Goal: Task Accomplishment & Management: Use online tool/utility

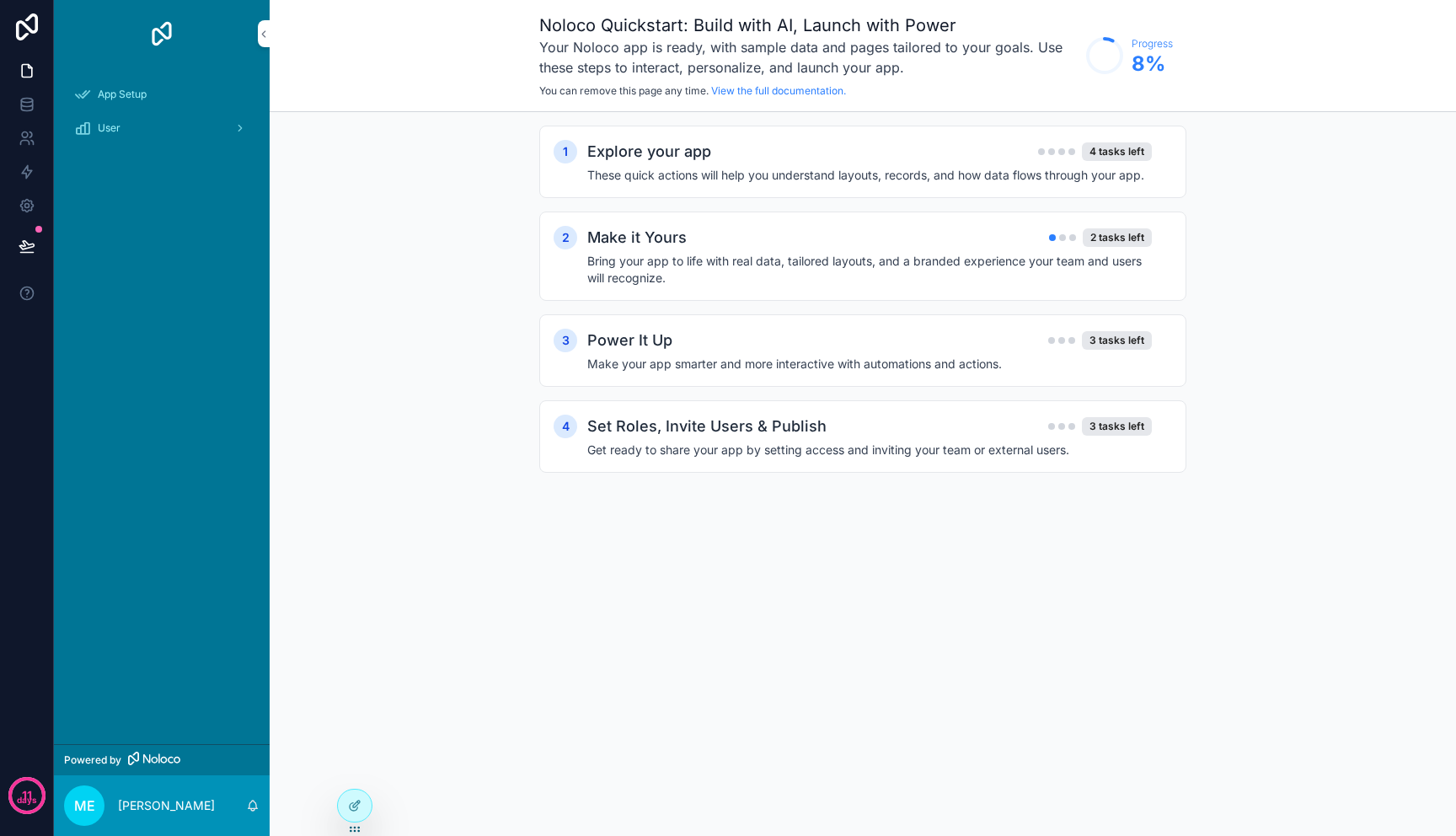
click at [449, 287] on div "1 Explore your app 4 tasks left These quick actions will help you understand la…" at bounding box center [862, 316] width 1187 height 408
click at [0, 835] on nordpass-portal at bounding box center [0, 836] width 0 height 0
click at [32, 101] on icon at bounding box center [27, 104] width 17 height 17
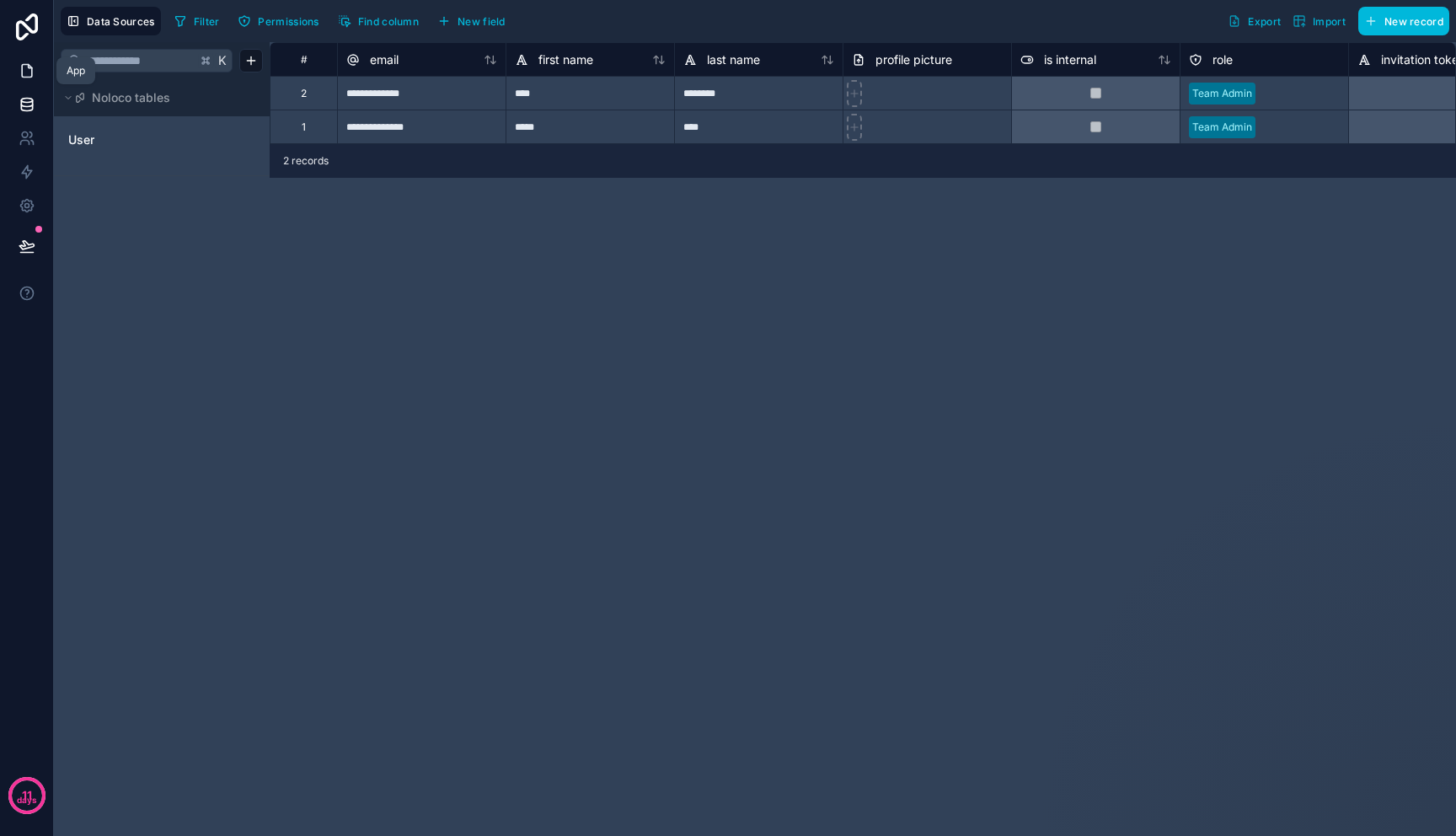
click at [33, 71] on icon at bounding box center [27, 70] width 17 height 17
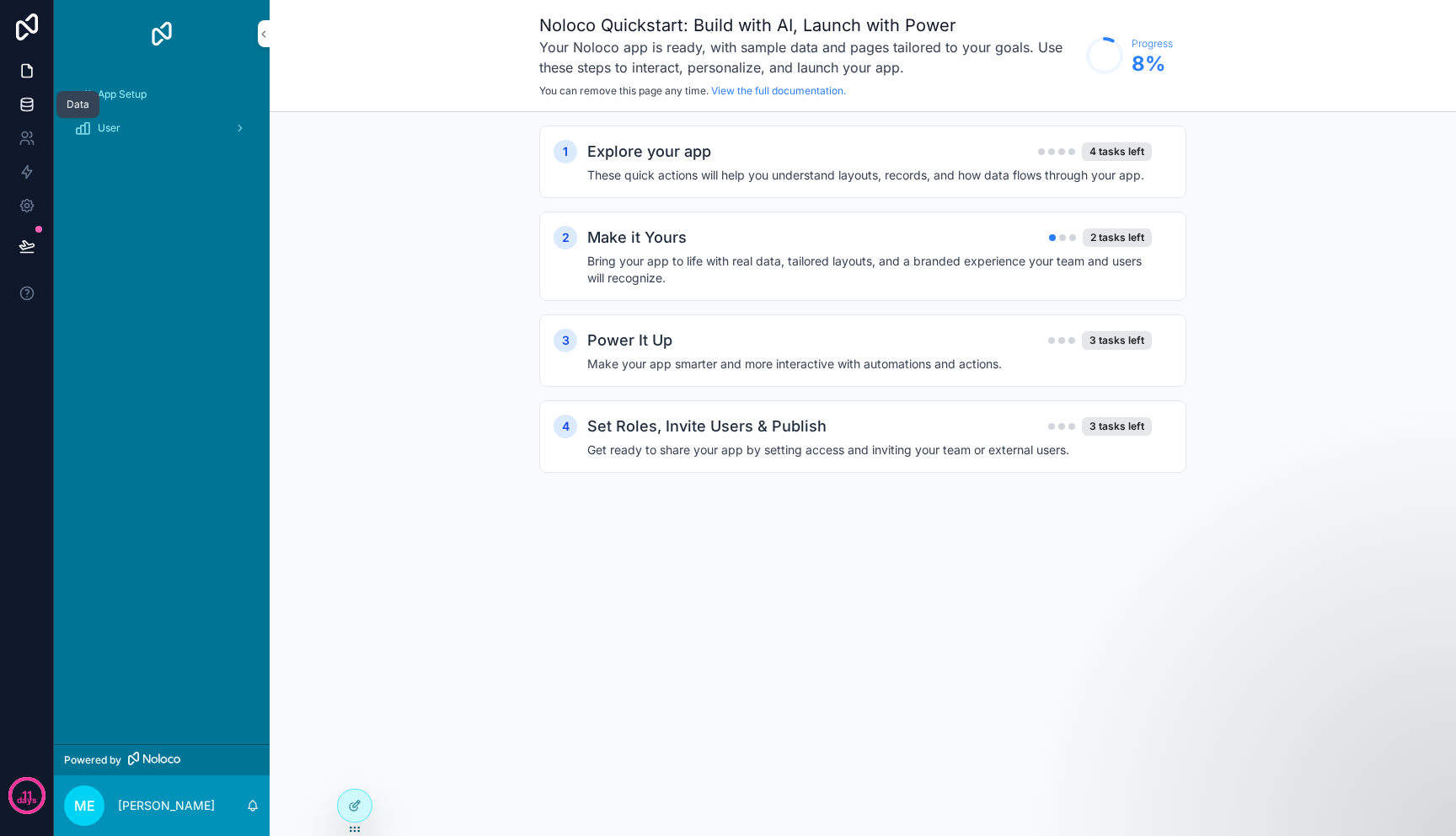
click at [25, 99] on icon at bounding box center [26, 101] width 11 height 4
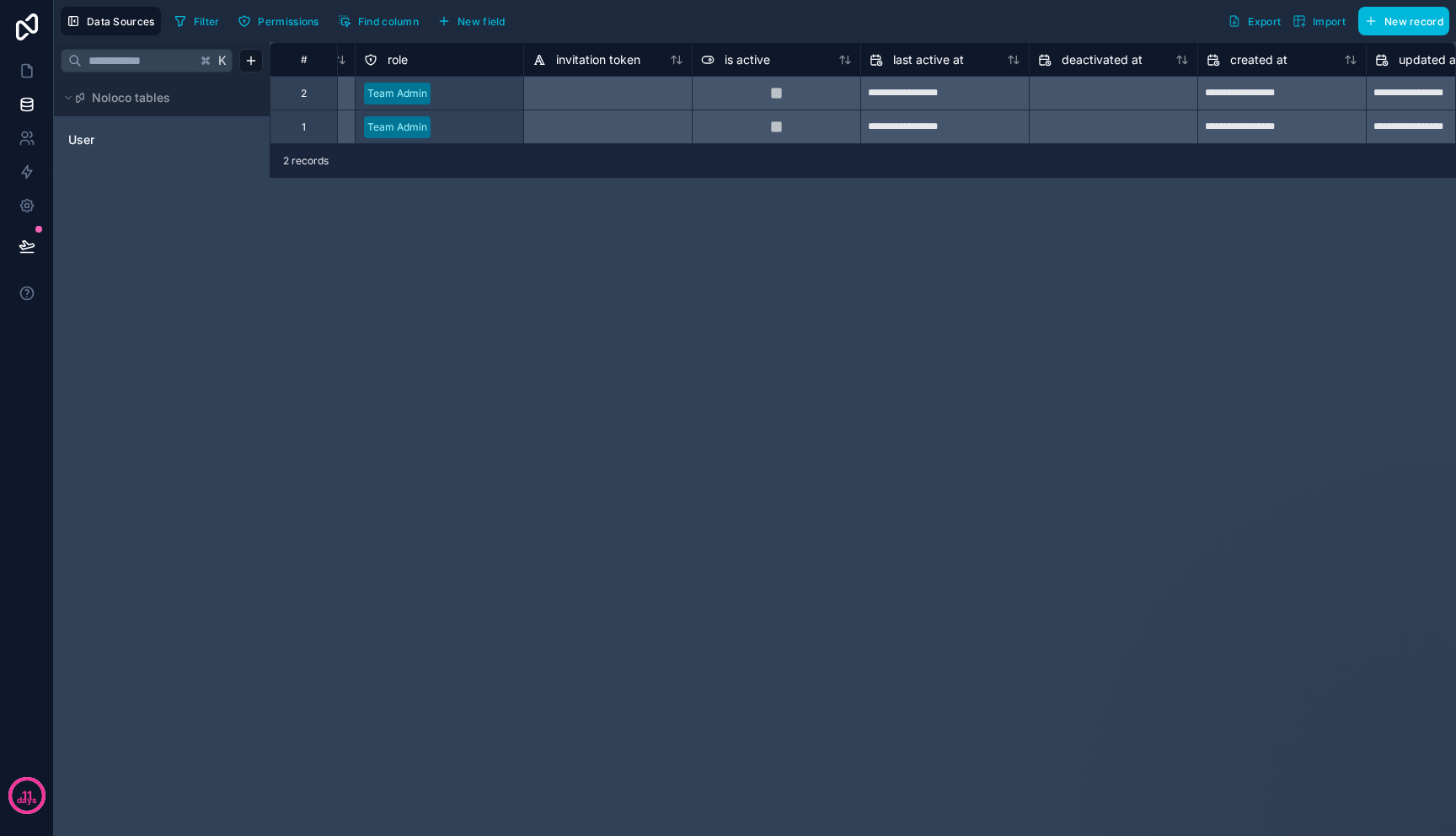
scroll to position [0, 1073]
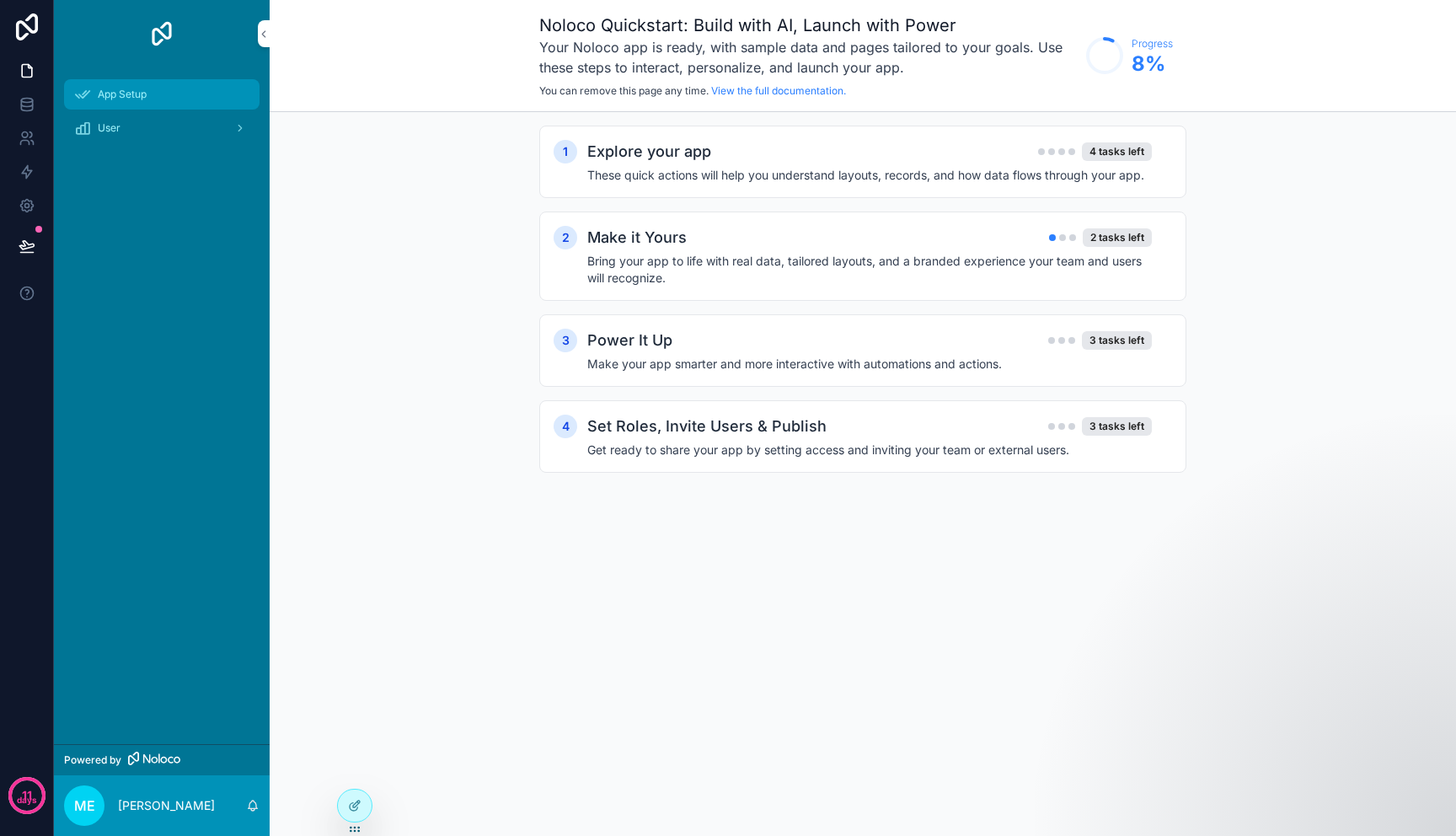
click at [151, 99] on div "App Setup" at bounding box center [162, 94] width 175 height 27
click at [358, 801] on icon at bounding box center [355, 805] width 13 height 13
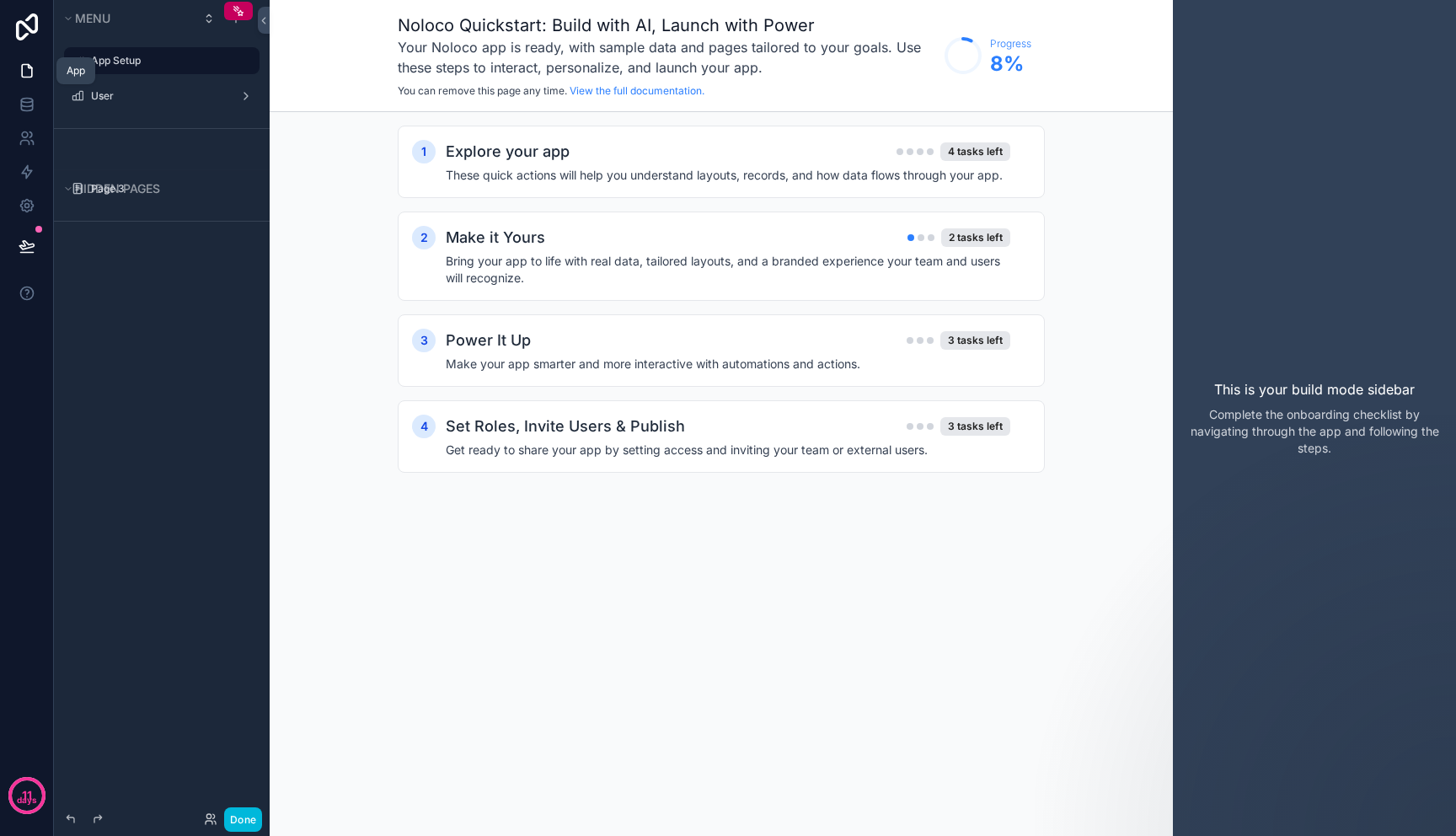
click at [22, 79] on link at bounding box center [26, 71] width 53 height 34
click at [28, 36] on icon at bounding box center [27, 27] width 34 height 27
click at [245, 14] on div "scrollable content" at bounding box center [239, 11] width 29 height 19
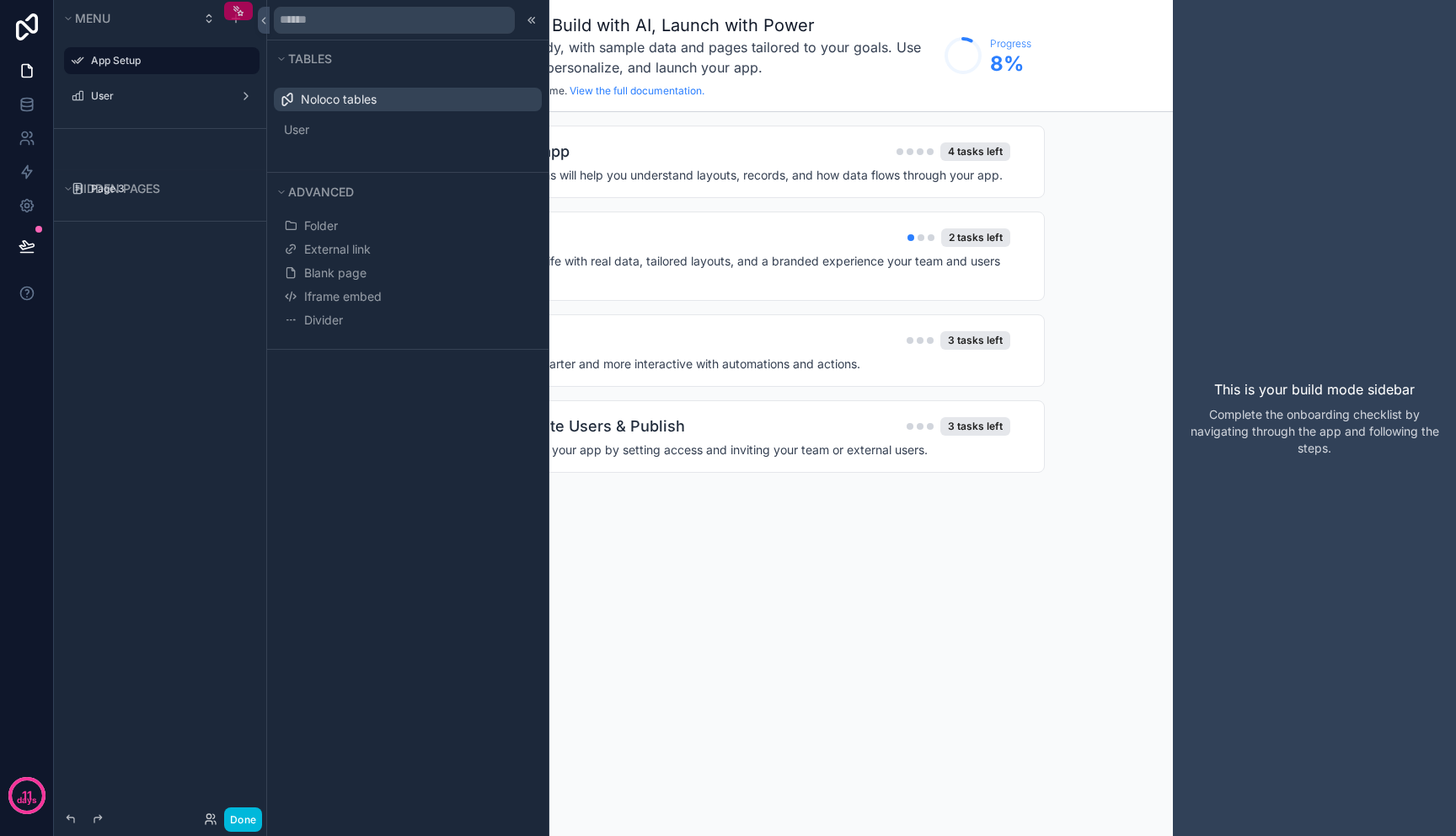
click at [245, 14] on div "scrollable content" at bounding box center [239, 11] width 29 height 19
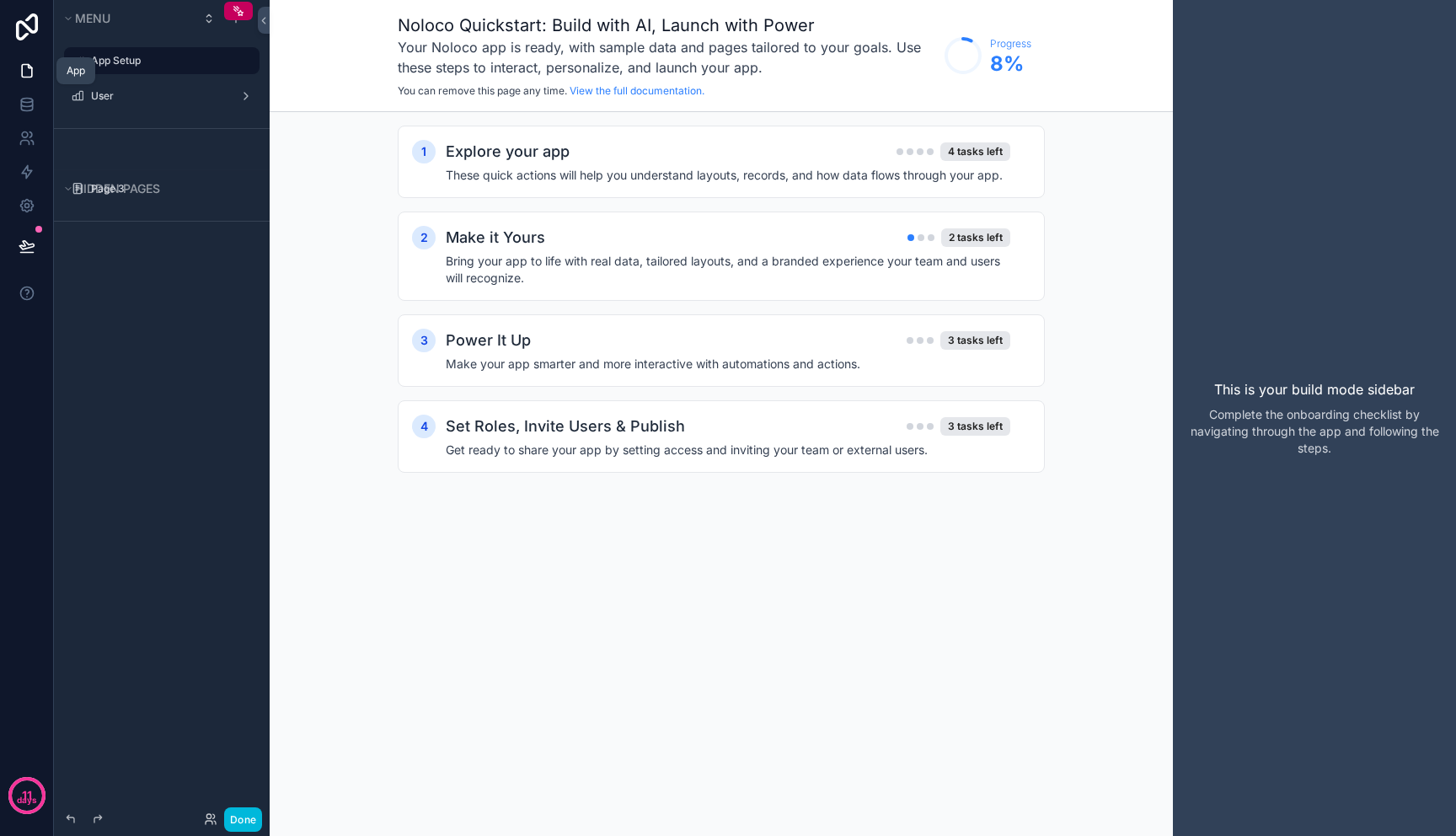
click at [21, 76] on icon at bounding box center [27, 70] width 17 height 17
click at [241, 811] on button "Done" at bounding box center [243, 819] width 38 height 24
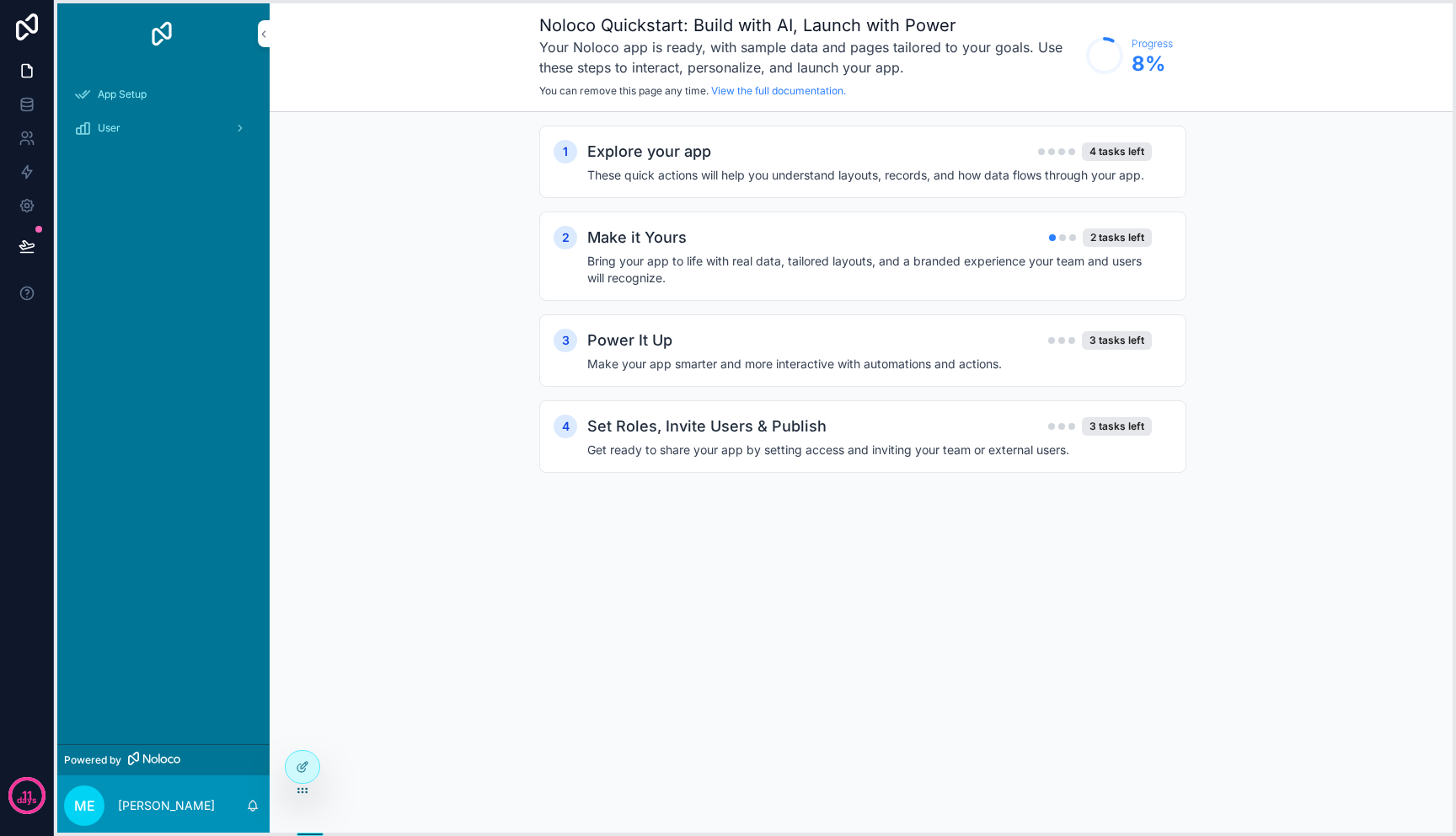
drag, startPoint x: 357, startPoint y: 827, endPoint x: 305, endPoint y: 790, distance: 63.8
click at [305, 790] on icon at bounding box center [302, 790] width 13 height 13
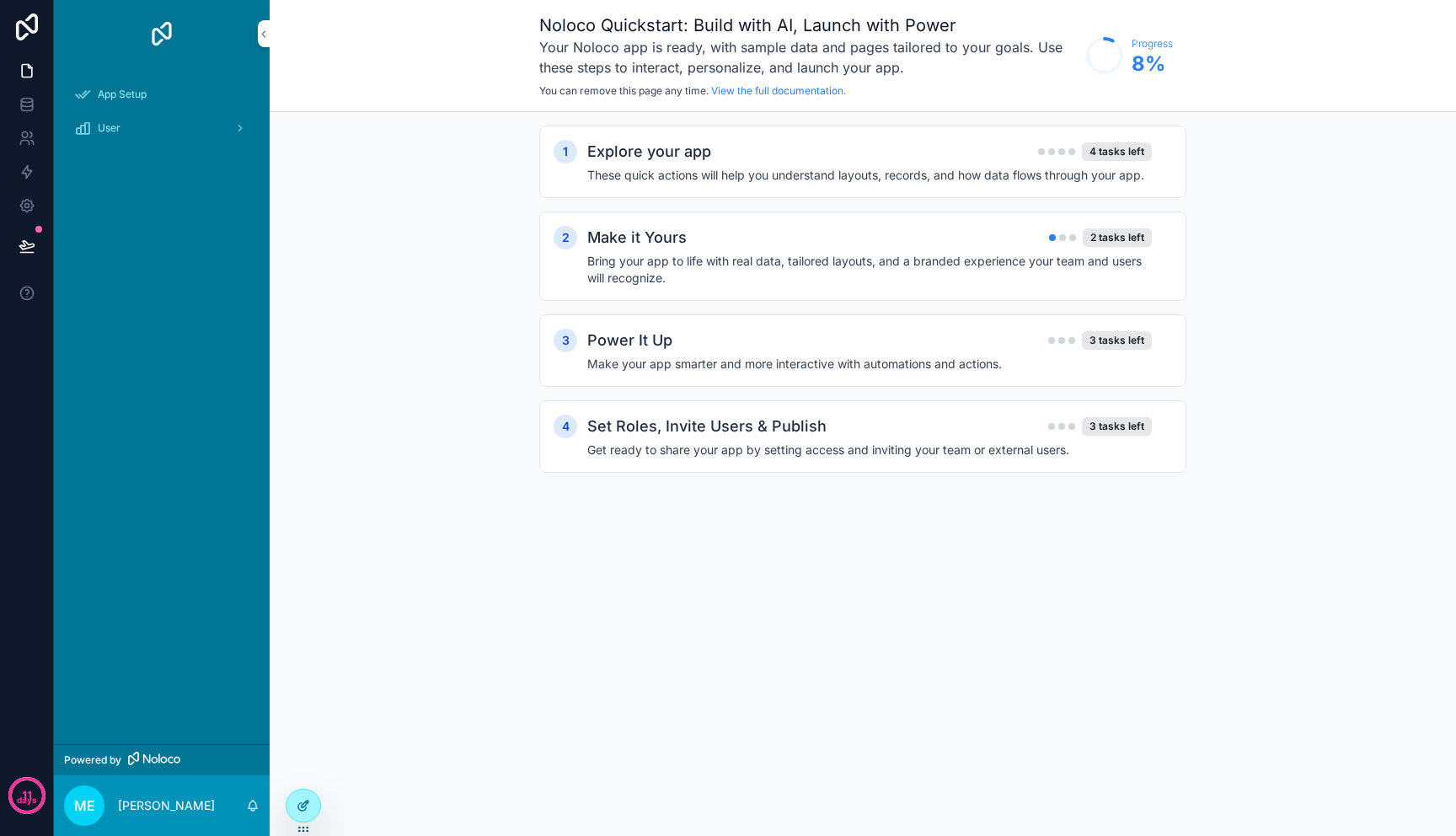
click at [310, 809] on div at bounding box center [304, 805] width 34 height 32
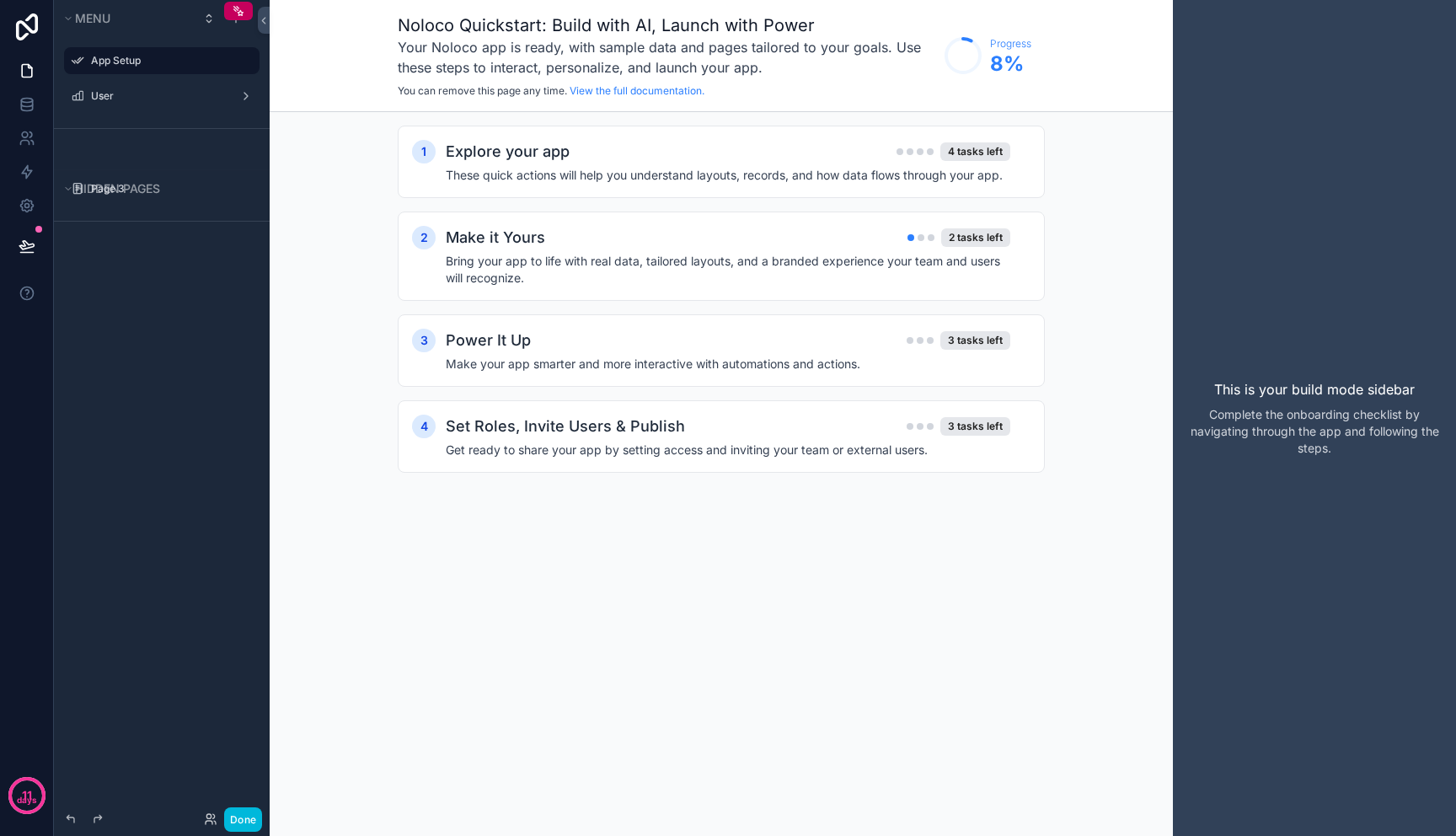
click at [144, 57] on label "App Setup" at bounding box center [170, 60] width 158 height 13
click at [0, 0] on icon "scrollable content" at bounding box center [0, 0] width 0 height 0
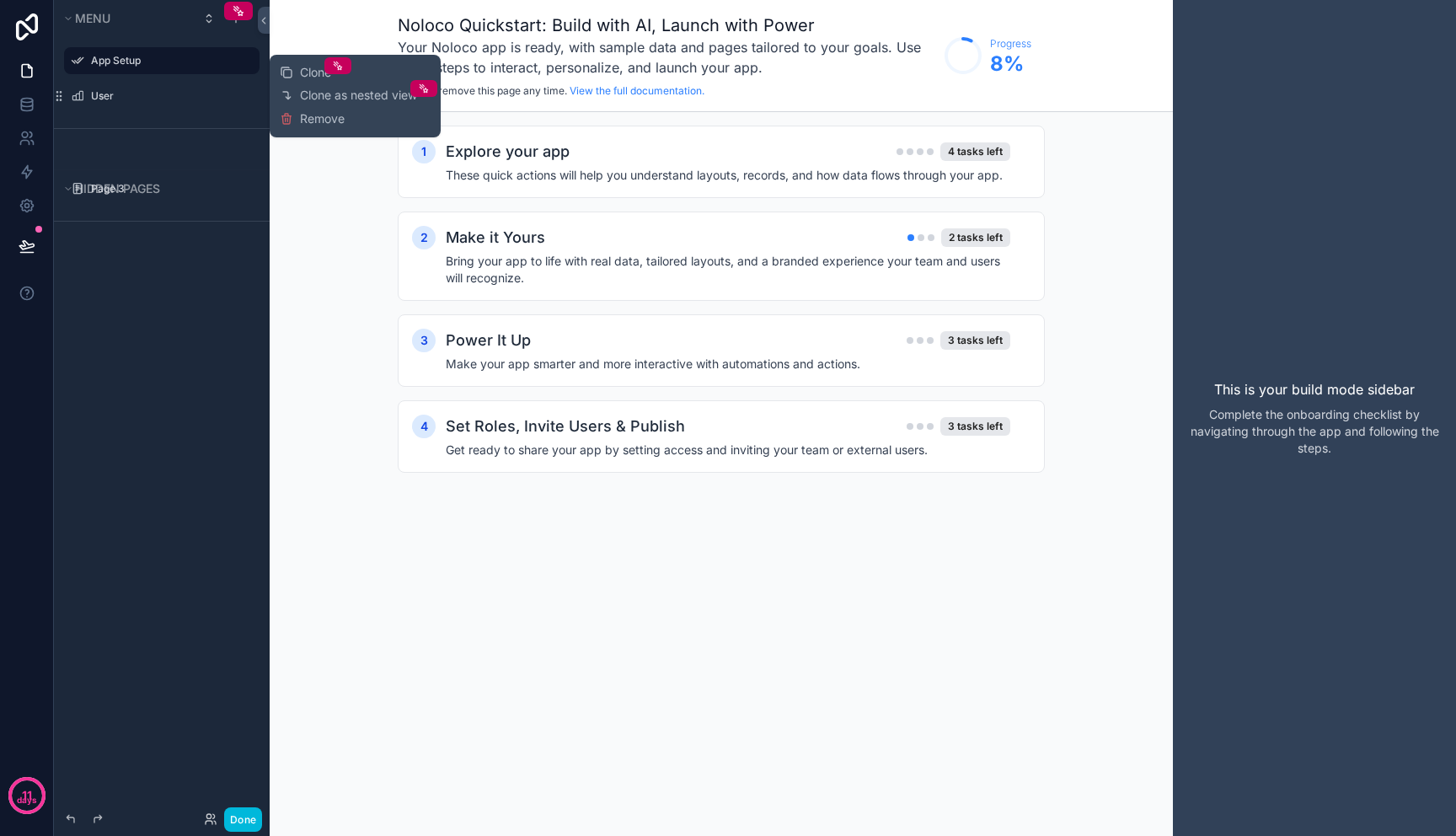
click at [308, 225] on div "1 Explore your app 4 tasks left These quick actions will help you understand la…" at bounding box center [721, 316] width 904 height 408
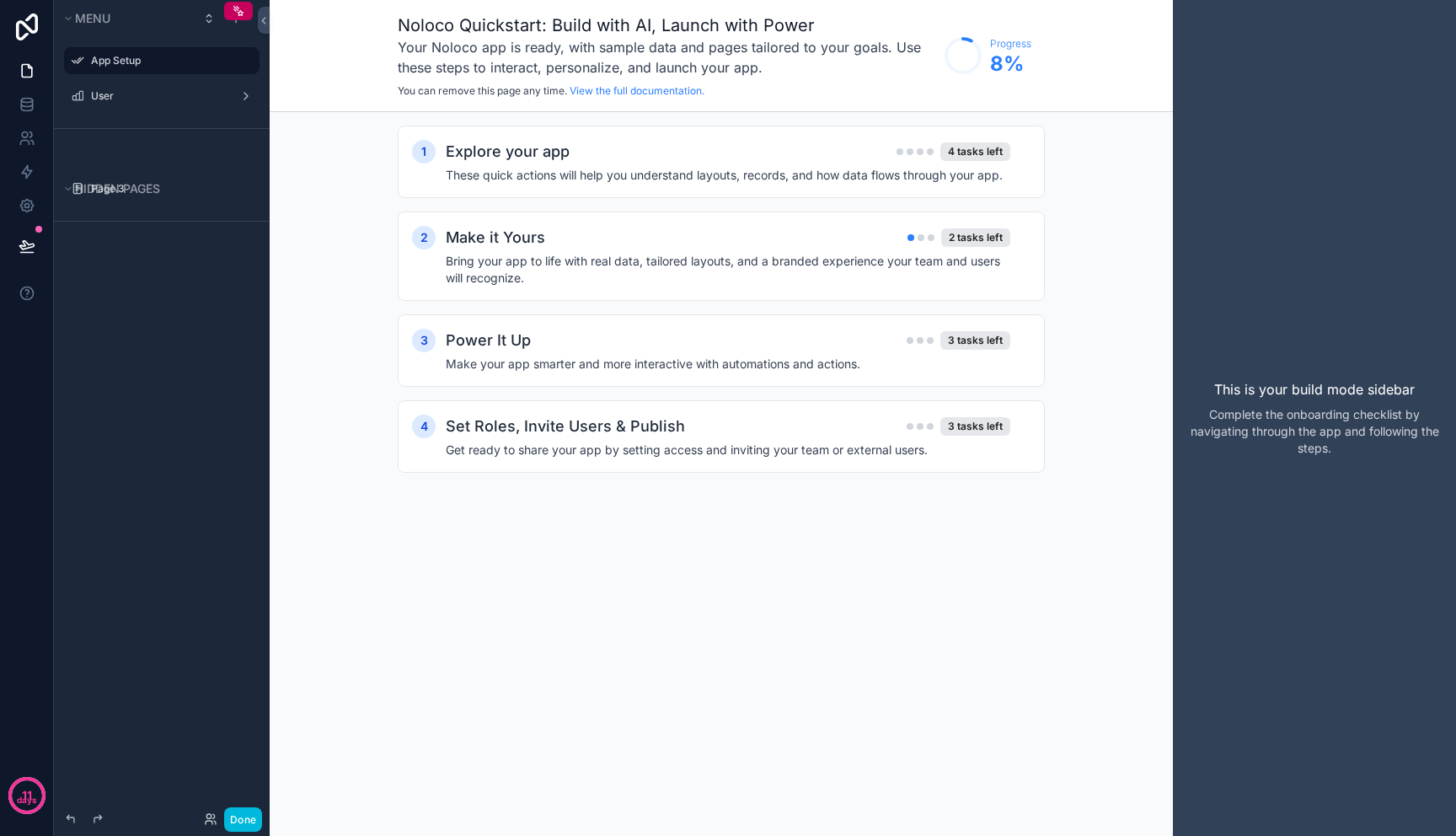
click at [0, 0] on icon "scrollable content" at bounding box center [0, 0] width 0 height 0
click at [244, 64] on icon "scrollable content" at bounding box center [245, 60] width 13 height 13
click at [631, 169] on h4 "These quick actions will help you understand layouts, records, and how data flo…" at bounding box center [728, 175] width 565 height 17
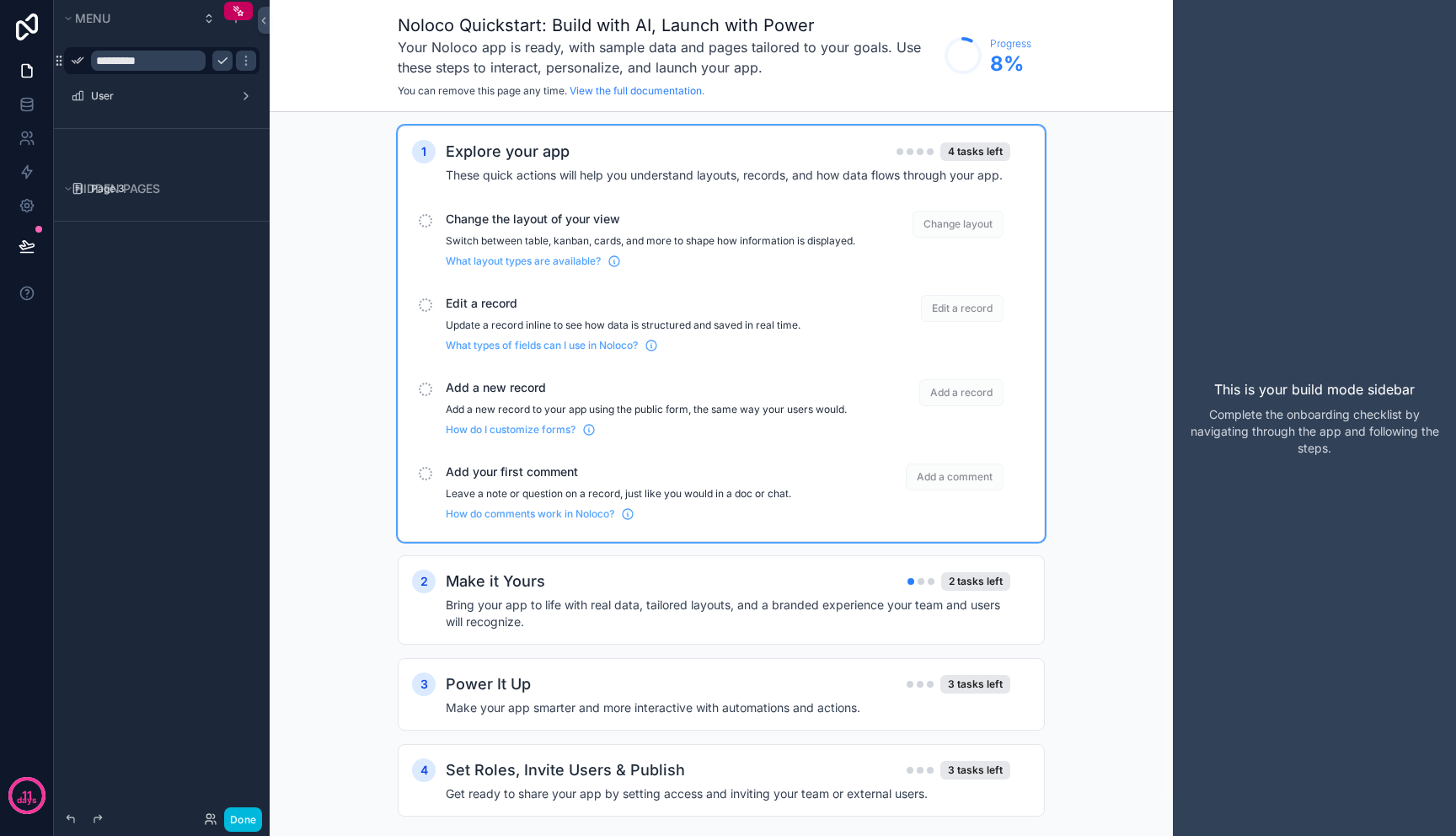
click at [675, 225] on span "Change the layout of your view" at bounding box center [650, 219] width 410 height 17
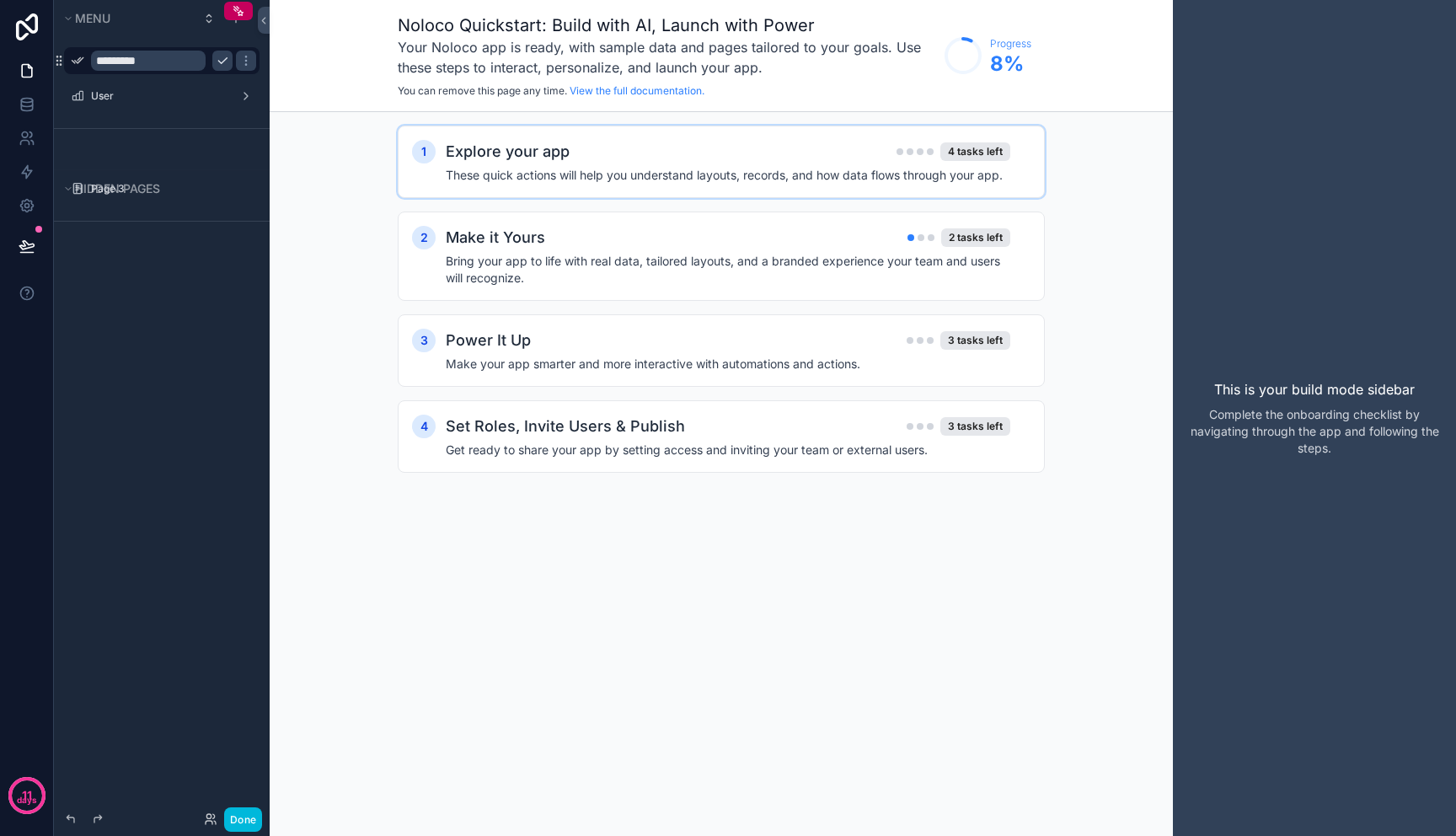
click at [649, 174] on h4 "These quick actions will help you understand layouts, records, and how data flo…" at bounding box center [728, 175] width 565 height 17
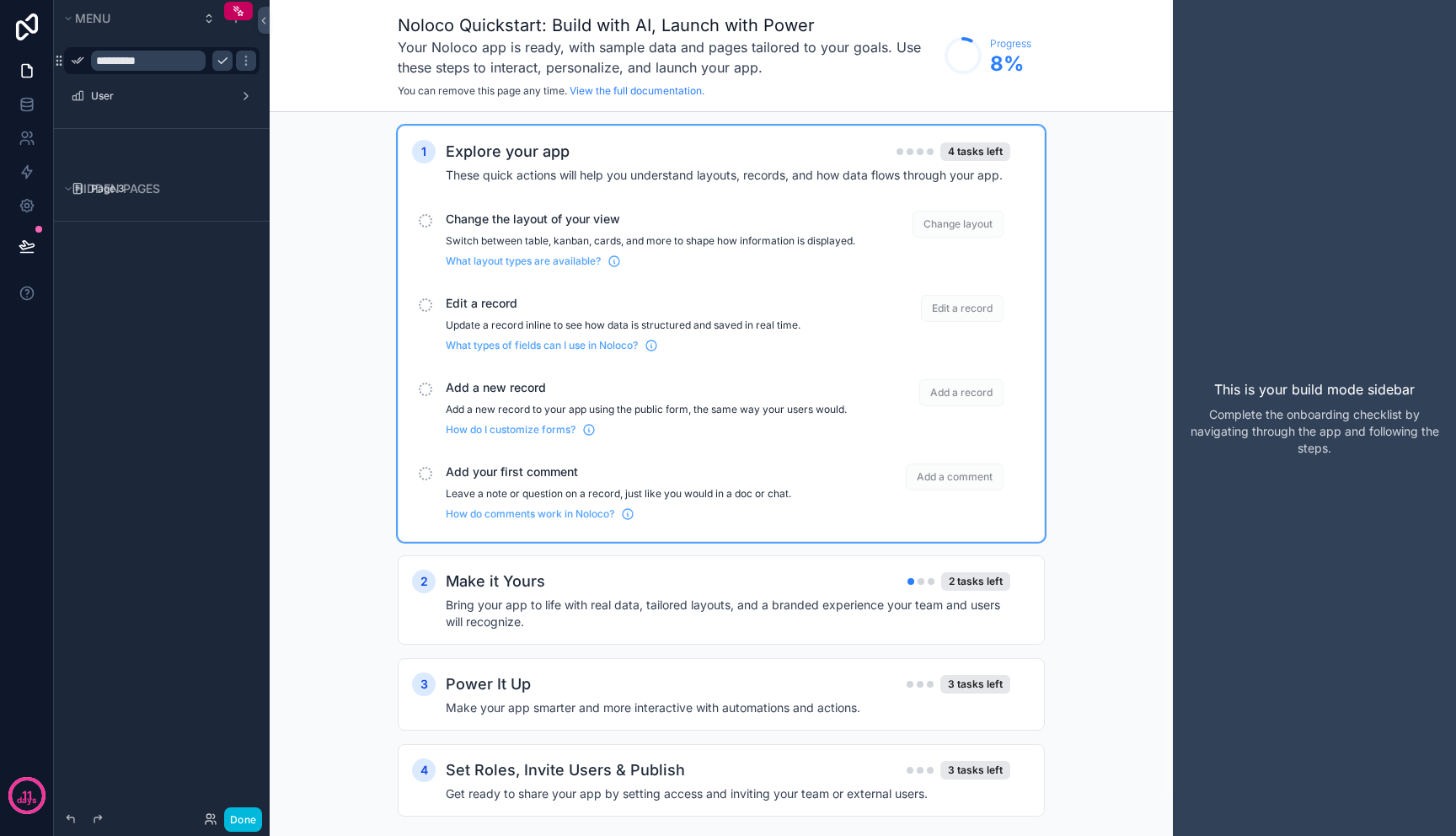
click at [980, 220] on span "Change layout" at bounding box center [957, 224] width 91 height 27
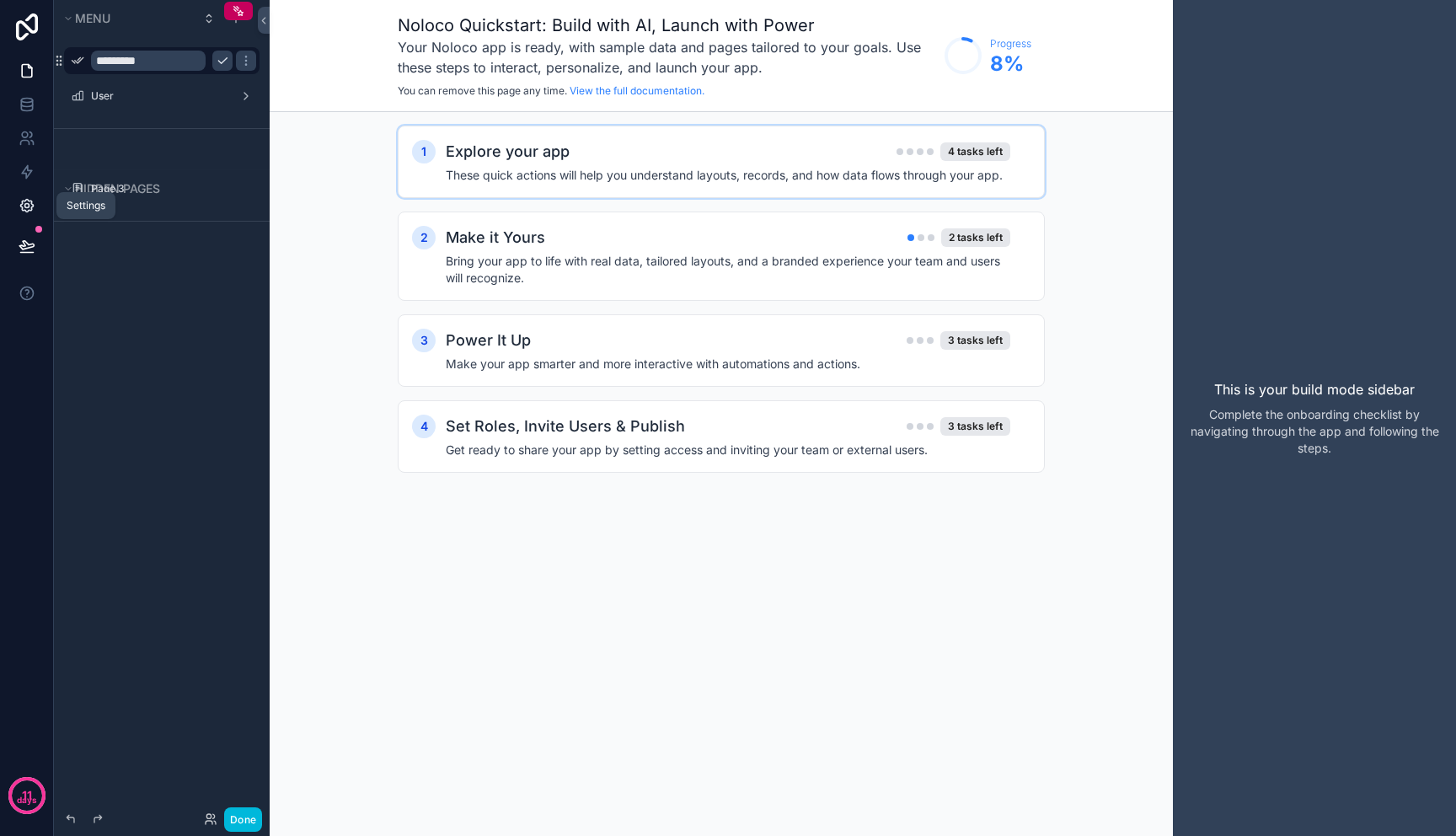
click at [21, 198] on icon at bounding box center [27, 206] width 17 height 17
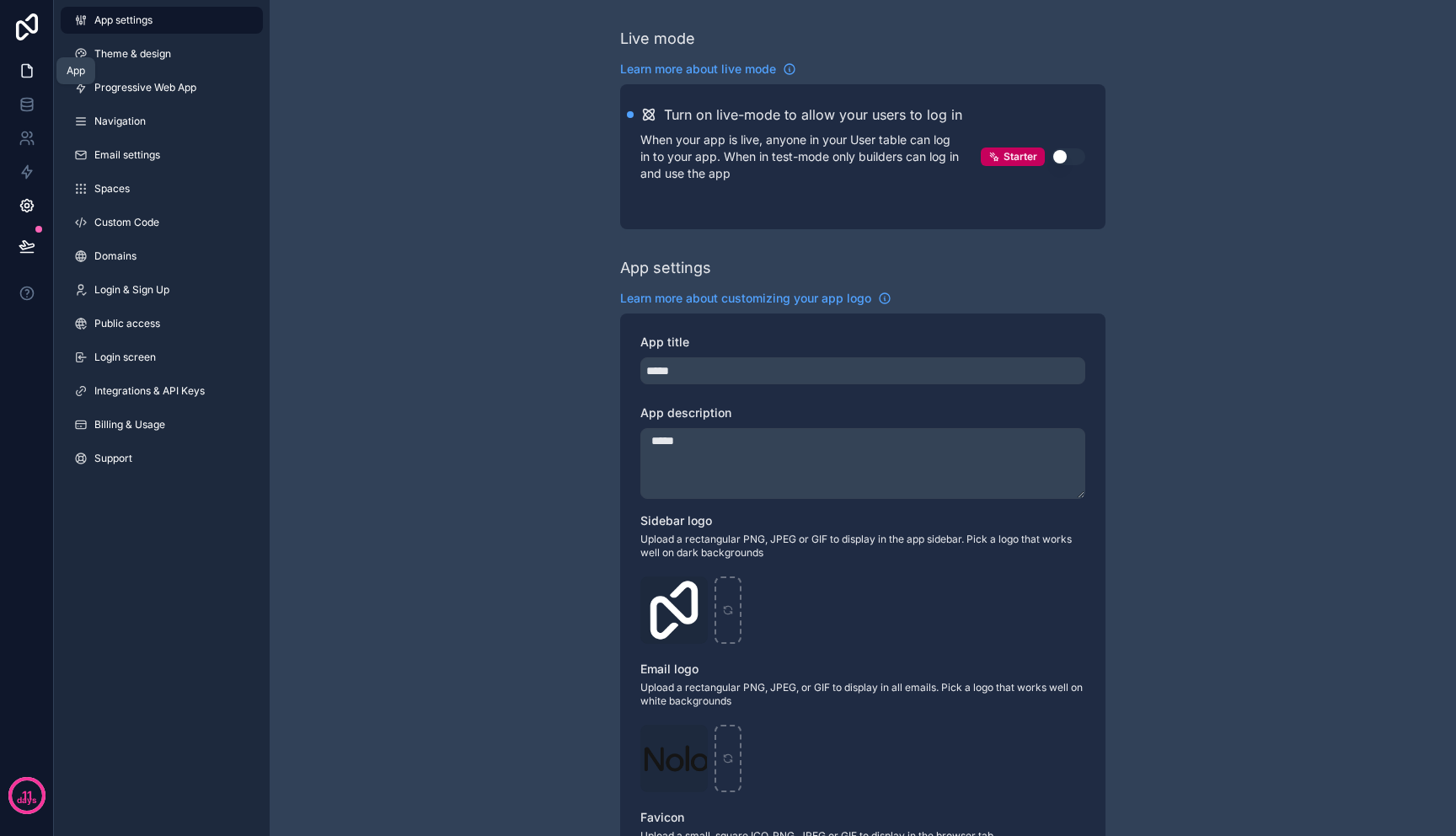
click at [22, 70] on icon at bounding box center [27, 70] width 17 height 17
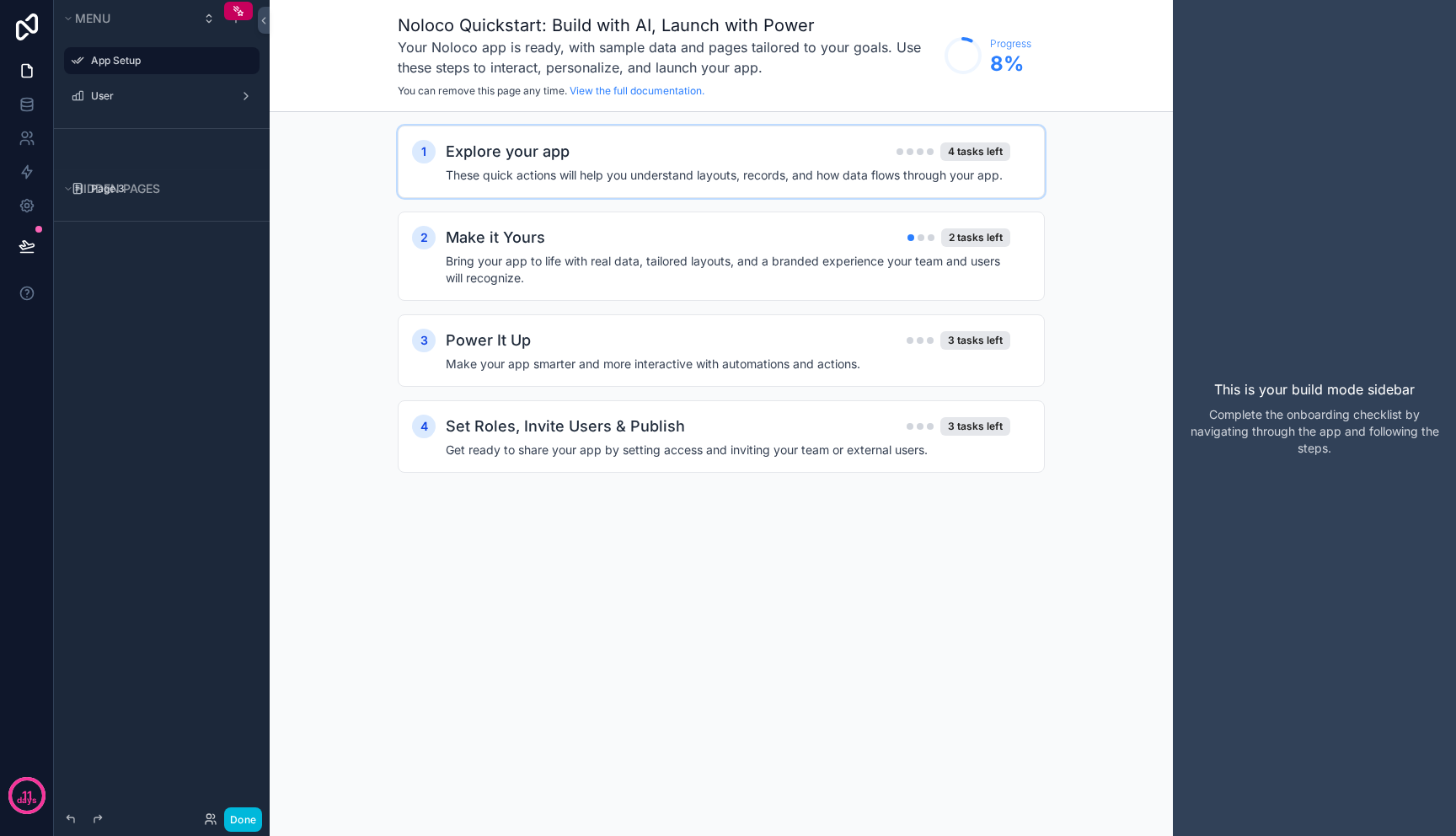
click at [764, 144] on div "Explore your app 4 tasks left" at bounding box center [728, 152] width 565 height 23
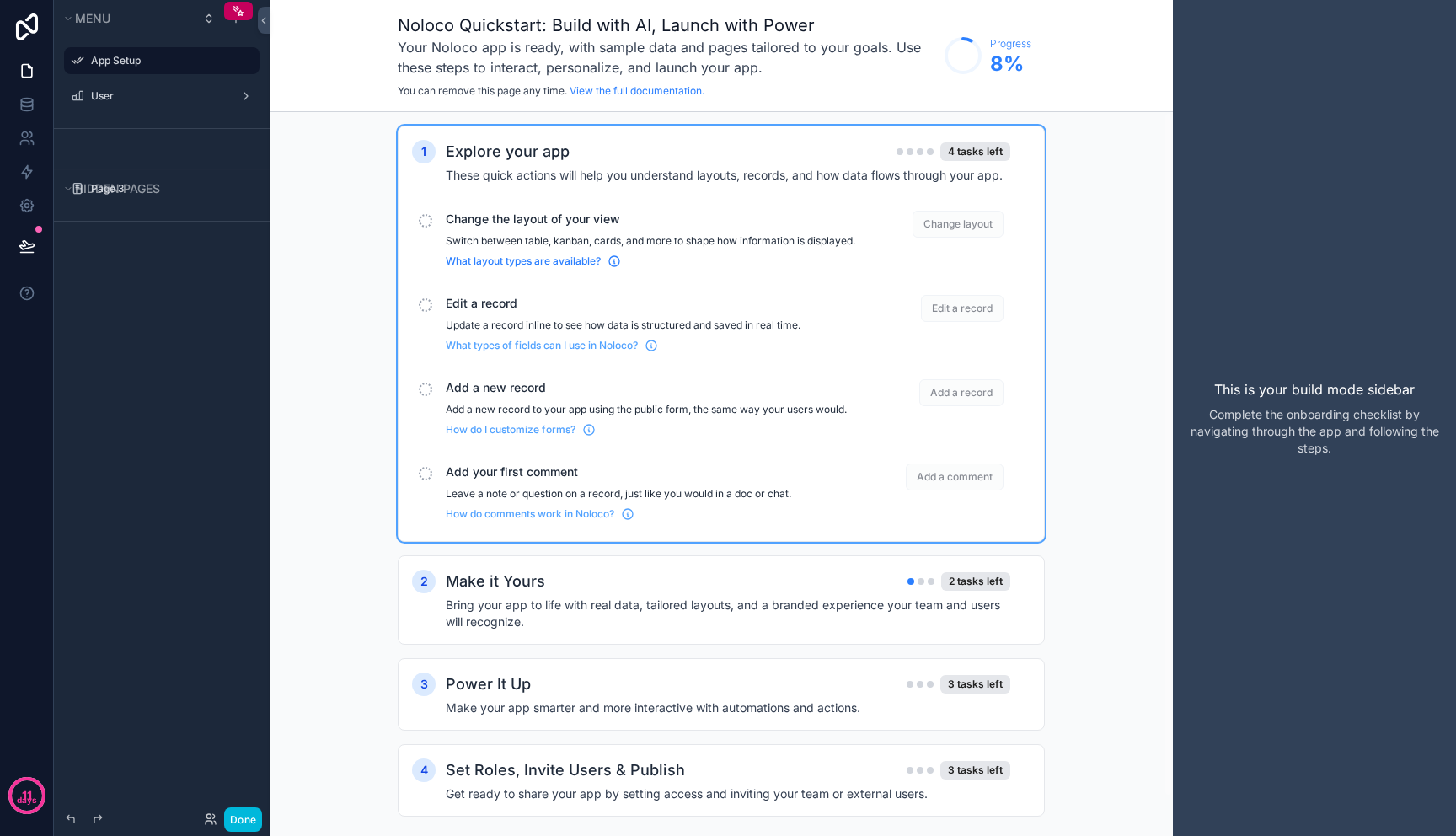
click at [614, 264] on icon "scrollable content" at bounding box center [613, 262] width 1 height 3
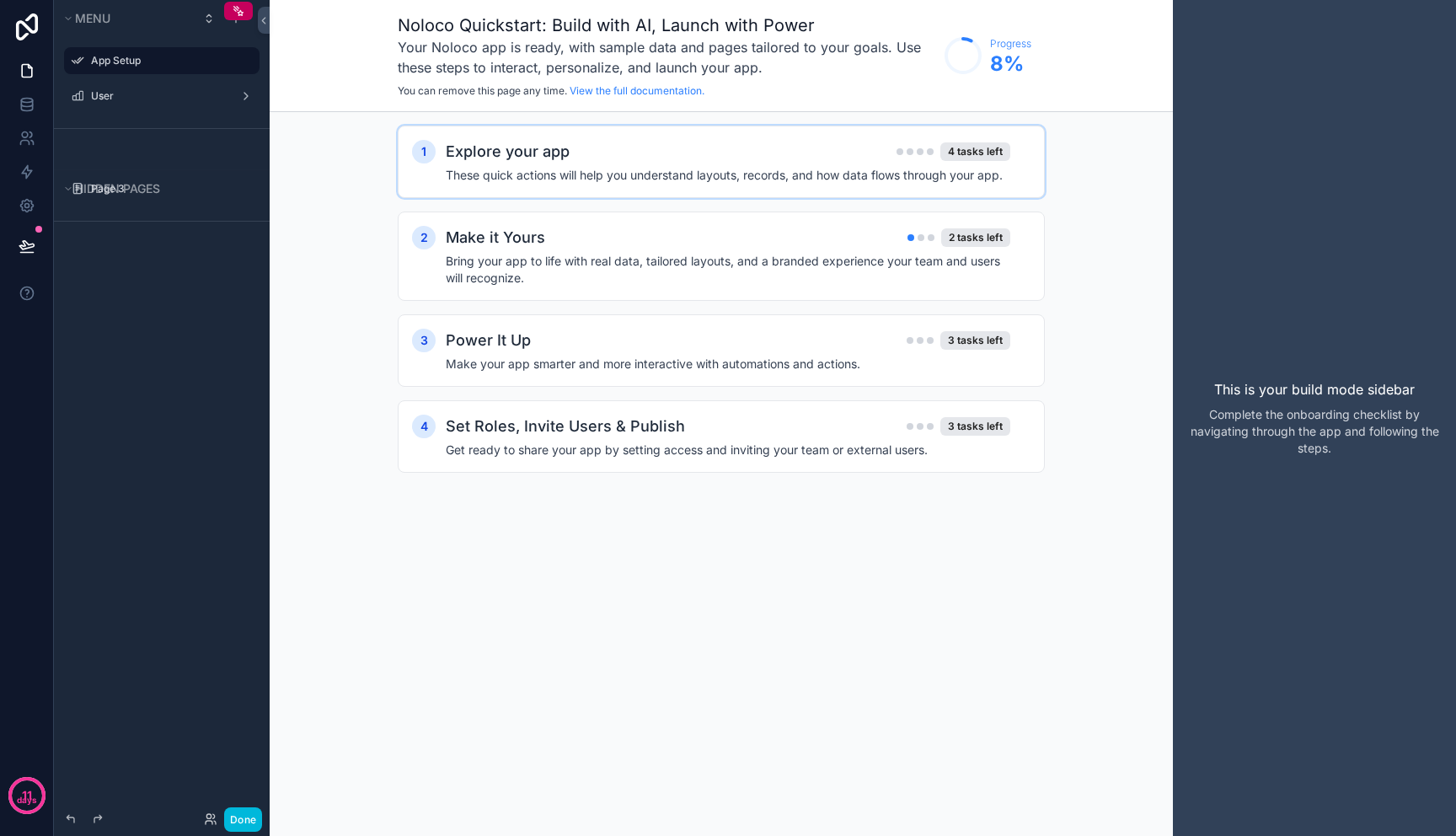
click at [0, 0] on icon "scrollable content" at bounding box center [0, 0] width 0 height 0
click at [136, 99] on label "User" at bounding box center [158, 95] width 135 height 13
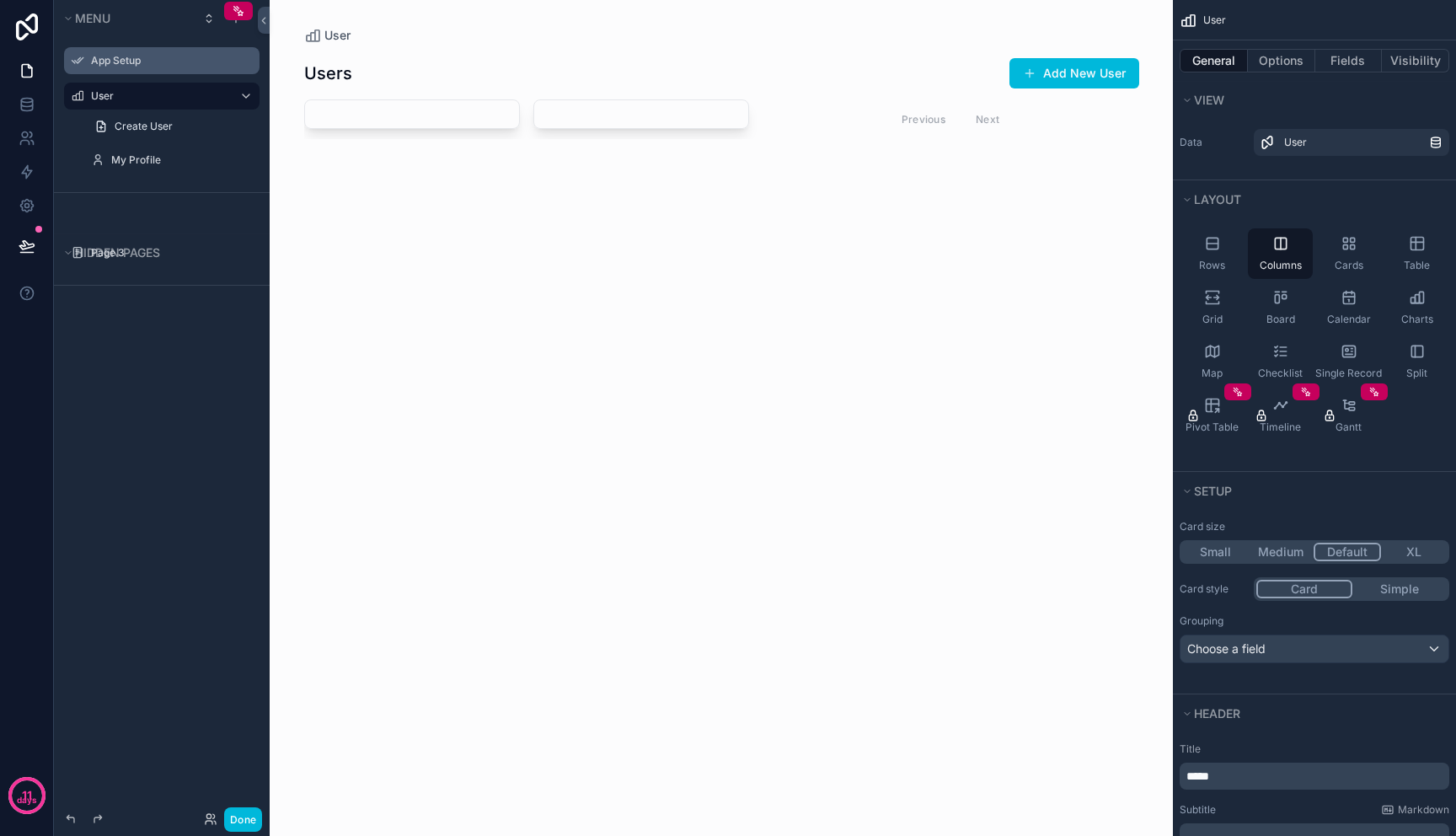
click at [141, 61] on label "App Setup" at bounding box center [170, 60] width 158 height 13
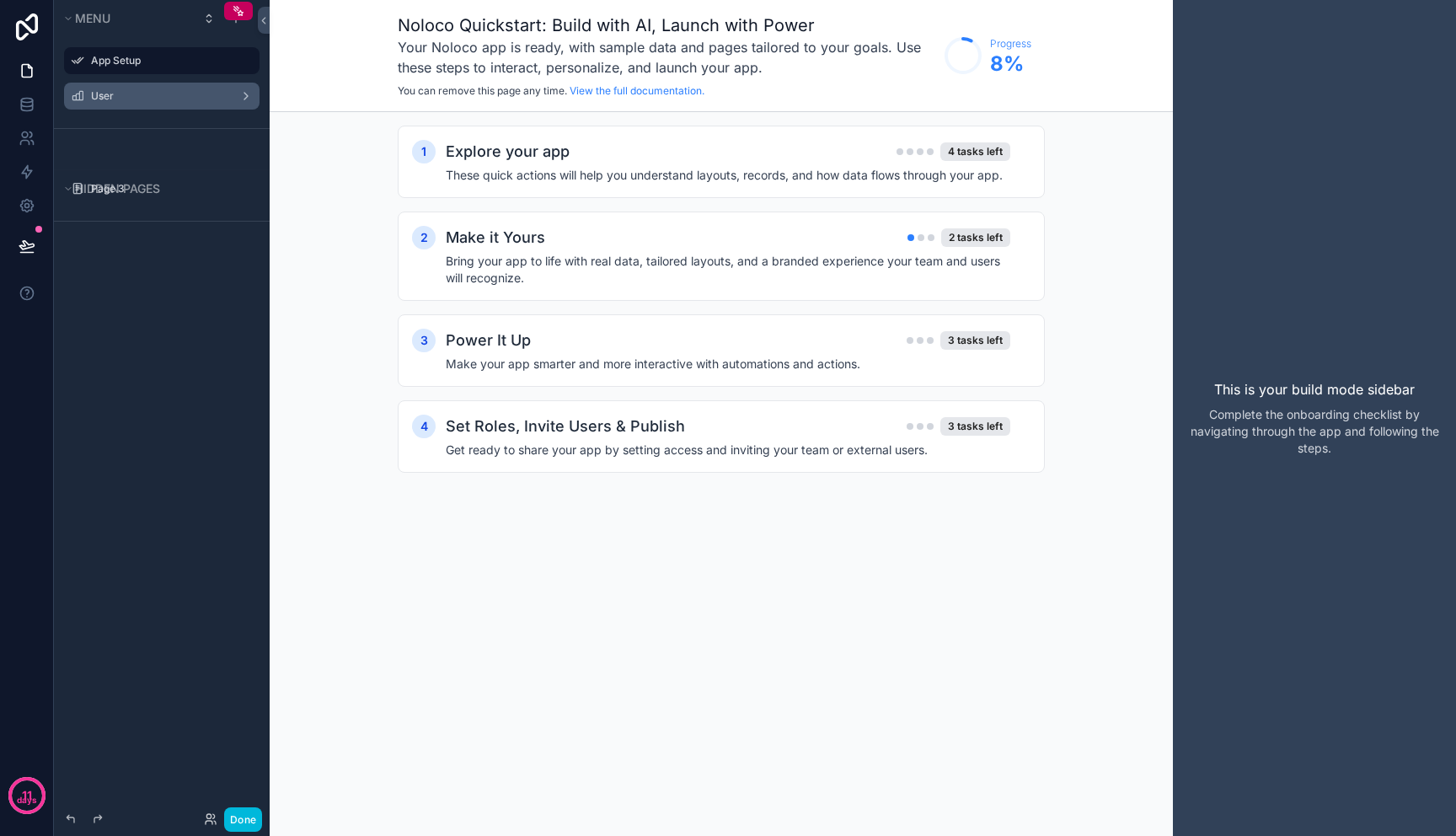
click at [132, 89] on div "User" at bounding box center [162, 95] width 142 height 13
click at [110, 96] on label "User" at bounding box center [158, 95] width 135 height 13
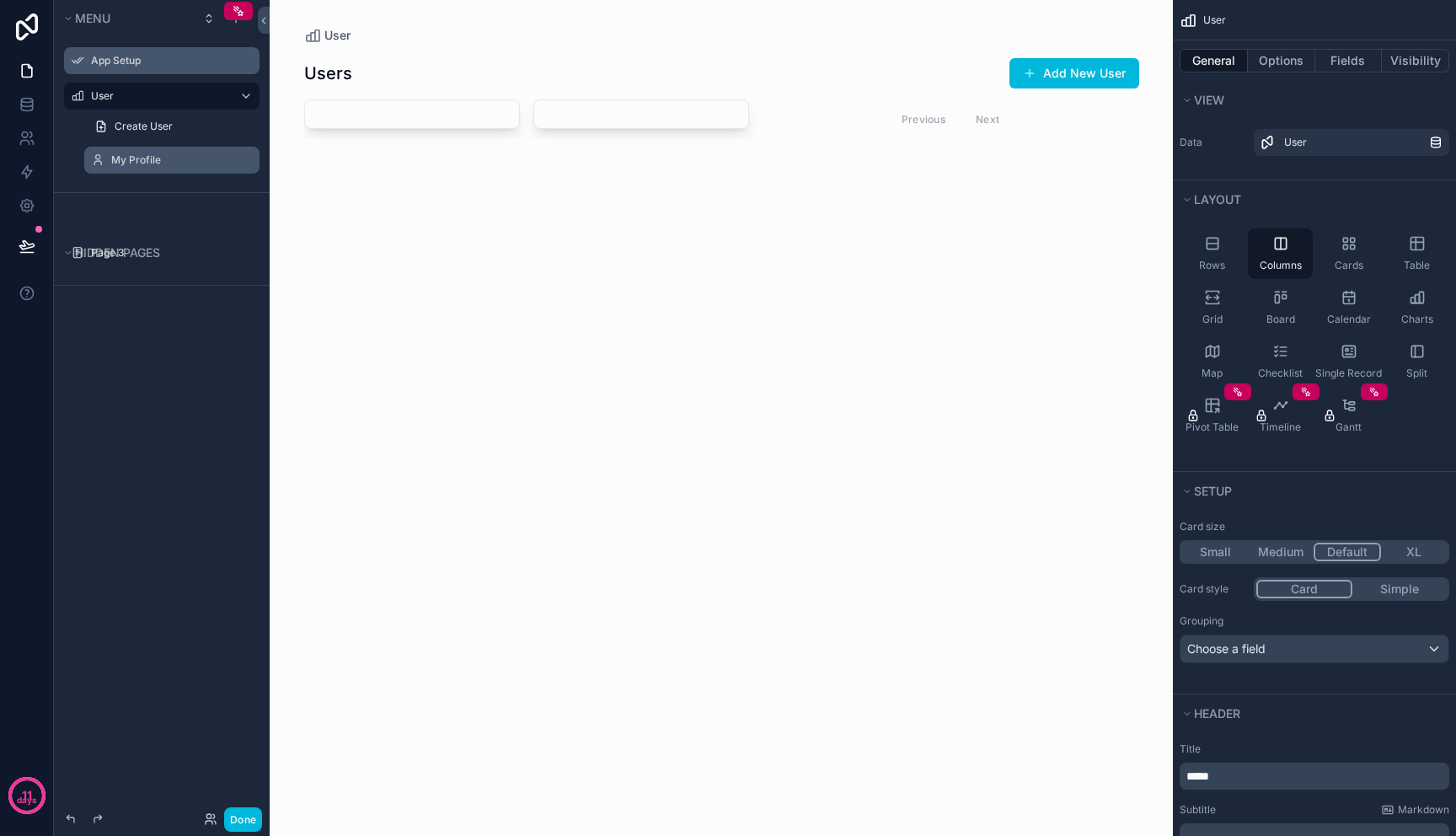
click at [139, 161] on label "My Profile" at bounding box center [181, 160] width 138 height 13
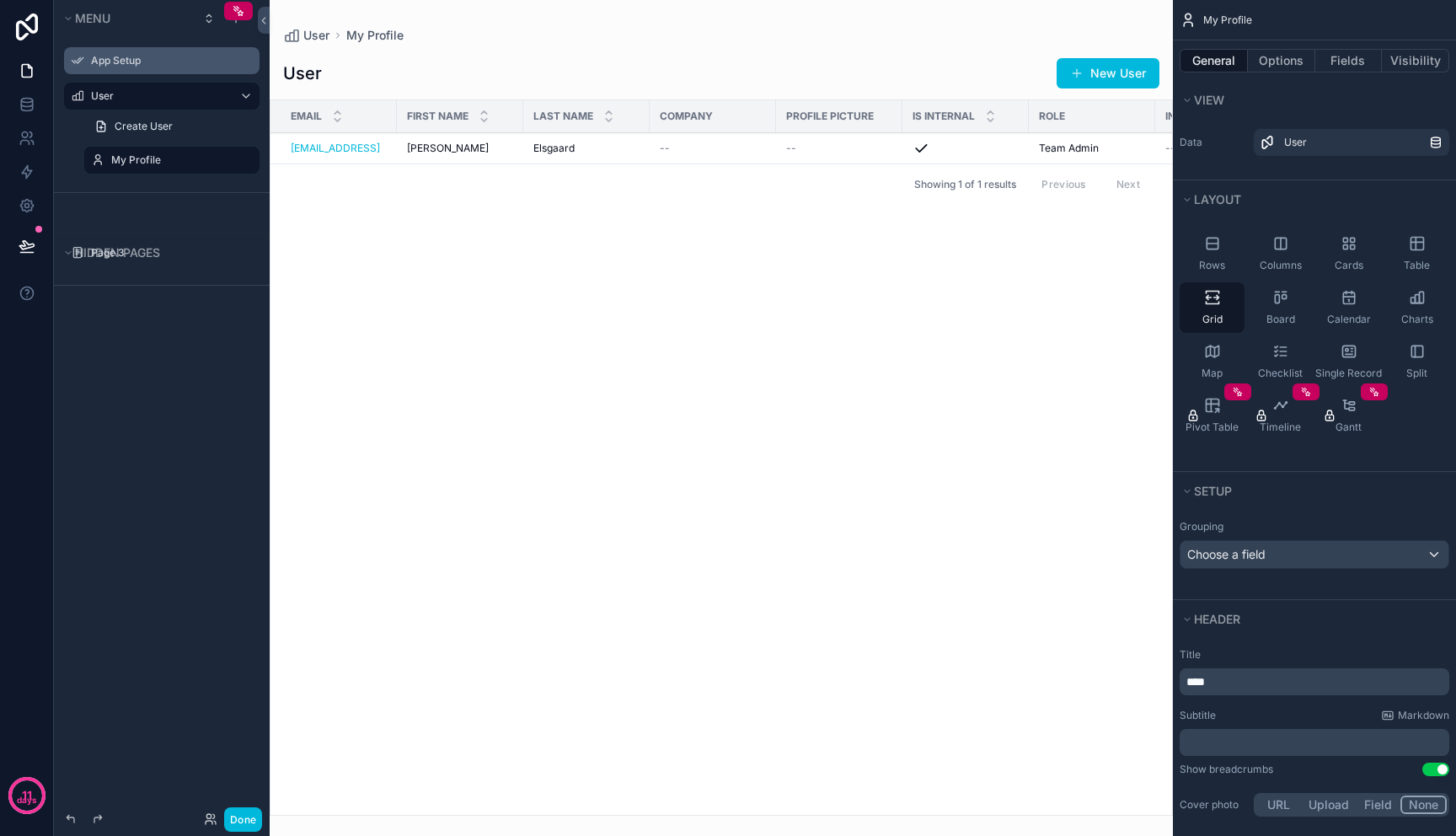
drag, startPoint x: 246, startPoint y: 8, endPoint x: 146, endPoint y: -4, distance: 100.7
click at [146, 0] on html "11 days Menu App Setup User Create User My Profile Hidden pages Page 3 Done App…" at bounding box center [728, 418] width 1456 height 836
click at [117, 64] on label "App Setup" at bounding box center [170, 60] width 158 height 13
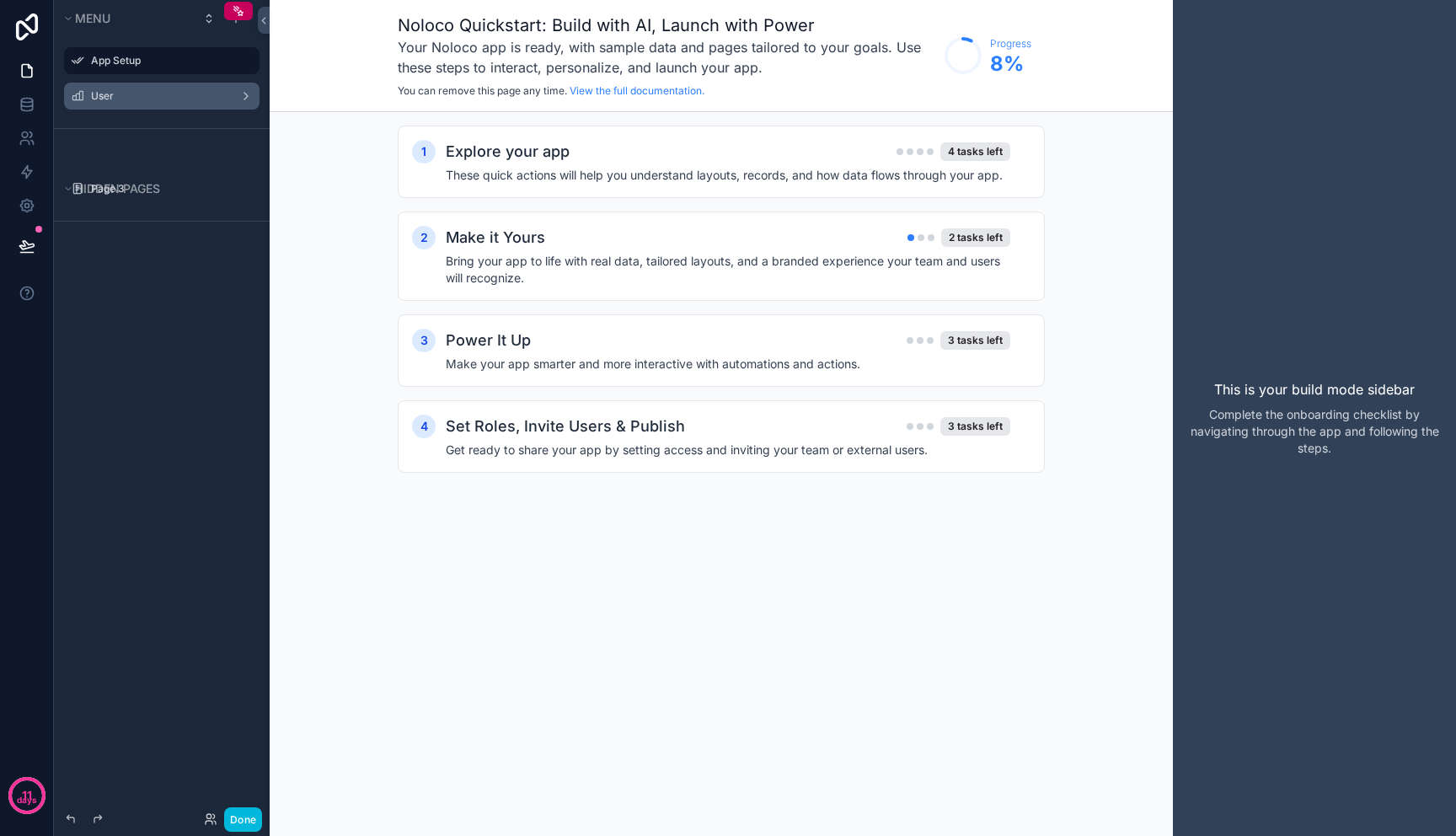
click at [0, 0] on icon "scrollable content" at bounding box center [0, 0] width 0 height 0
click at [340, 374] on div "1 Explore your app 4 tasks left These quick actions will help you understand la…" at bounding box center [721, 316] width 904 height 408
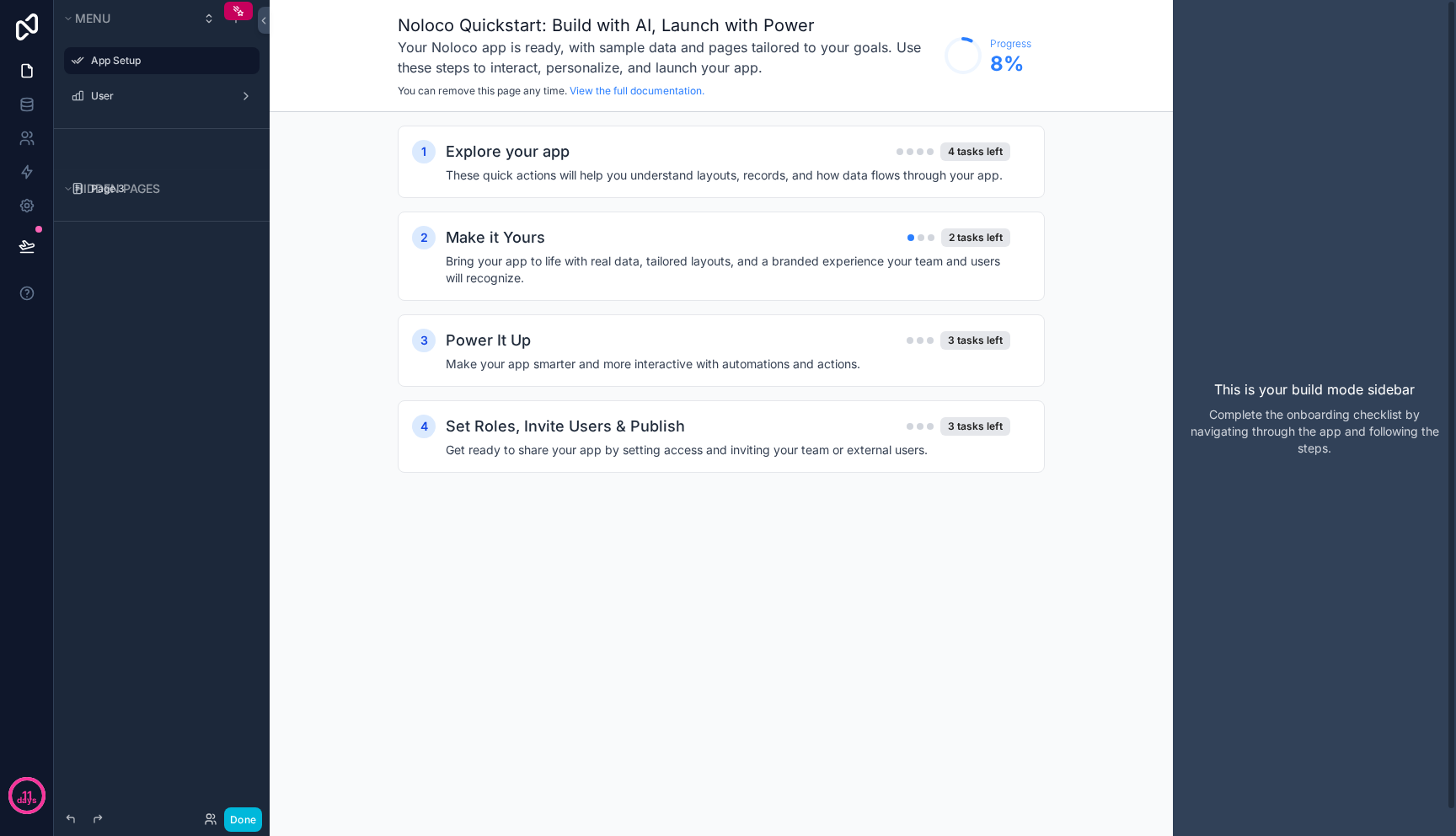
click at [1302, 471] on div "This is your build mode sidebar Complete the onboarding checklist by navigating…" at bounding box center [1314, 418] width 283 height 836
click at [1301, 336] on div "This is your build mode sidebar Complete the onboarding checklist by navigating…" at bounding box center [1314, 418] width 283 height 836
click at [240, 27] on div "scrollable content" at bounding box center [235, 18] width 21 height 21
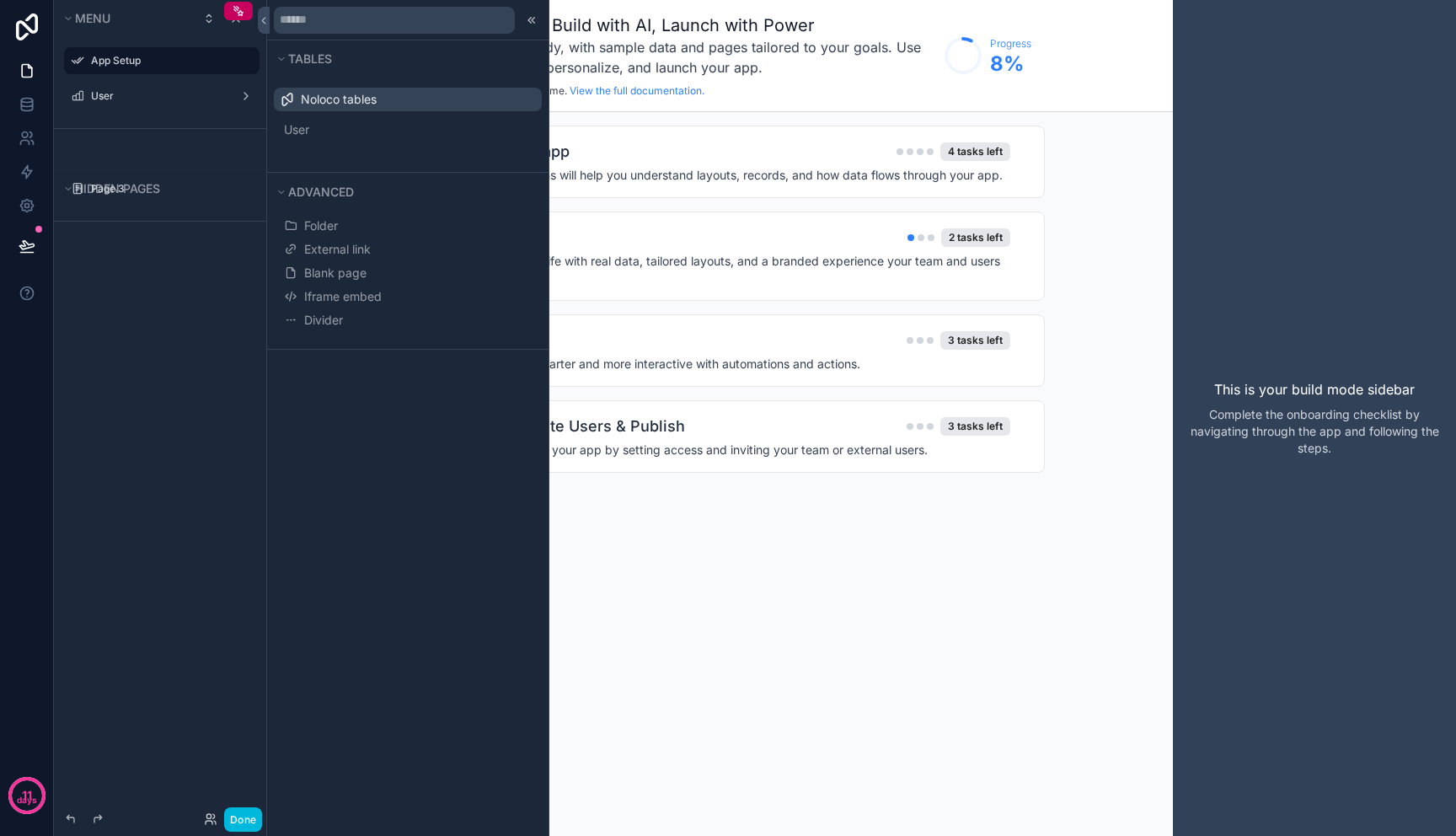
click at [363, 101] on span "Noloco tables" at bounding box center [339, 99] width 75 height 17
click at [354, 270] on span "Blank page" at bounding box center [335, 273] width 62 height 17
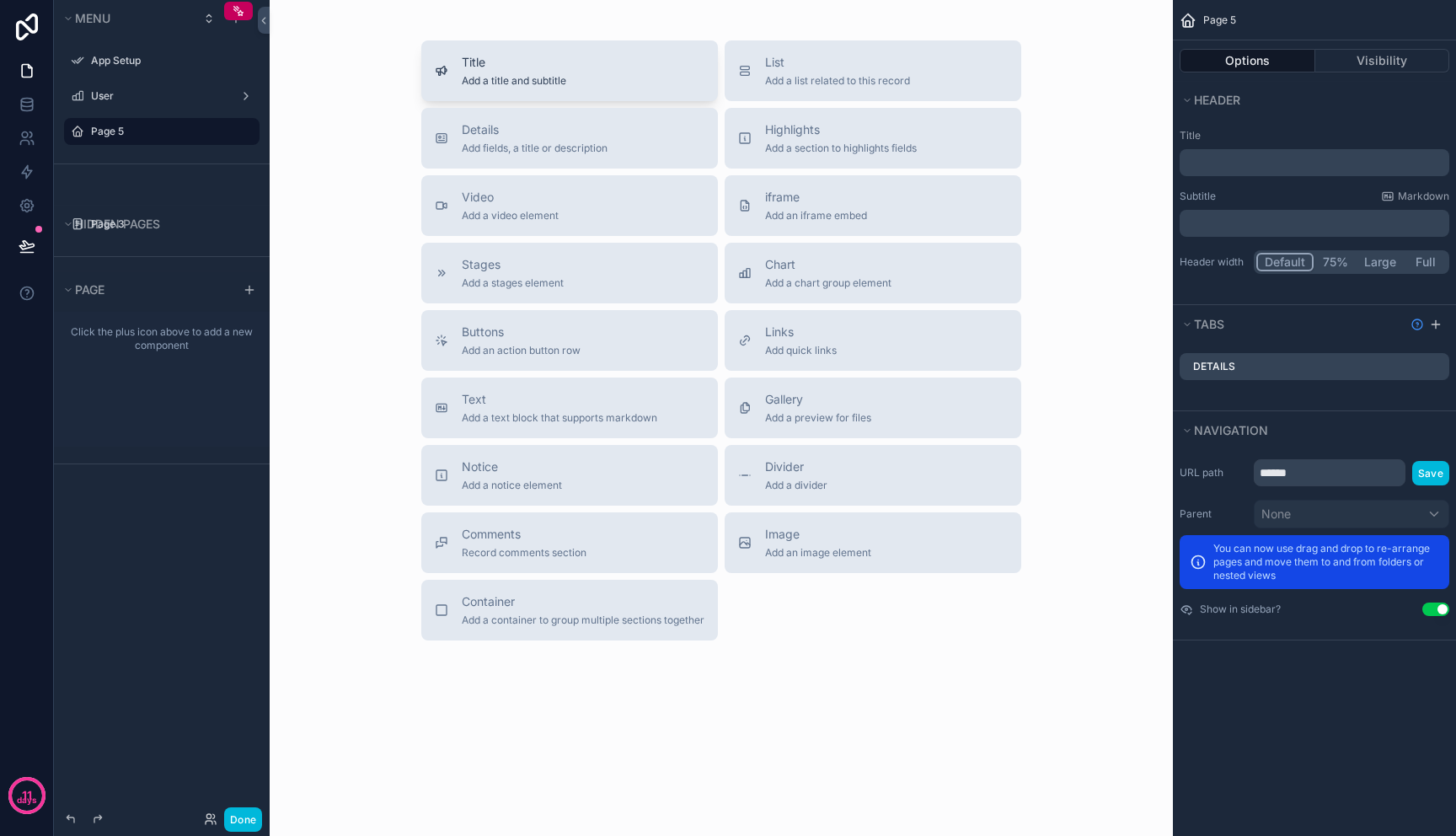
click at [577, 63] on div "Title Add a title and subtitle" at bounding box center [569, 71] width 269 height 34
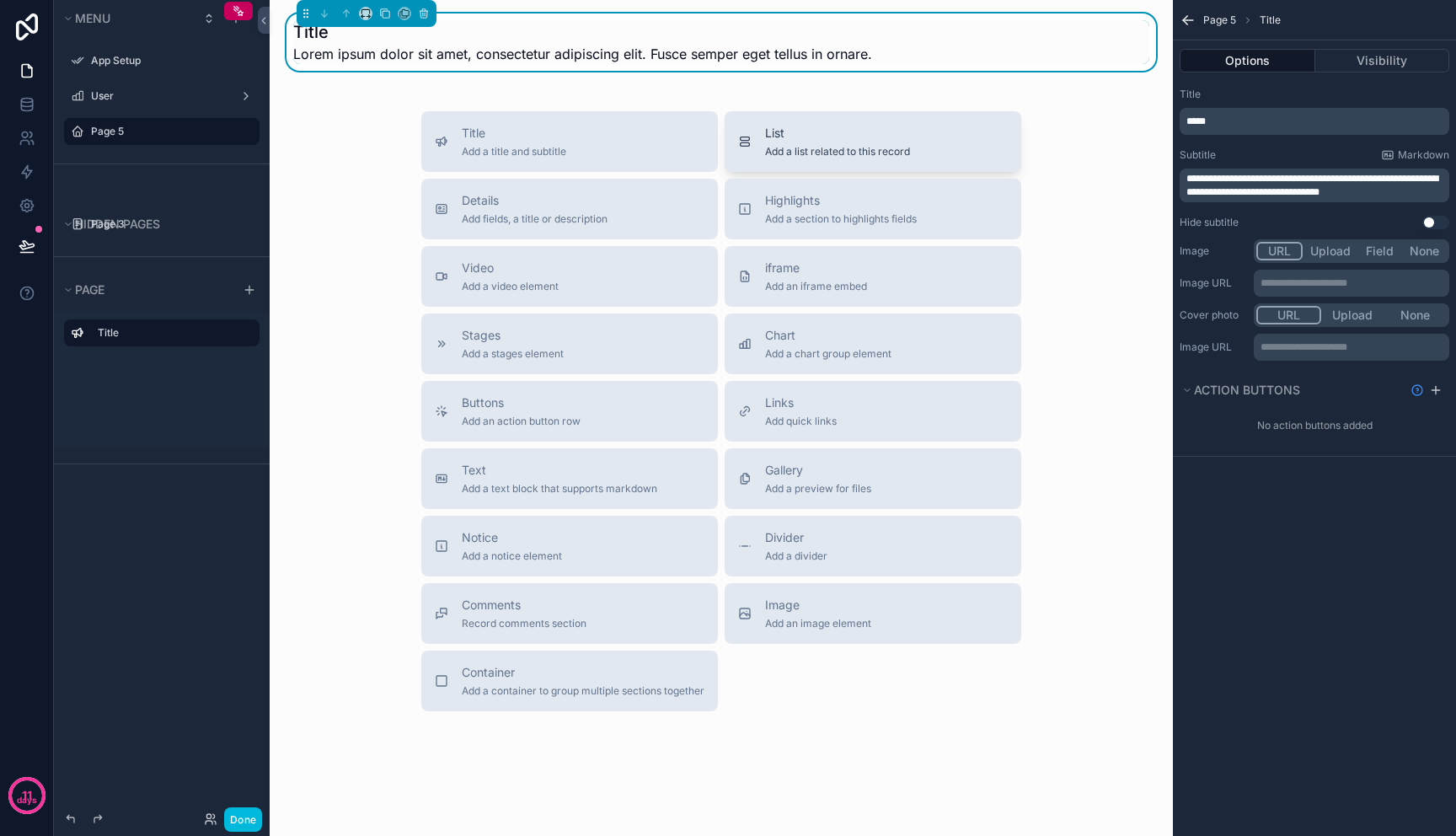
click at [831, 139] on span "List" at bounding box center [837, 133] width 145 height 17
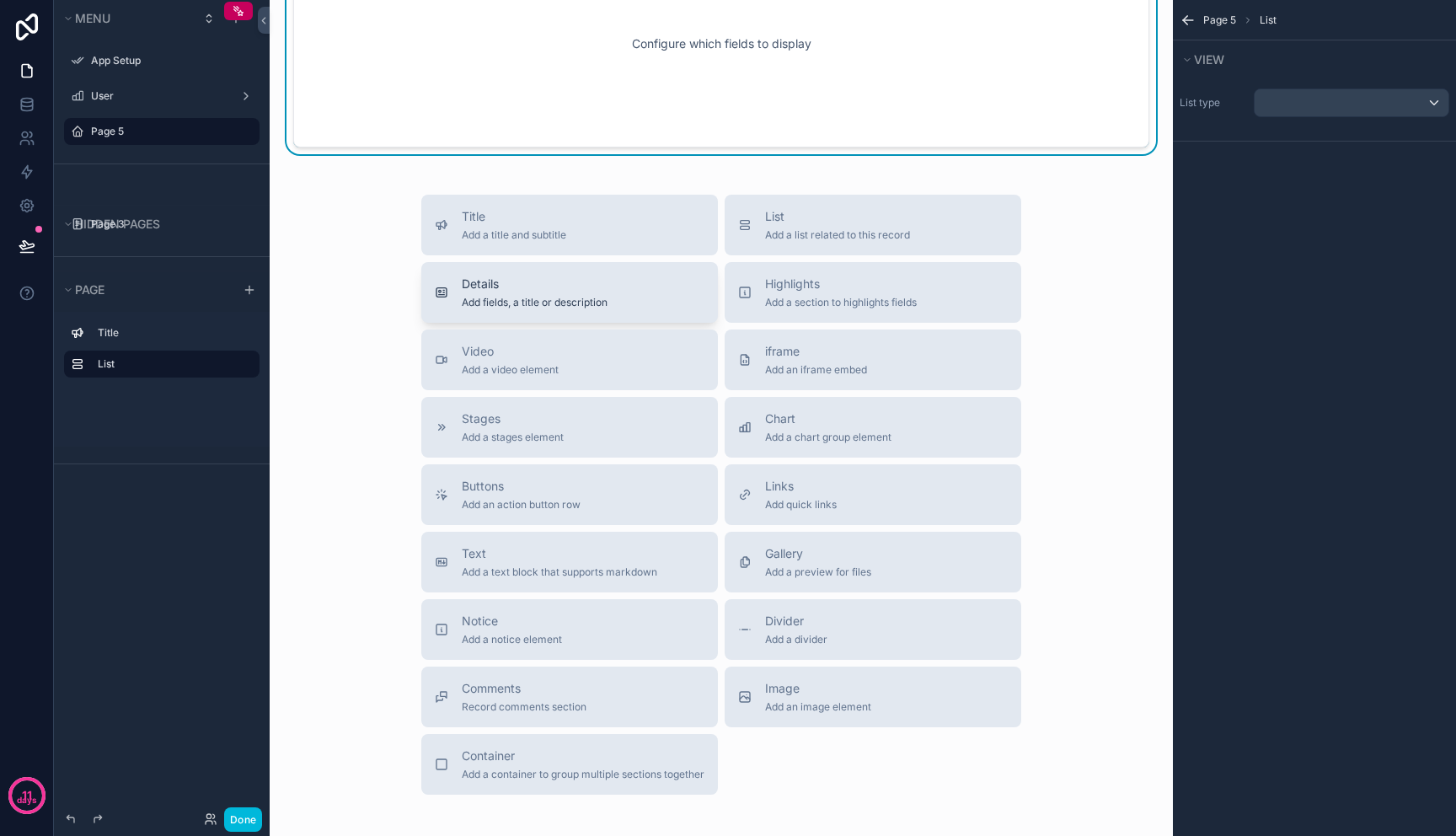
scroll to position [166, 0]
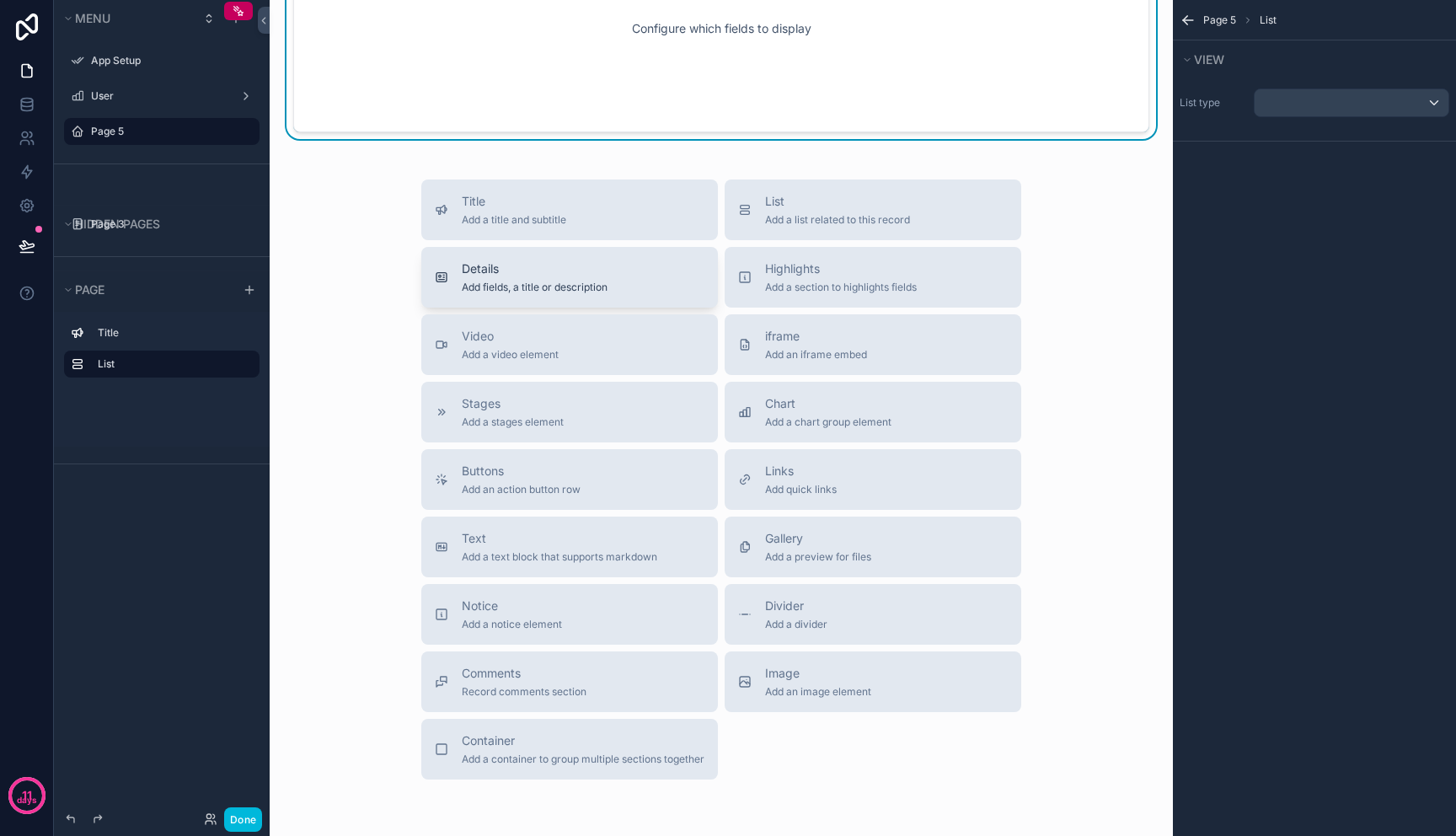
click at [555, 286] on span "Add fields, a title or description" at bounding box center [534, 286] width 146 height 13
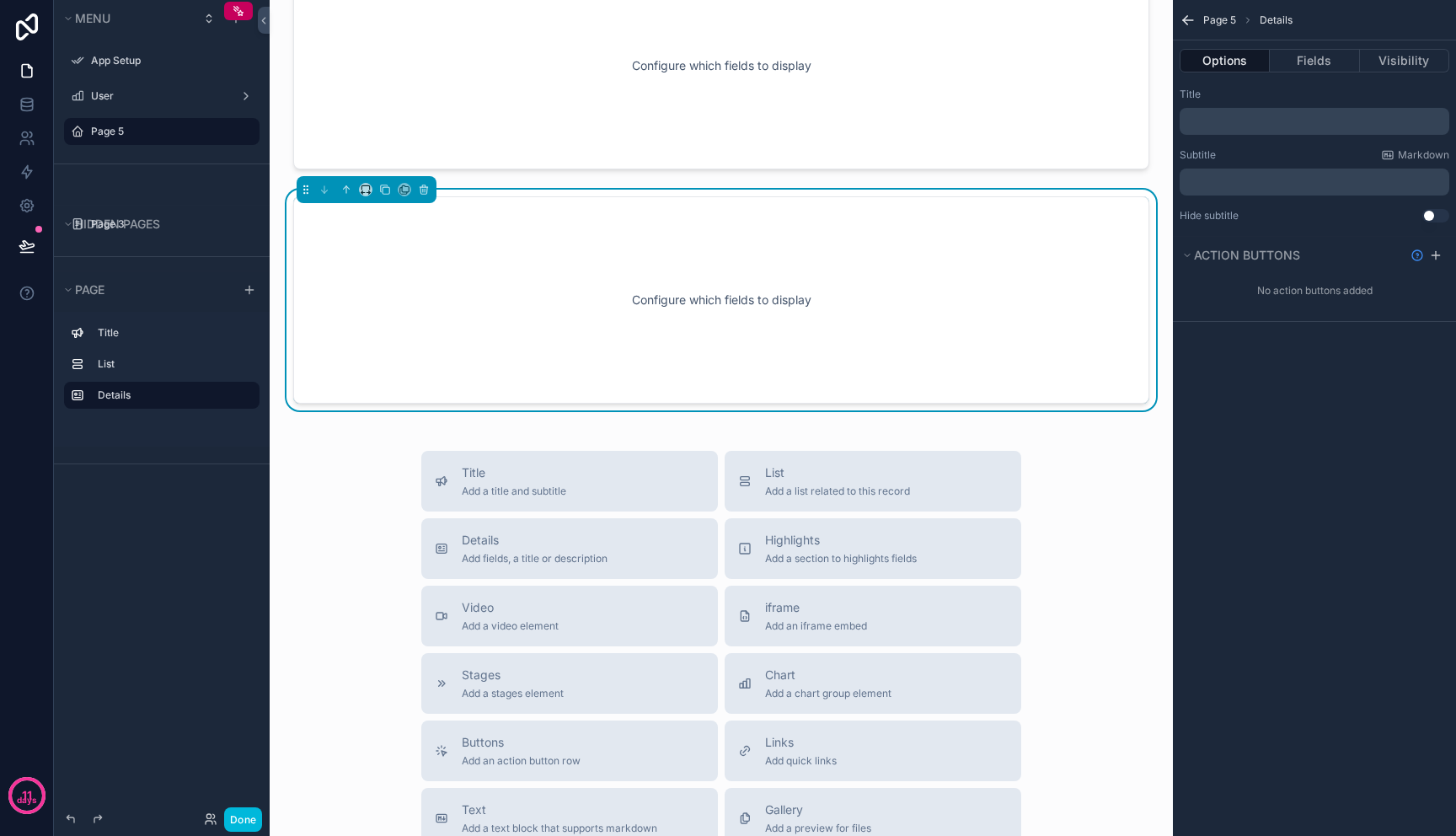
scroll to position [0, 0]
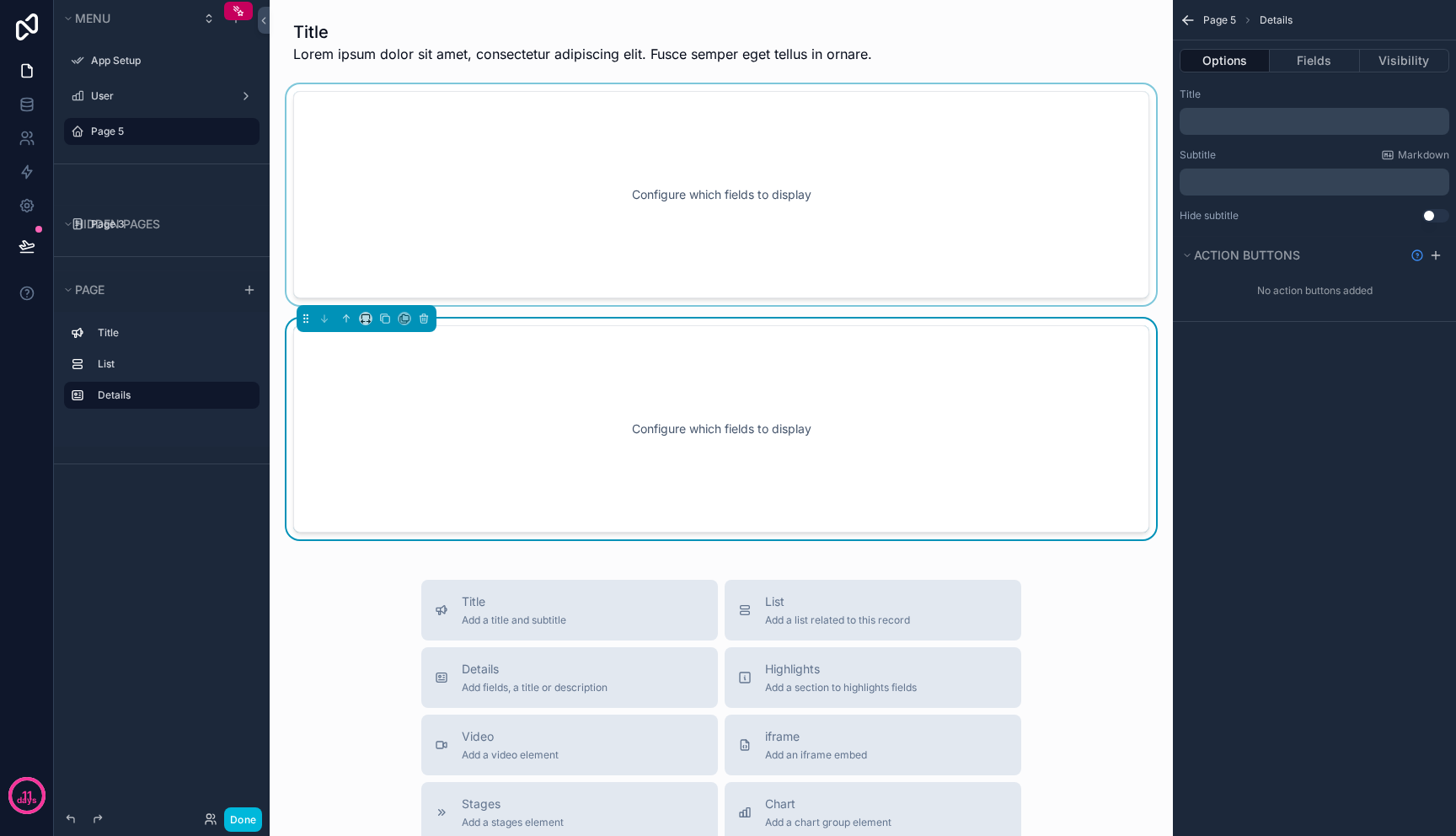
click at [461, 208] on div "scrollable content" at bounding box center [721, 195] width 877 height 221
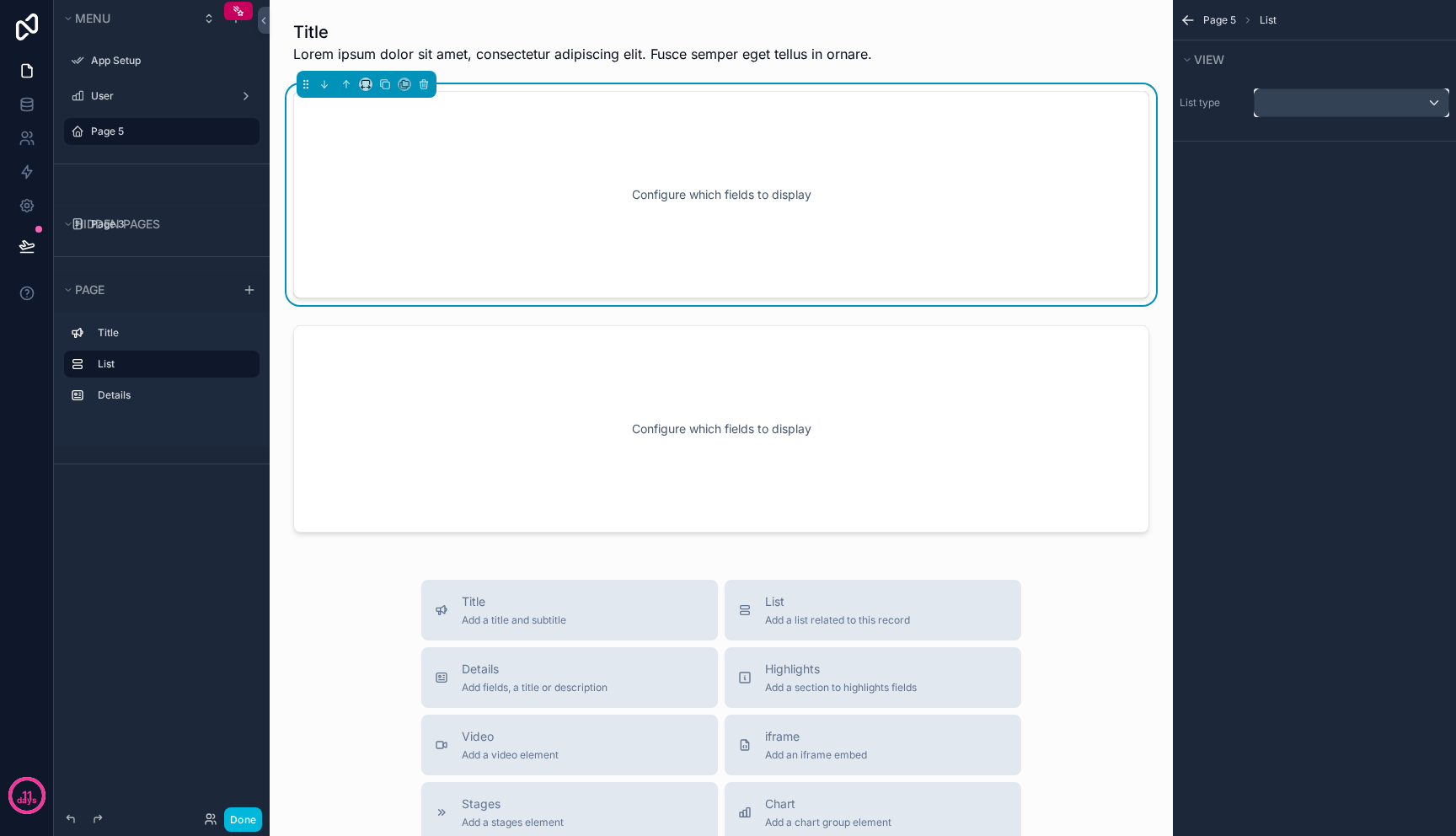
click at [1347, 97] on div "scrollable content" at bounding box center [1352, 102] width 194 height 27
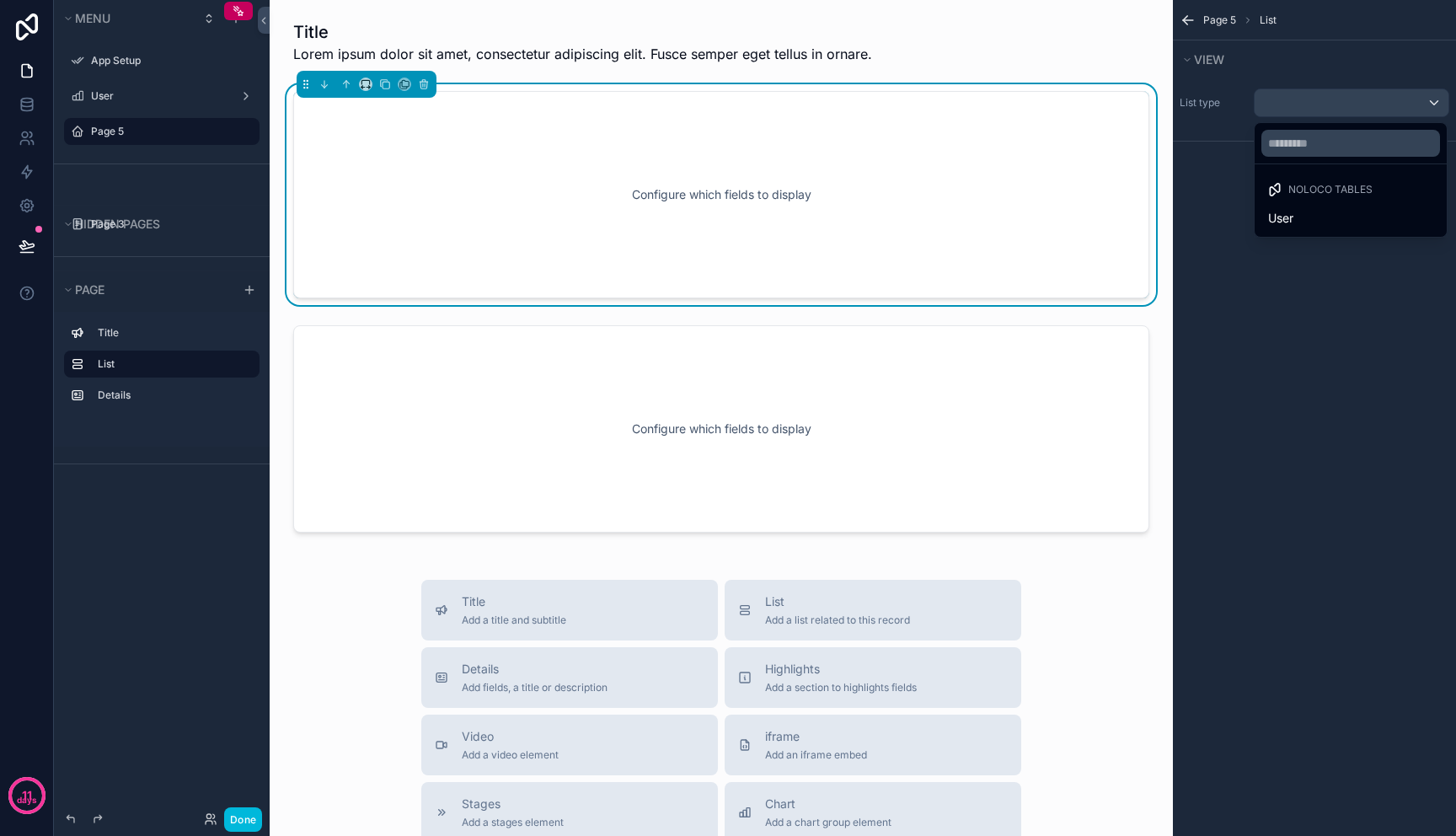
click at [823, 172] on div "Configure which fields to display" at bounding box center [721, 194] width 800 height 152
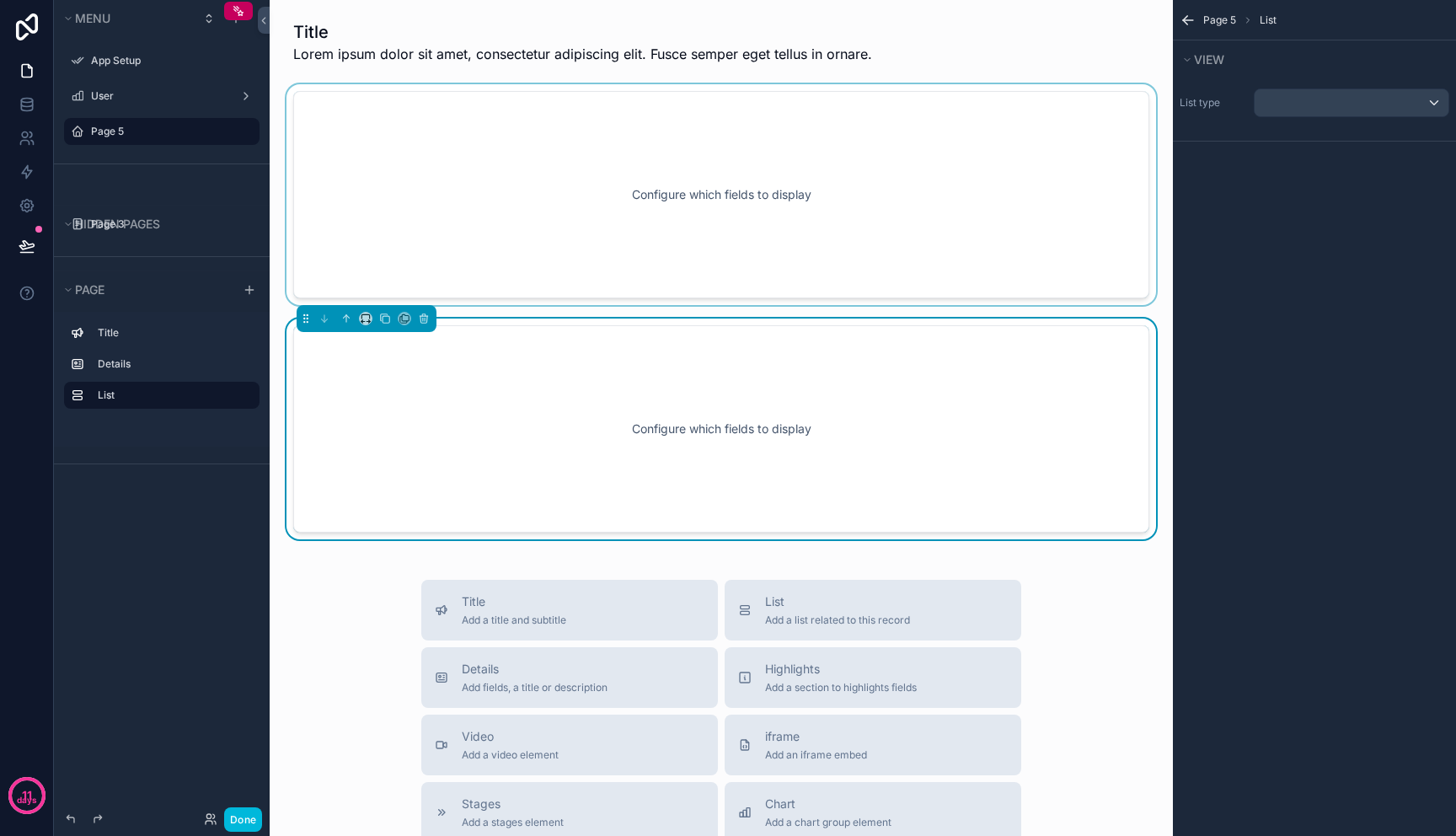
drag, startPoint x: 827, startPoint y: 411, endPoint x: 820, endPoint y: 250, distance: 161.2
click at [820, 249] on div "Title Lorem ipsum dolor sit amet, consectetur adipiscing elit. Fusce semper ege…" at bounding box center [721, 657] width 904 height 1315
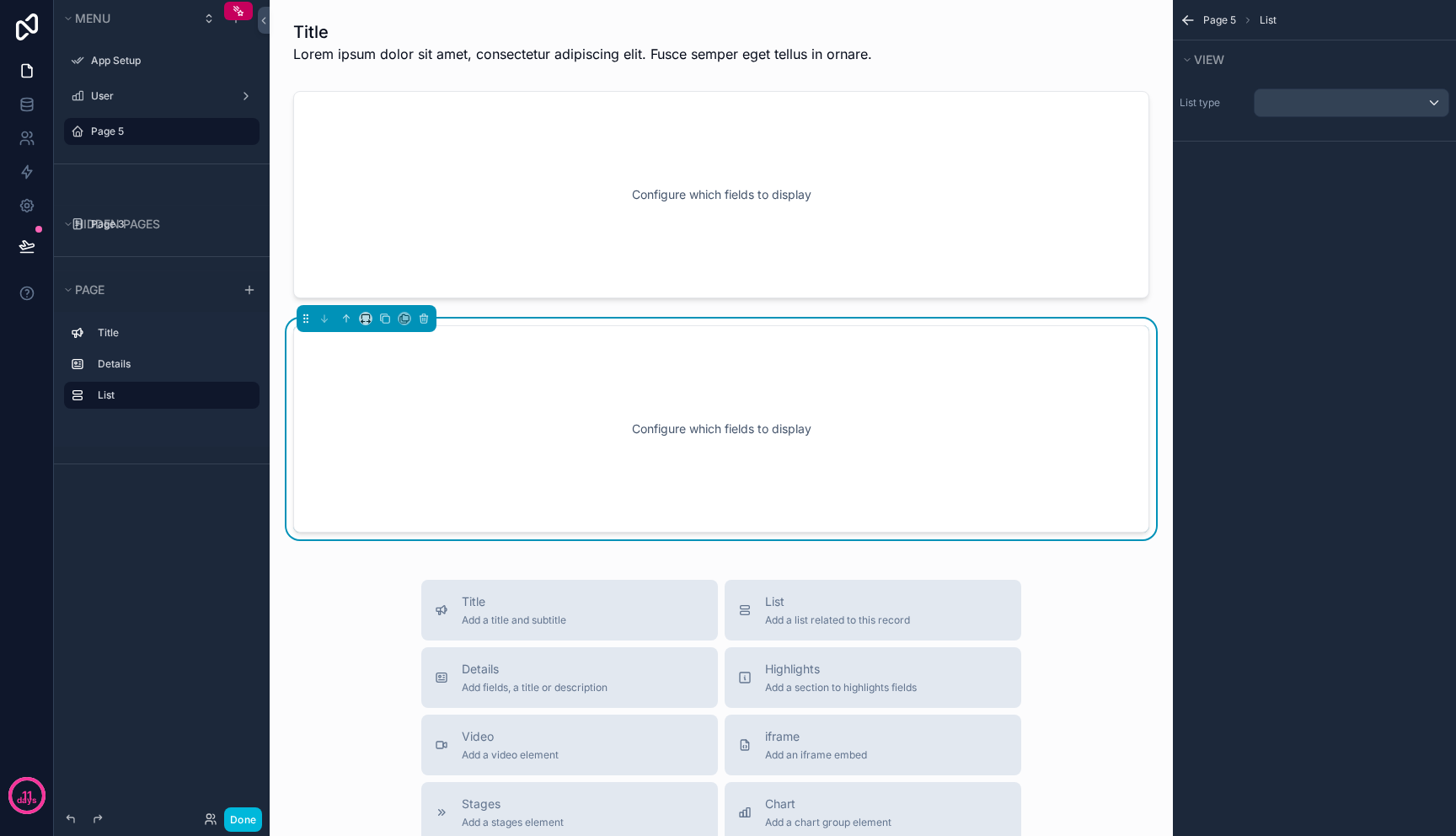
drag, startPoint x: 820, startPoint y: 250, endPoint x: 820, endPoint y: 321, distance: 71.0
click at [820, 321] on div "Title Lorem ipsum dolor sit amet, consectetur adipiscing elit. Fusce semper ege…" at bounding box center [721, 657] width 904 height 1315
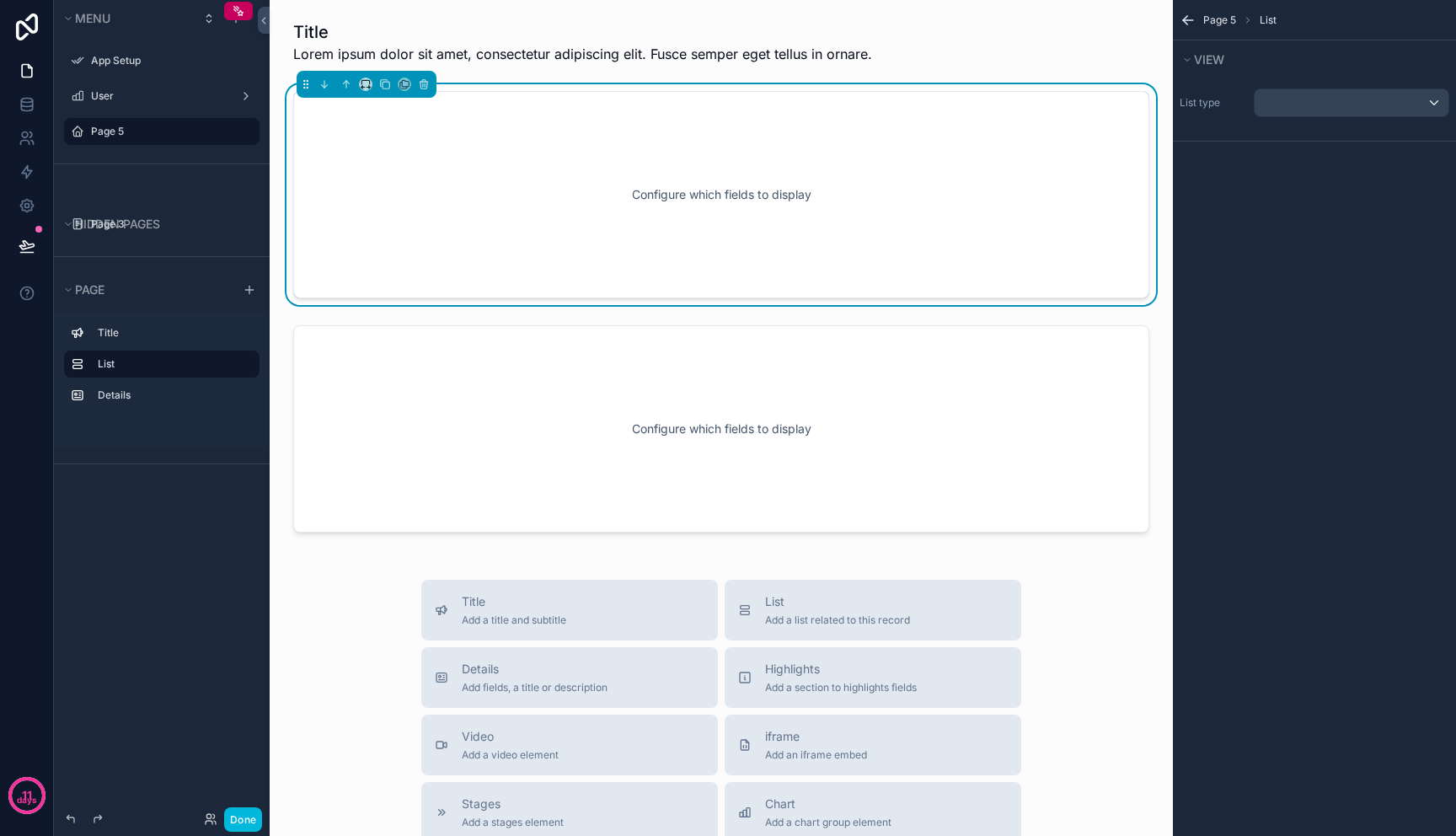
click at [671, 134] on div "Configure which fields to display" at bounding box center [721, 194] width 800 height 152
click at [349, 175] on div "Configure which fields to display" at bounding box center [721, 194] width 800 height 152
click at [672, 169] on div "Configure which fields to display" at bounding box center [721, 194] width 800 height 152
click at [556, 119] on div "Configure which fields to display" at bounding box center [721, 194] width 800 height 152
click at [638, 156] on div "Configure which fields to display" at bounding box center [721, 194] width 800 height 152
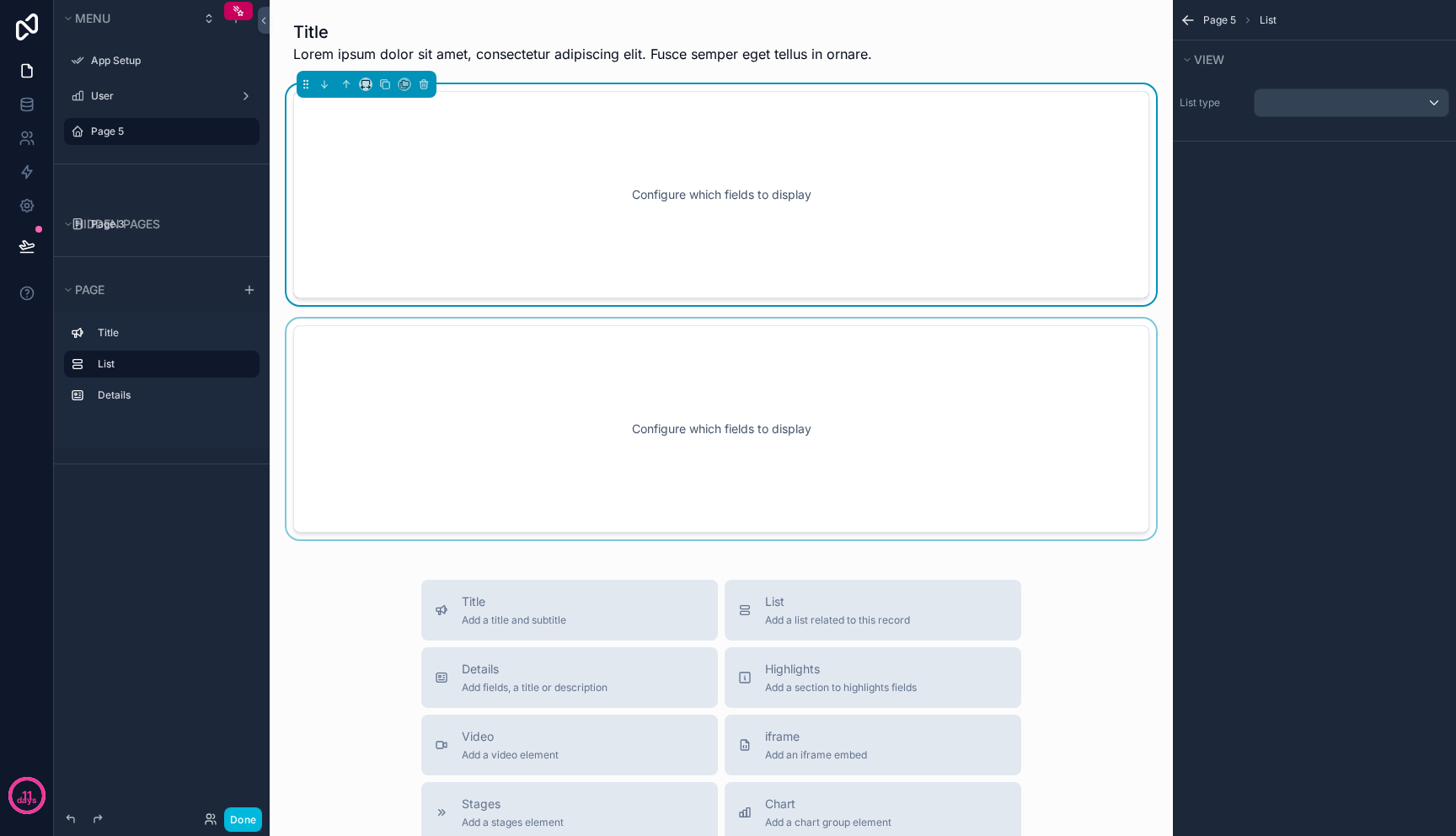
click at [535, 367] on div "scrollable content" at bounding box center [721, 429] width 877 height 221
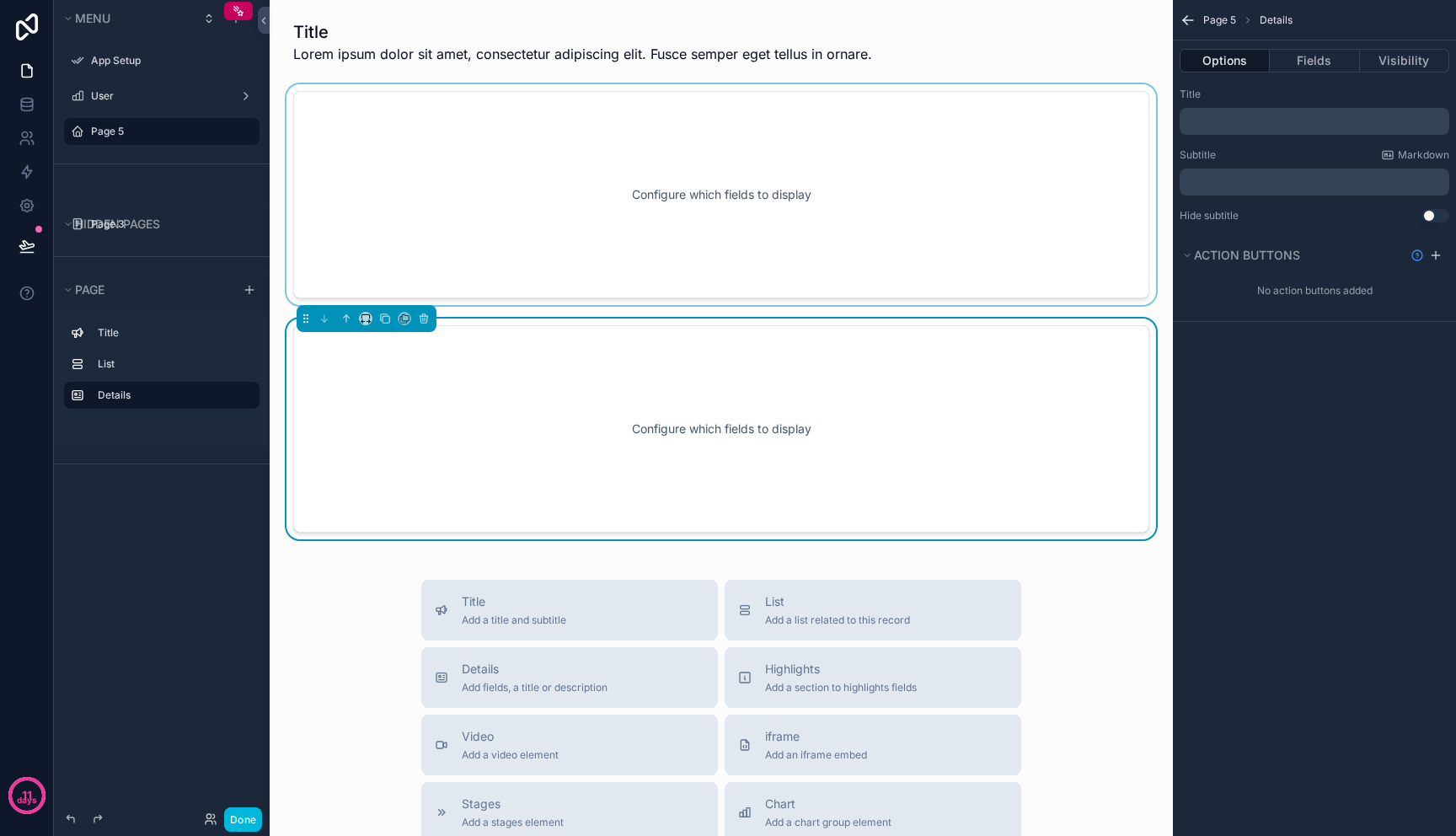
click at [901, 239] on div "scrollable content" at bounding box center [721, 195] width 877 height 221
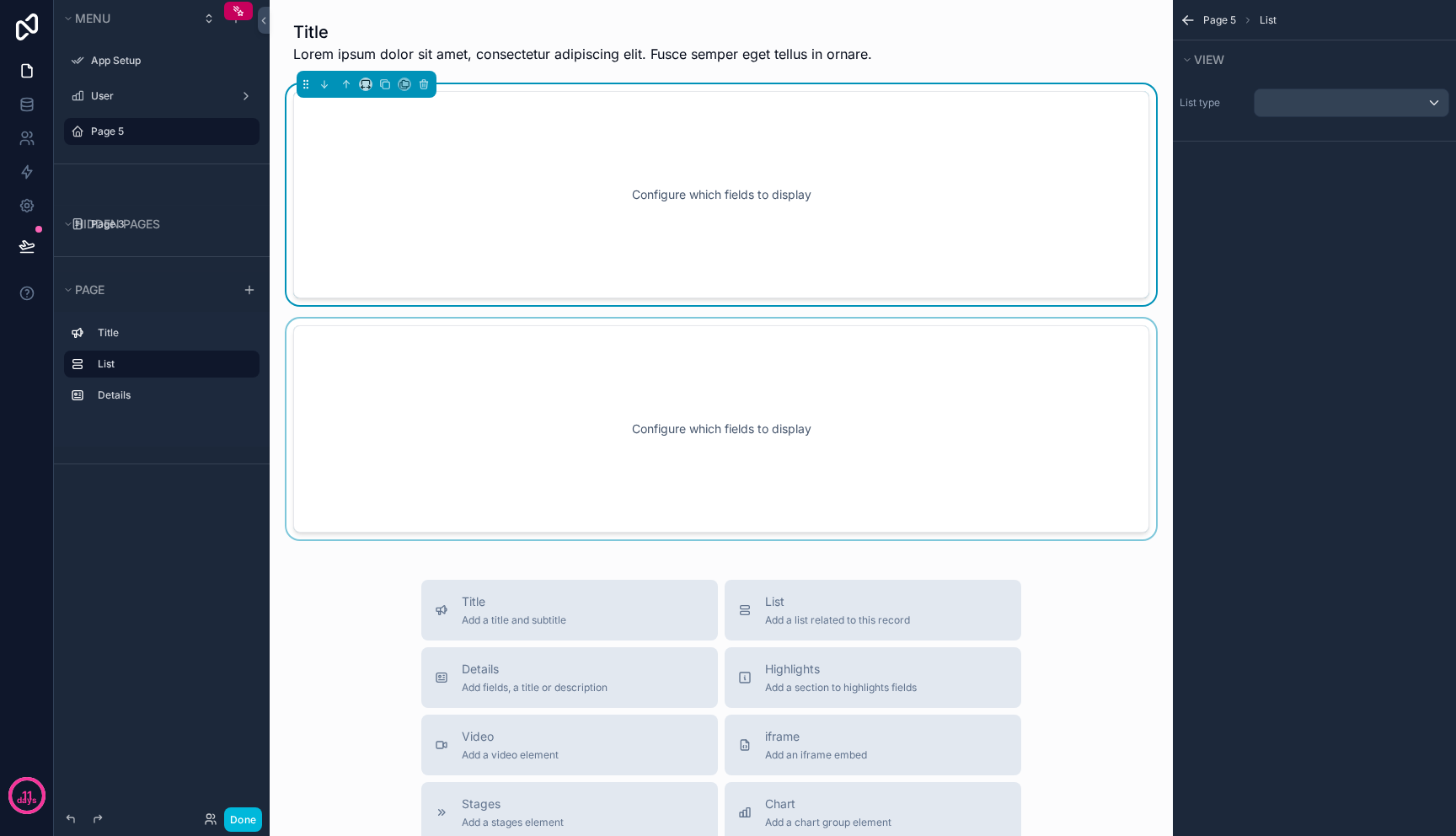
click at [872, 379] on div "scrollable content" at bounding box center [721, 429] width 877 height 221
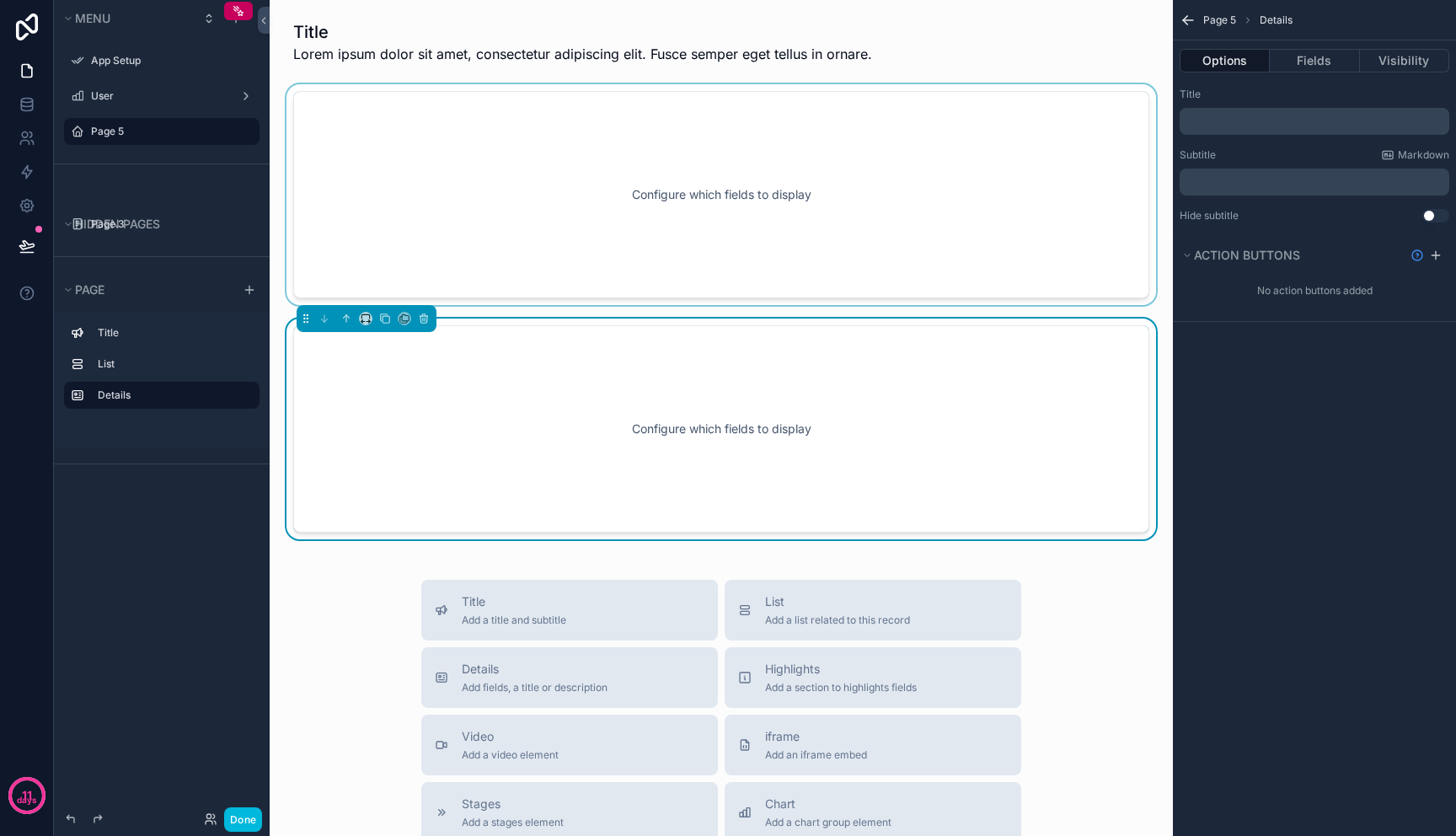
click at [891, 217] on div "scrollable content" at bounding box center [721, 195] width 877 height 221
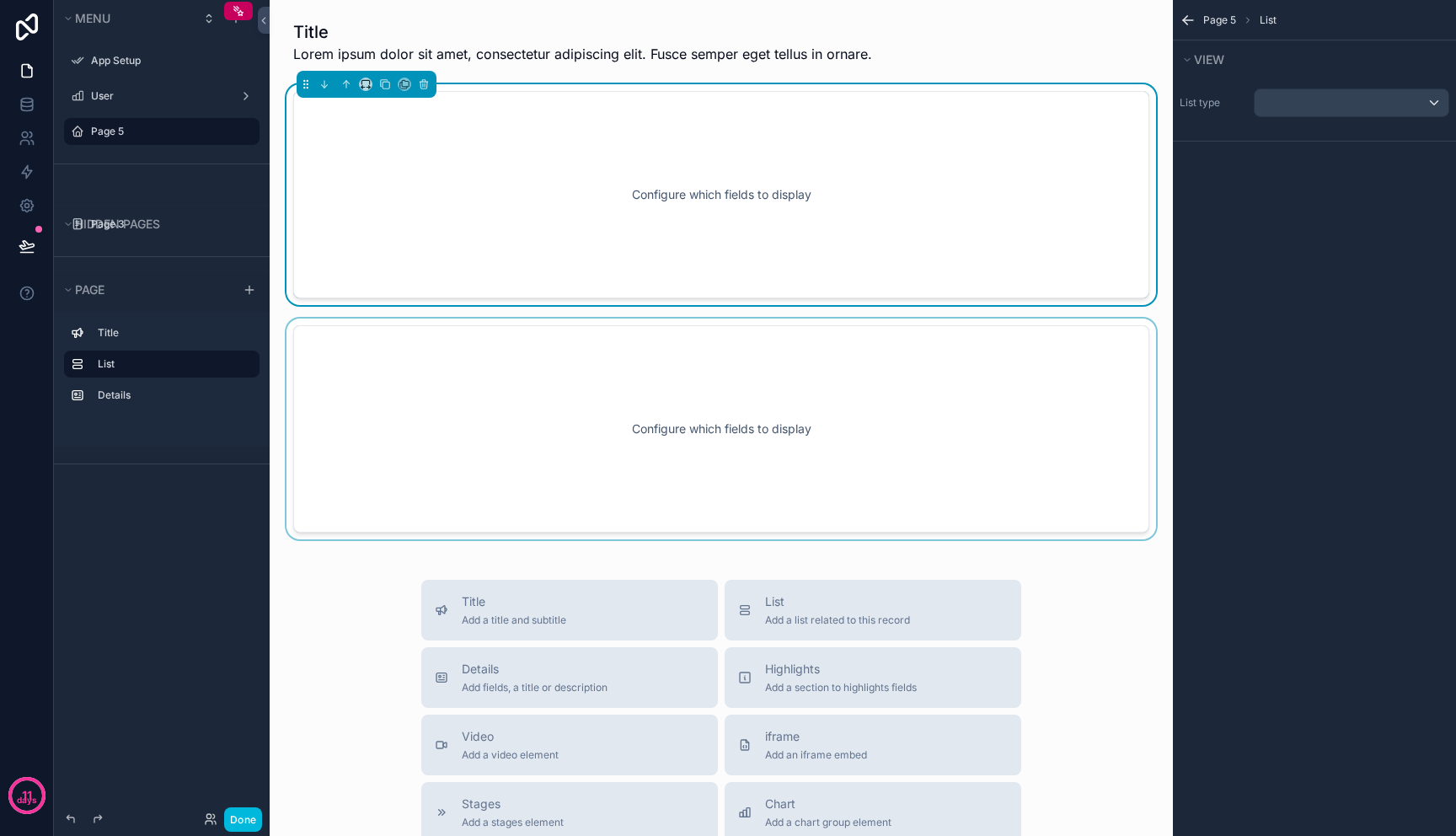
click at [876, 410] on div "scrollable content" at bounding box center [721, 429] width 877 height 221
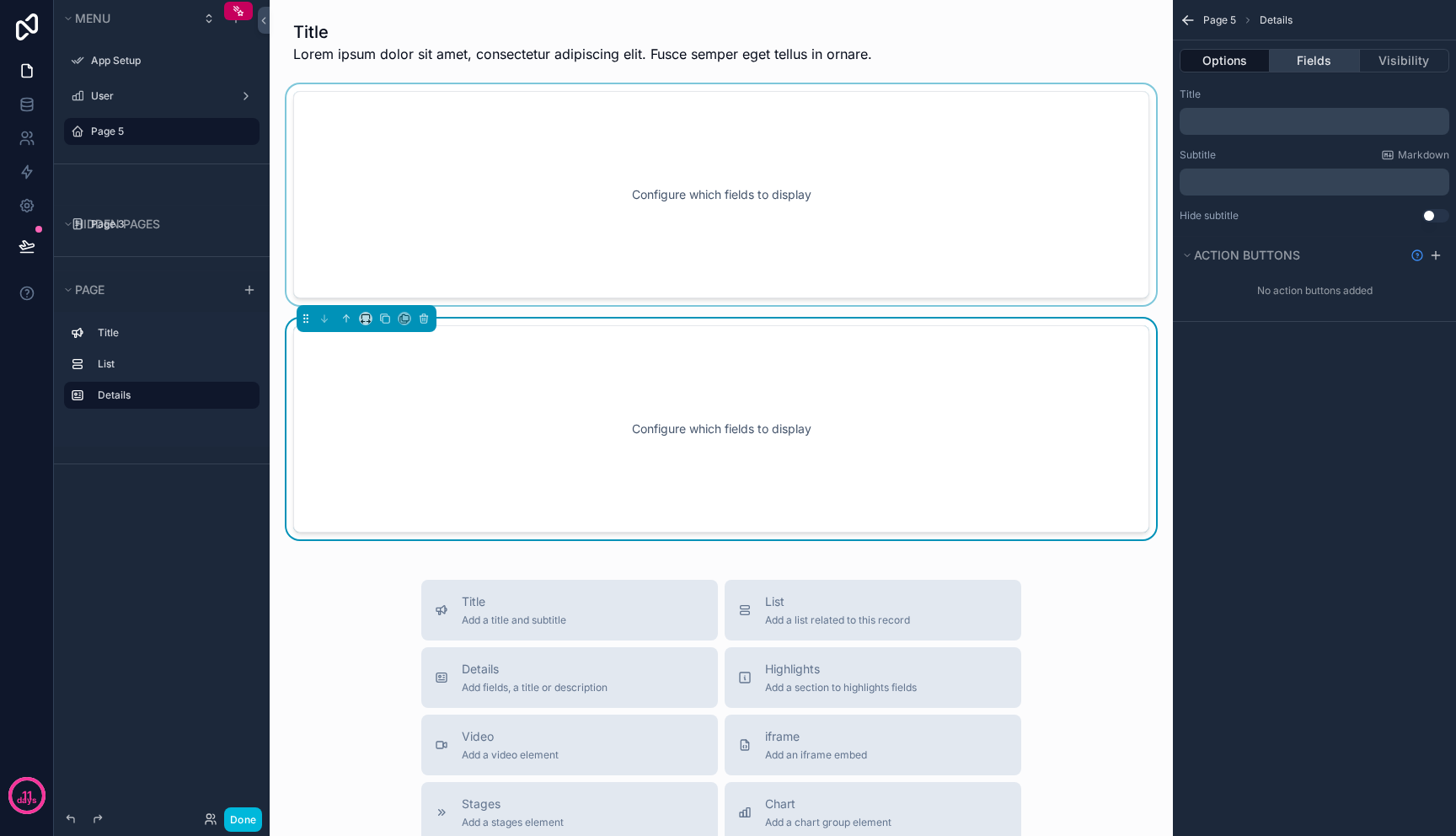
click at [1293, 63] on button "Fields" at bounding box center [1314, 60] width 89 height 23
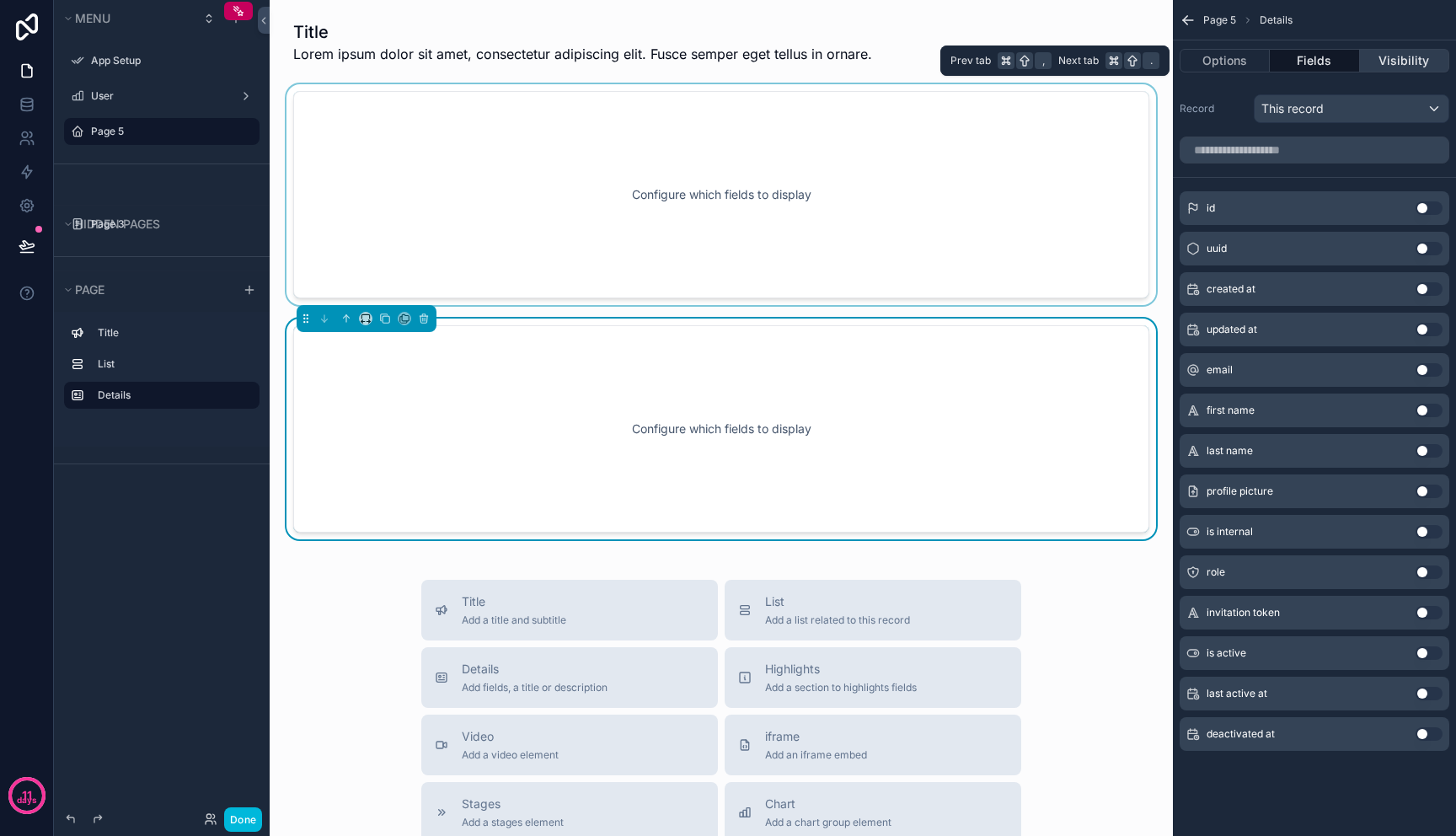
click at [1392, 57] on button "Visibility" at bounding box center [1404, 60] width 89 height 23
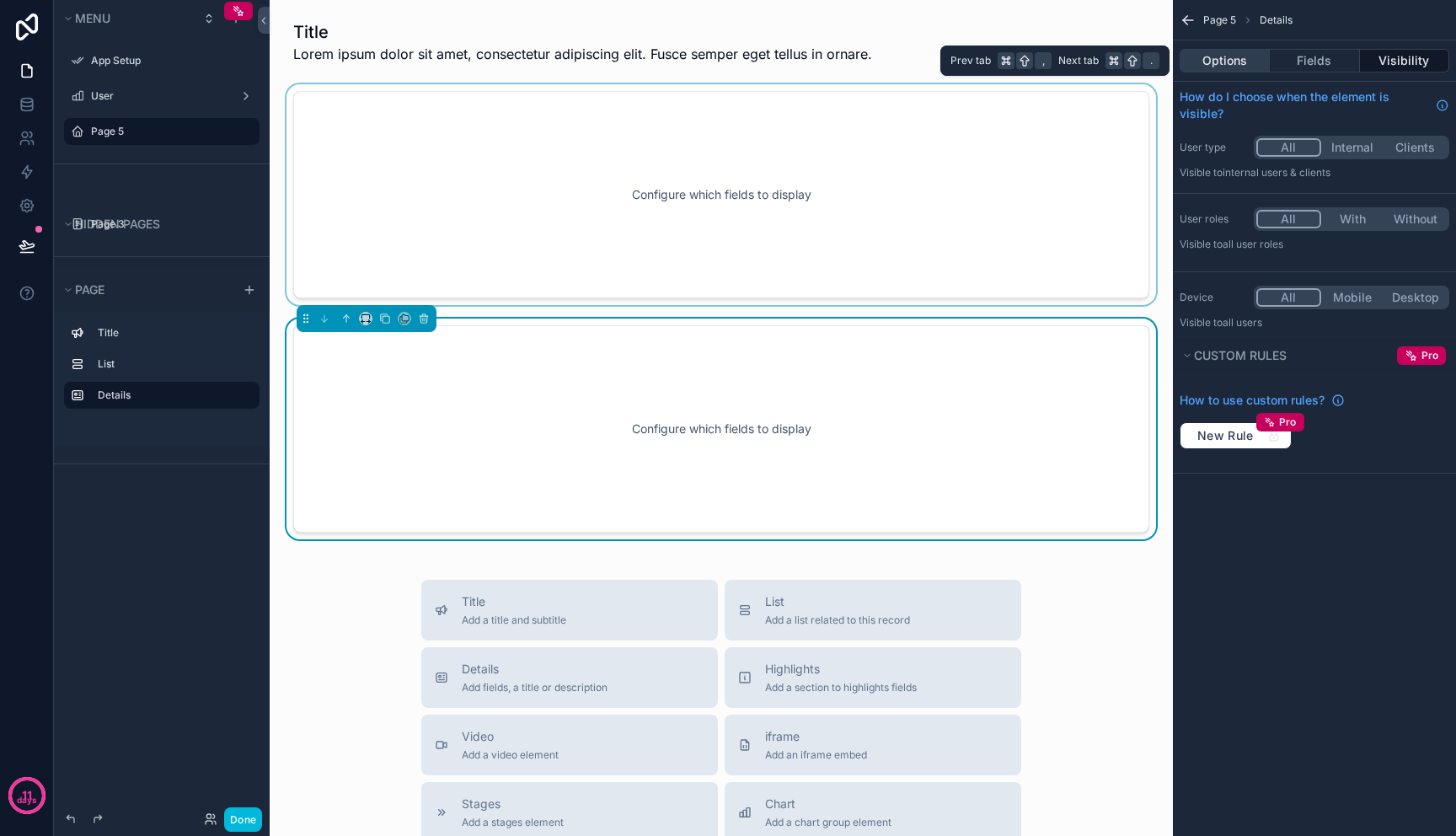
click at [1216, 68] on button "Options" at bounding box center [1225, 60] width 90 height 23
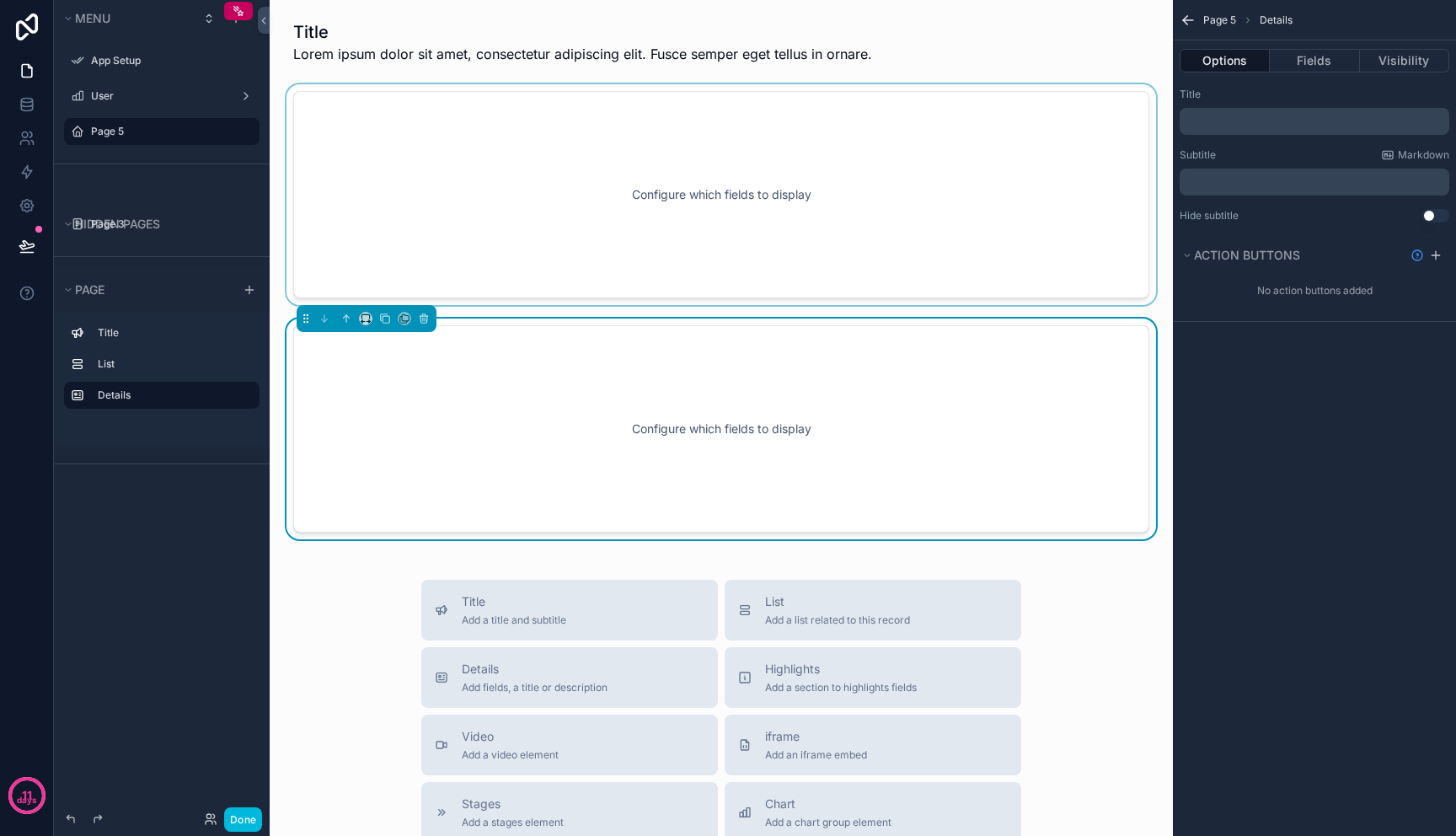
click at [1020, 167] on div "scrollable content" at bounding box center [721, 195] width 877 height 221
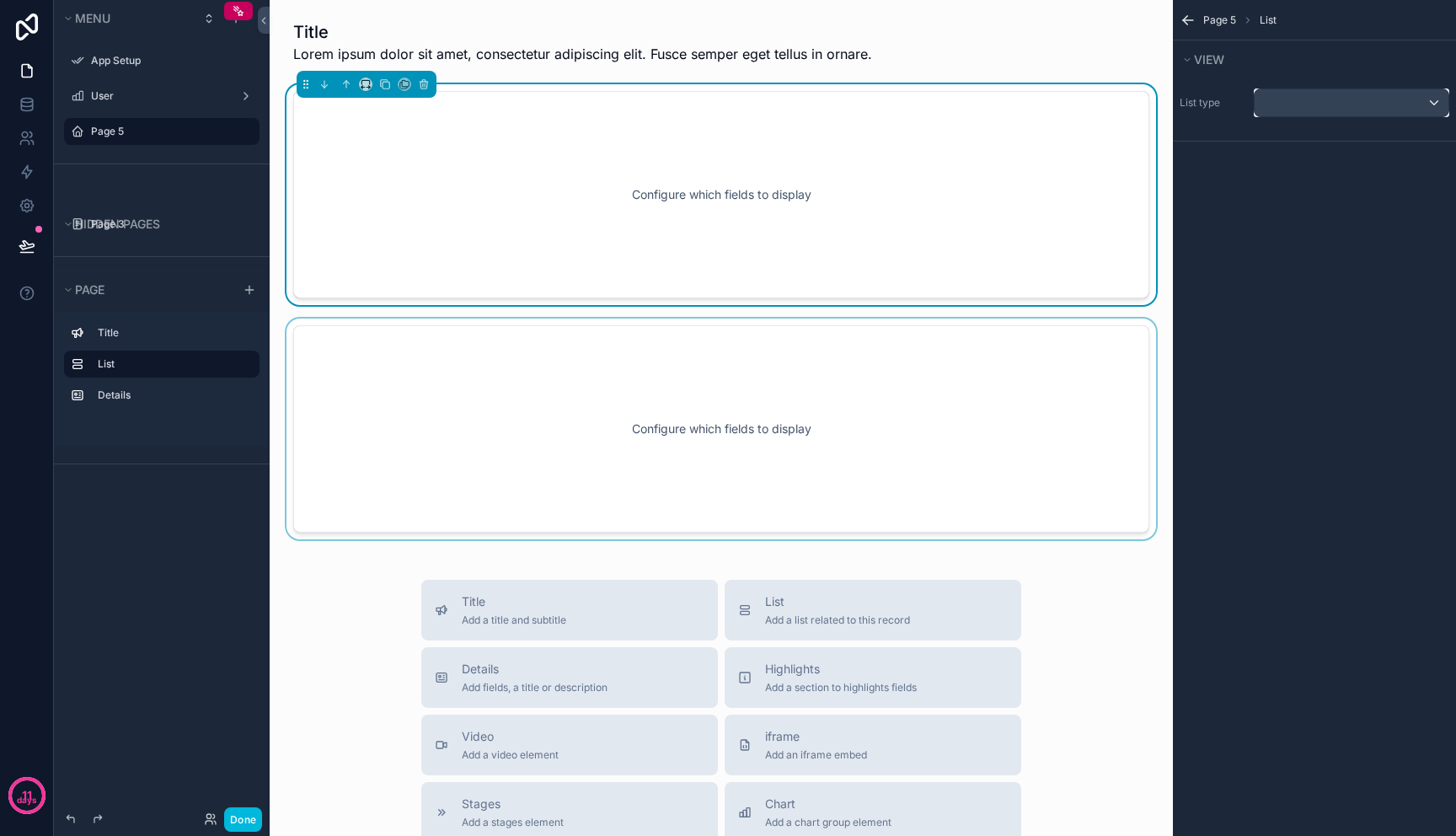
click at [1360, 96] on div "scrollable content" at bounding box center [1352, 102] width 194 height 27
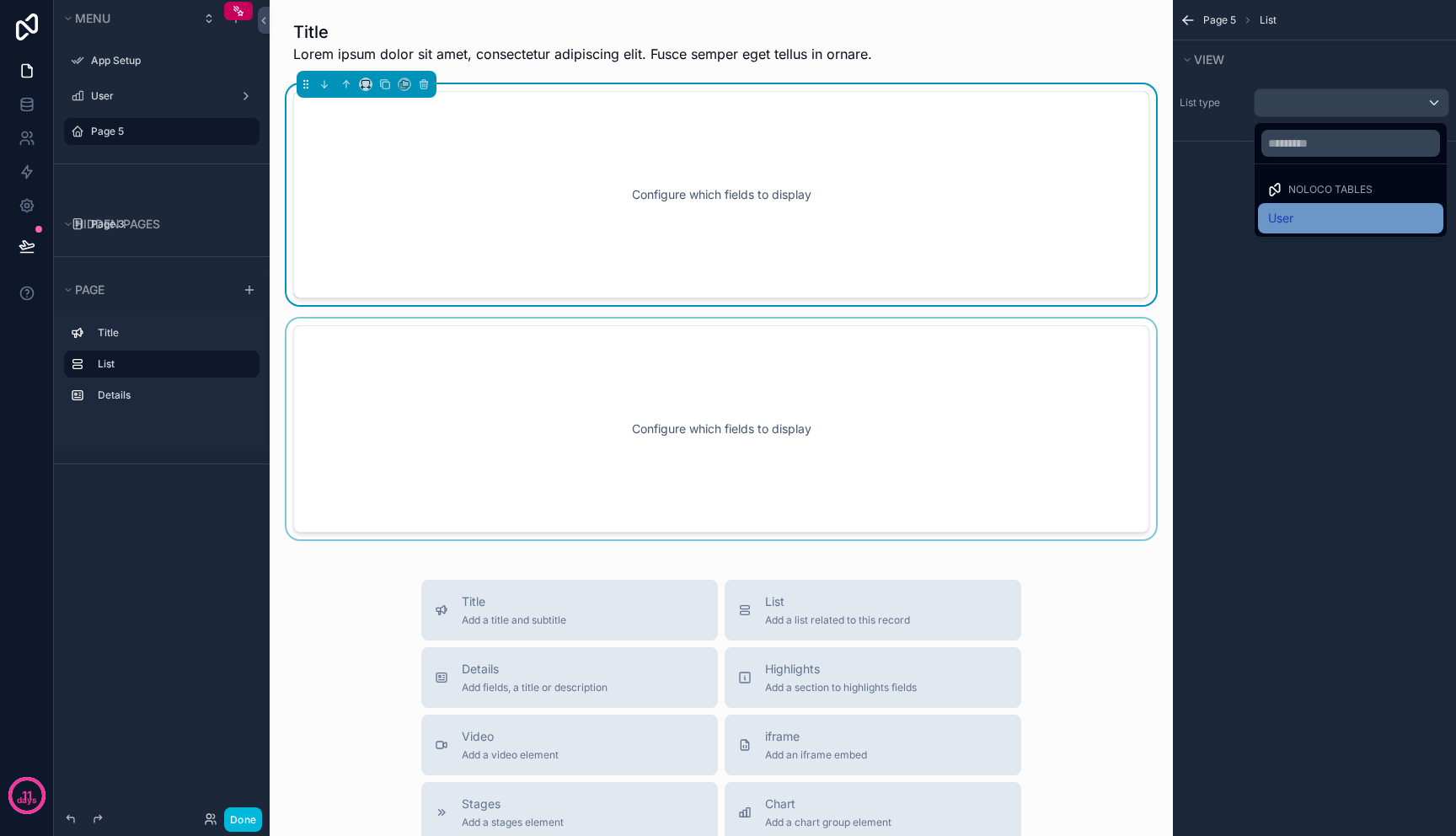
click at [1304, 225] on div "User" at bounding box center [1351, 218] width 165 height 21
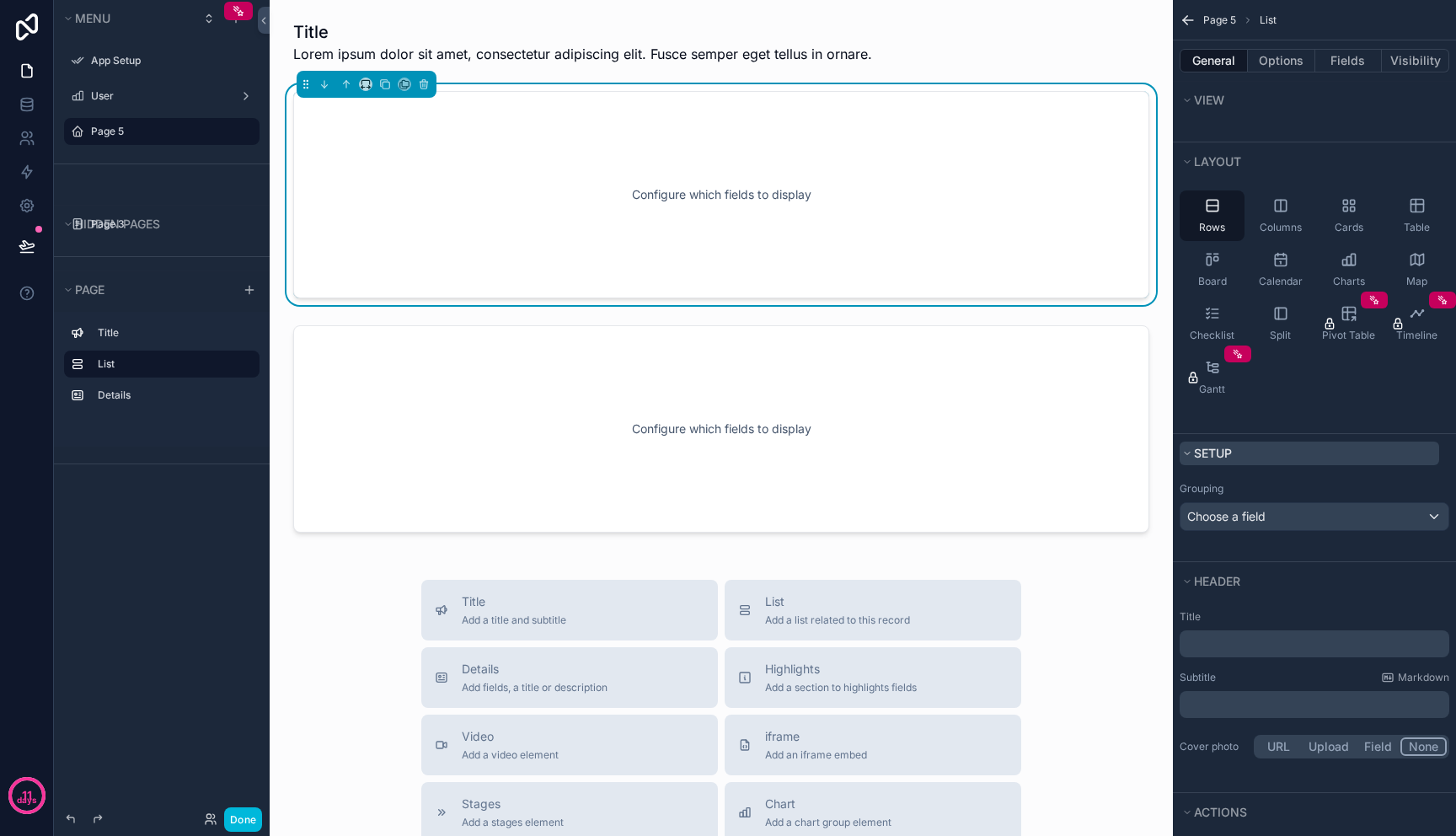
scroll to position [48, 0]
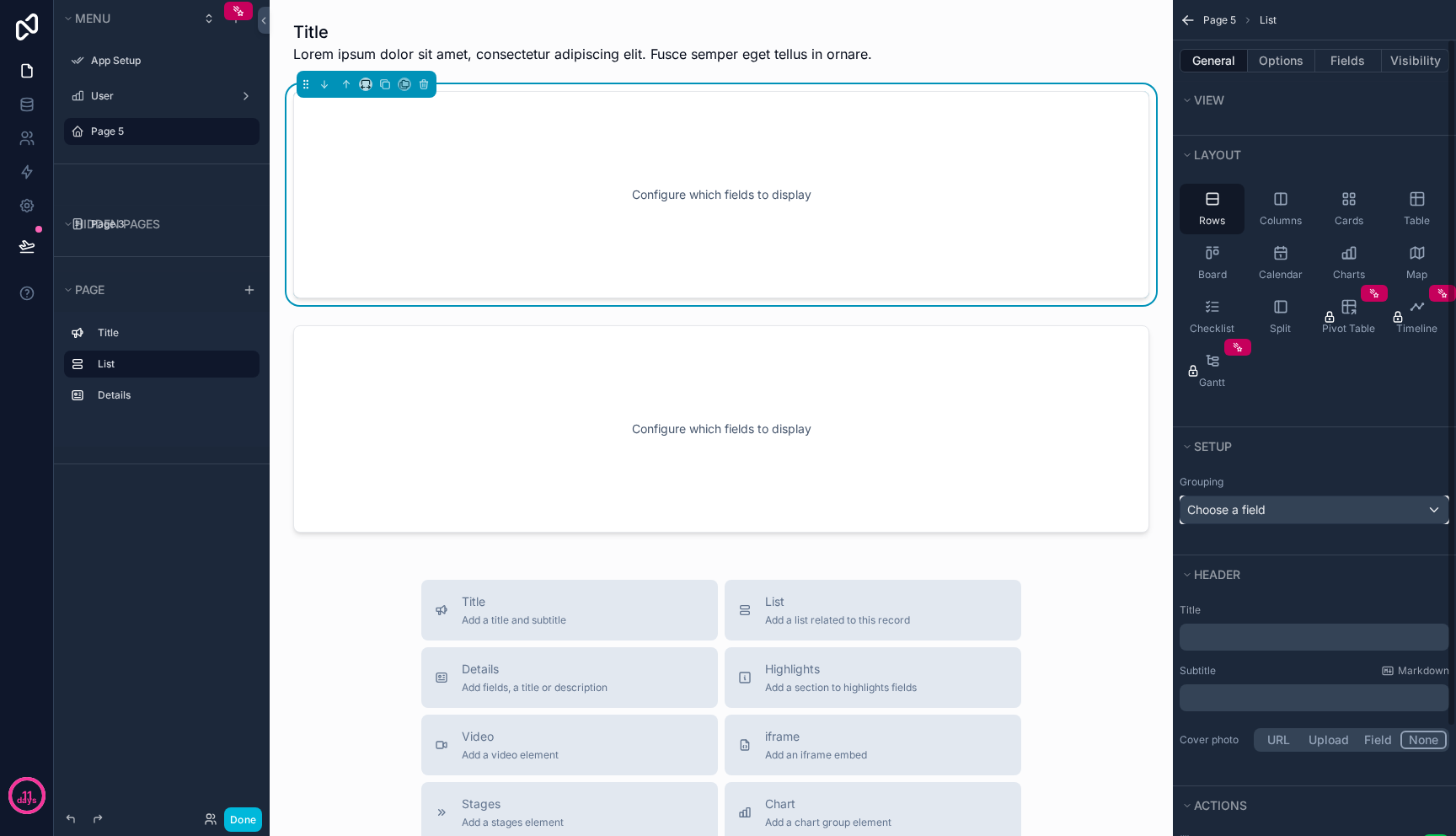
click at [1290, 504] on div "Choose a field" at bounding box center [1315, 510] width 268 height 27
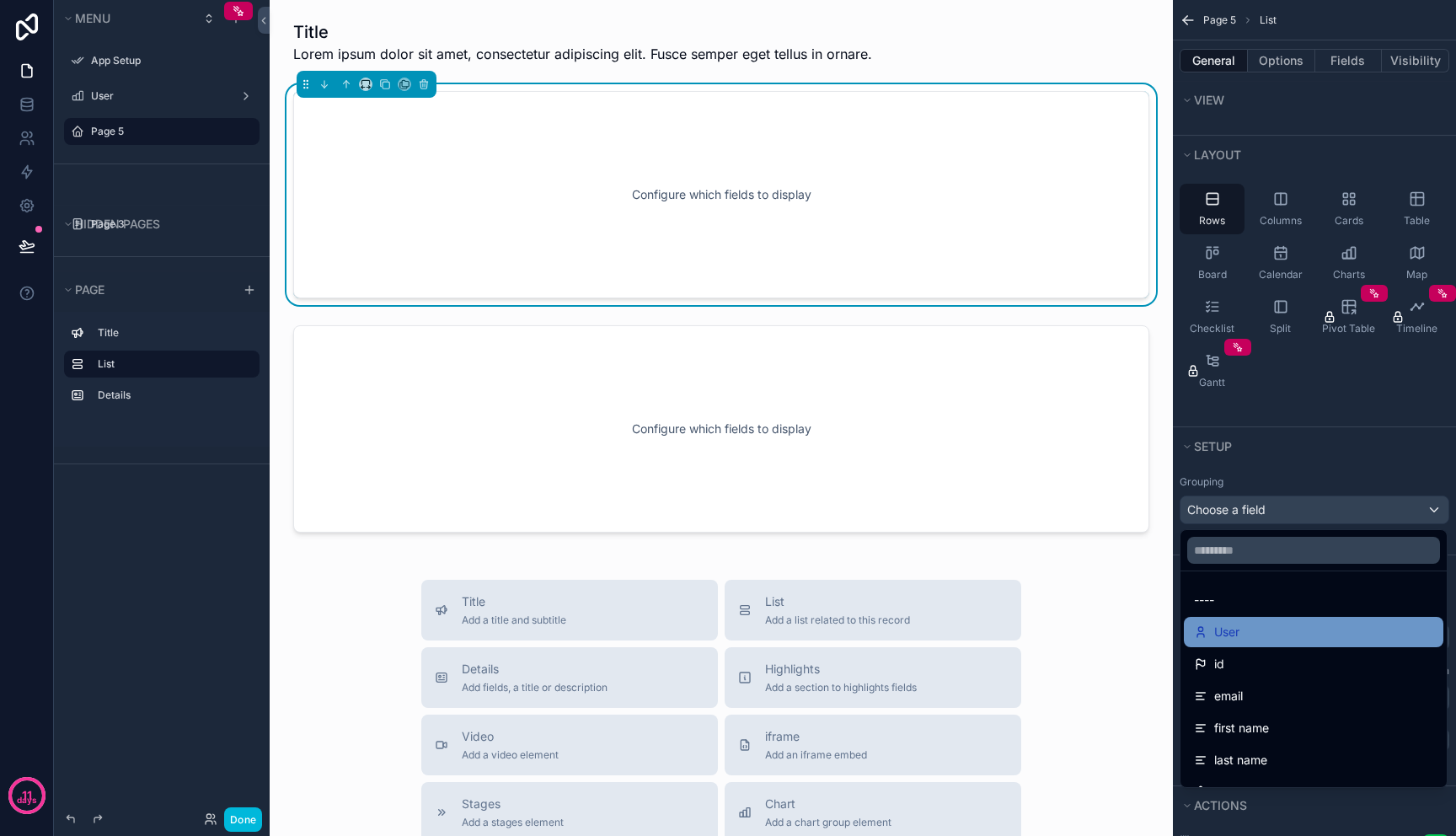
click at [1242, 642] on div "User" at bounding box center [1313, 632] width 260 height 31
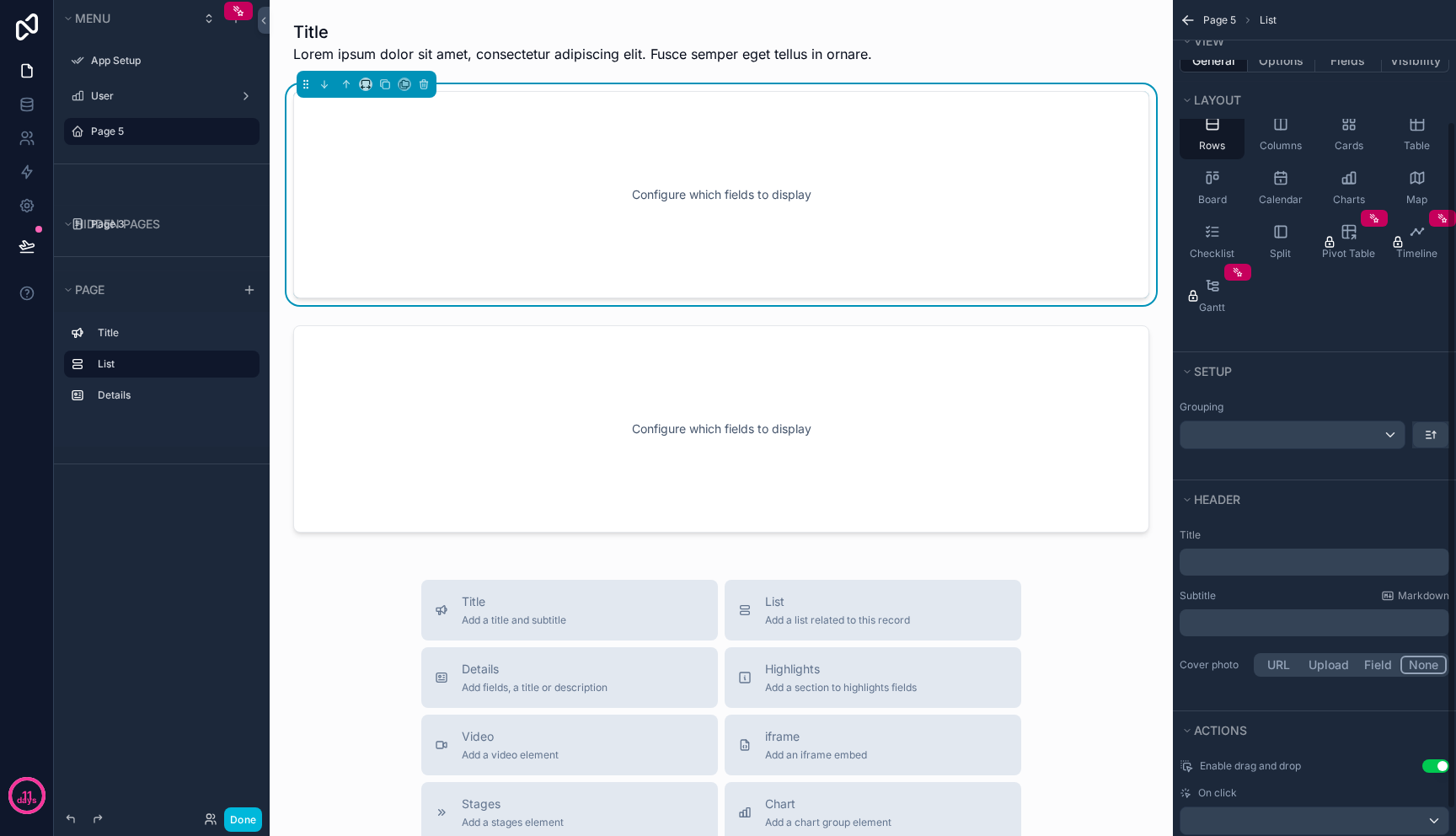
scroll to position [180, 0]
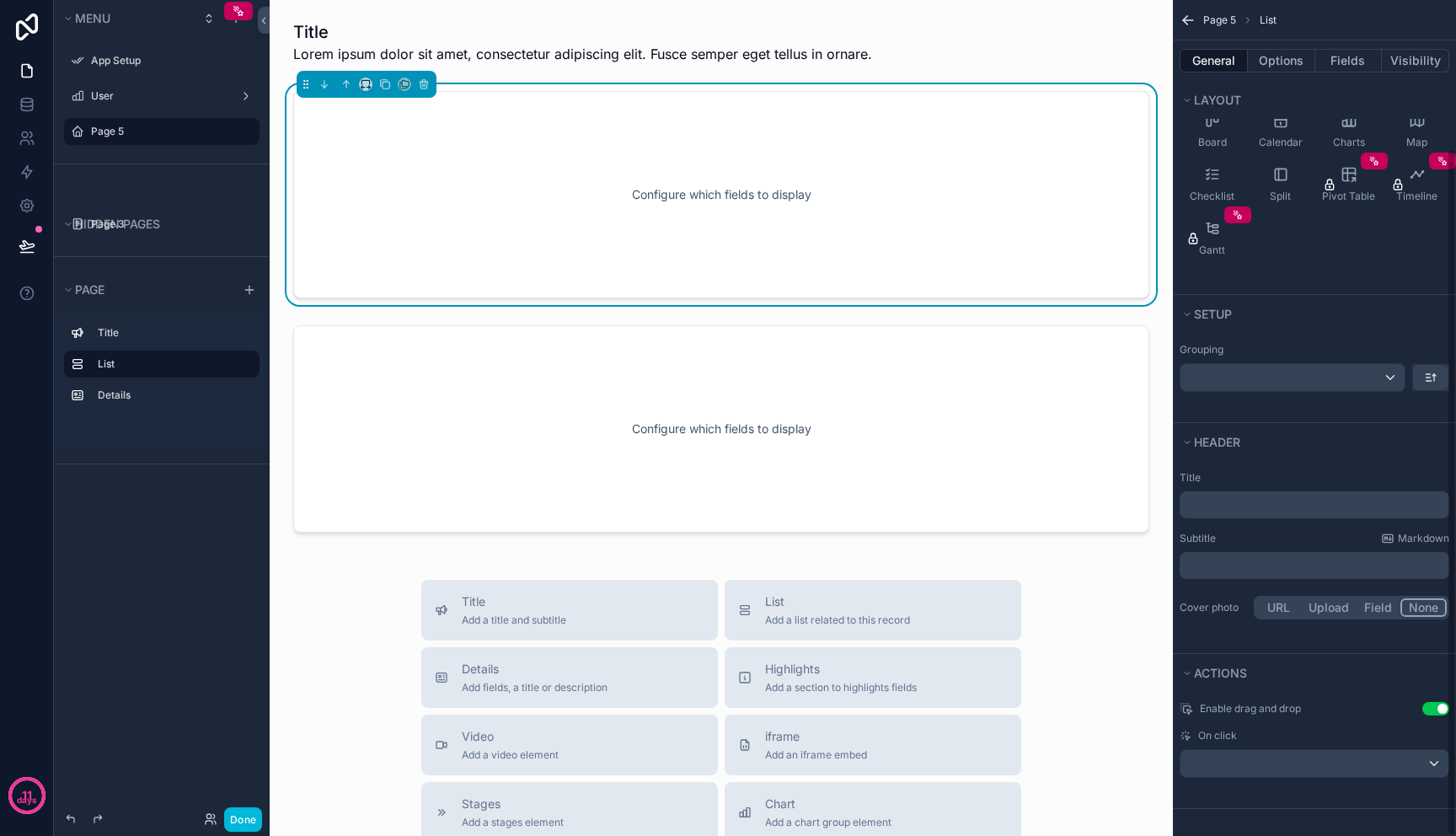
click at [1235, 508] on p "﻿" at bounding box center [1316, 505] width 260 height 17
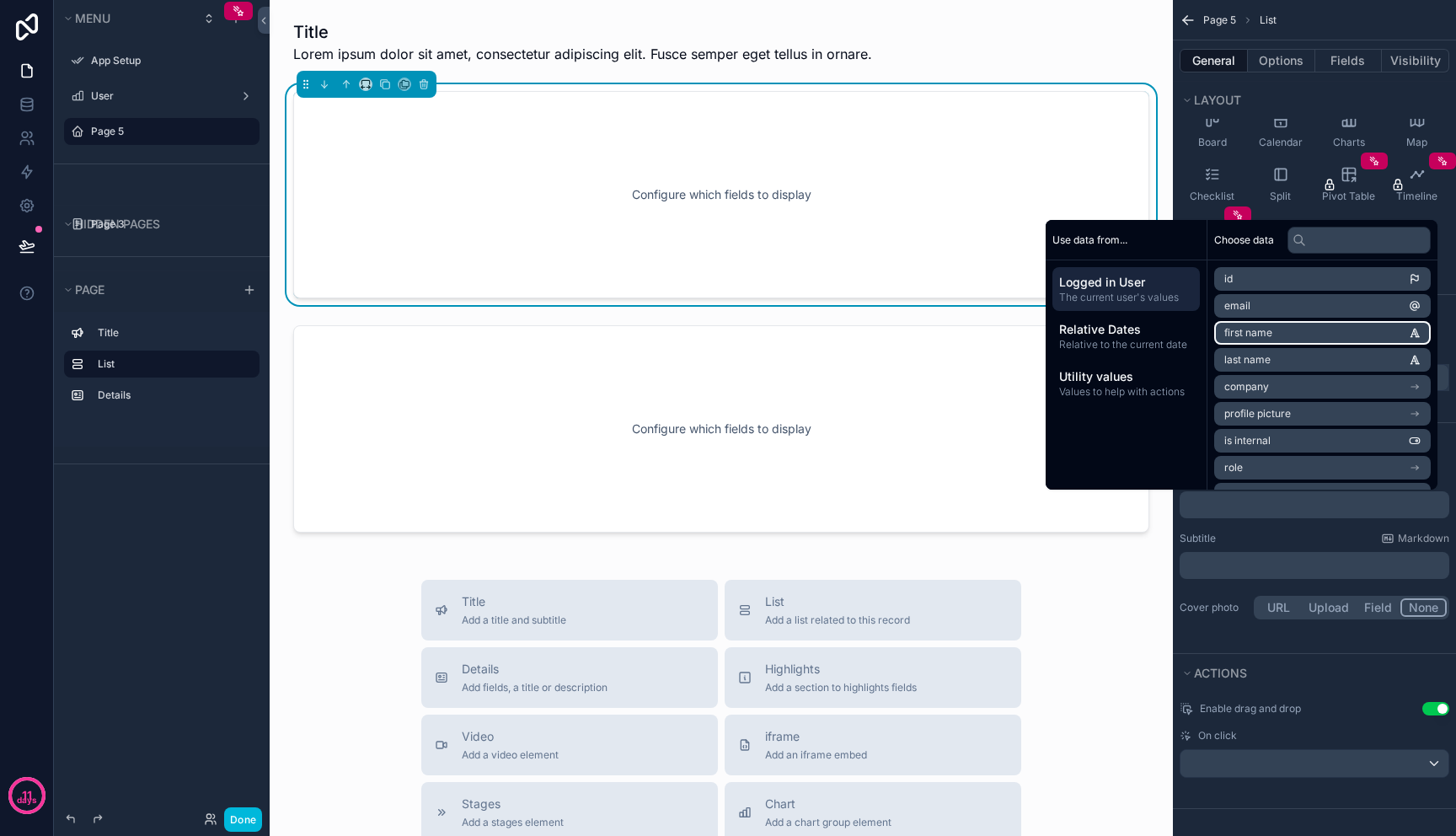
click at [1270, 339] on li "first name" at bounding box center [1322, 333] width 216 height 23
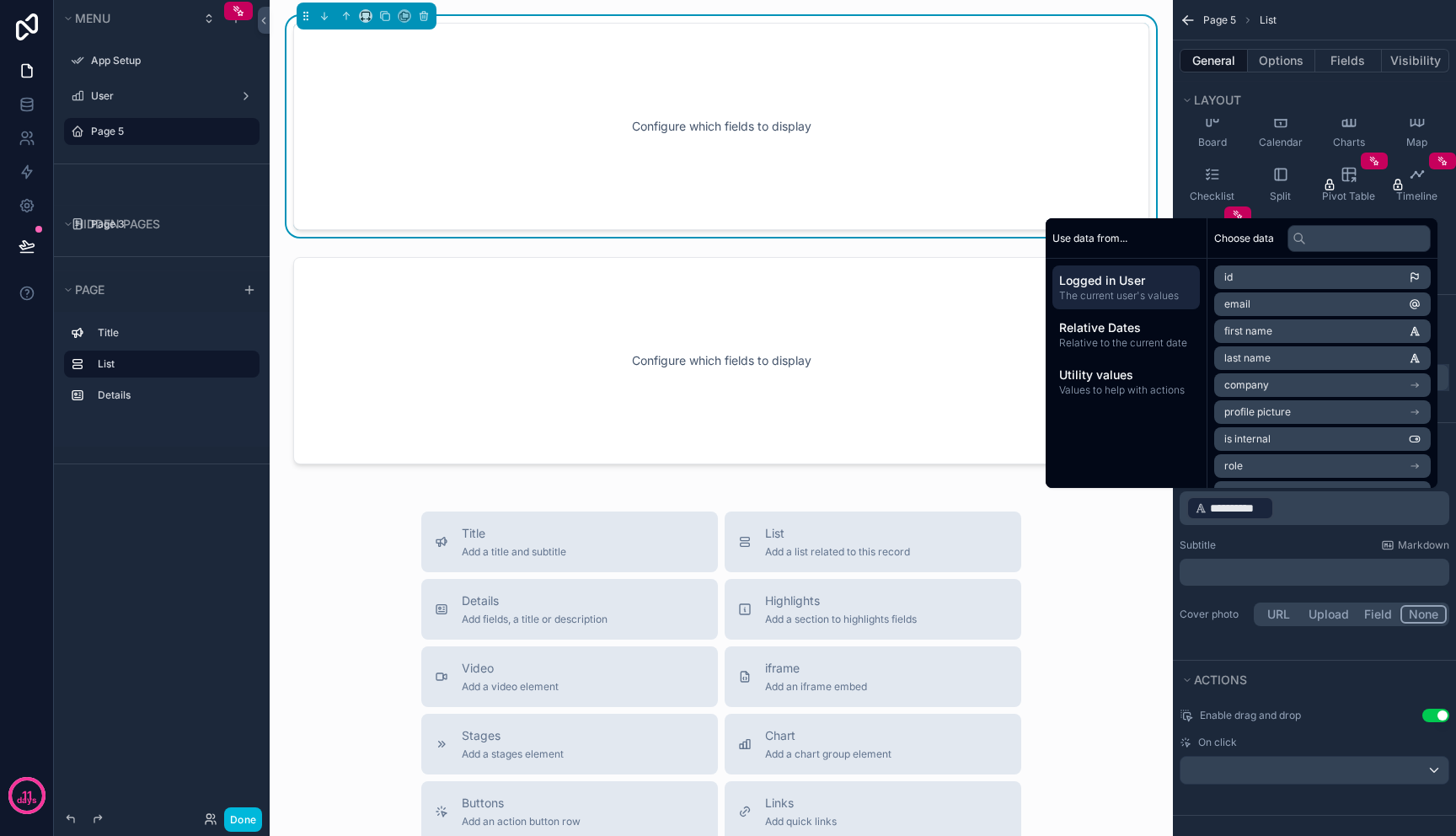
scroll to position [0, 0]
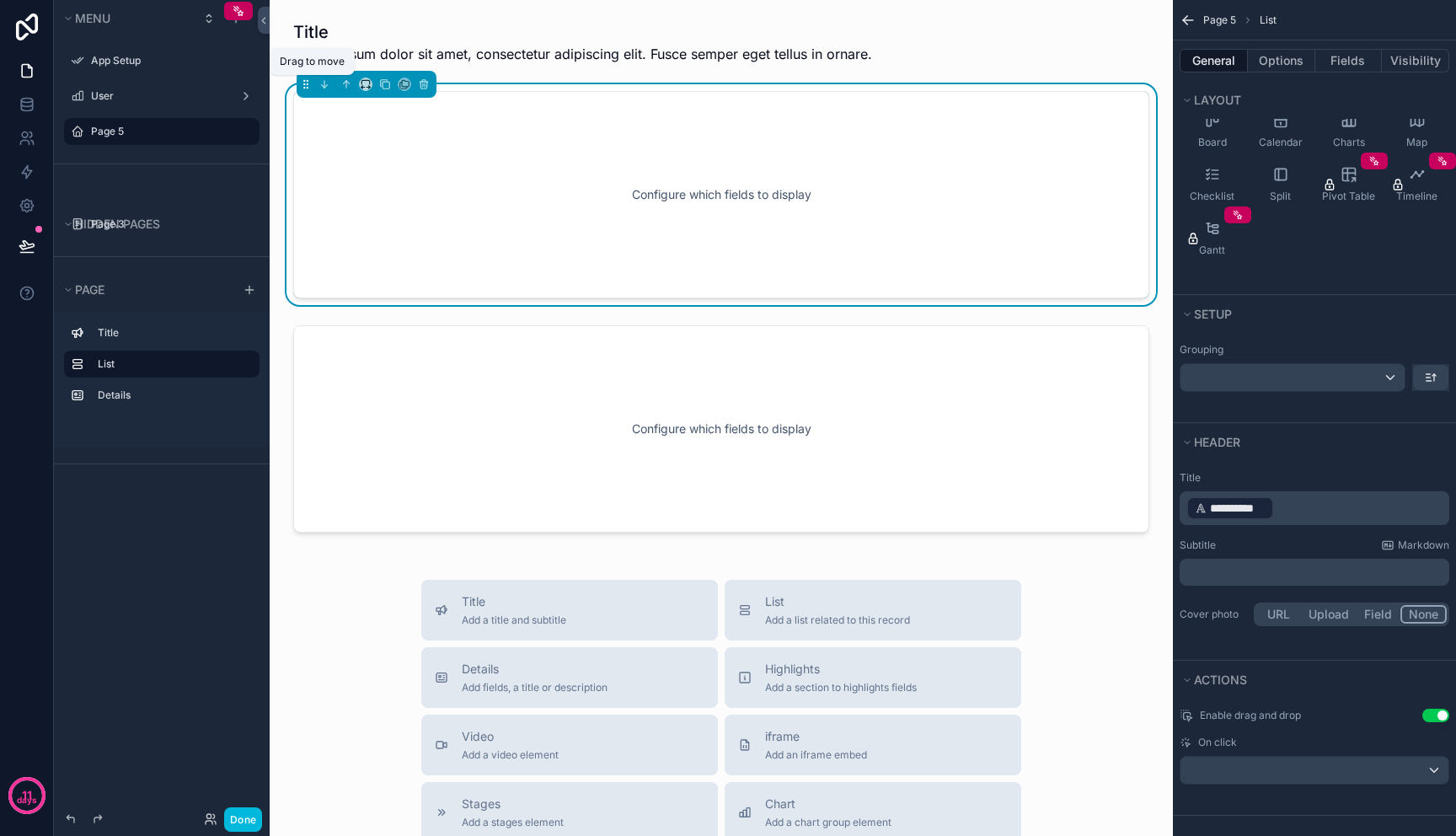
click at [307, 88] on icon "scrollable content" at bounding box center [307, 88] width 1 height 1
click at [260, 22] on icon at bounding box center [263, 21] width 12 height 13
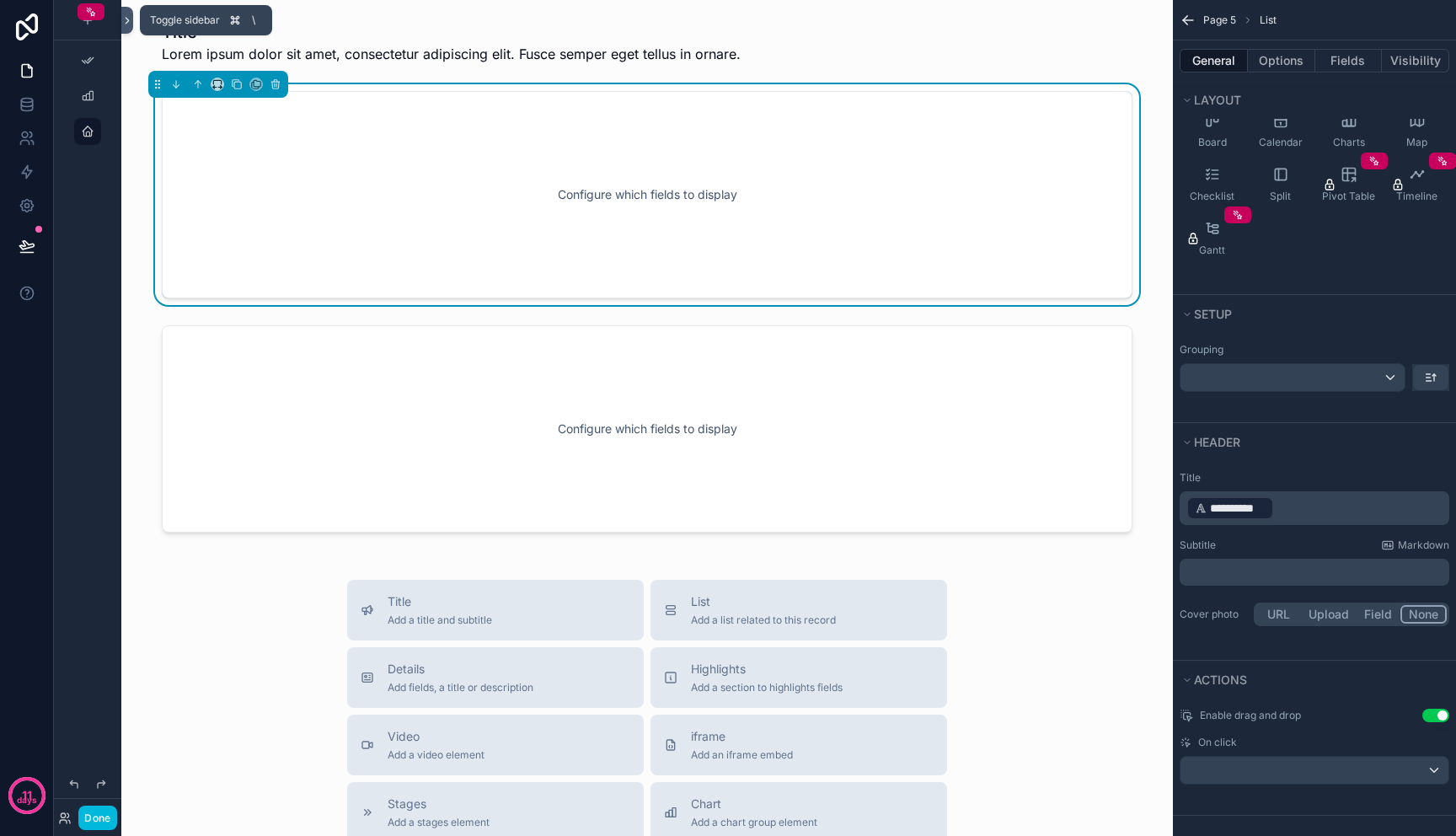
click at [123, 25] on icon at bounding box center [127, 21] width 12 height 13
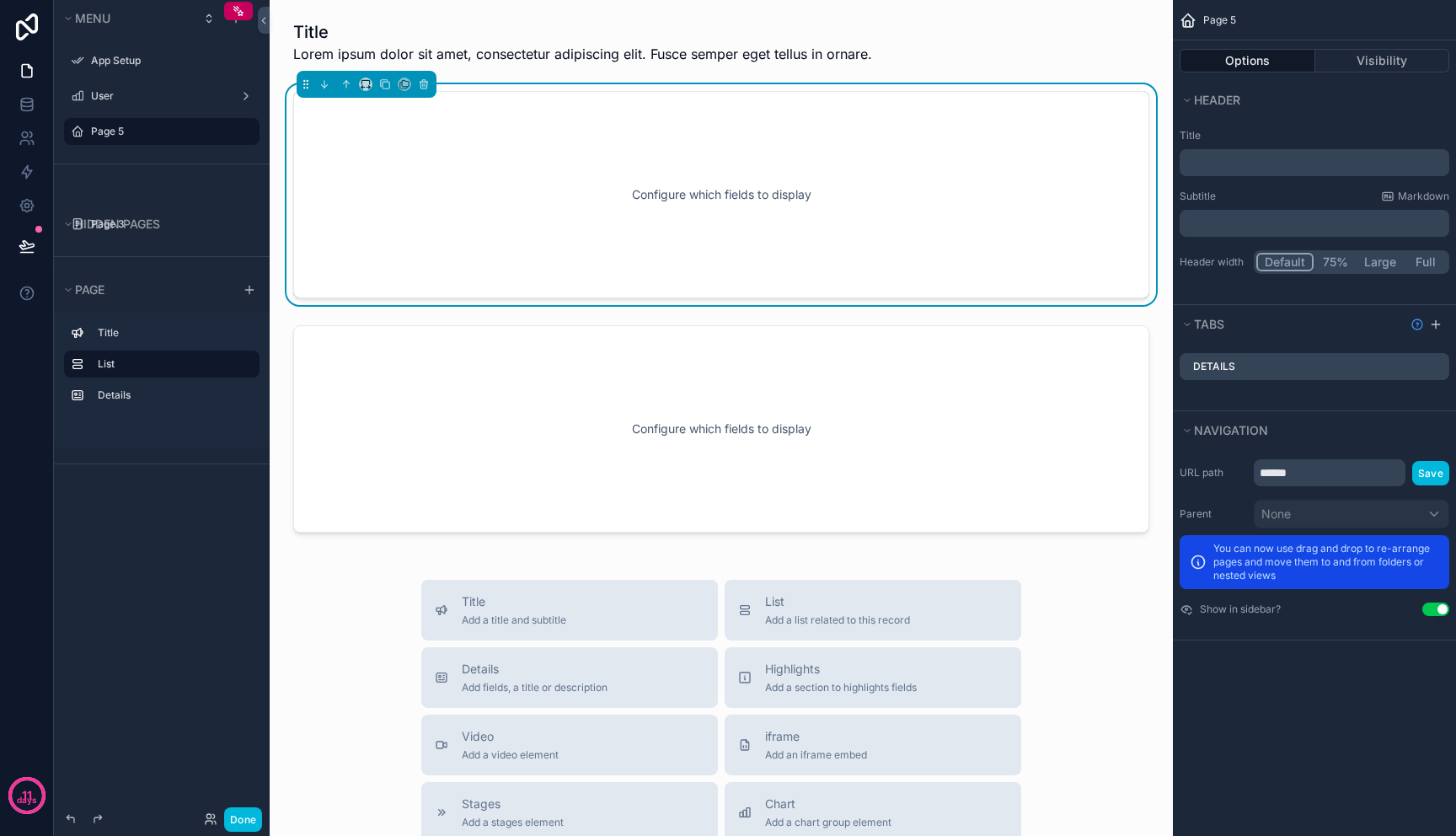
click at [428, 124] on div "Configure which fields to display" at bounding box center [721, 194] width 800 height 152
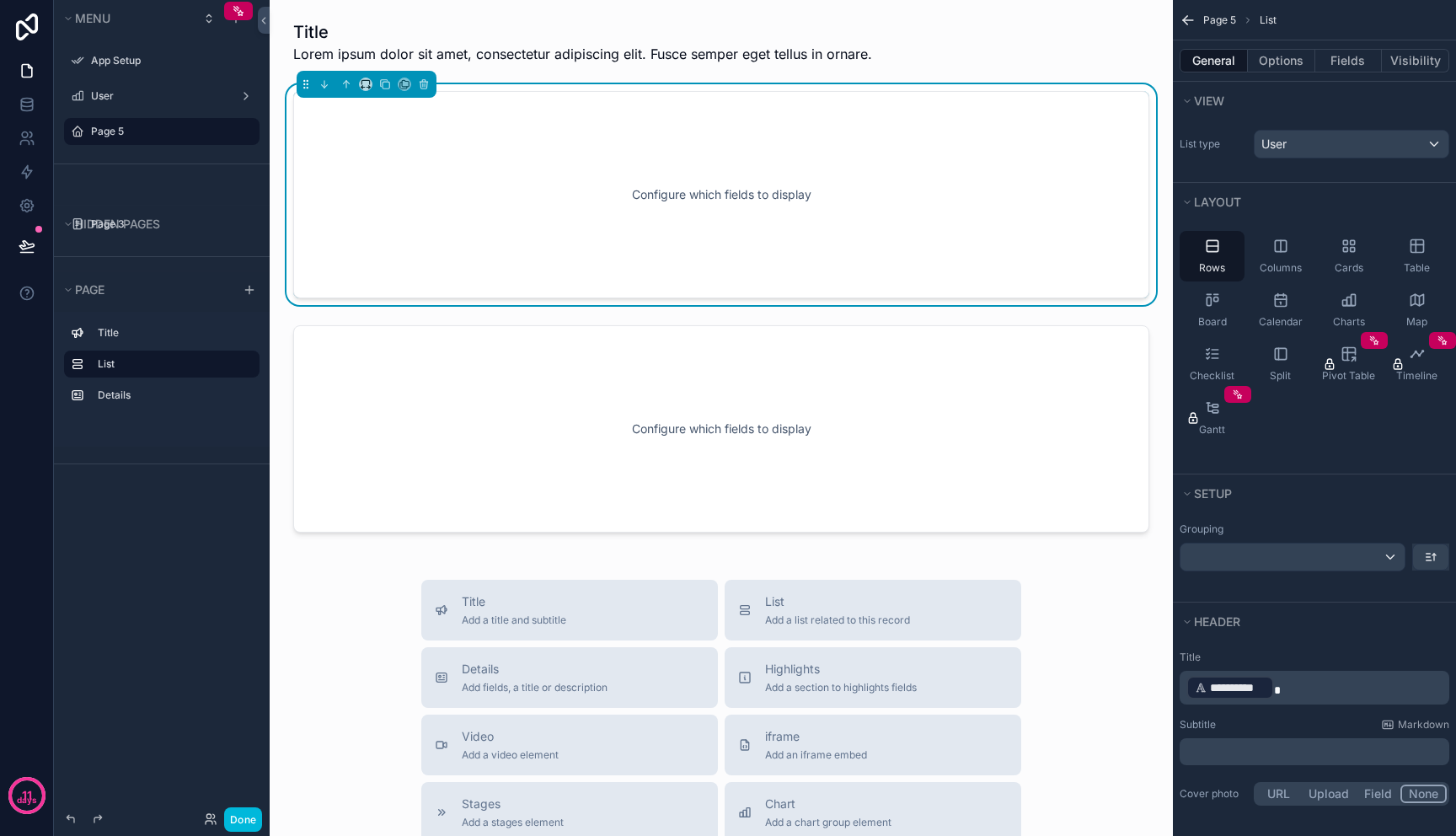
drag, startPoint x: 1156, startPoint y: 157, endPoint x: 1040, endPoint y: 155, distance: 116.0
click at [1040, 155] on div "Configure which fields to display" at bounding box center [721, 195] width 877 height 221
click at [364, 84] on icon "scrollable content" at bounding box center [366, 84] width 12 height 12
click at [414, 149] on div "25%" at bounding box center [400, 147] width 52 height 21
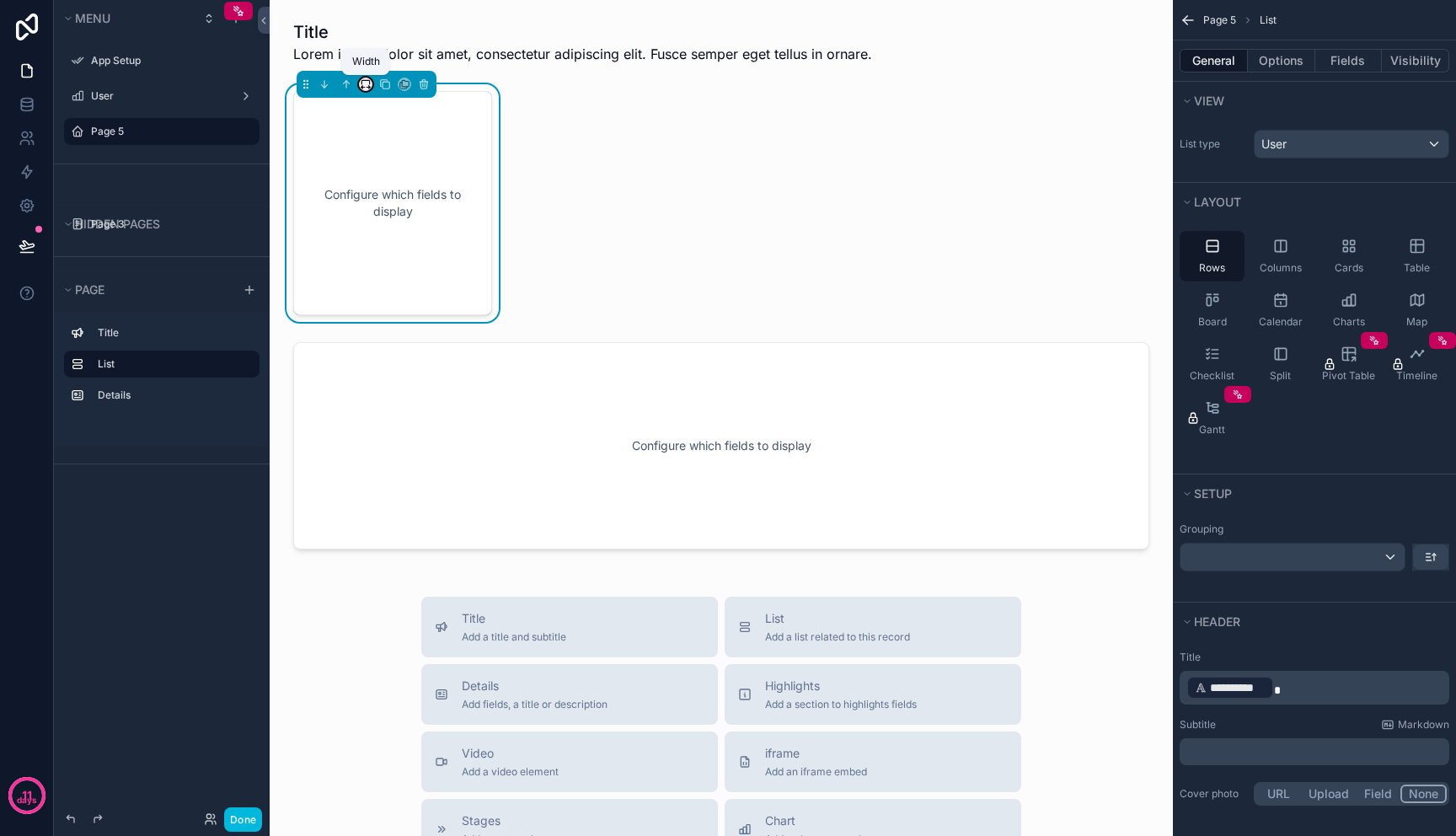
click at [366, 89] on button "scrollable content" at bounding box center [366, 84] width 13 height 13
click at [383, 178] on span "33%" at bounding box center [387, 180] width 27 height 21
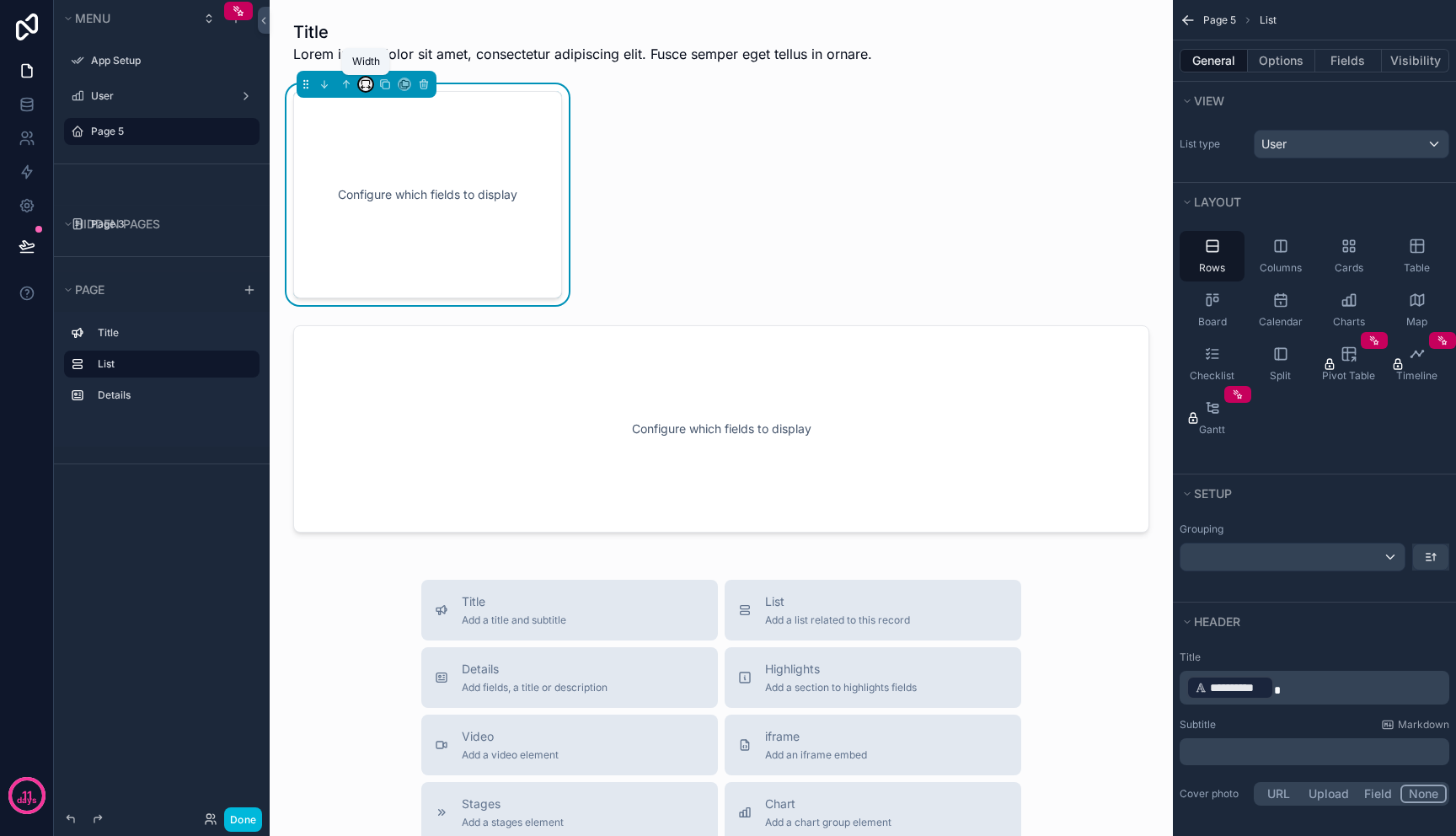
click at [362, 84] on icon "scrollable content" at bounding box center [366, 84] width 12 height 12
click at [389, 263] on div "75%" at bounding box center [399, 276] width 73 height 31
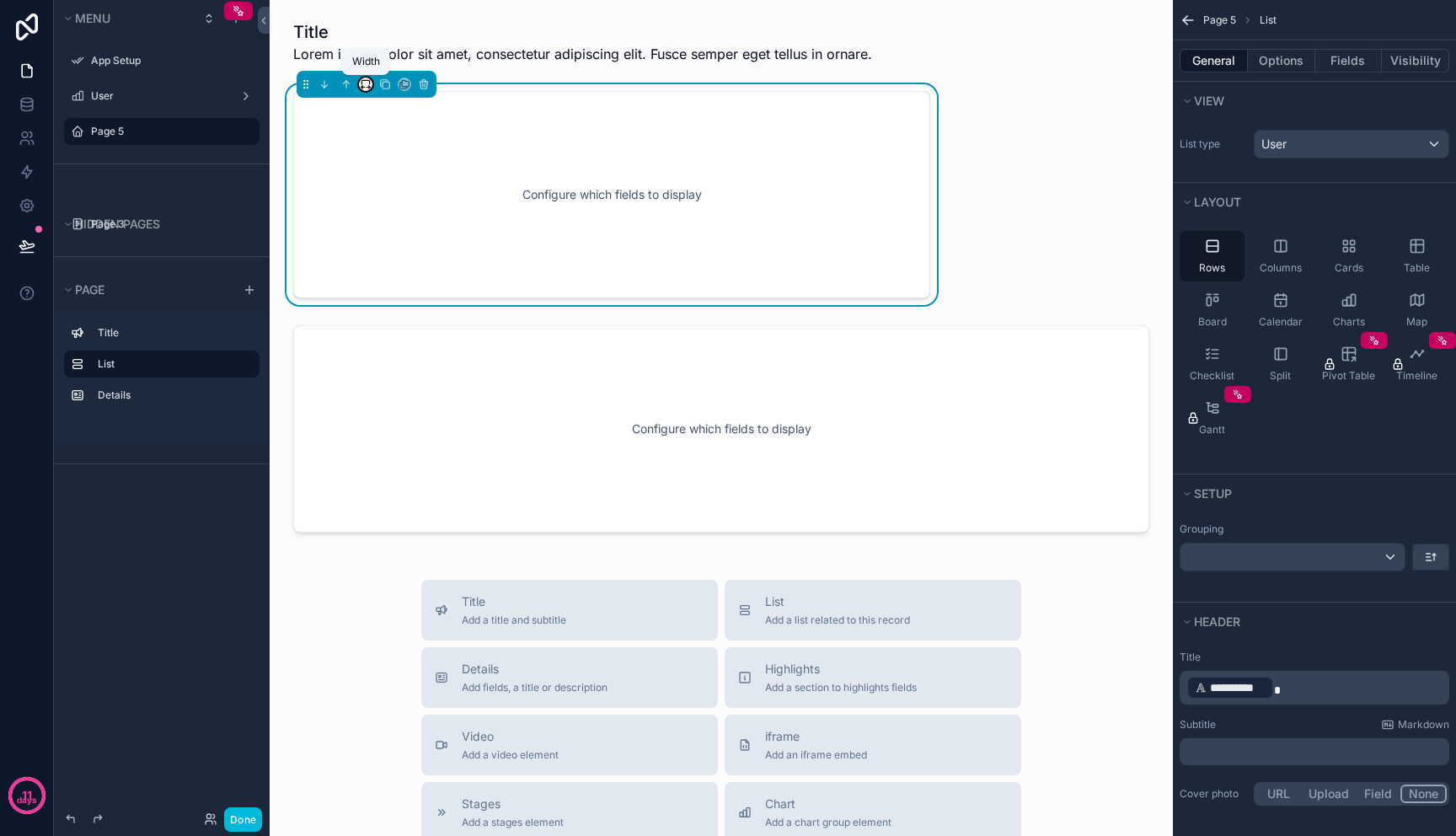
click at [362, 84] on icon "scrollable content" at bounding box center [366, 84] width 12 height 12
click at [415, 301] on span "Full width" at bounding box center [400, 307] width 52 height 21
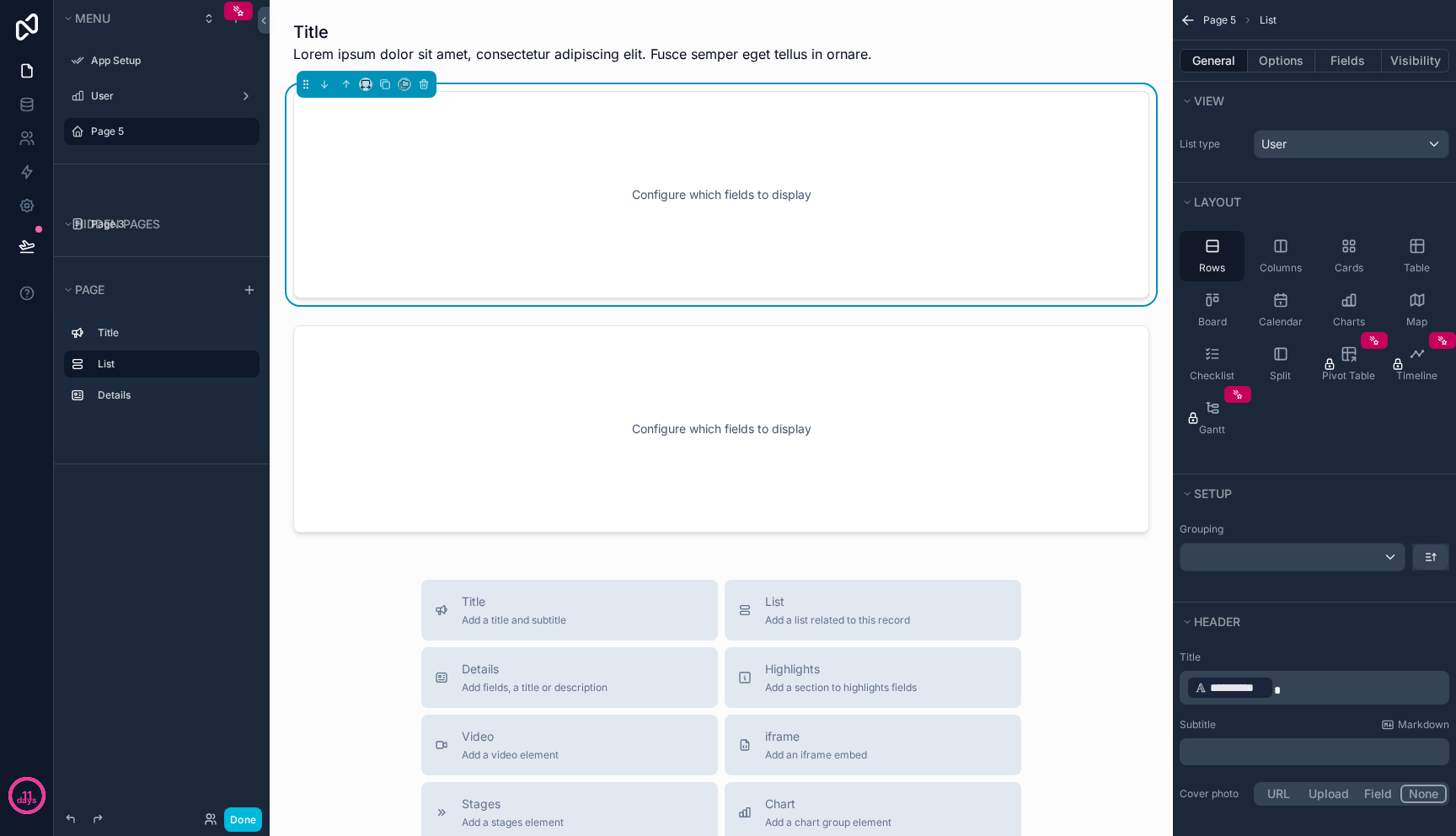
click at [1042, 245] on div "Configure which fields to display" at bounding box center [721, 194] width 800 height 152
click at [1043, 168] on div "Configure which fields to display" at bounding box center [721, 194] width 800 height 152
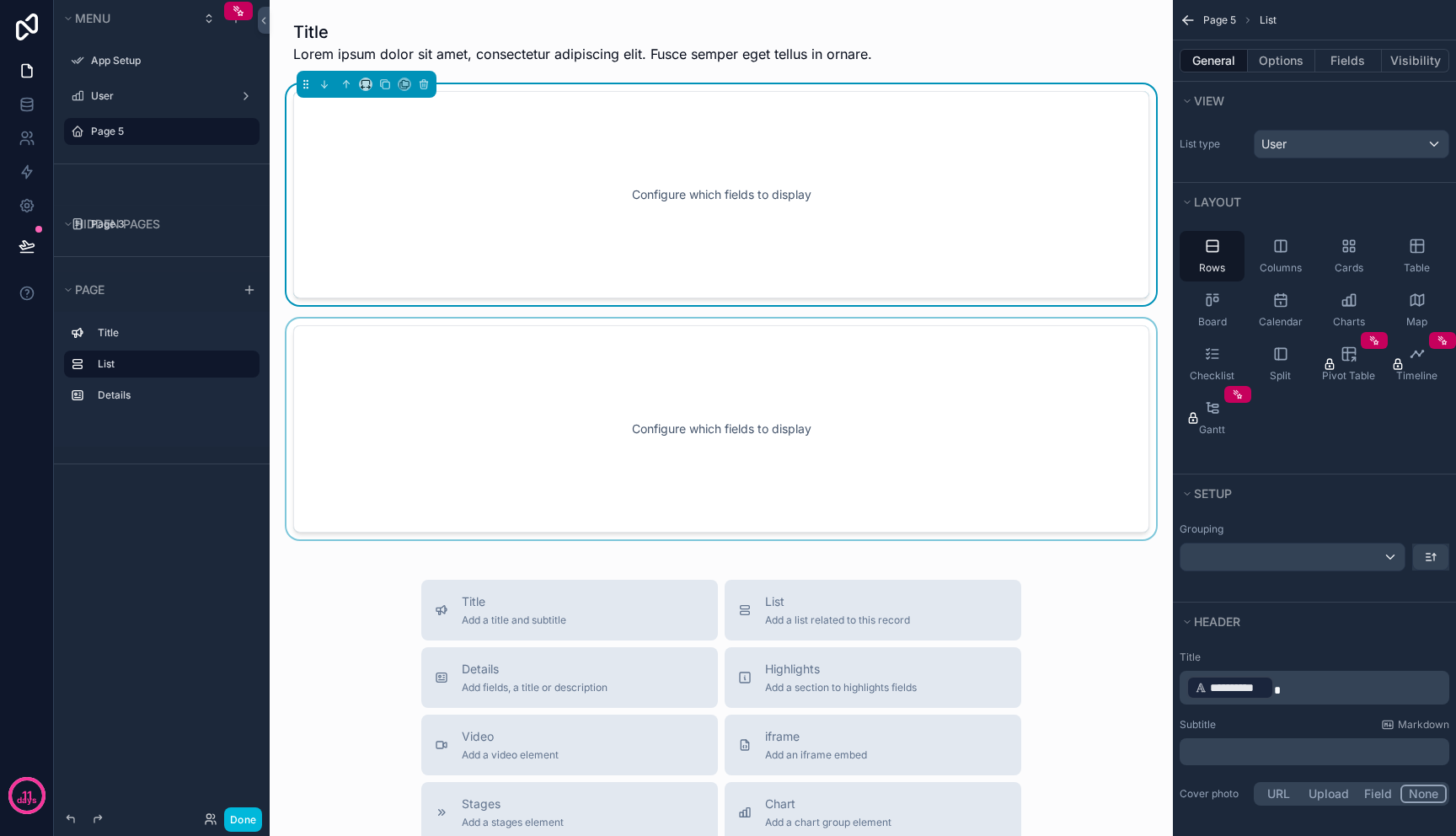
click at [851, 403] on div "scrollable content" at bounding box center [721, 429] width 877 height 221
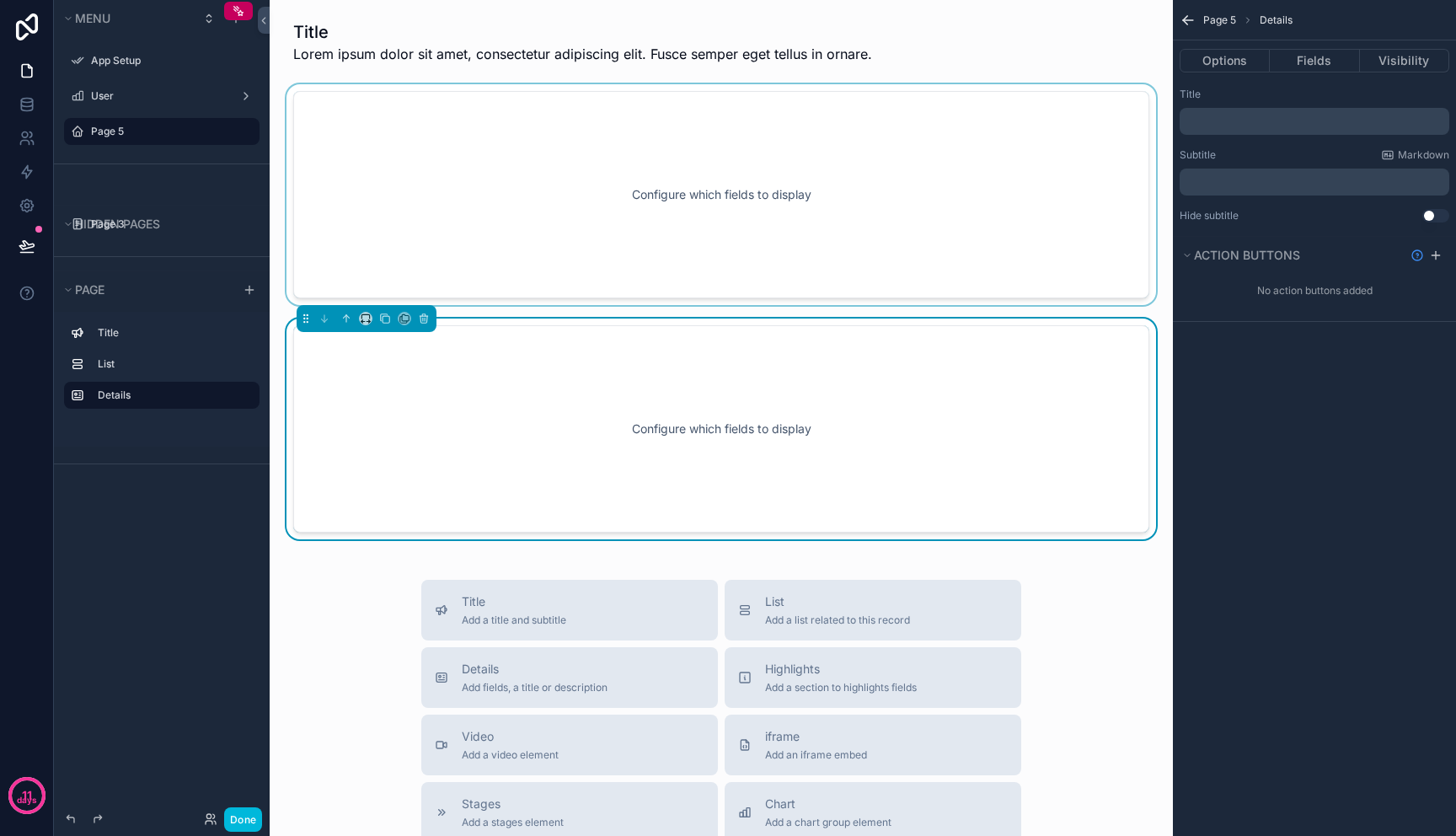
click at [931, 220] on div "scrollable content" at bounding box center [721, 195] width 877 height 221
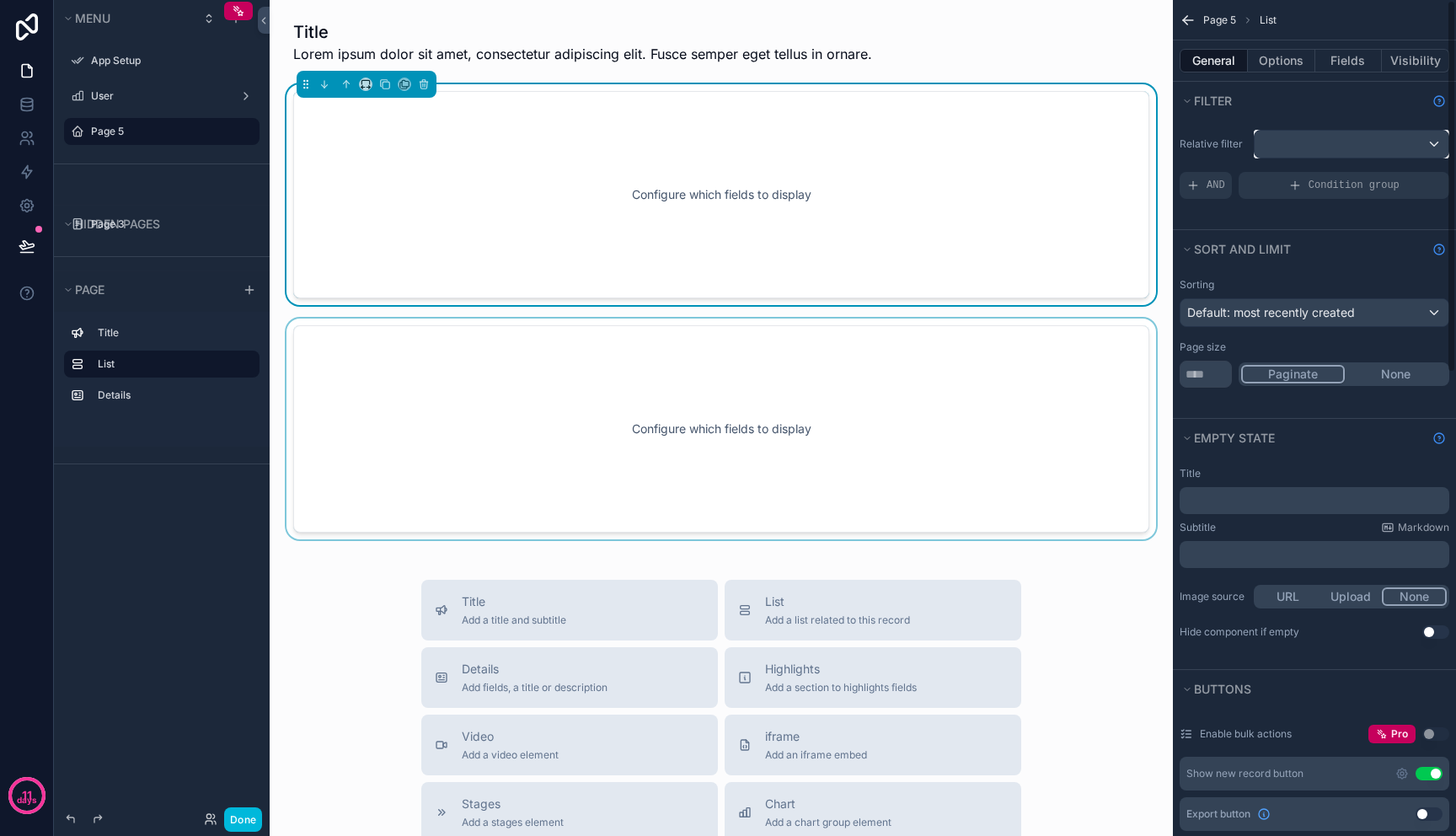
click at [1317, 135] on div "scrollable content" at bounding box center [1352, 144] width 194 height 27
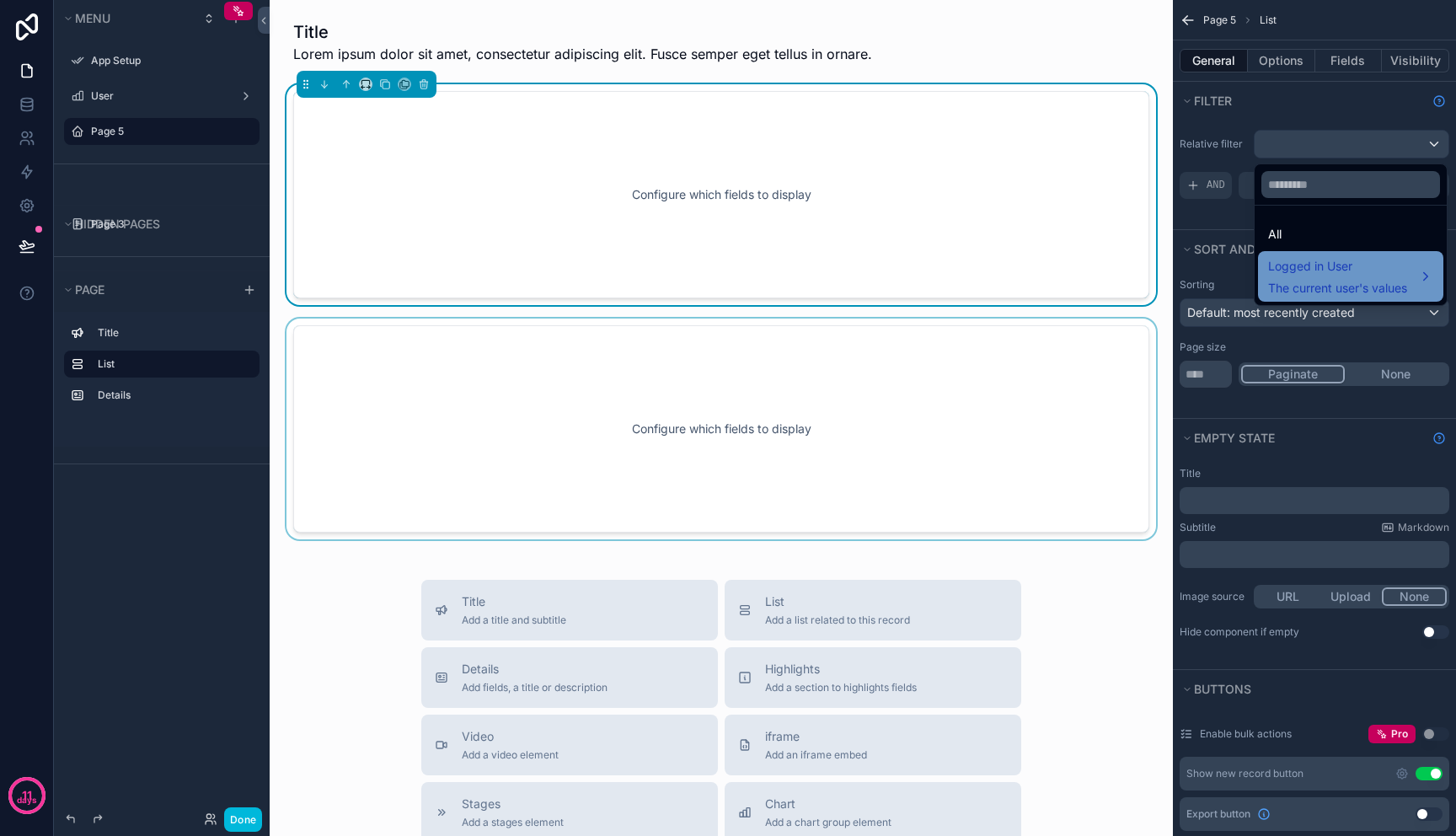
click at [1331, 265] on span "Logged in User" at bounding box center [1337, 266] width 139 height 21
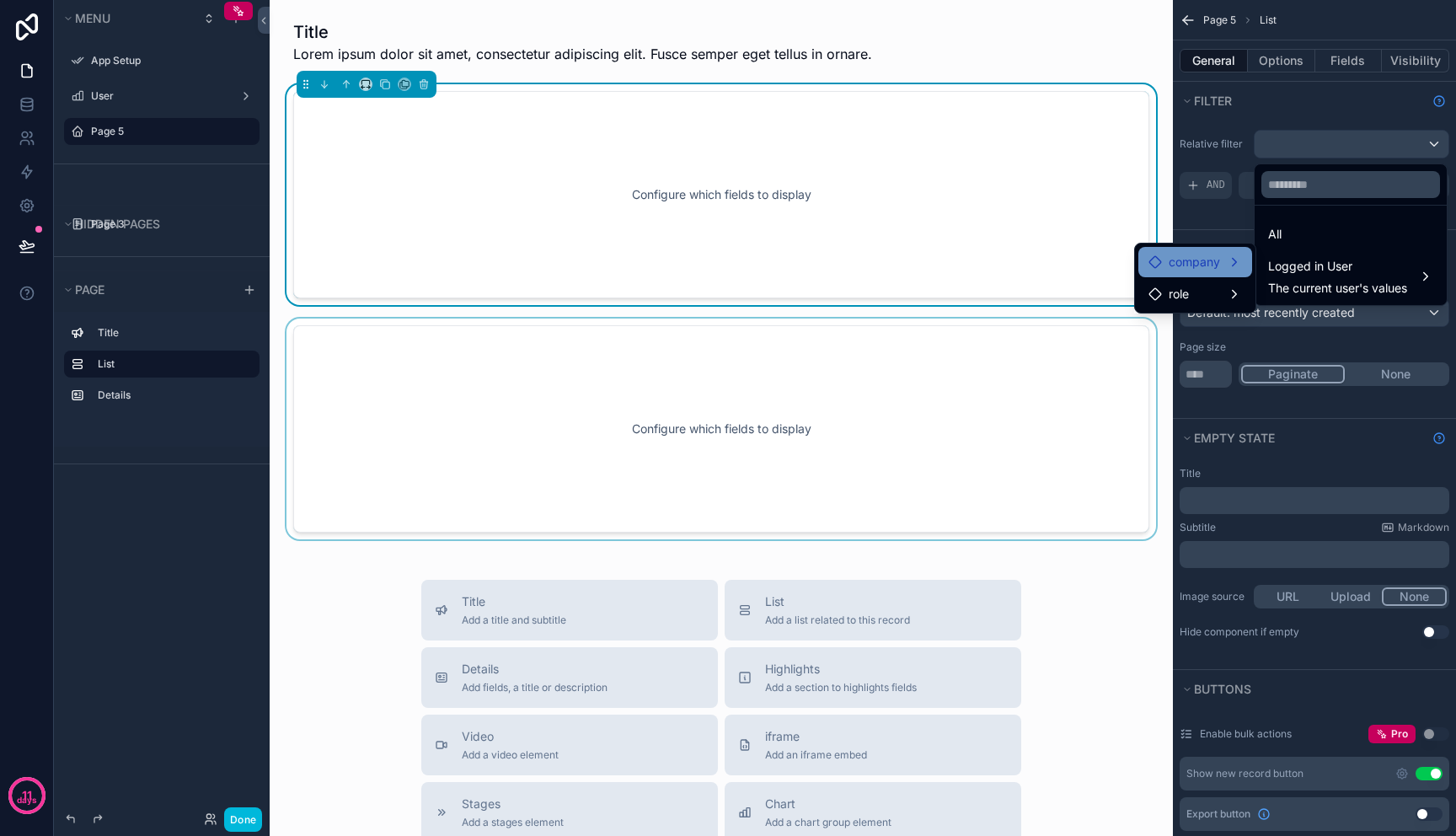
click at [1240, 266] on div "company" at bounding box center [1196, 262] width 93 height 21
click at [1293, 259] on span "users collection" at bounding box center [1331, 263] width 85 height 21
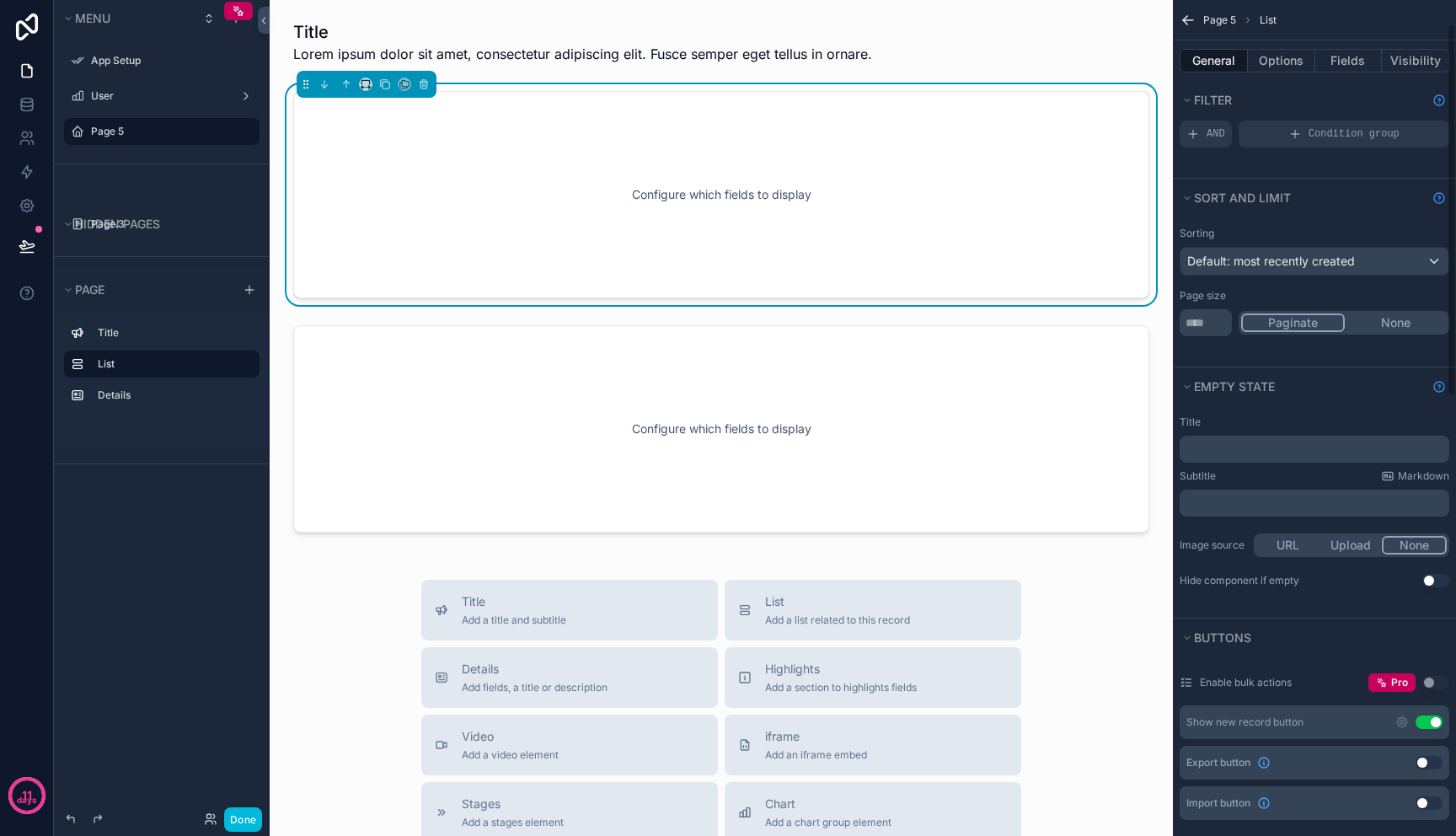
scroll to position [55, 0]
click at [1257, 444] on p "﻿" at bounding box center [1316, 445] width 260 height 13
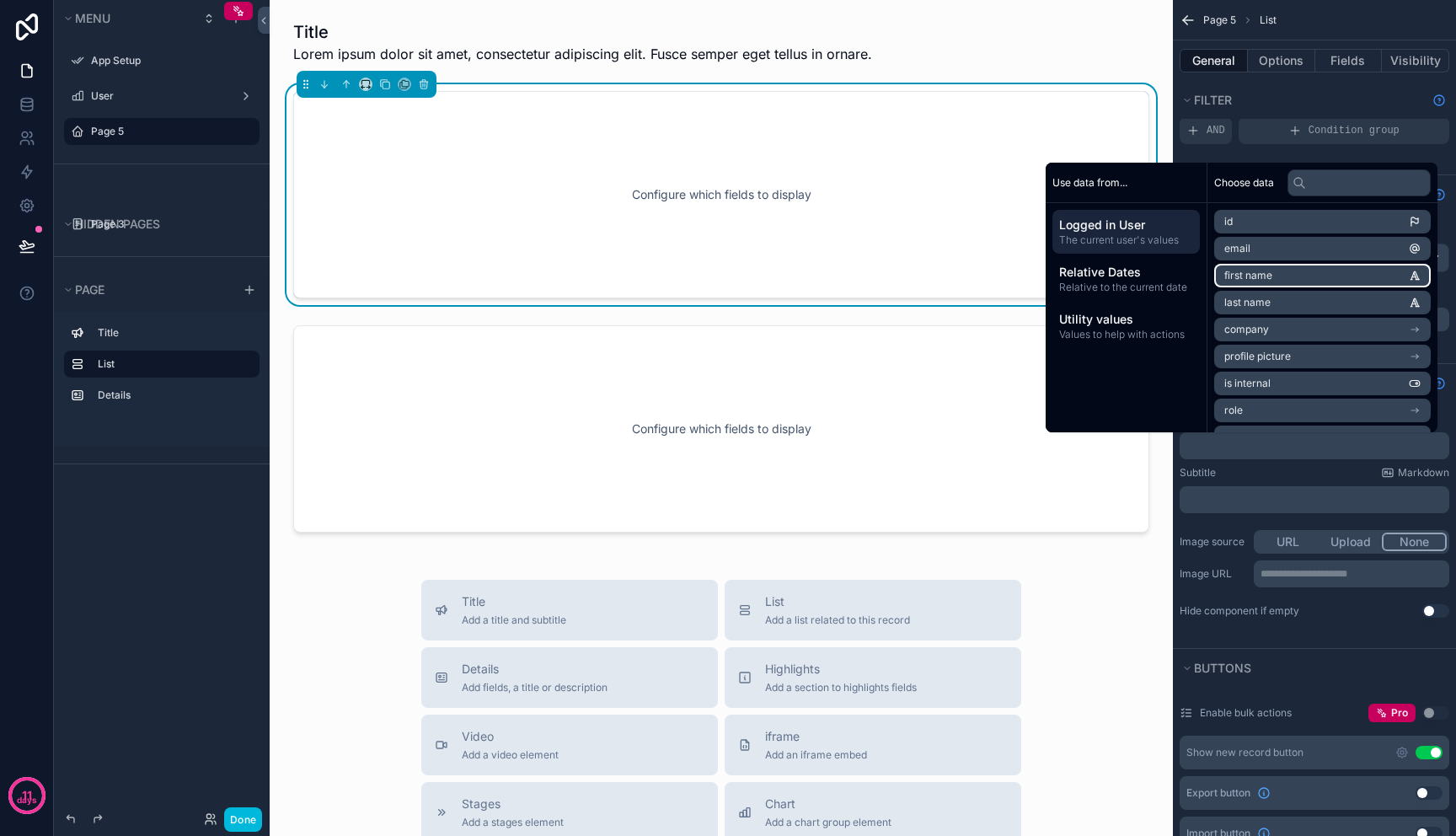
click at [1257, 281] on span "first name" at bounding box center [1248, 275] width 48 height 13
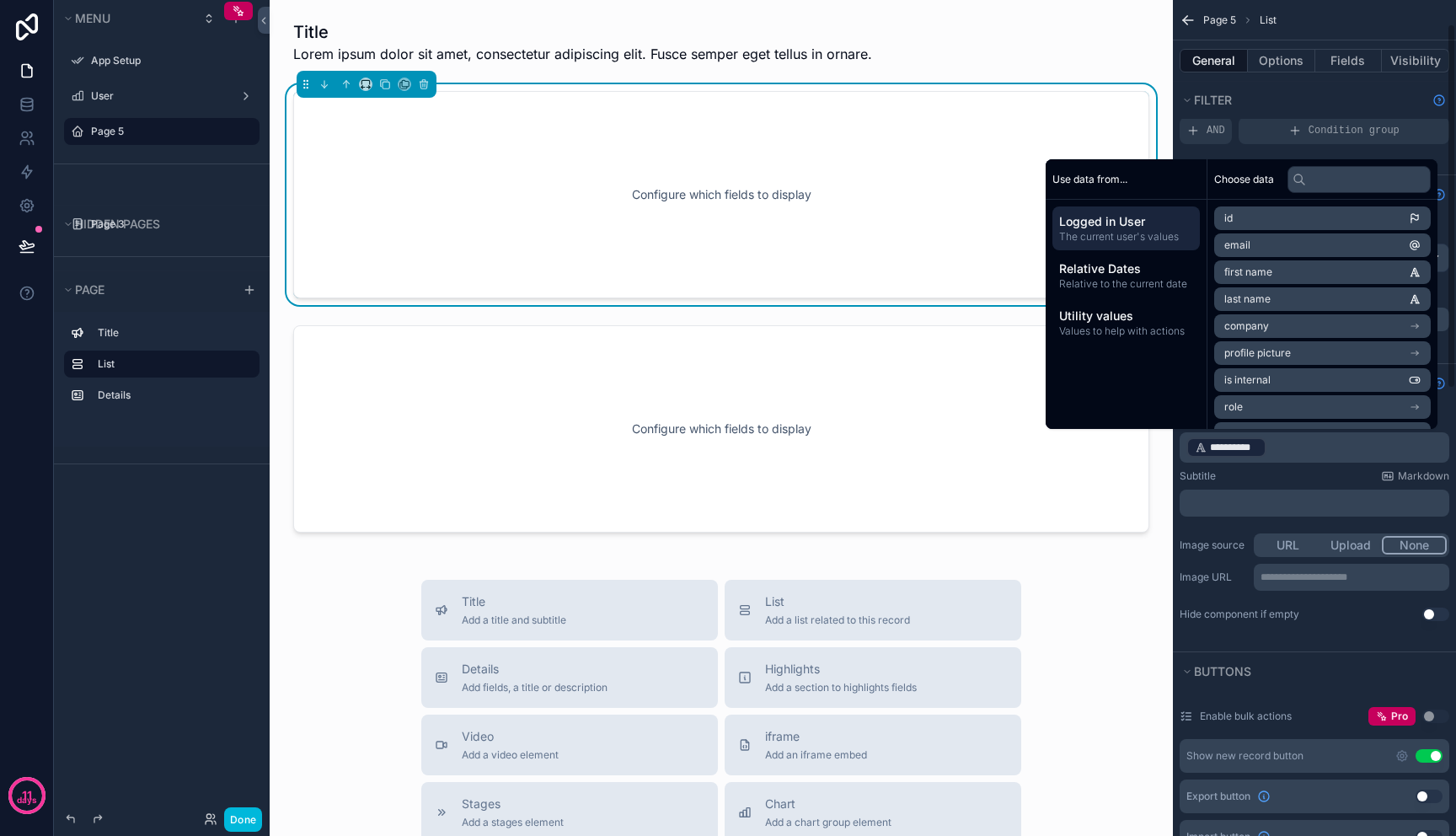
click at [1234, 506] on p "﻿" at bounding box center [1316, 503] width 260 height 13
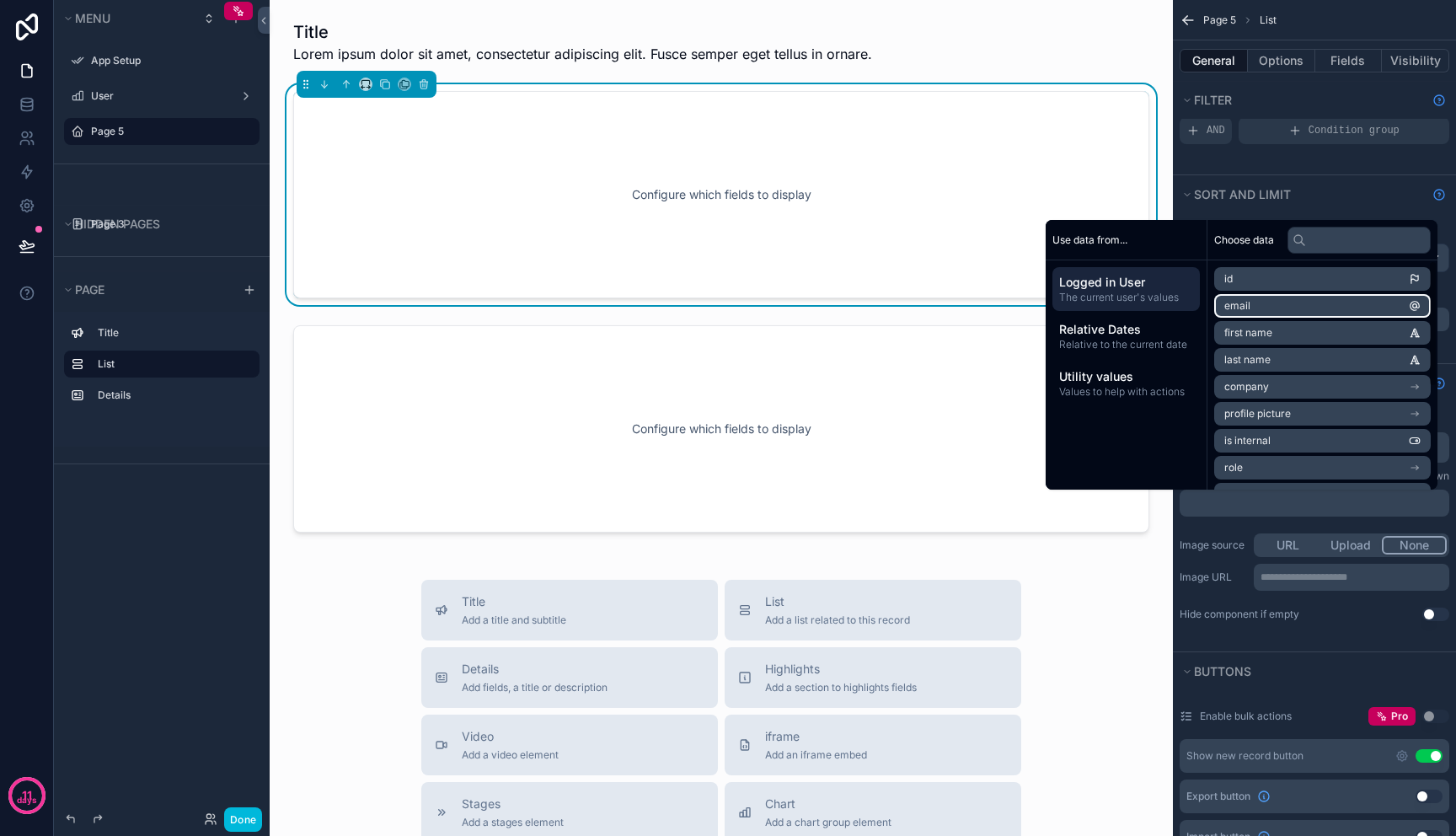
click at [1257, 307] on li "email" at bounding box center [1322, 305] width 216 height 23
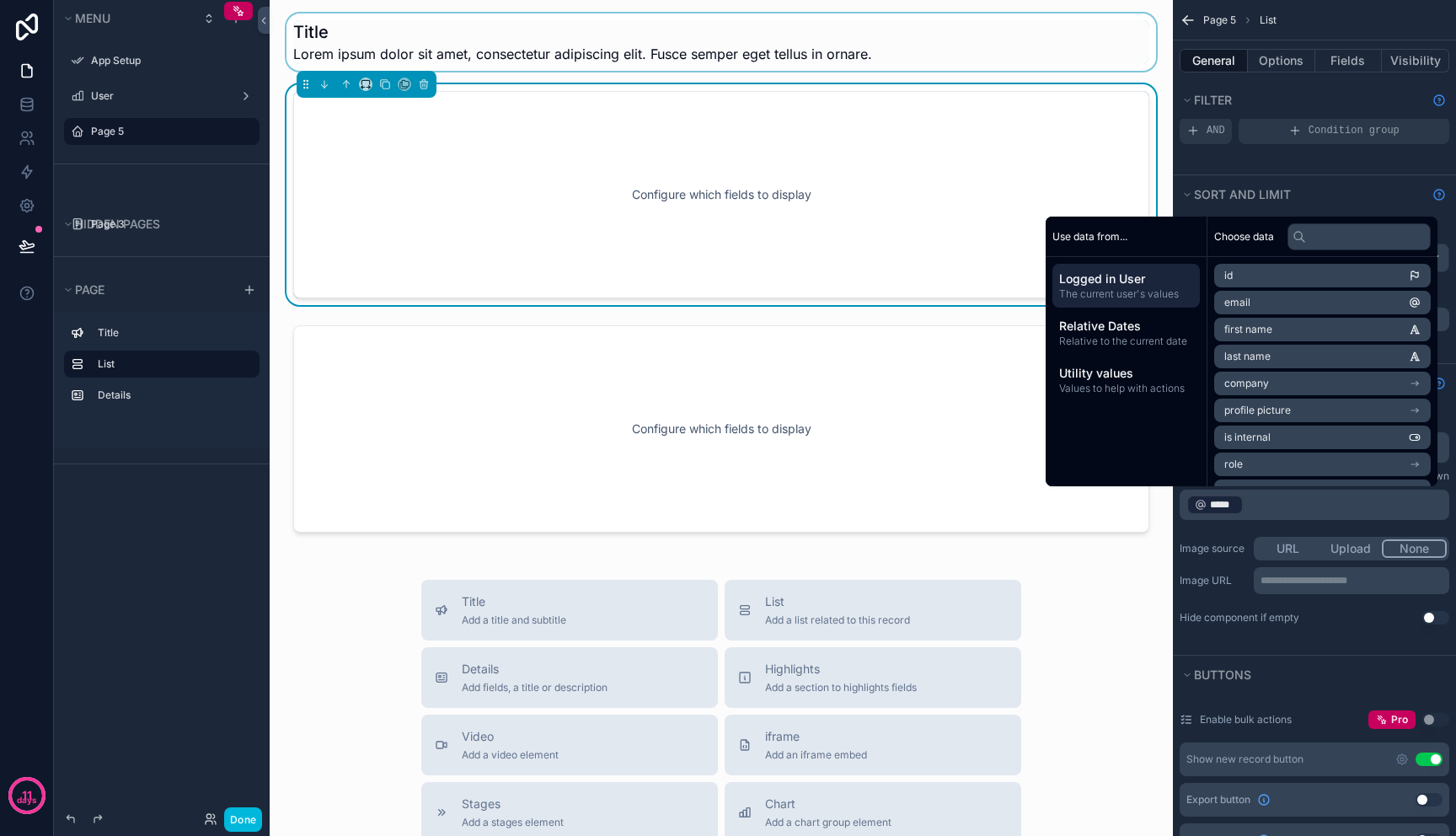
click at [610, 66] on div "scrollable content" at bounding box center [721, 42] width 877 height 57
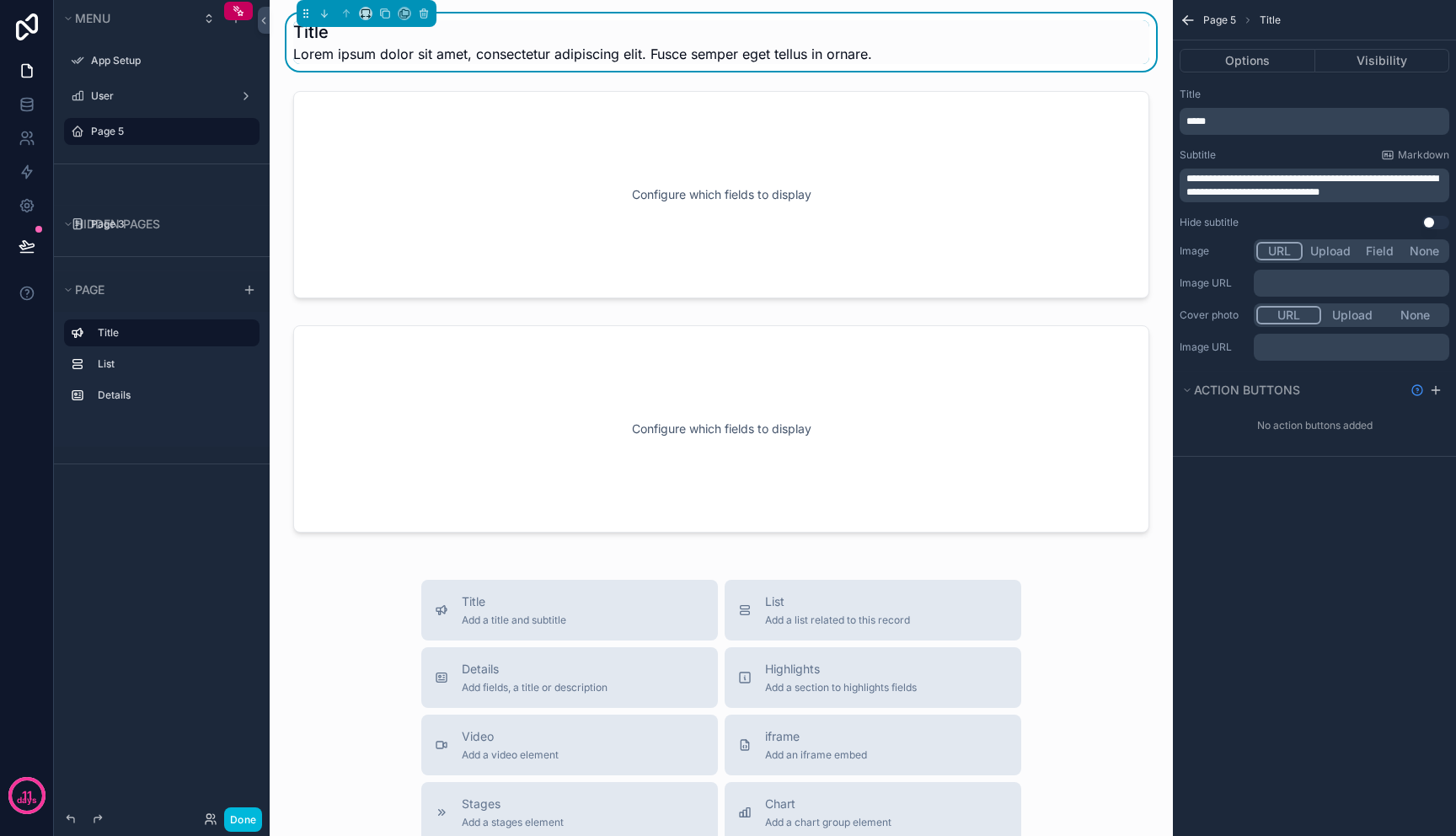
scroll to position [0, 0]
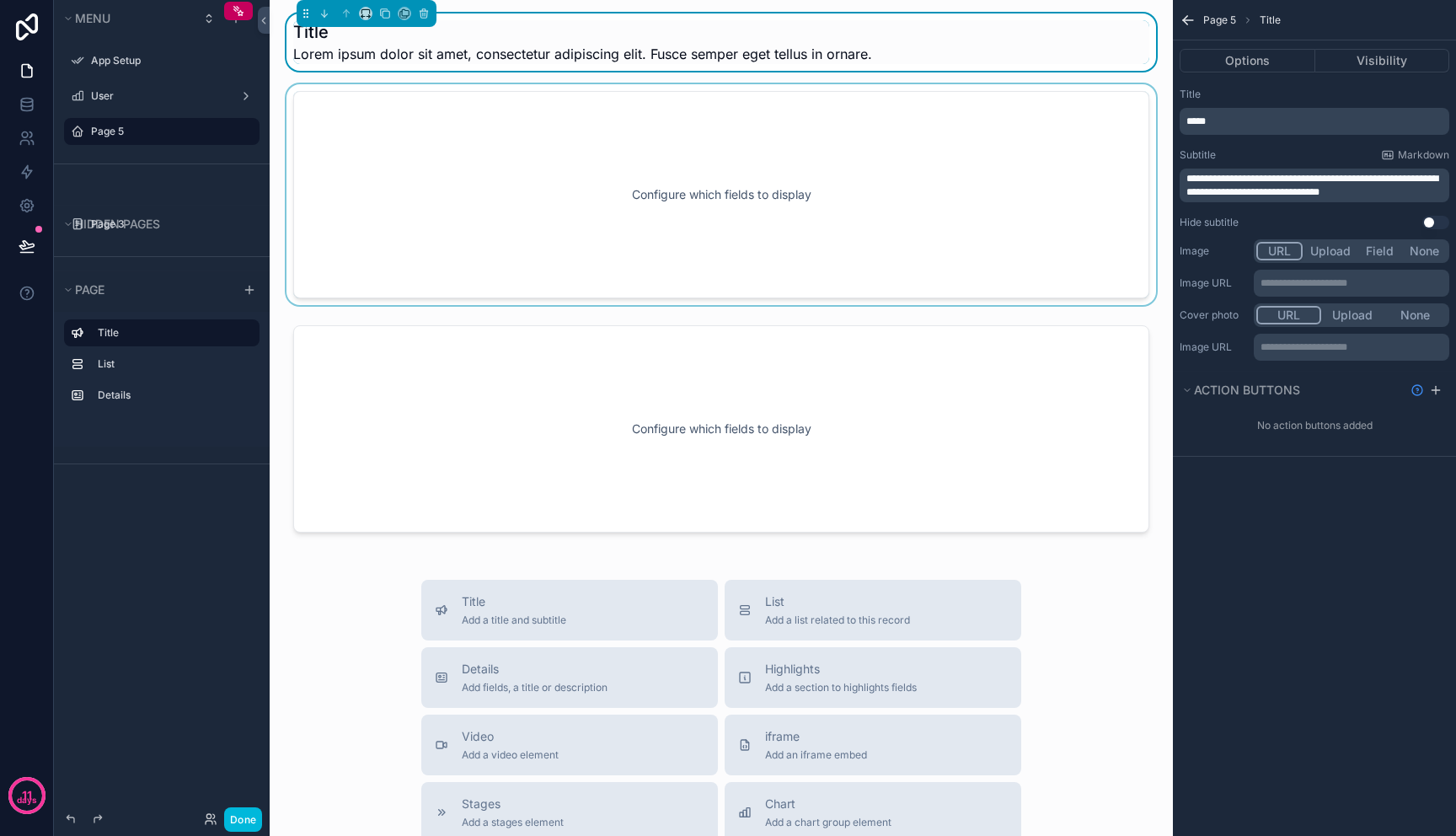
click at [676, 181] on div "scrollable content" at bounding box center [721, 195] width 877 height 221
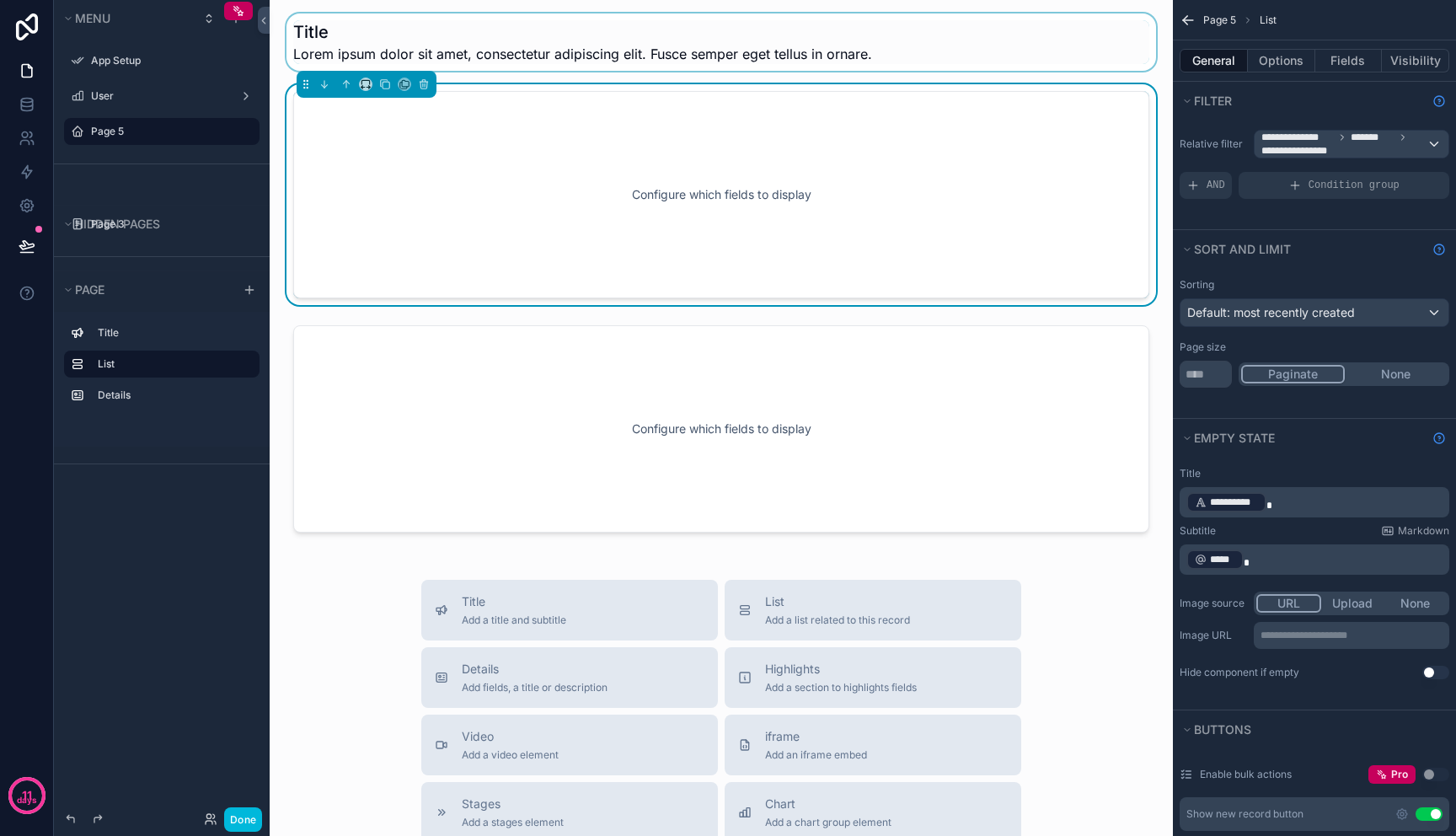
click at [943, 23] on div "scrollable content" at bounding box center [721, 42] width 877 height 57
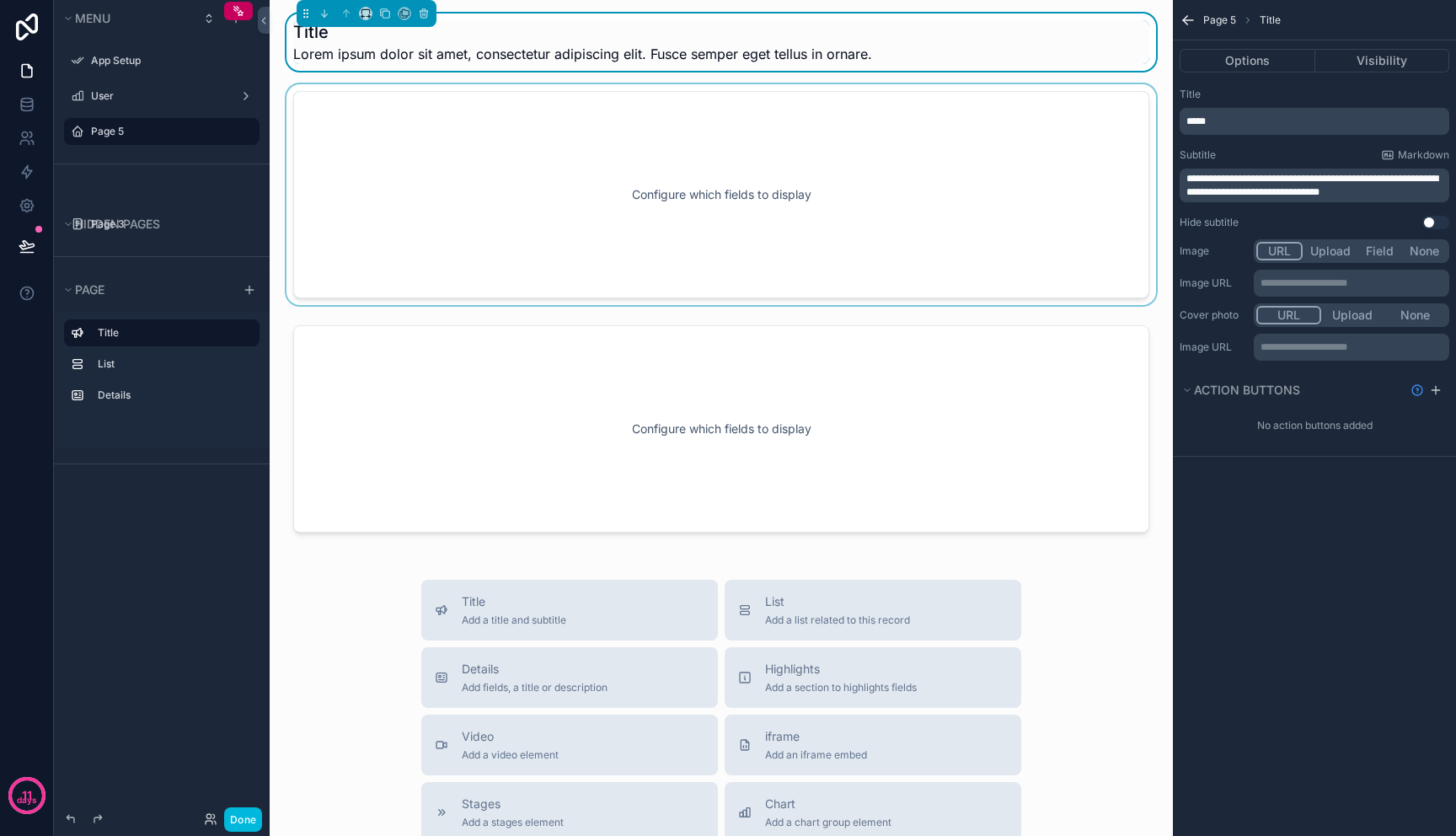
click at [1039, 57] on div "Title Lorem ipsum dolor sit amet, consectetur adipiscing elit. Fusce semper ege…" at bounding box center [721, 42] width 856 height 44
click at [449, 163] on div "scrollable content" at bounding box center [721, 195] width 877 height 221
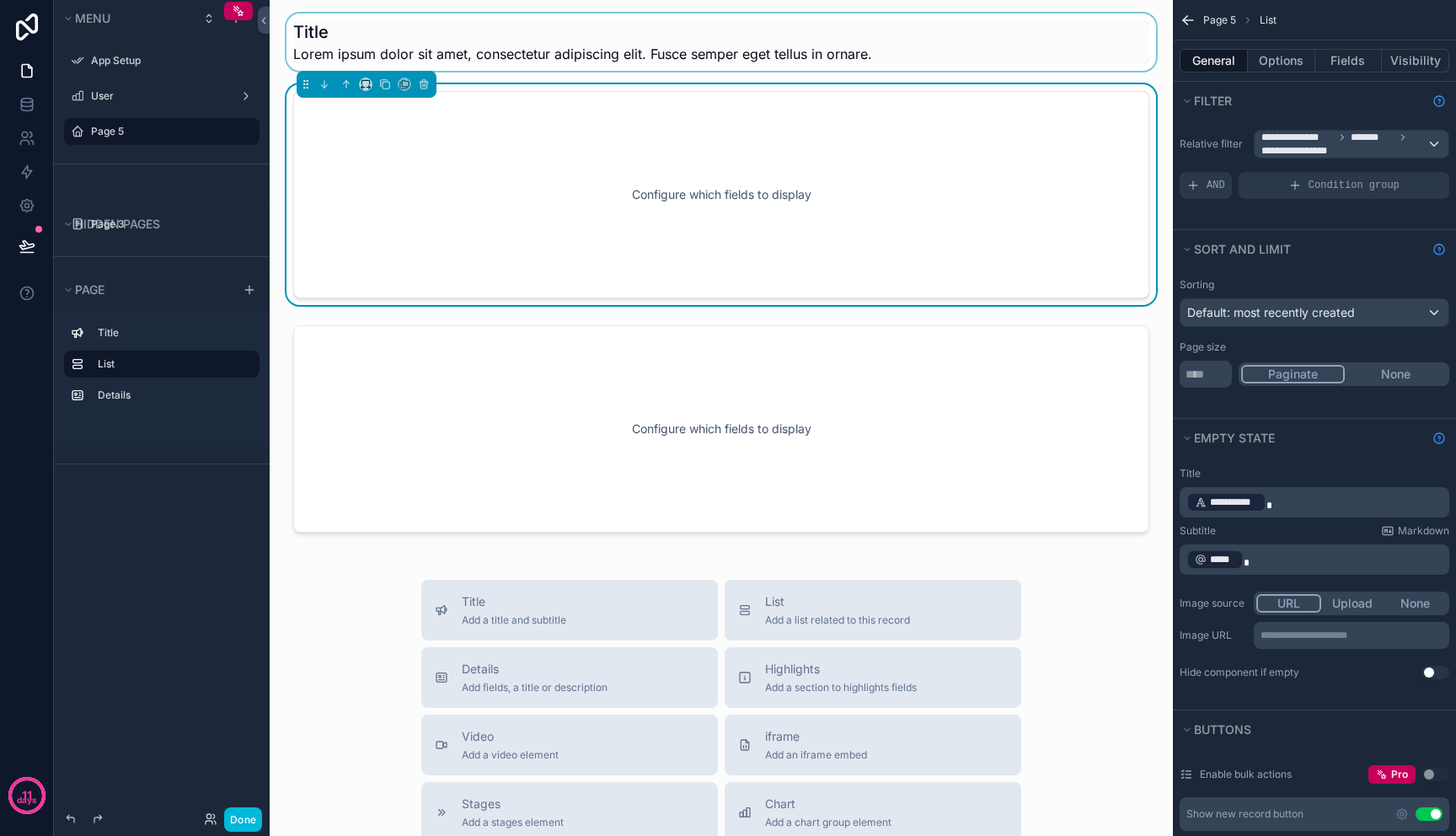
click at [543, 48] on div "scrollable content" at bounding box center [721, 42] width 877 height 57
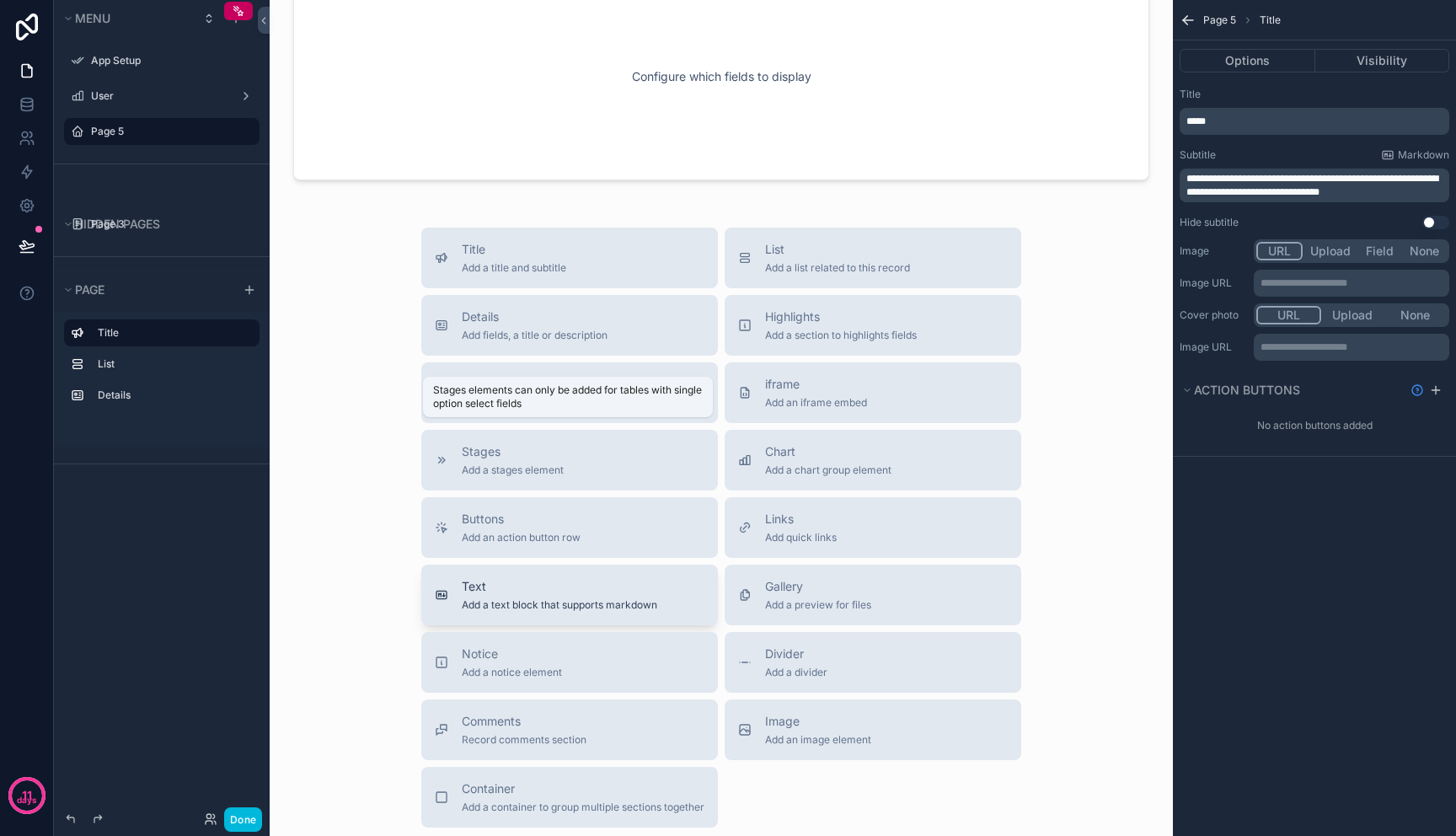
scroll to position [374, 0]
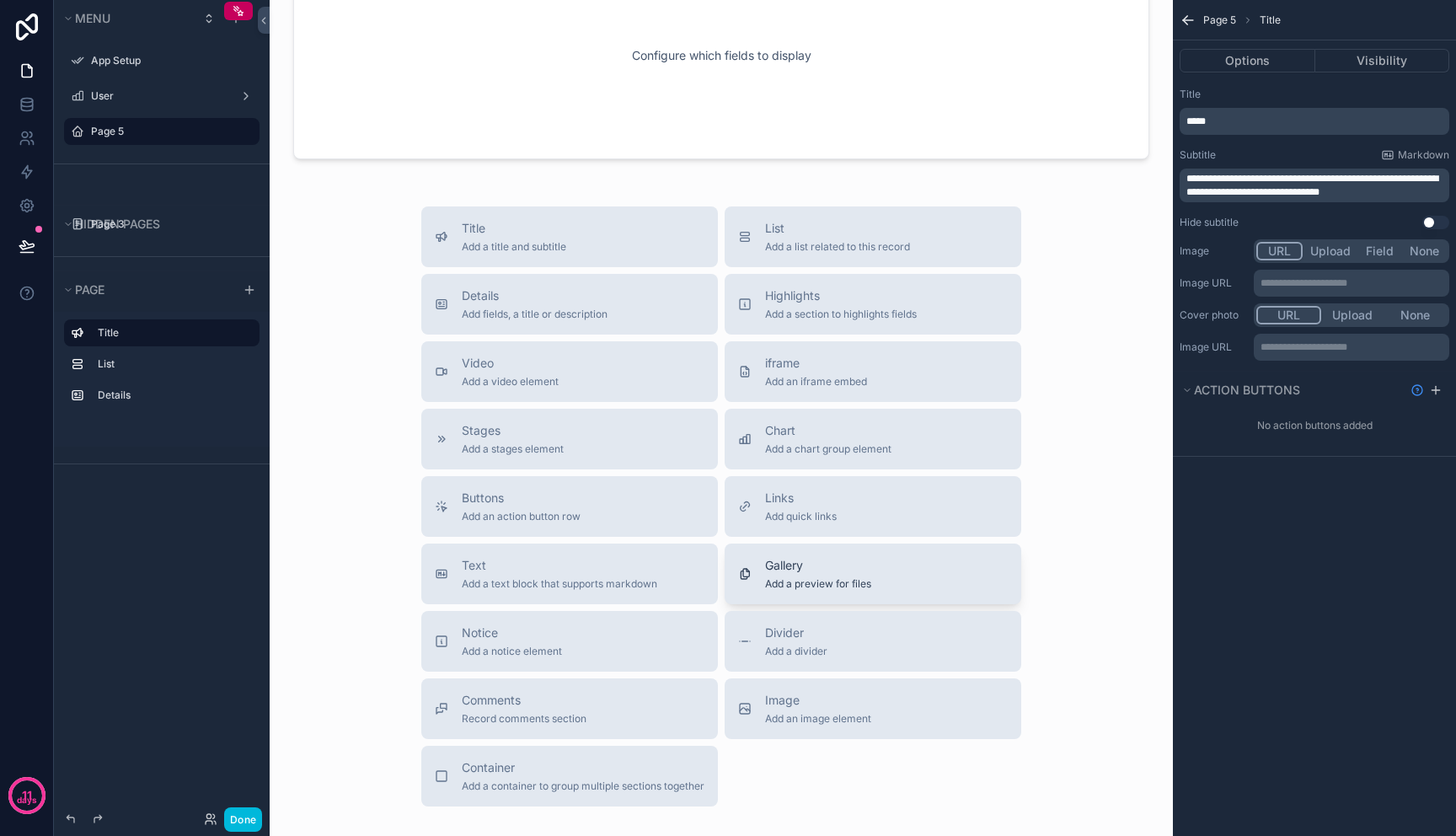
click at [793, 544] on button "Gallery Add a preview for files" at bounding box center [873, 574] width 296 height 61
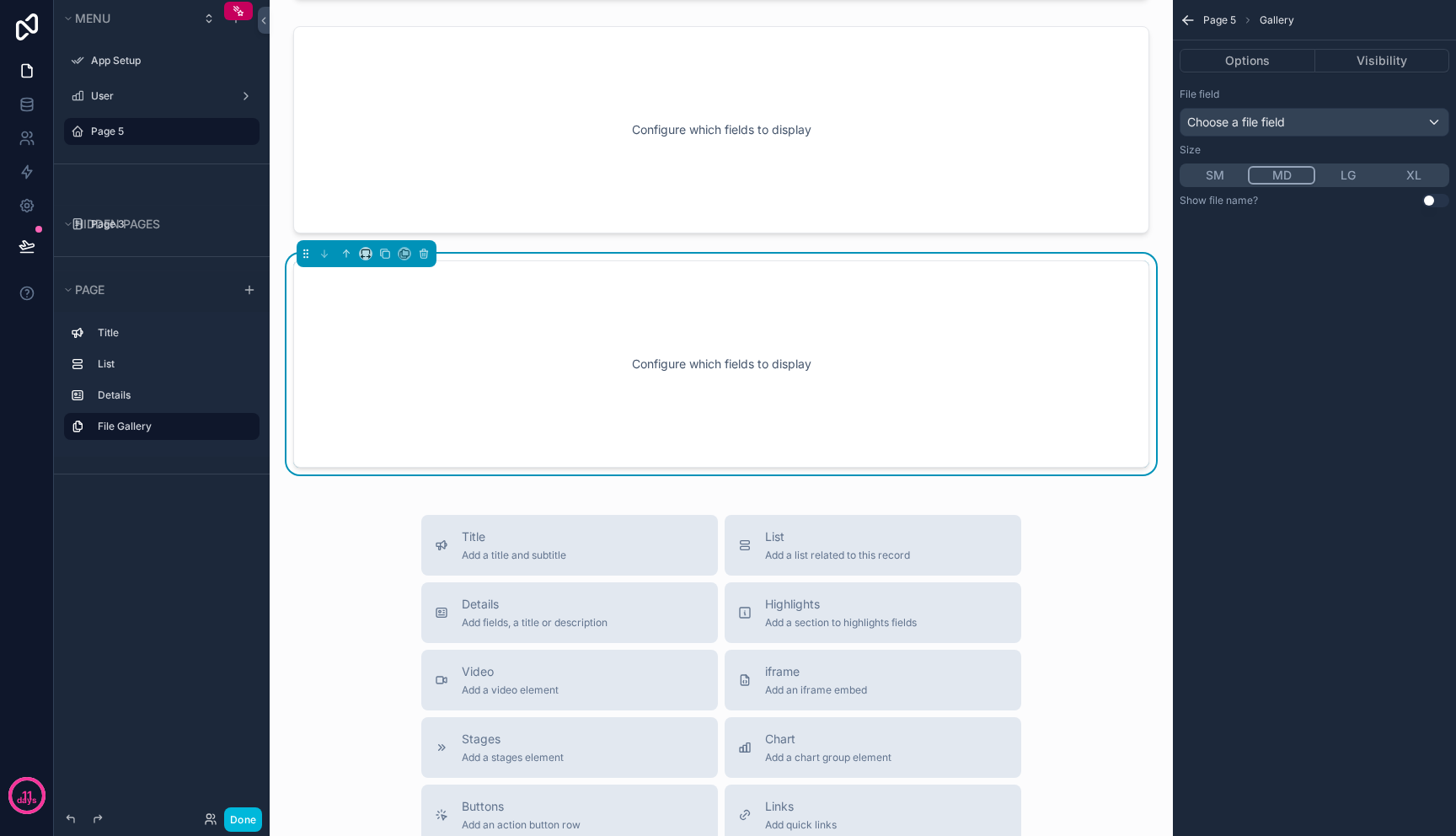
scroll to position [245, 0]
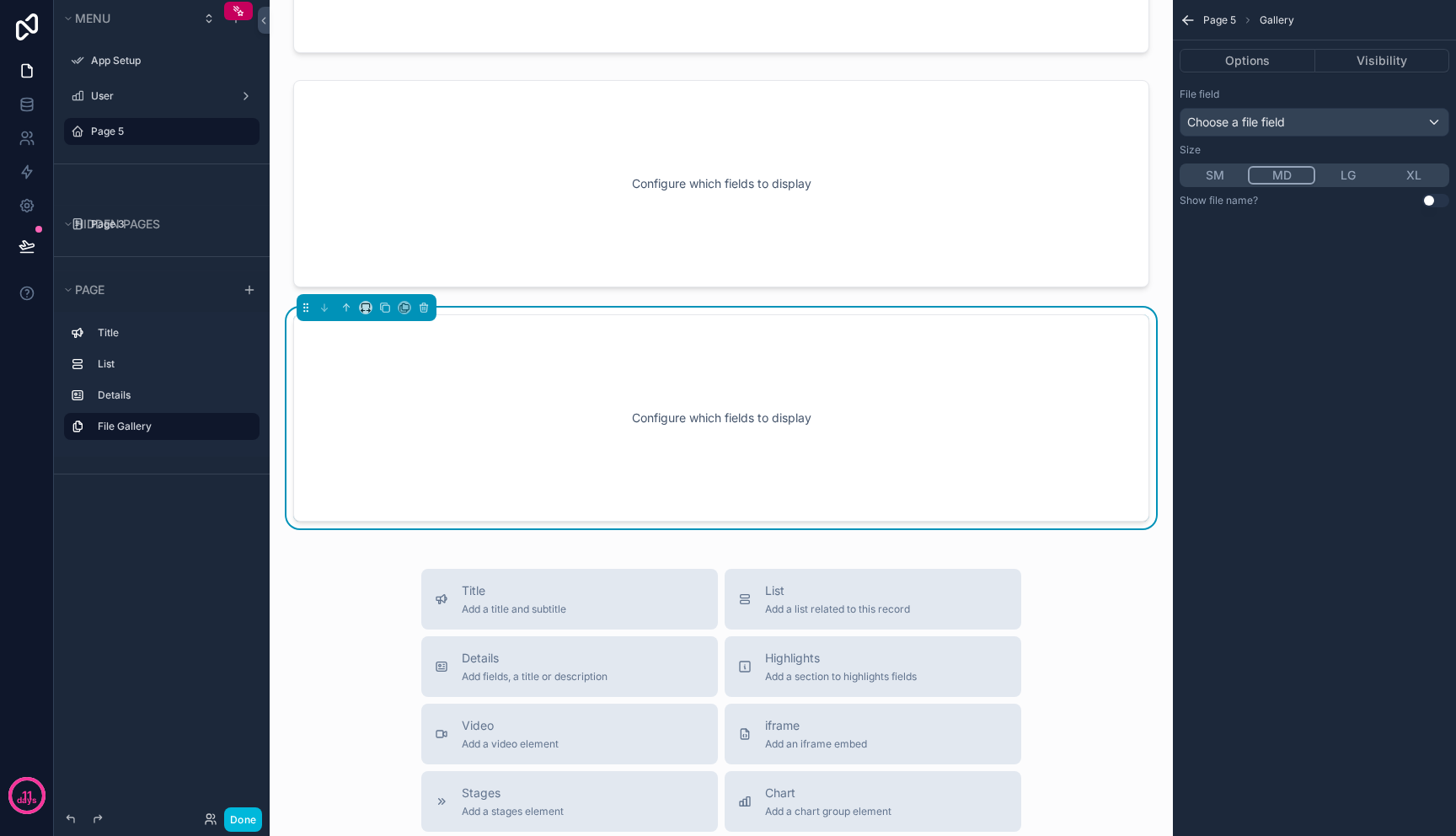
click at [749, 368] on div "Configure which fields to display" at bounding box center [721, 418] width 800 height 152
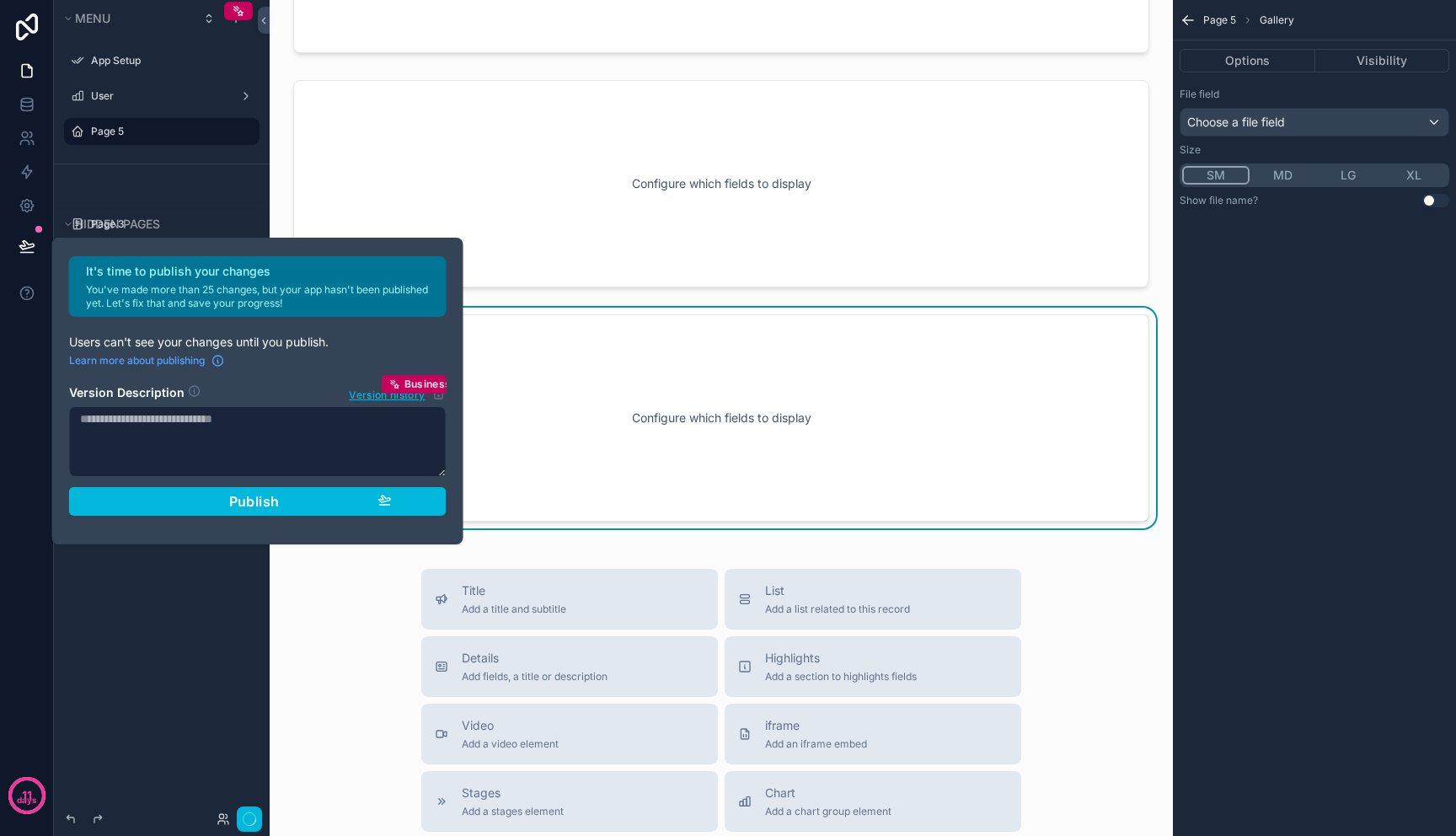
click at [1223, 179] on button "SM" at bounding box center [1215, 175] width 67 height 19
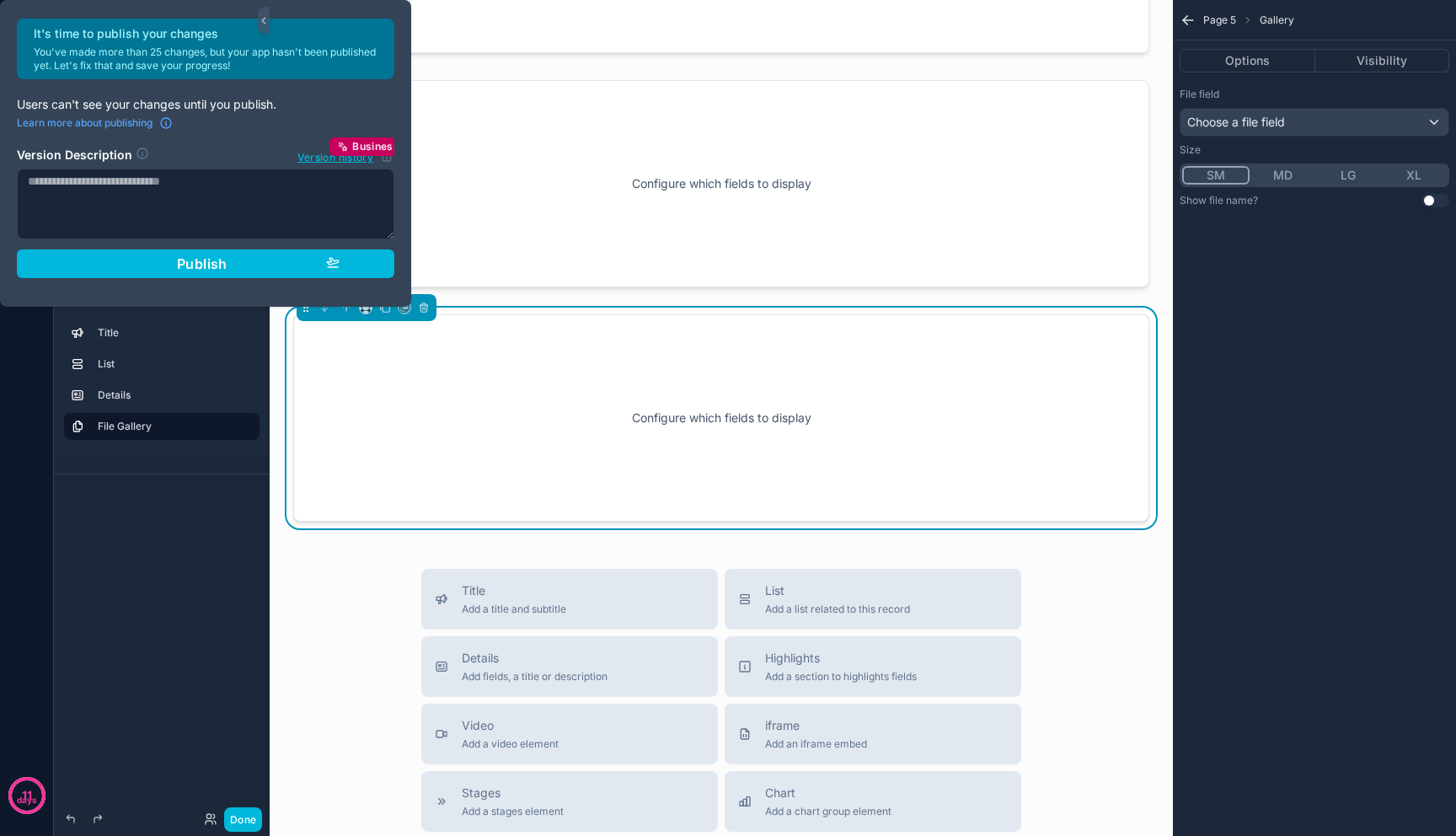
click at [557, 428] on div "Configure which fields to display" at bounding box center [721, 418] width 800 height 152
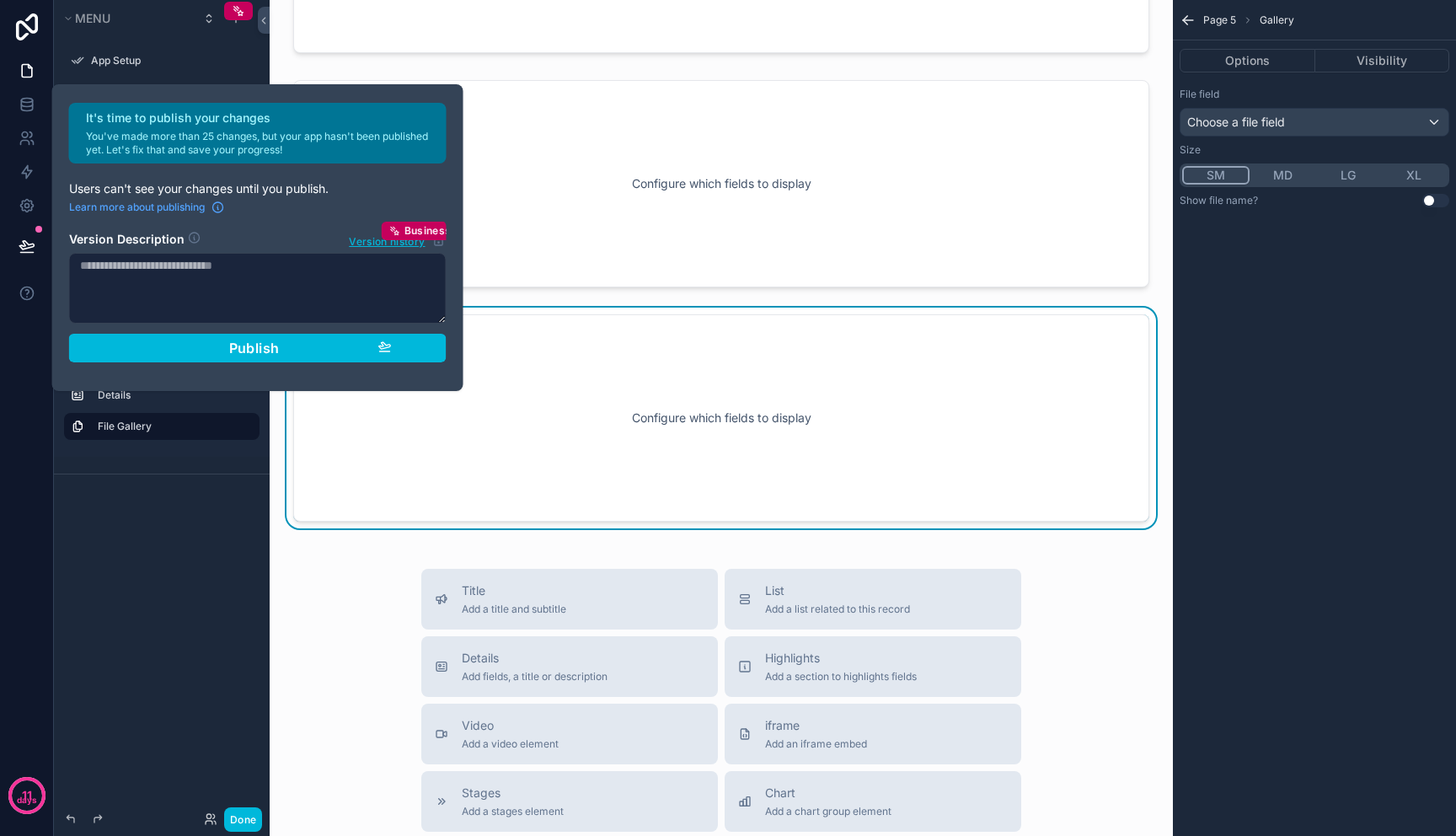
click at [557, 428] on div "Configure which fields to display" at bounding box center [721, 418] width 800 height 152
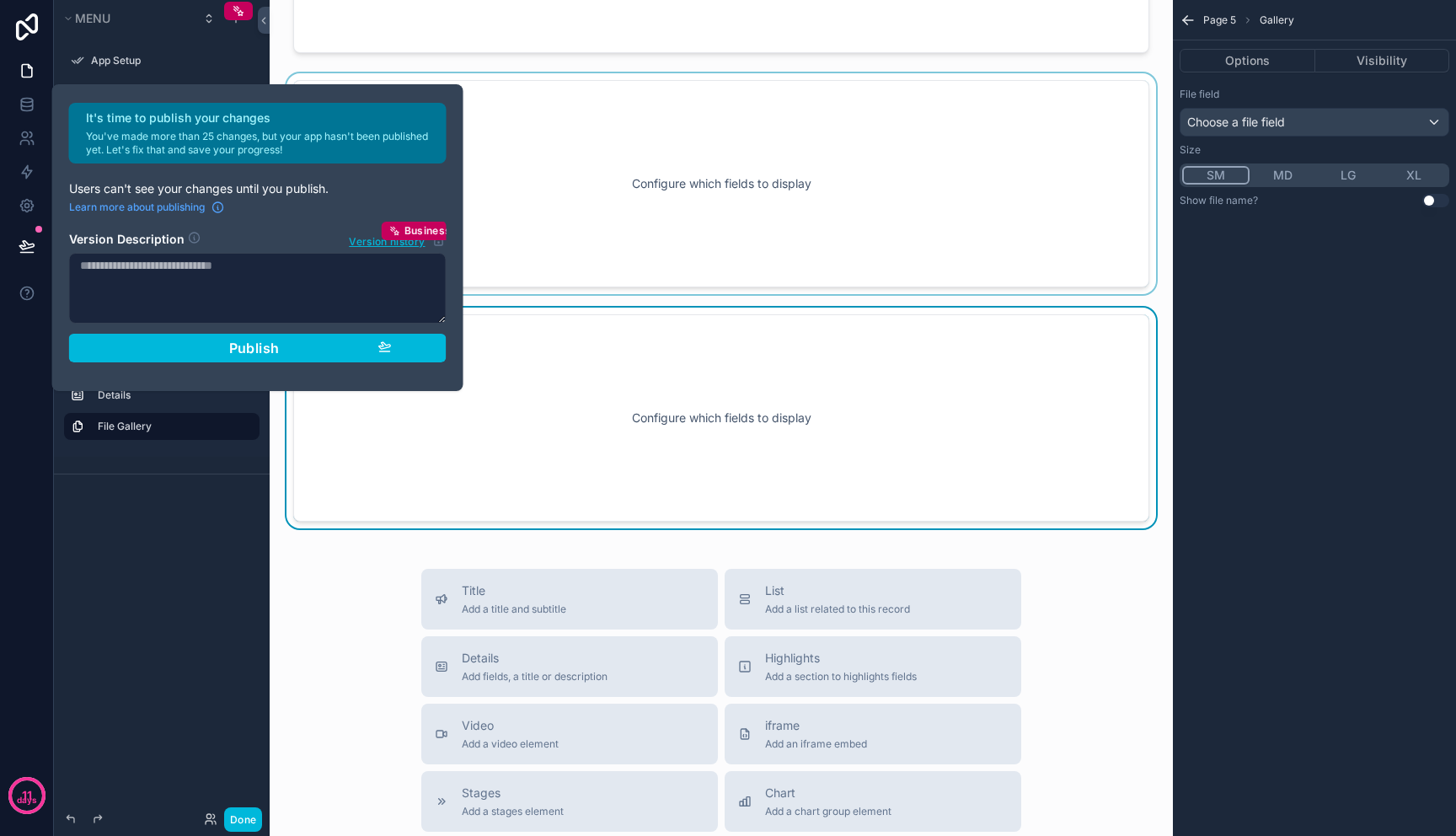
click at [527, 215] on div "scrollable content" at bounding box center [721, 184] width 877 height 221
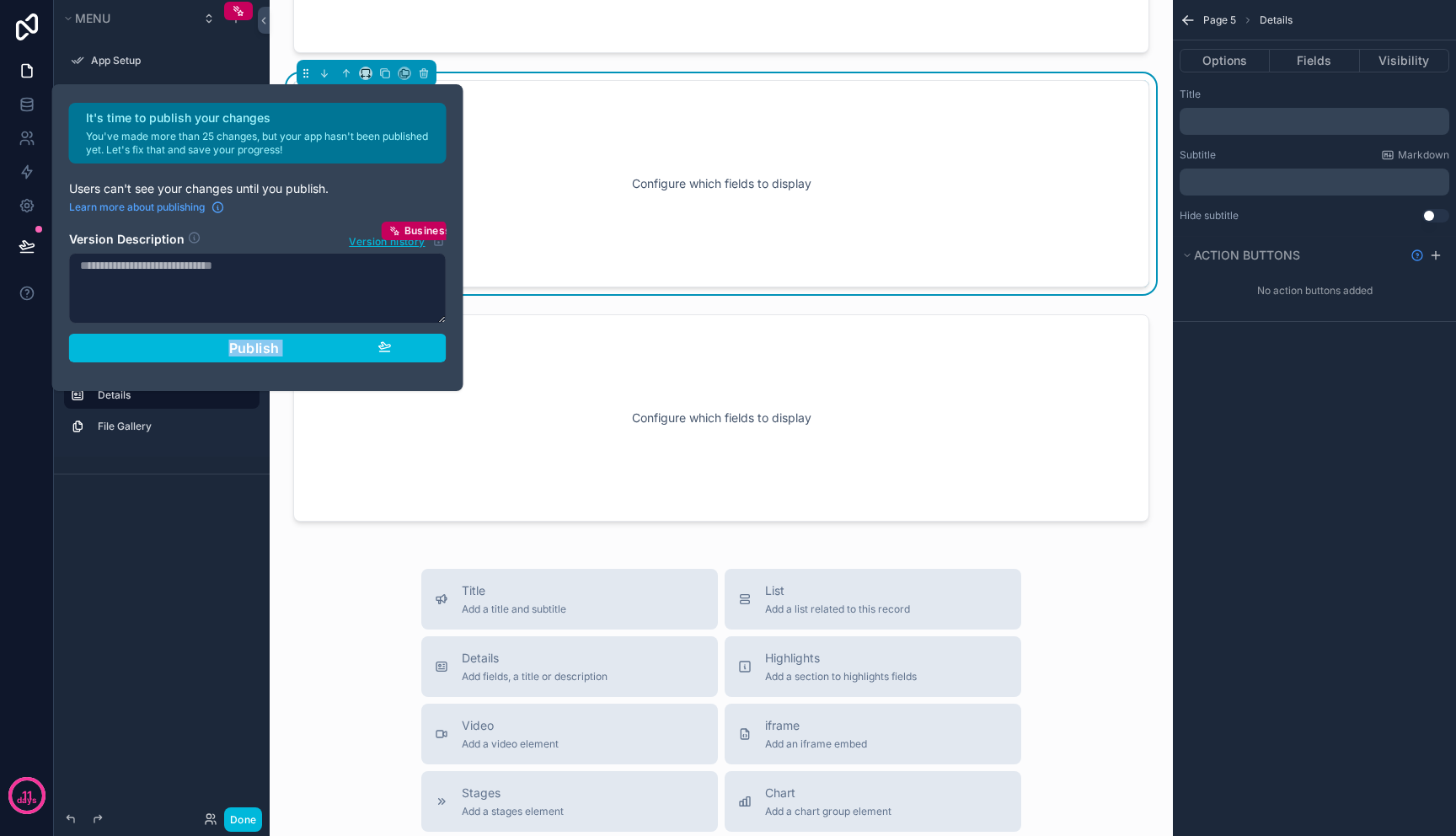
drag, startPoint x: 157, startPoint y: 387, endPoint x: 40, endPoint y: 380, distance: 117.2
click at [40, 380] on div "It's time to publish your changes You've made more than 25 changes, but your ap…" at bounding box center [728, 418] width 1456 height 836
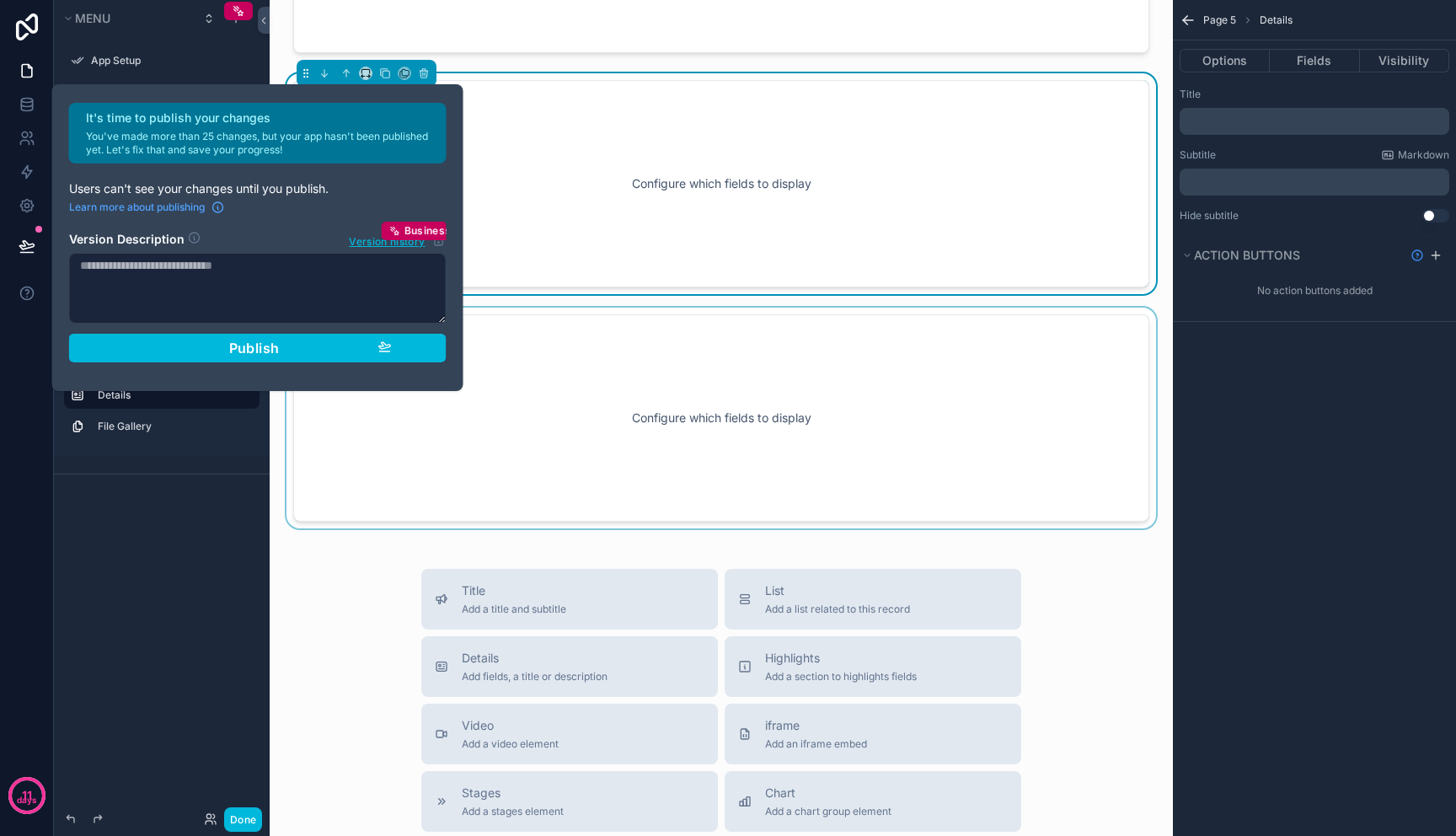
click at [522, 355] on div "scrollable content" at bounding box center [721, 418] width 877 height 221
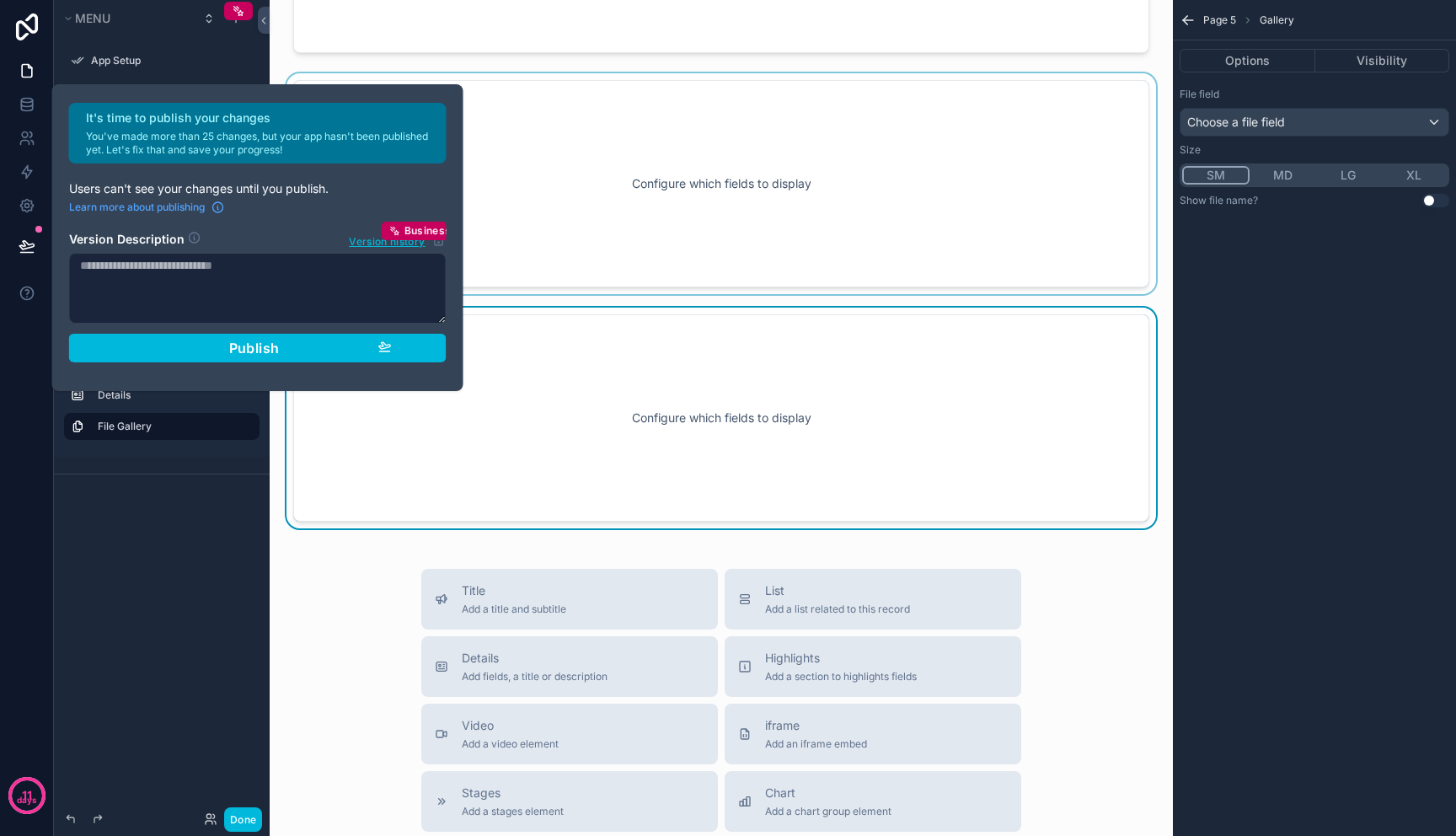
click at [497, 174] on div "scrollable content" at bounding box center [721, 184] width 877 height 221
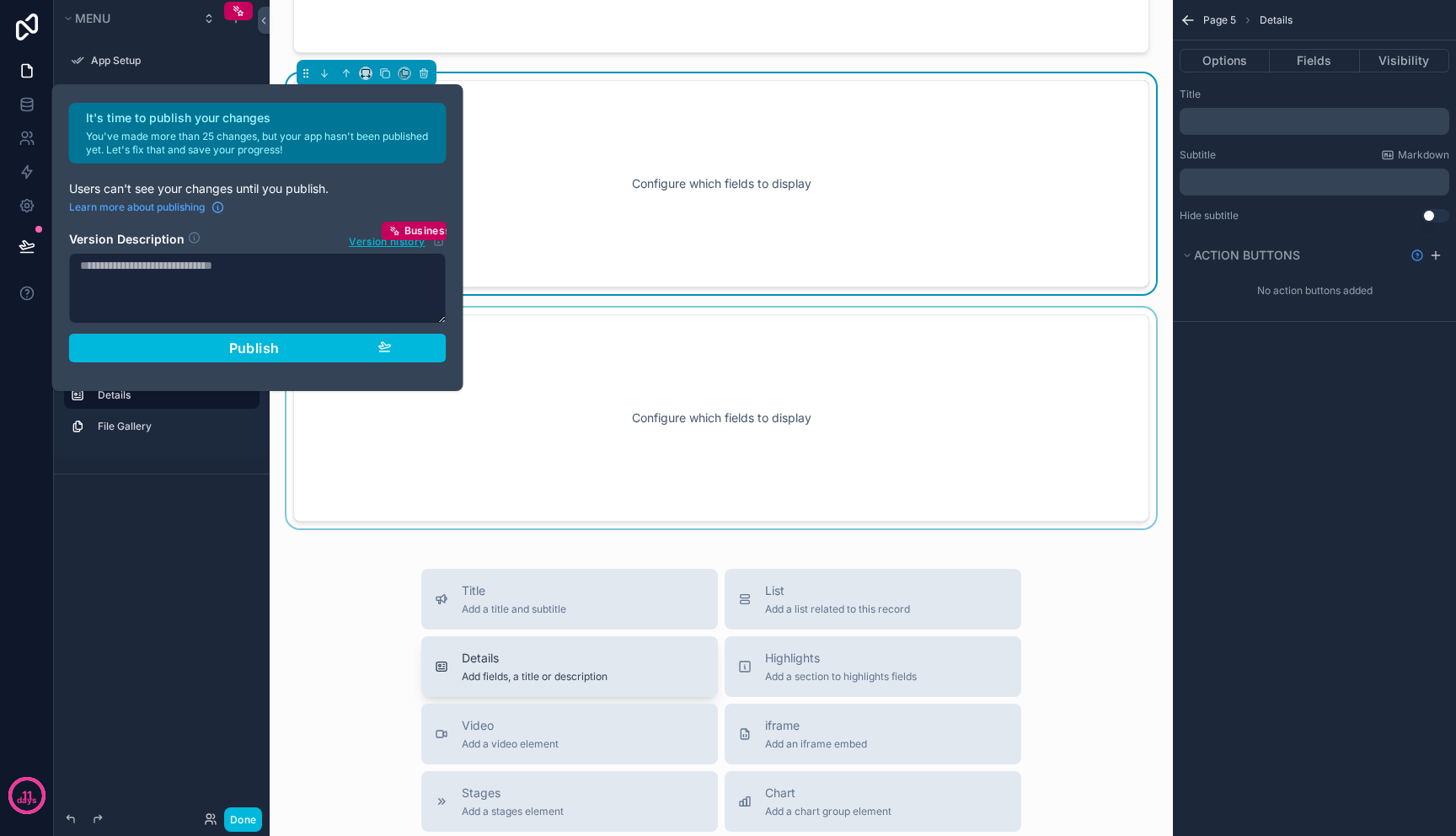
click at [526, 642] on button "Details Add fields, a title or description" at bounding box center [569, 666] width 296 height 61
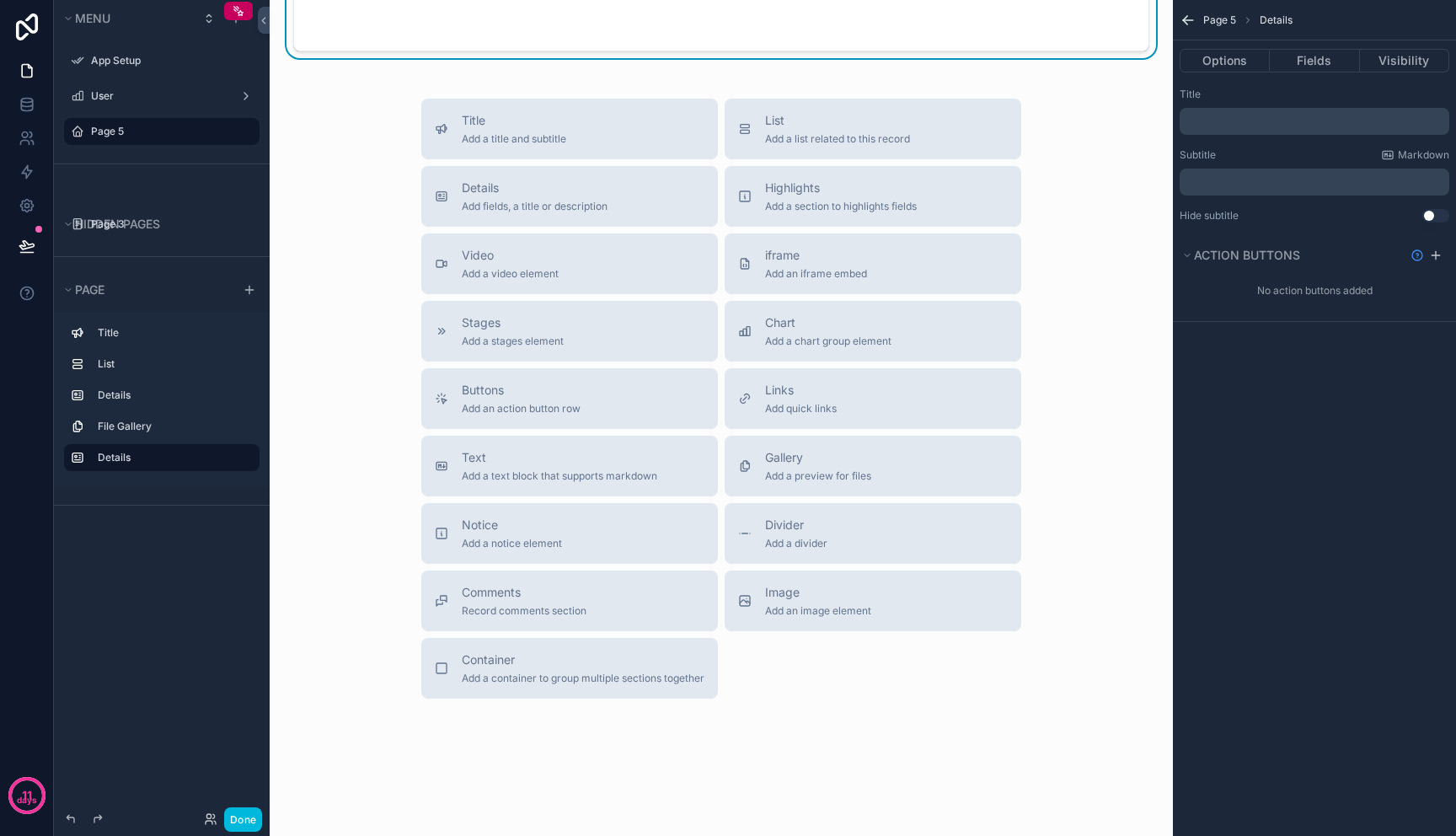
scroll to position [974, 0]
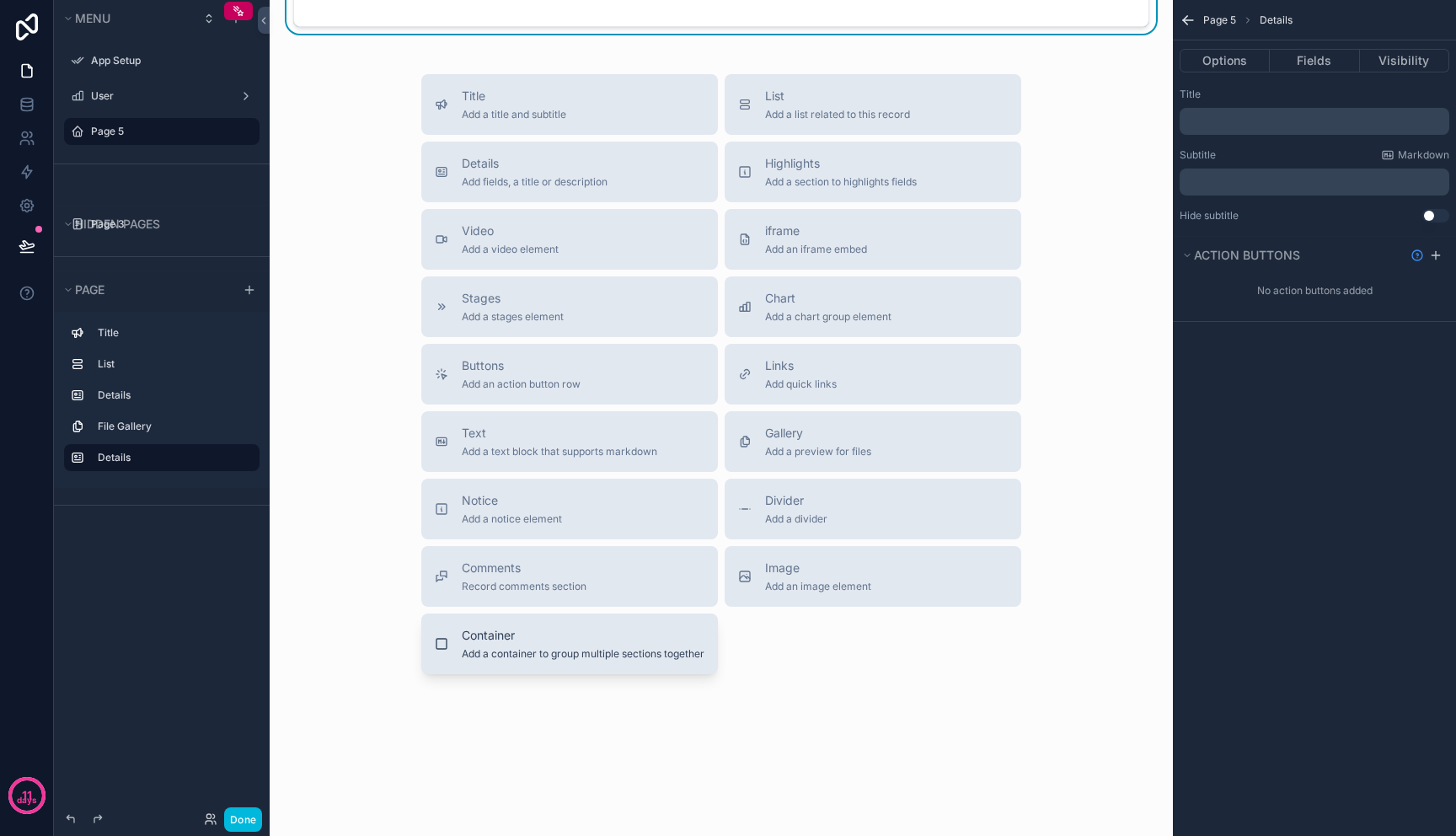
click at [569, 633] on span "Container" at bounding box center [583, 635] width 243 height 17
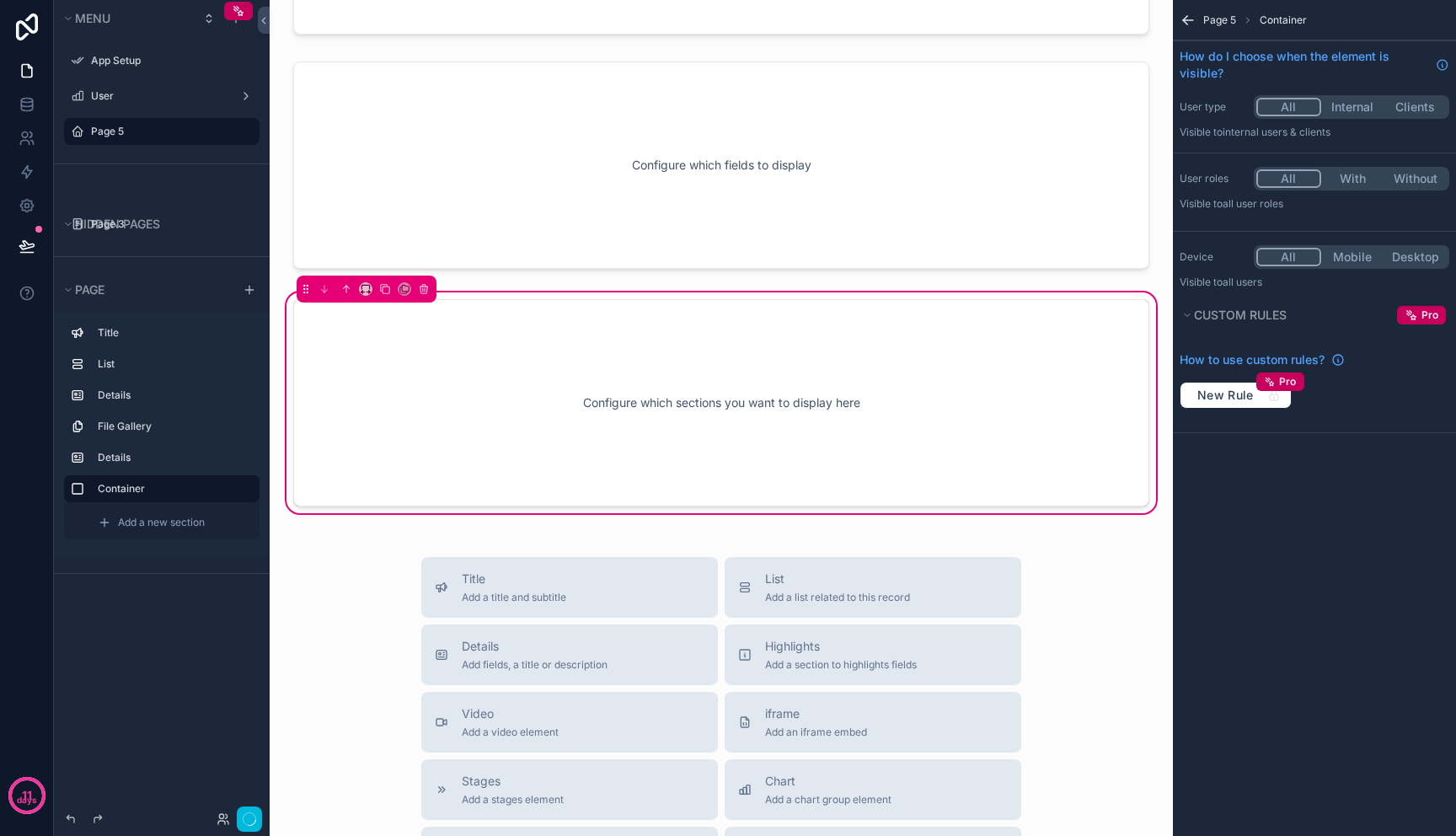
scroll to position [717, 0]
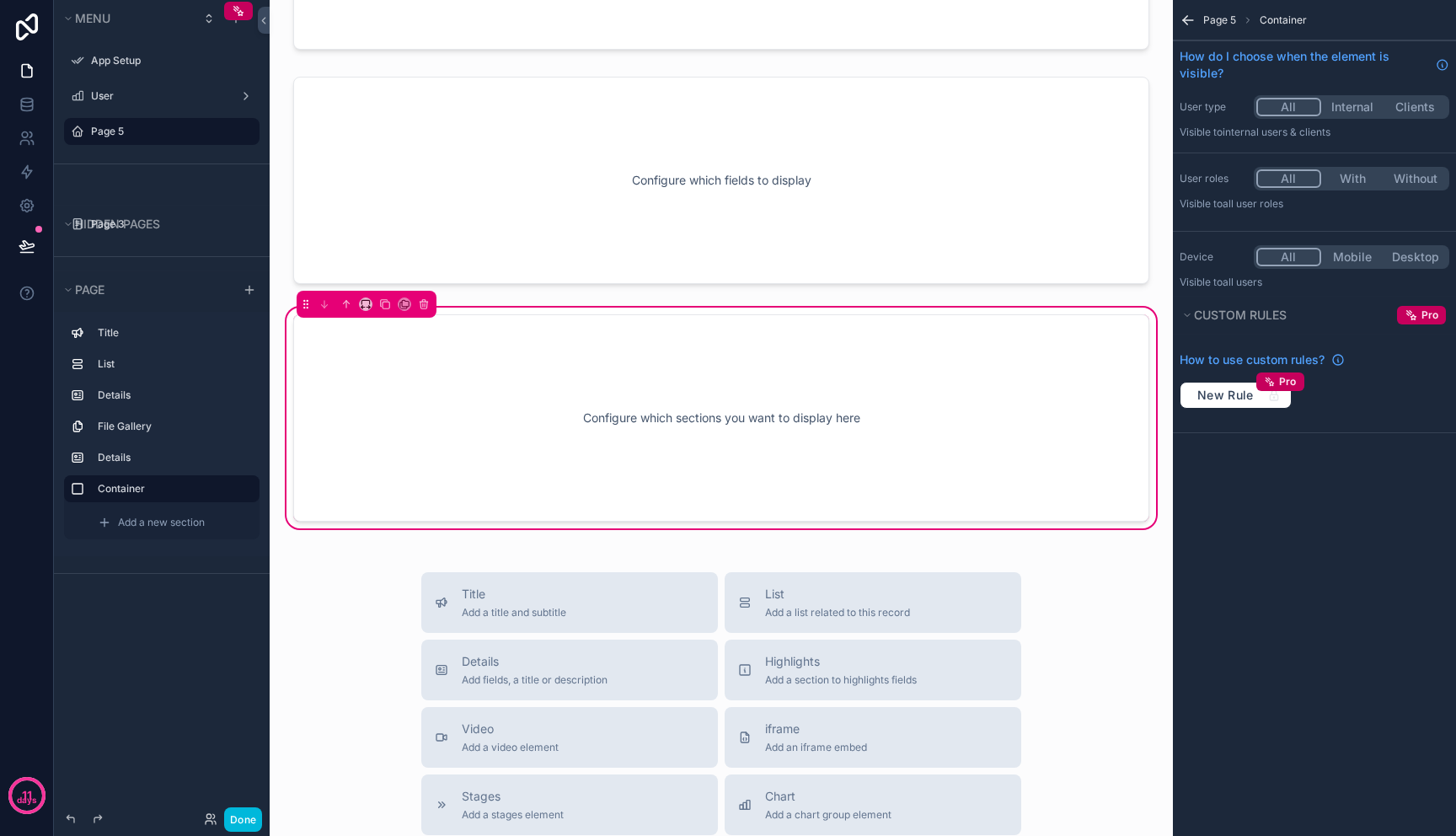
click at [1042, 429] on div "Configure which sections you want to display here" at bounding box center [721, 418] width 800 height 152
click at [1194, 321] on button "Custom rules" at bounding box center [1285, 315] width 211 height 23
click at [1340, 360] on icon "scrollable content" at bounding box center [1338, 359] width 13 height 13
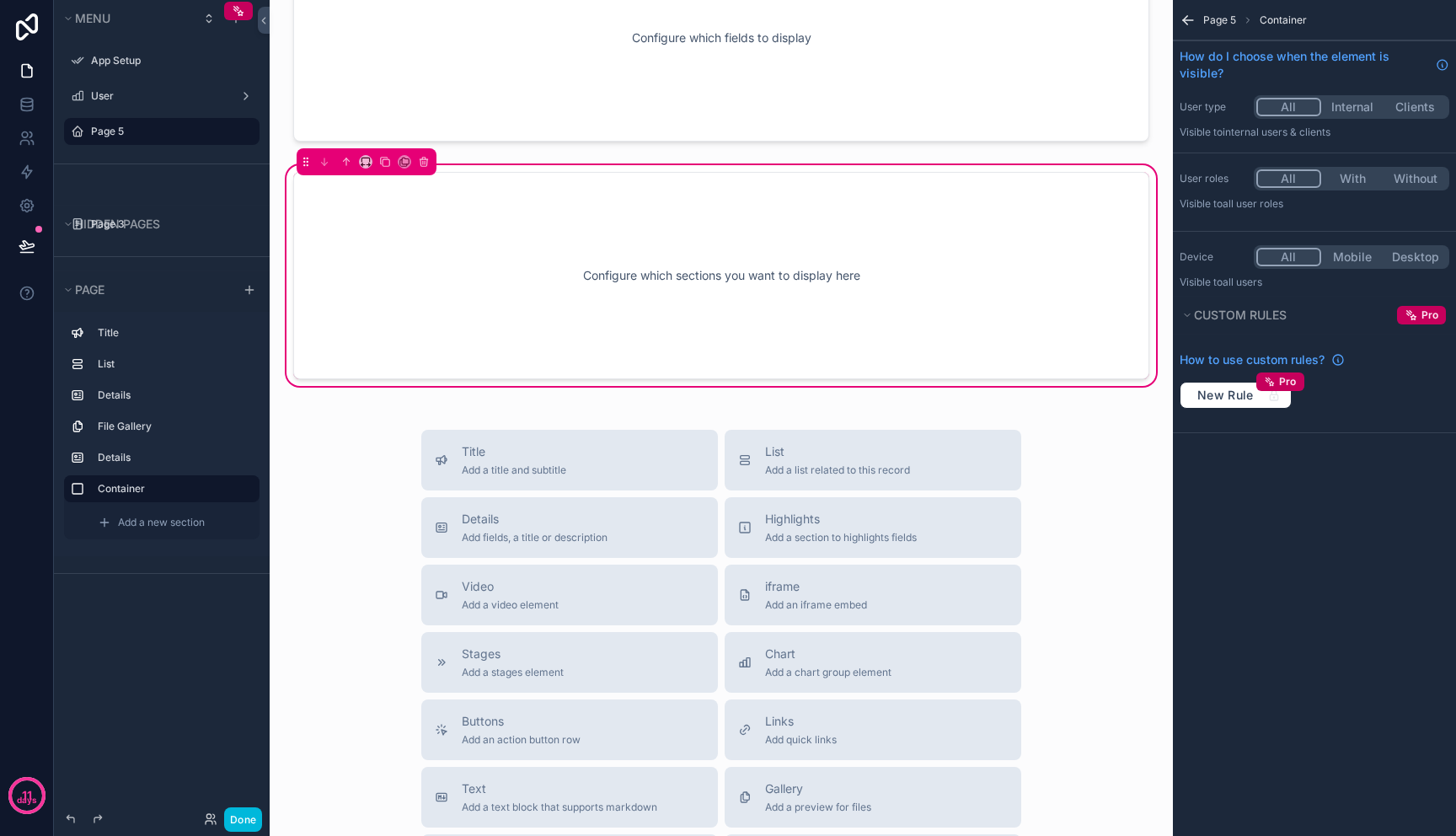
scroll to position [884, 0]
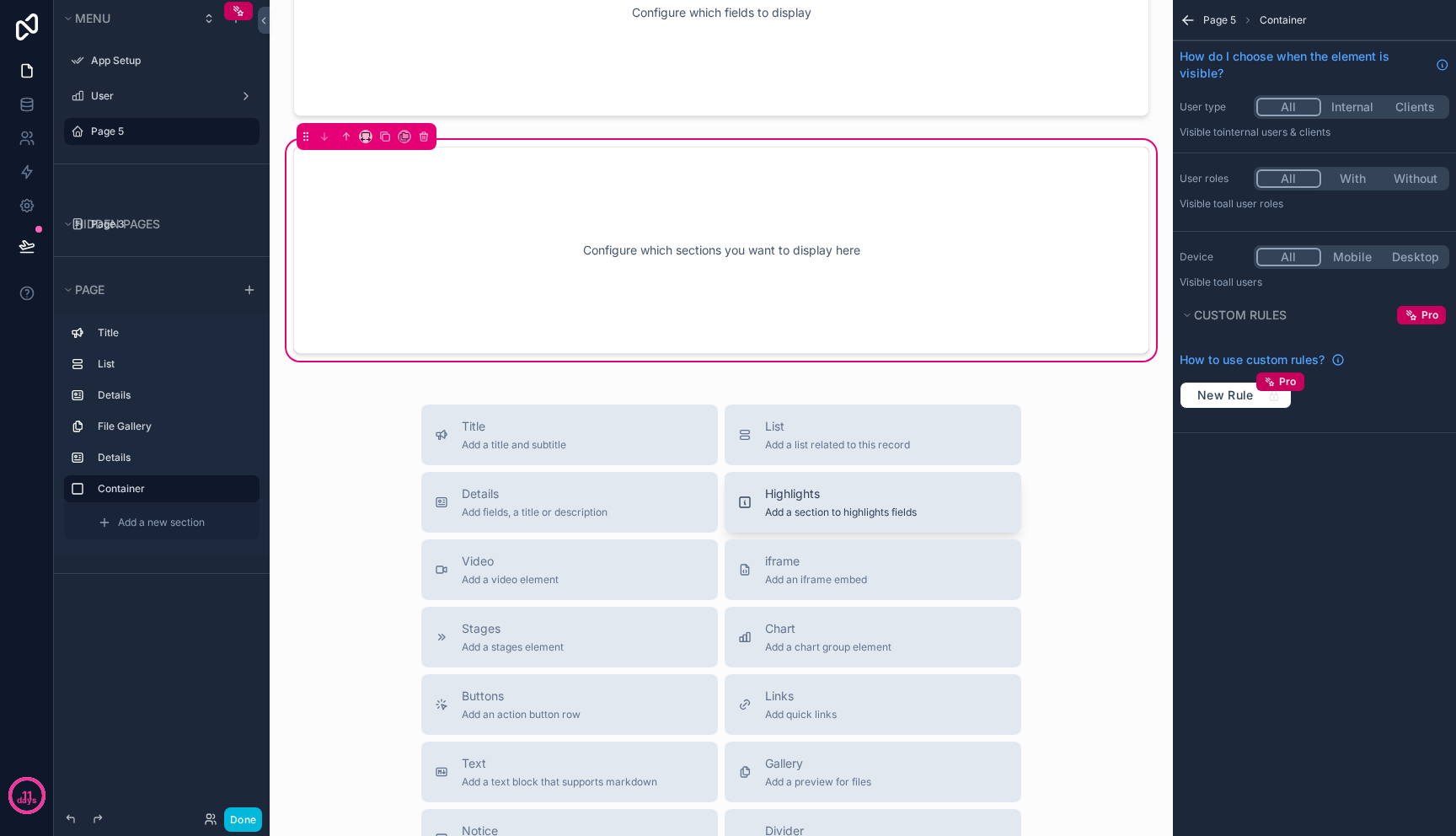
click at [887, 513] on span "Add a section to highlights fields" at bounding box center [841, 512] width 152 height 13
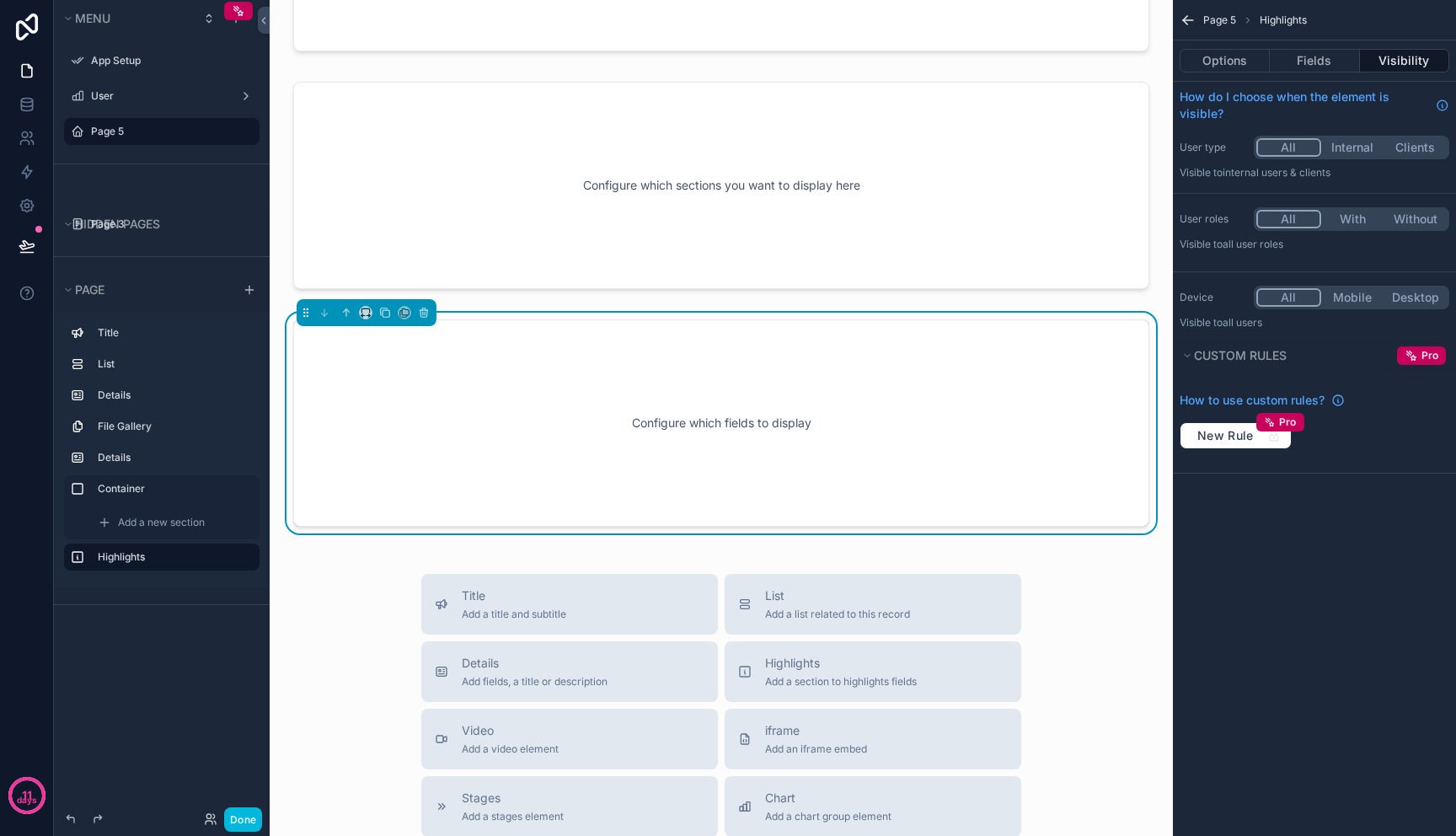
scroll to position [955, 0]
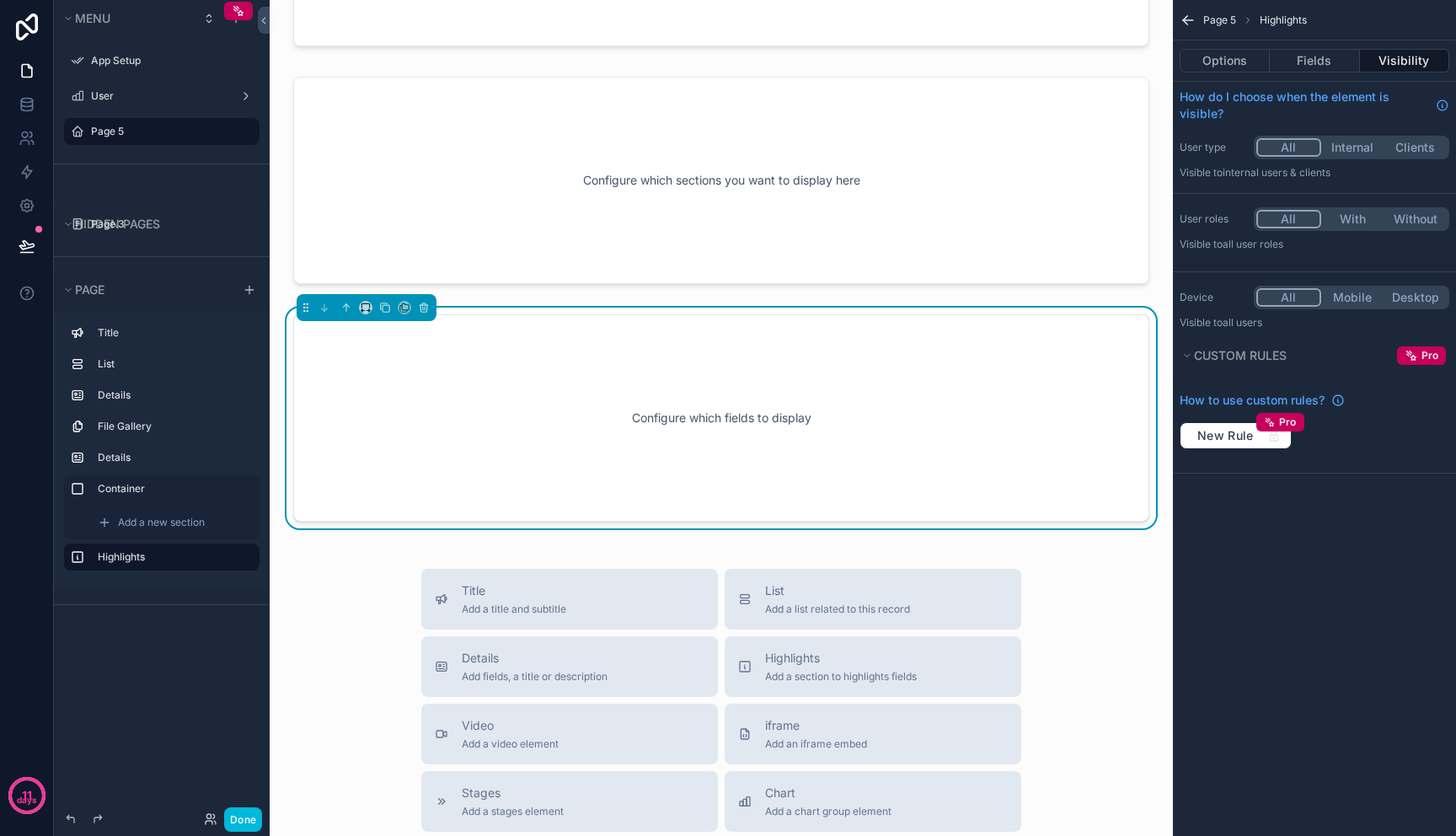
click at [875, 395] on div "Configure which fields to display" at bounding box center [721, 418] width 800 height 152
click at [1012, 419] on div "Configure which fields to display" at bounding box center [721, 418] width 800 height 152
click at [1319, 60] on button "Fields" at bounding box center [1314, 60] width 89 height 23
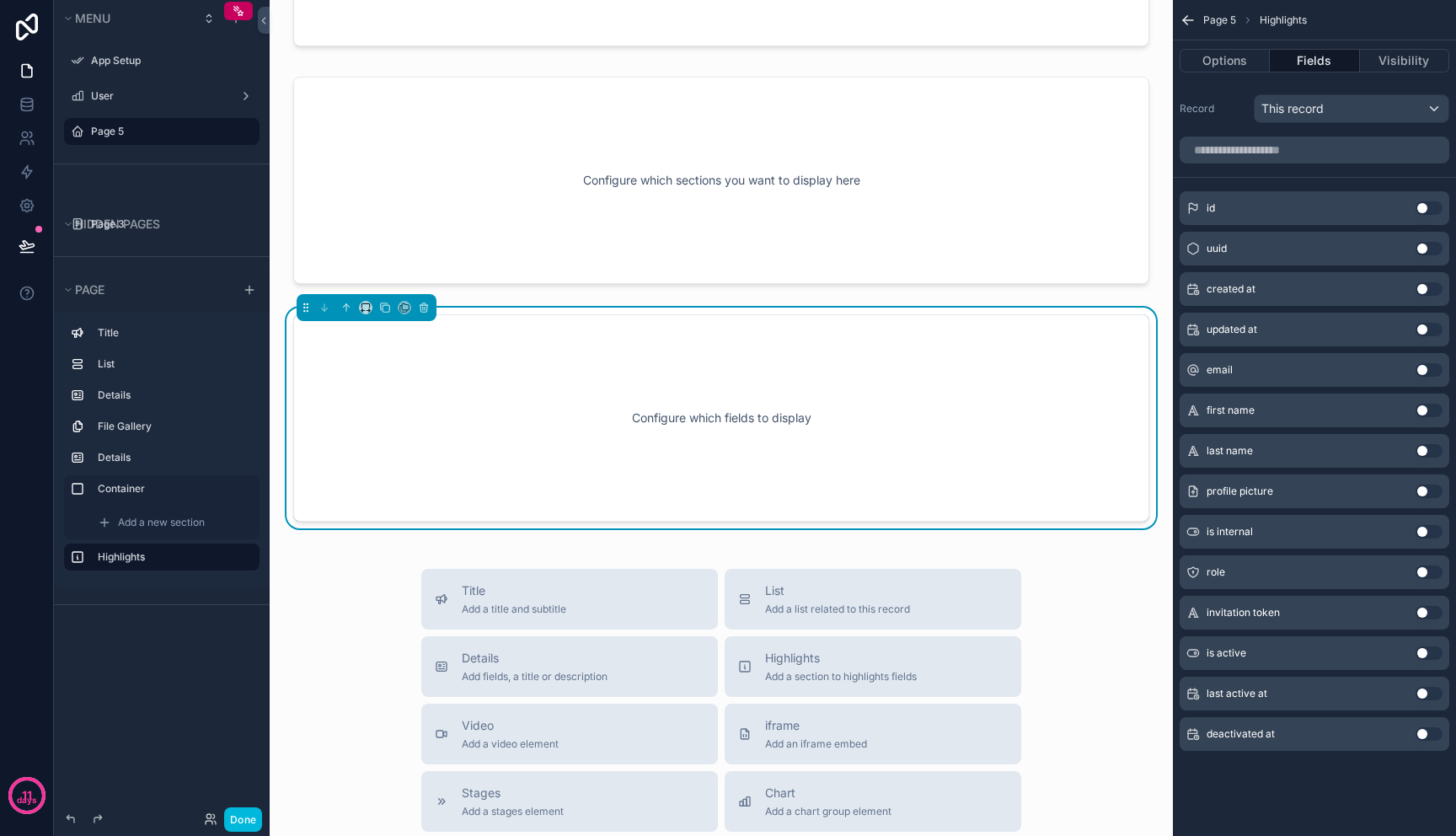
click at [1426, 210] on button "Use setting" at bounding box center [1429, 207] width 27 height 13
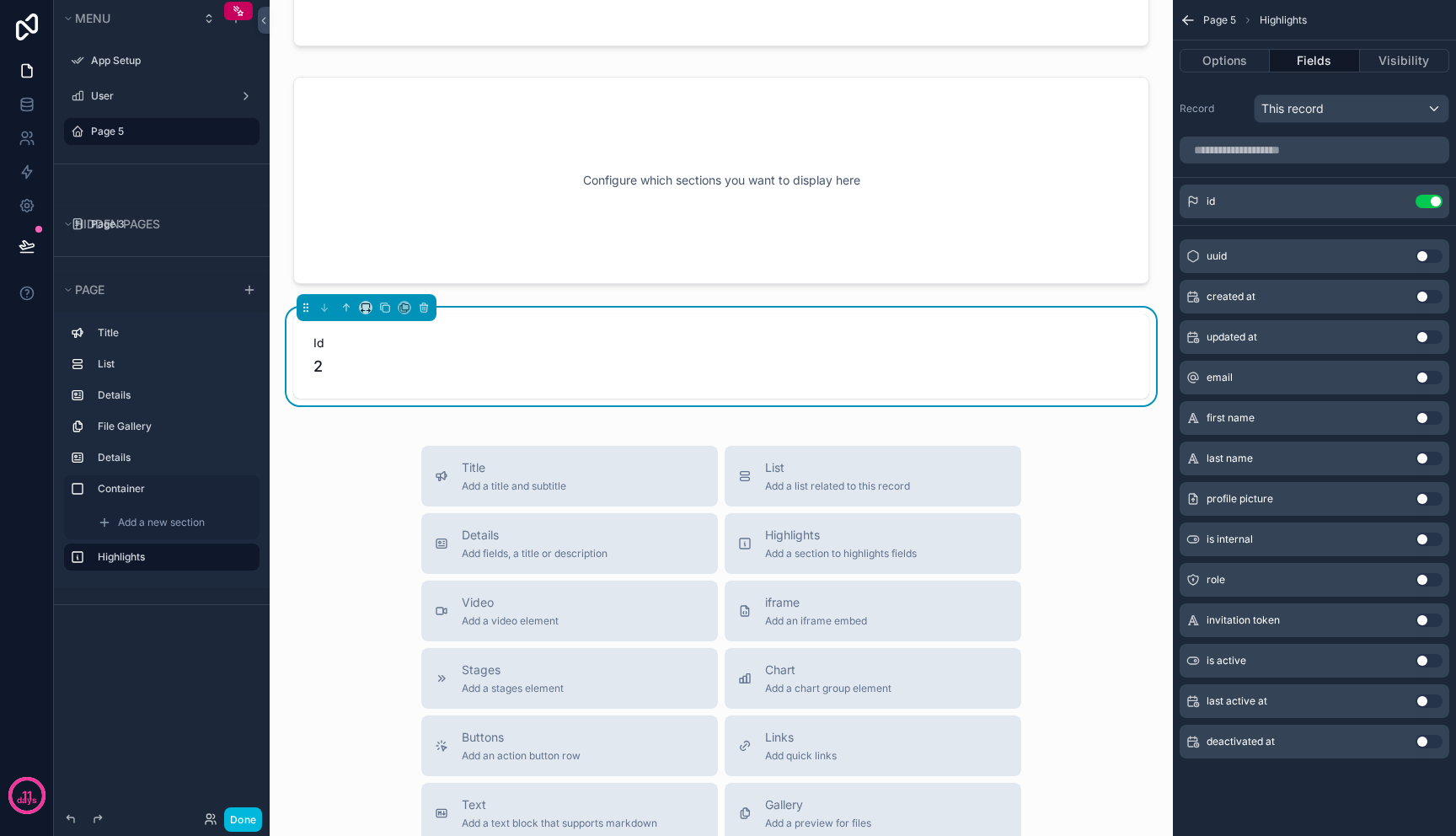
click at [842, 362] on span "2" at bounding box center [721, 366] width 816 height 23
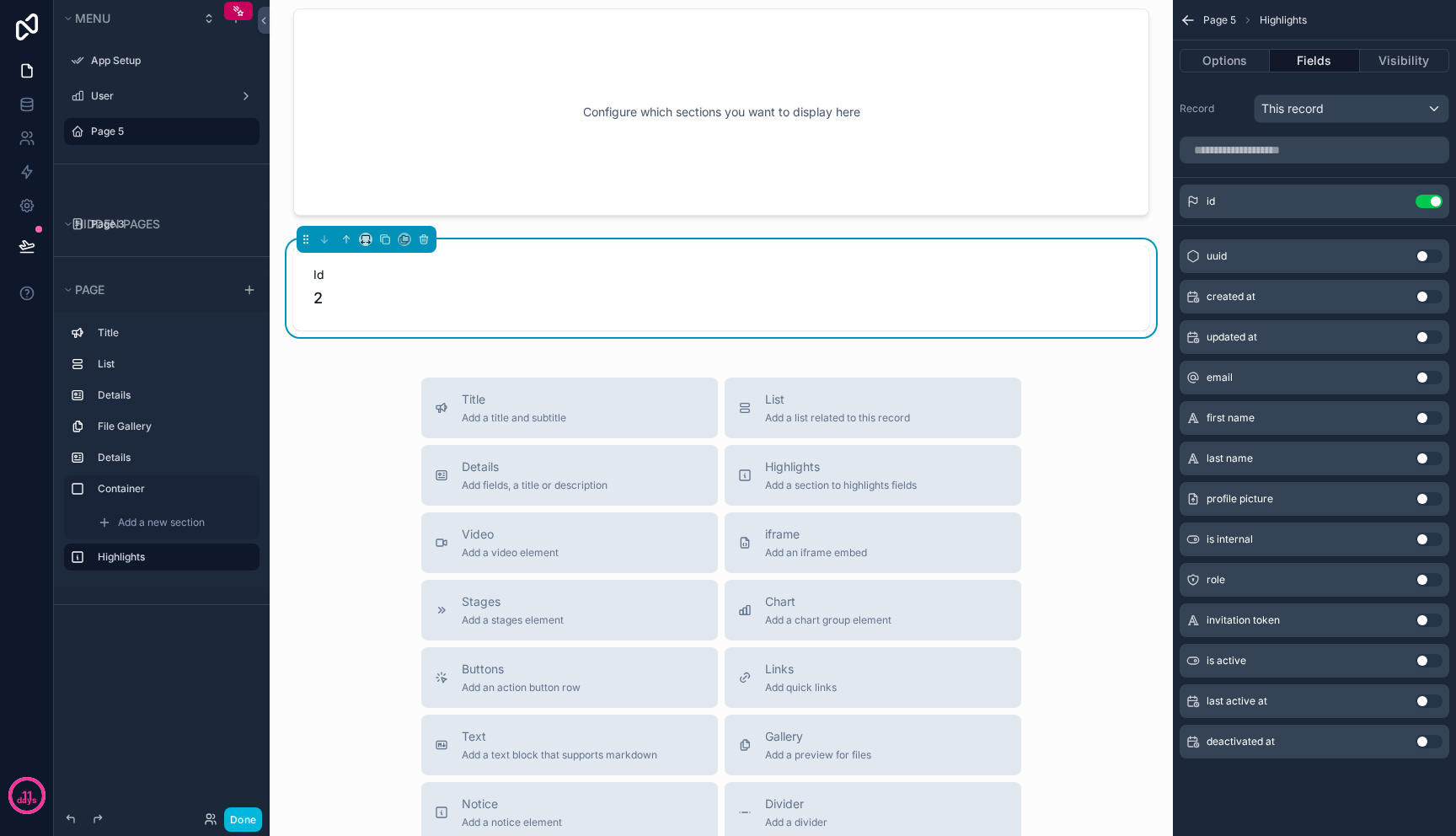
scroll to position [1021, 0]
click at [1426, 382] on button "Use setting" at bounding box center [1429, 377] width 27 height 13
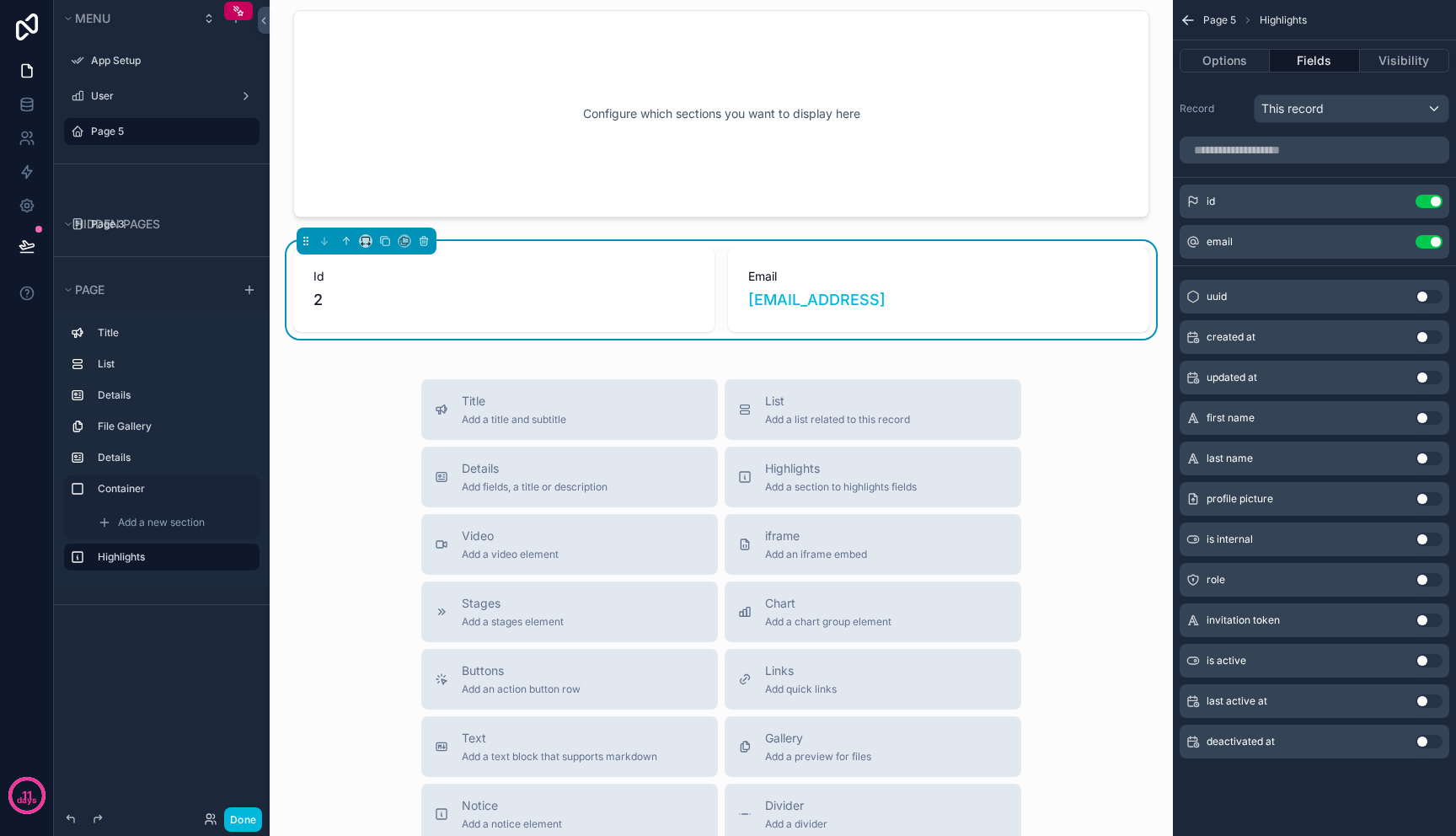
click at [1425, 429] on div "first name Use setting" at bounding box center [1315, 418] width 269 height 34
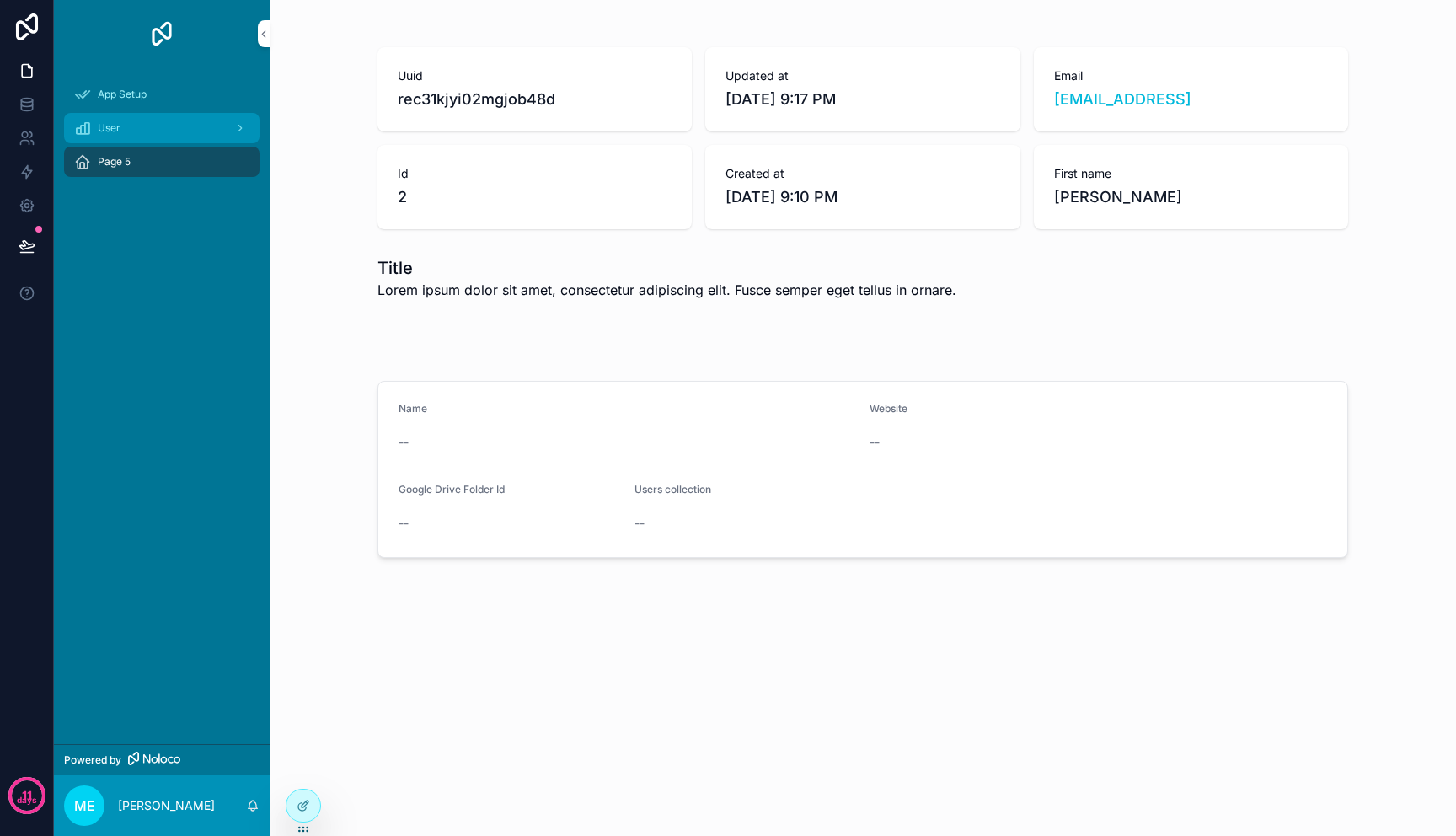
click at [163, 133] on div "User" at bounding box center [162, 128] width 175 height 27
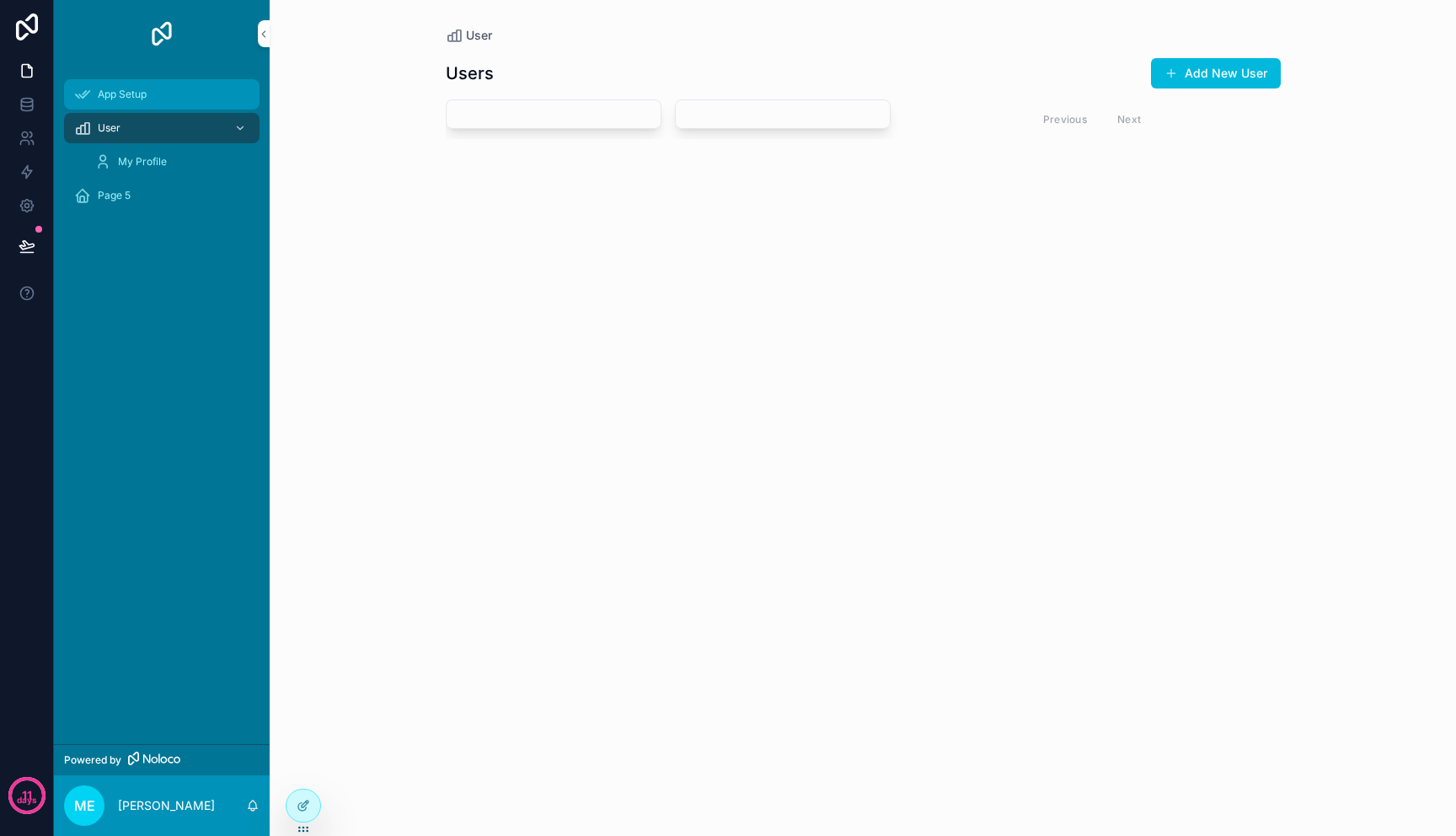
click at [136, 93] on span "App Setup" at bounding box center [122, 94] width 49 height 13
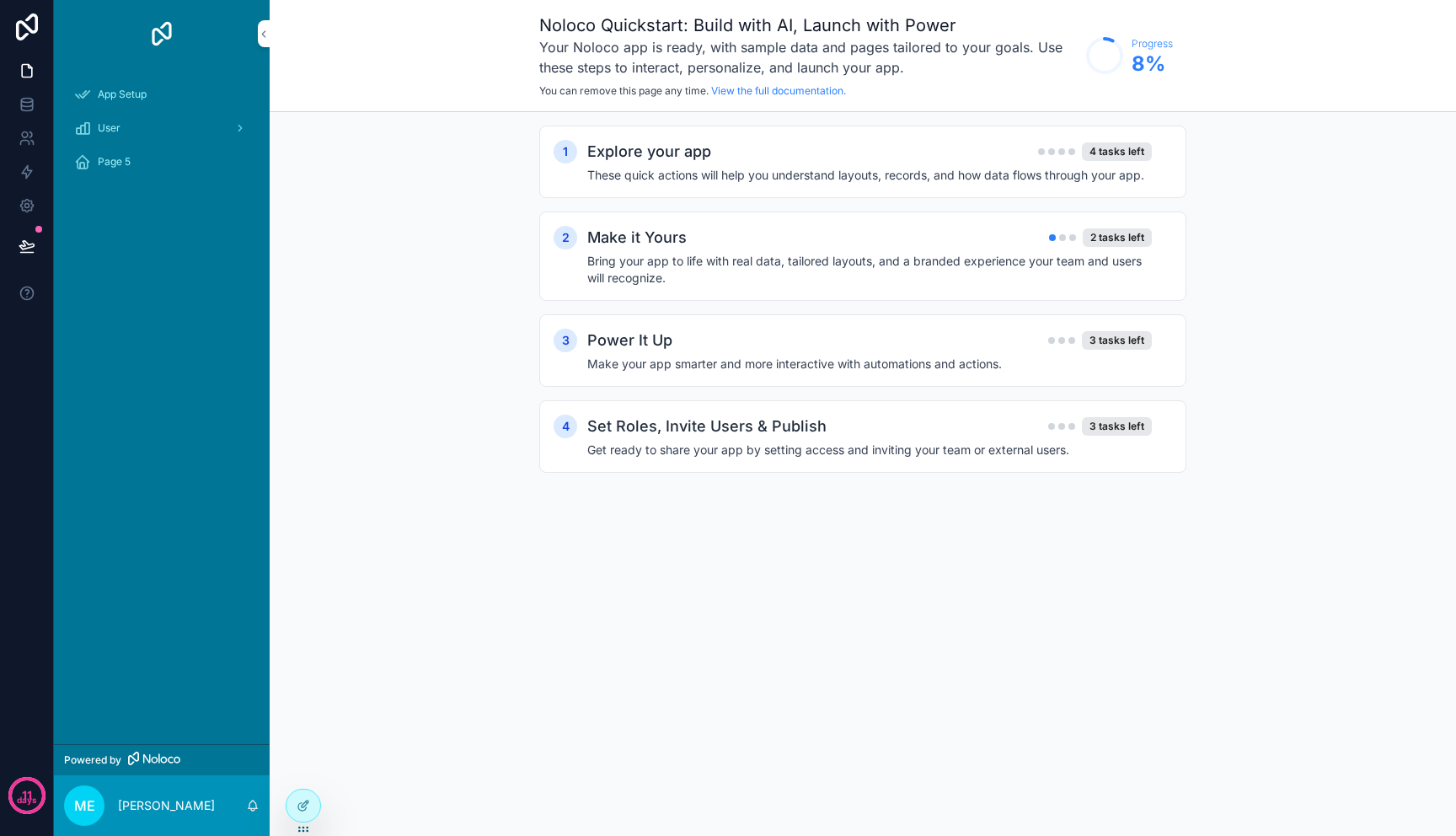
click at [135, 112] on div "User" at bounding box center [162, 128] width 216 height 34
click at [130, 119] on div "User" at bounding box center [162, 128] width 175 height 27
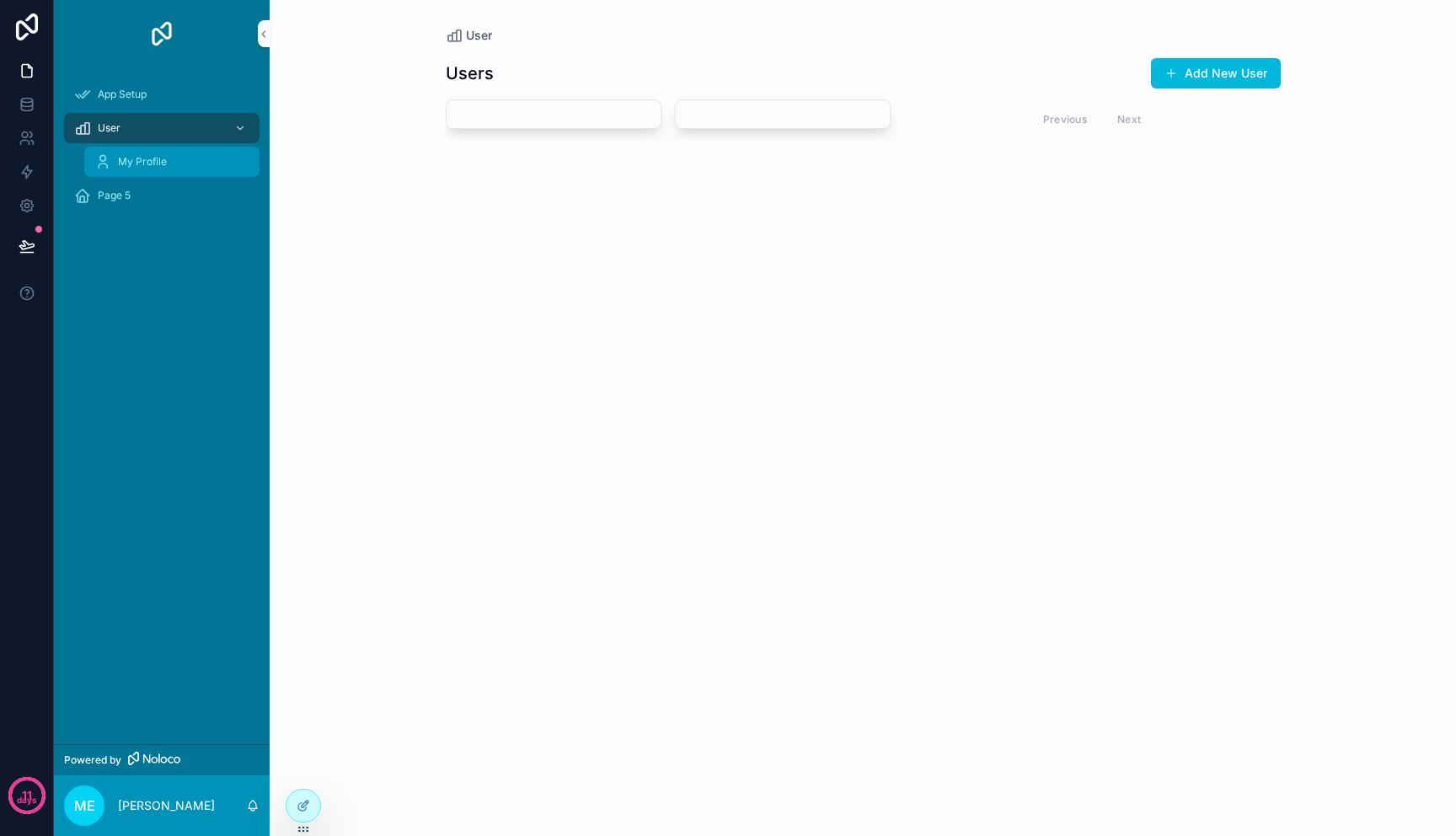
click at [135, 159] on span "My Profile" at bounding box center [142, 162] width 49 height 13
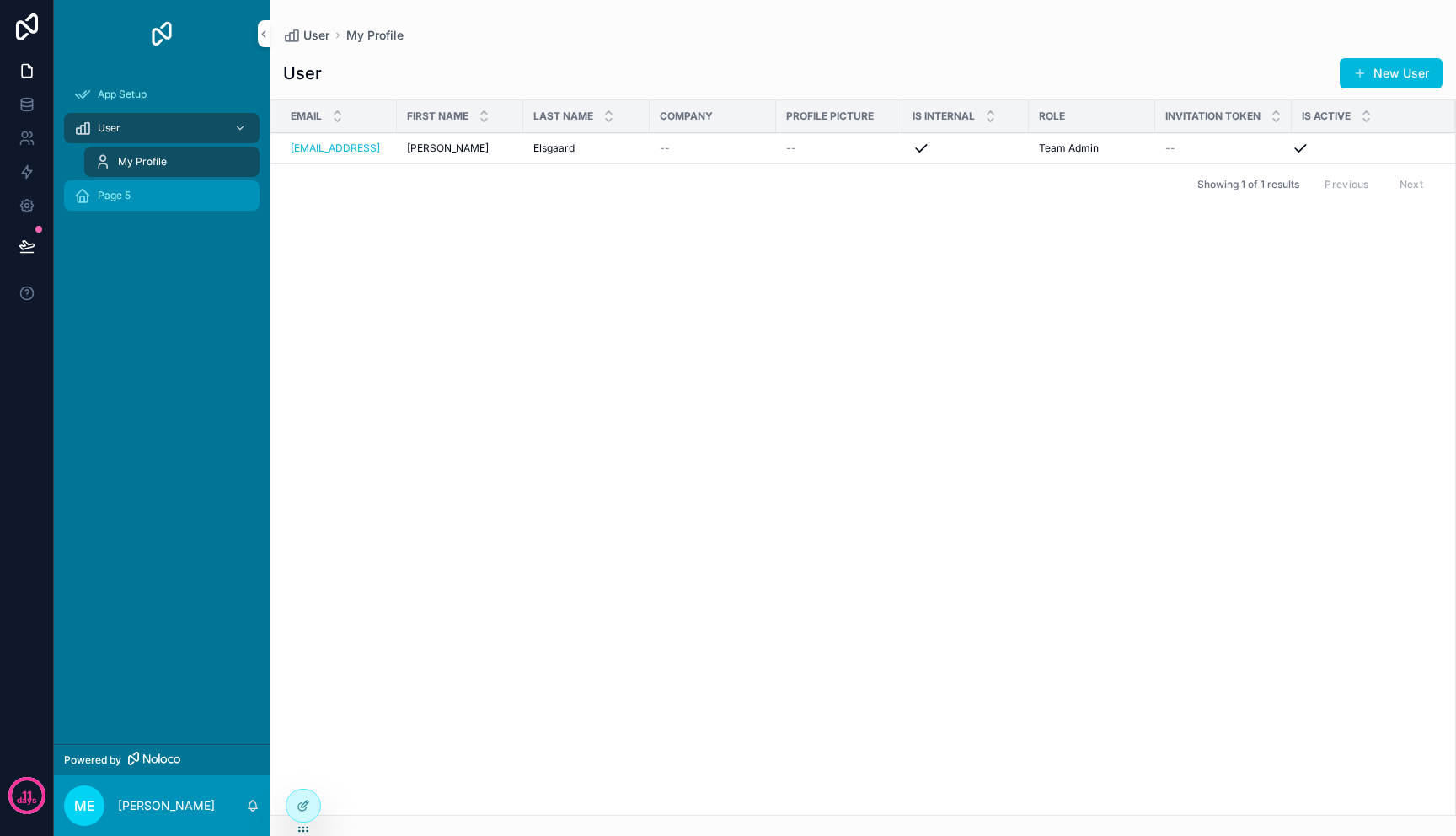
click at [134, 200] on div "Page 5" at bounding box center [162, 196] width 175 height 27
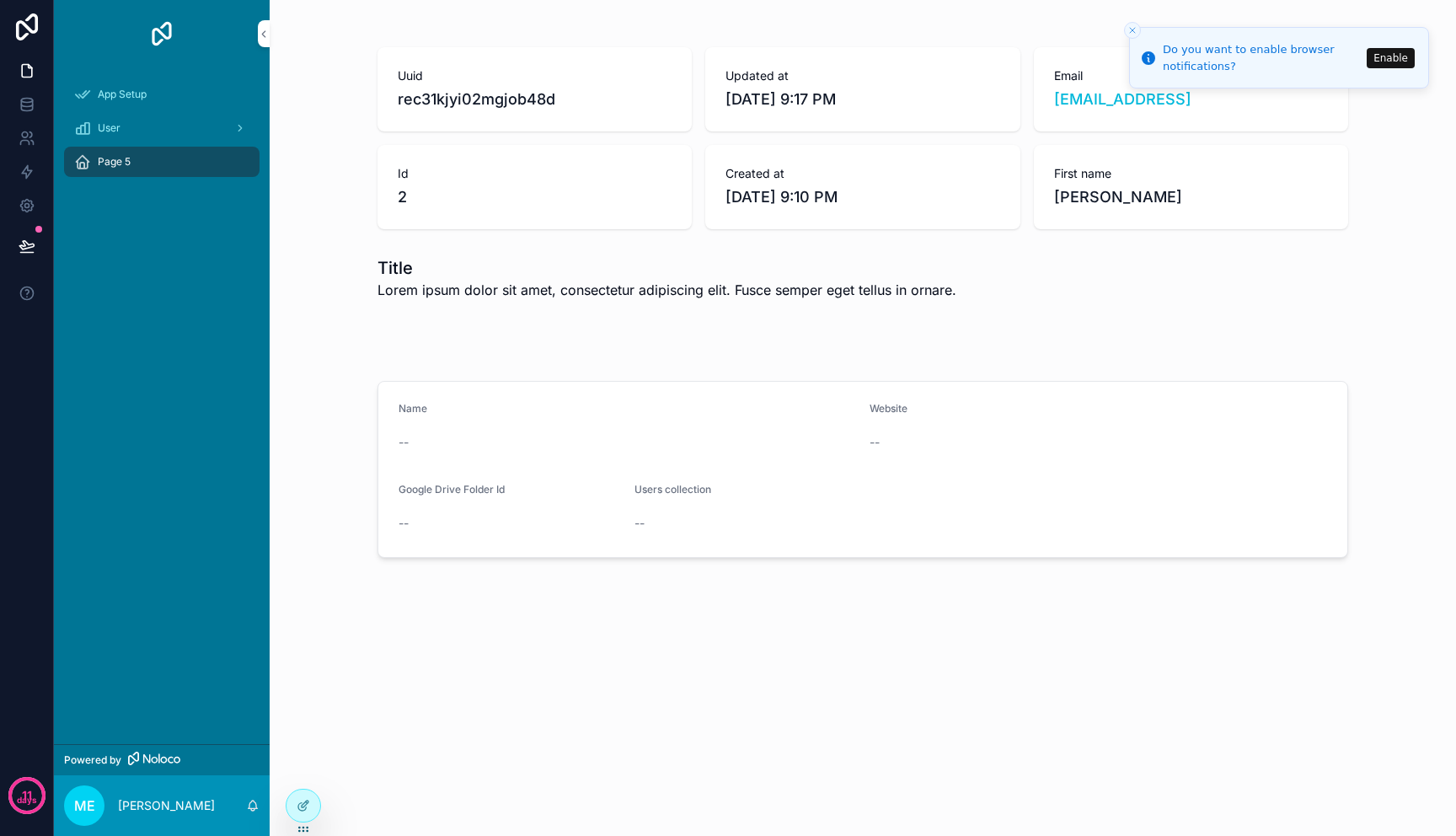
click at [657, 652] on div "Uuid rec31kjyi02mgjob48d Updated at 10/9/2025 9:17 PM Email marc@caryr.ai Id 2 …" at bounding box center [862, 336] width 1187 height 673
click at [137, 159] on div "Page 5" at bounding box center [162, 162] width 175 height 27
click at [23, 68] on icon at bounding box center [27, 70] width 17 height 17
click at [31, 132] on icon at bounding box center [31, 135] width 3 height 5
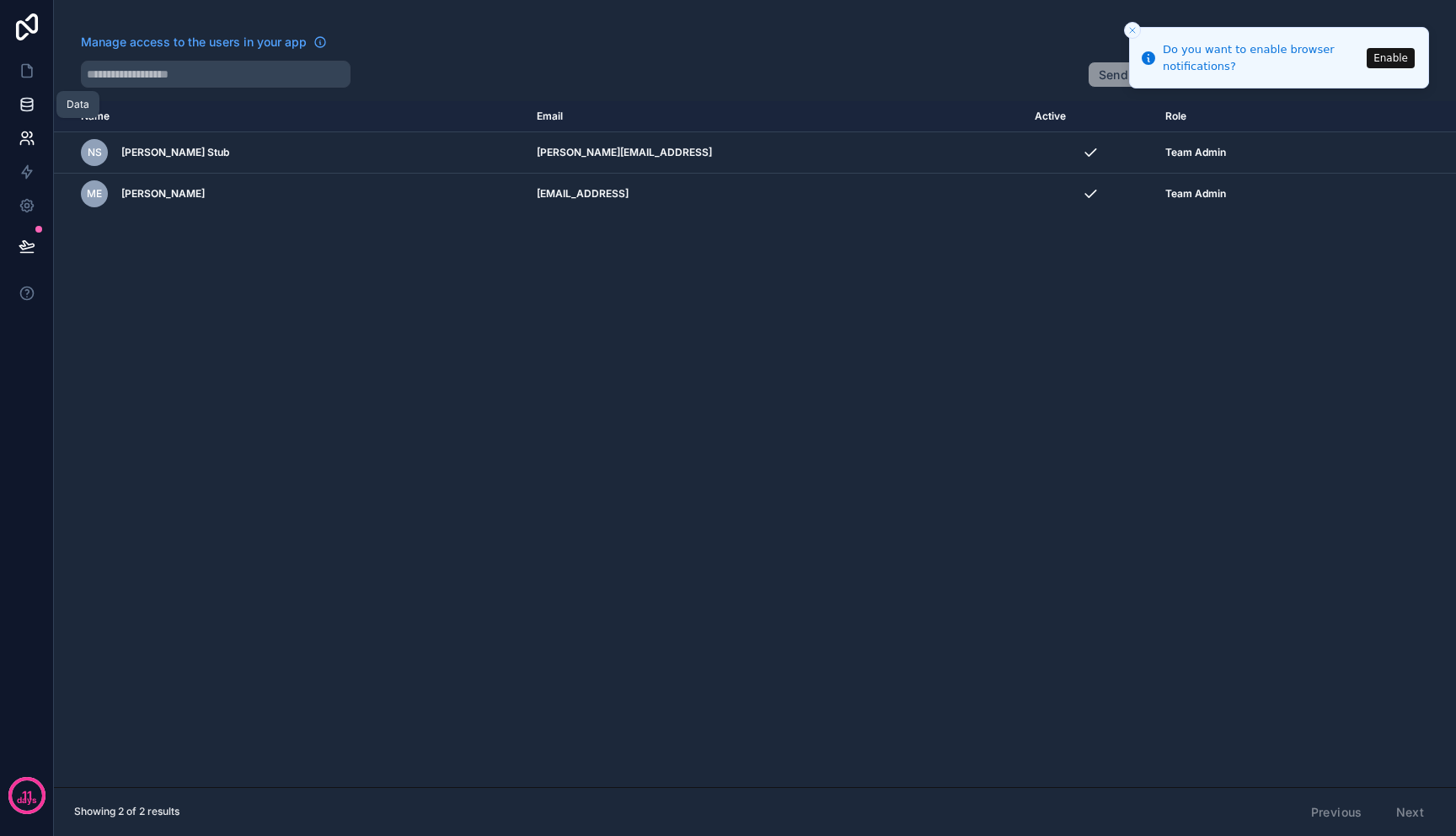
click at [23, 96] on icon at bounding box center [27, 104] width 17 height 17
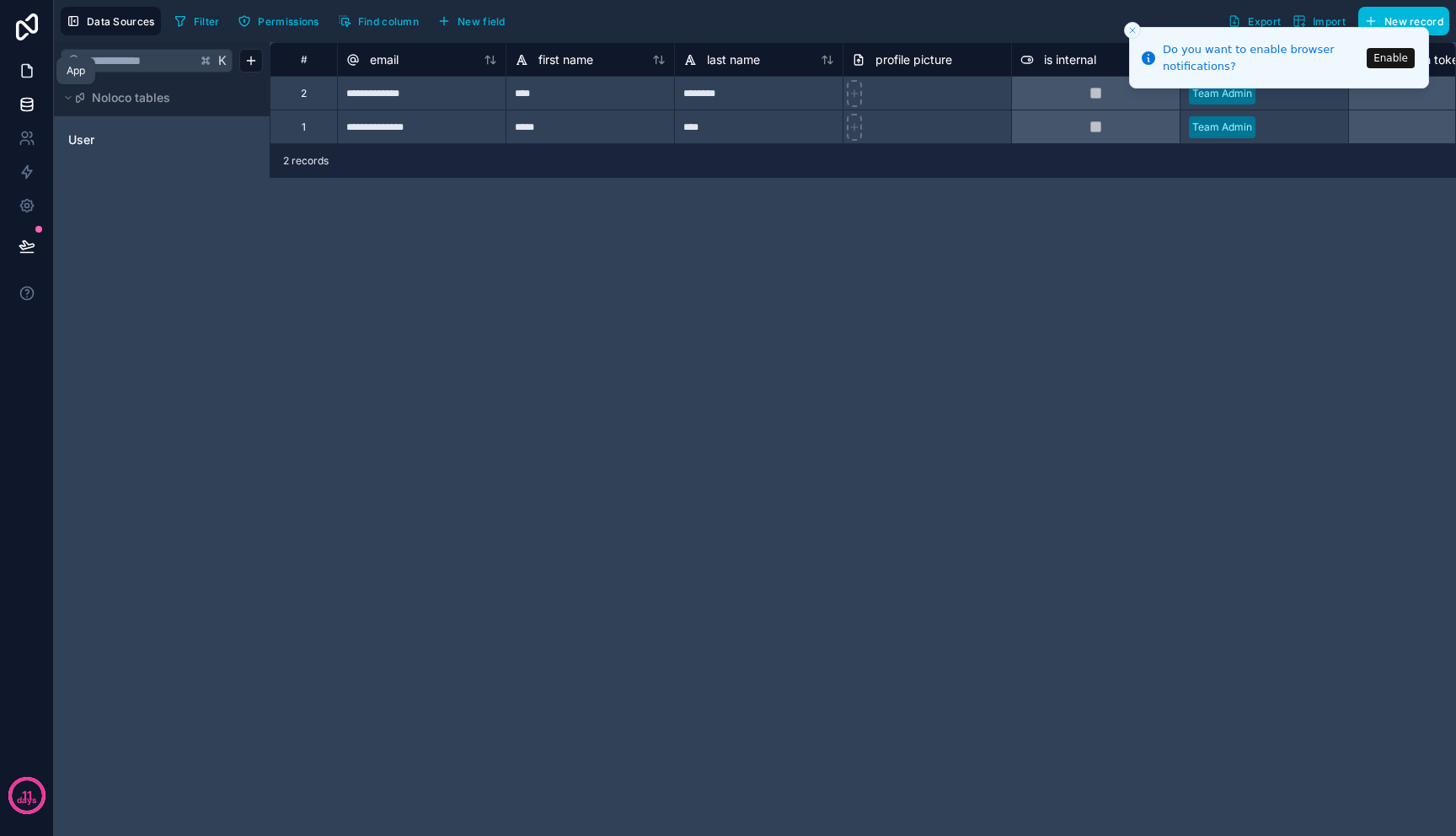
click at [22, 75] on icon at bounding box center [27, 70] width 17 height 17
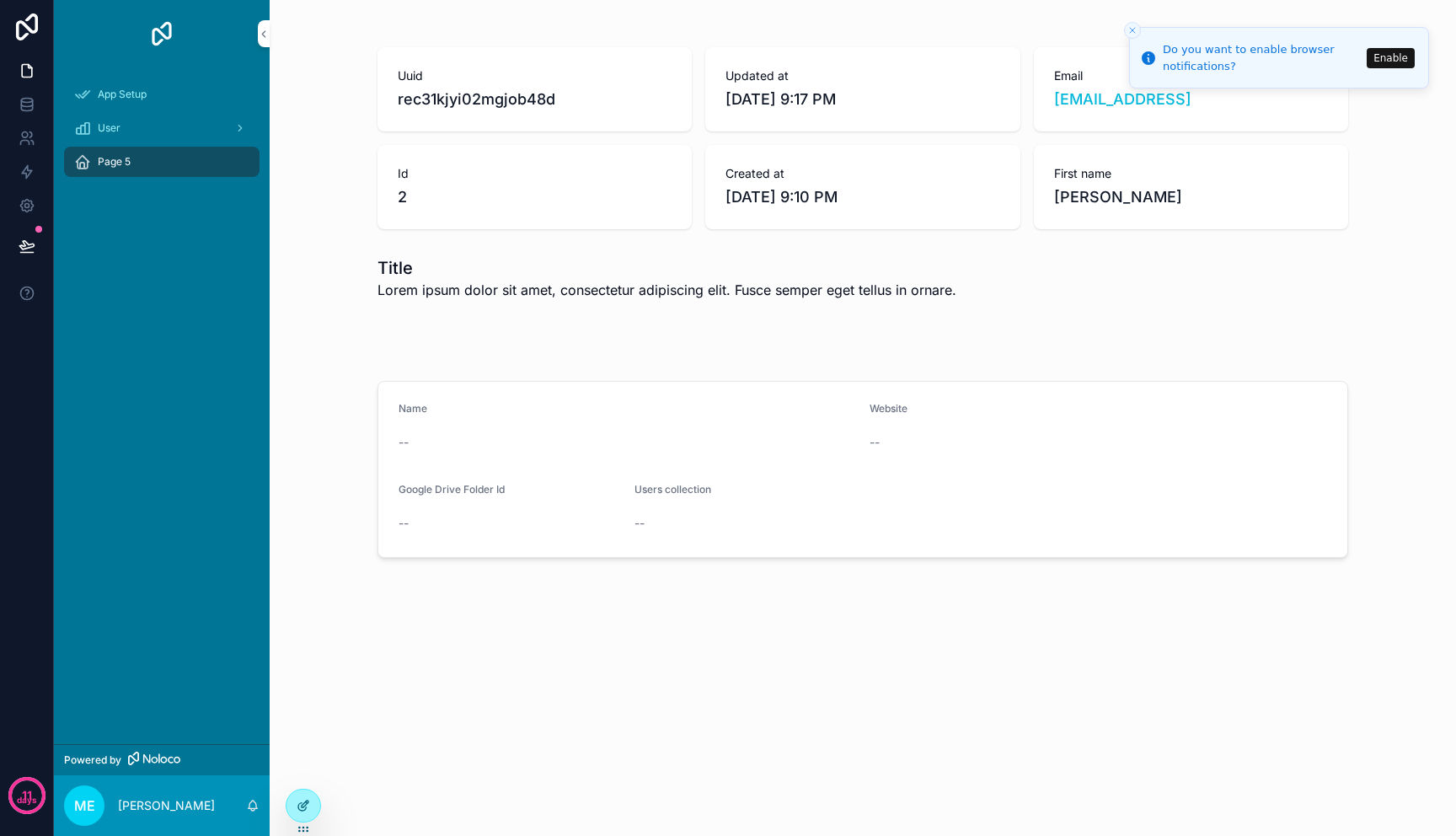
click at [300, 796] on div at bounding box center [304, 805] width 34 height 32
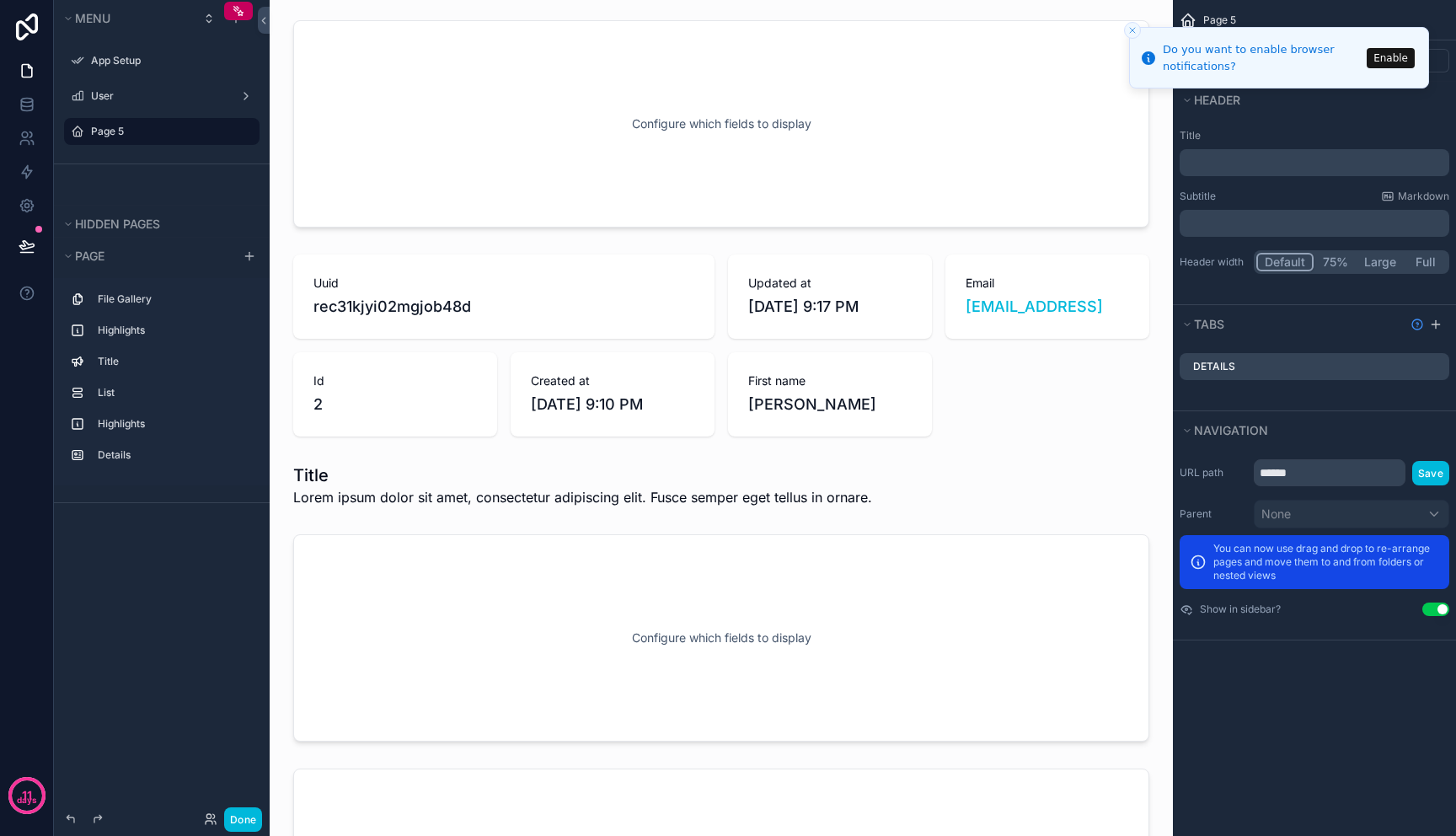
click at [1133, 28] on icon "Close toast" at bounding box center [1133, 30] width 10 height 10
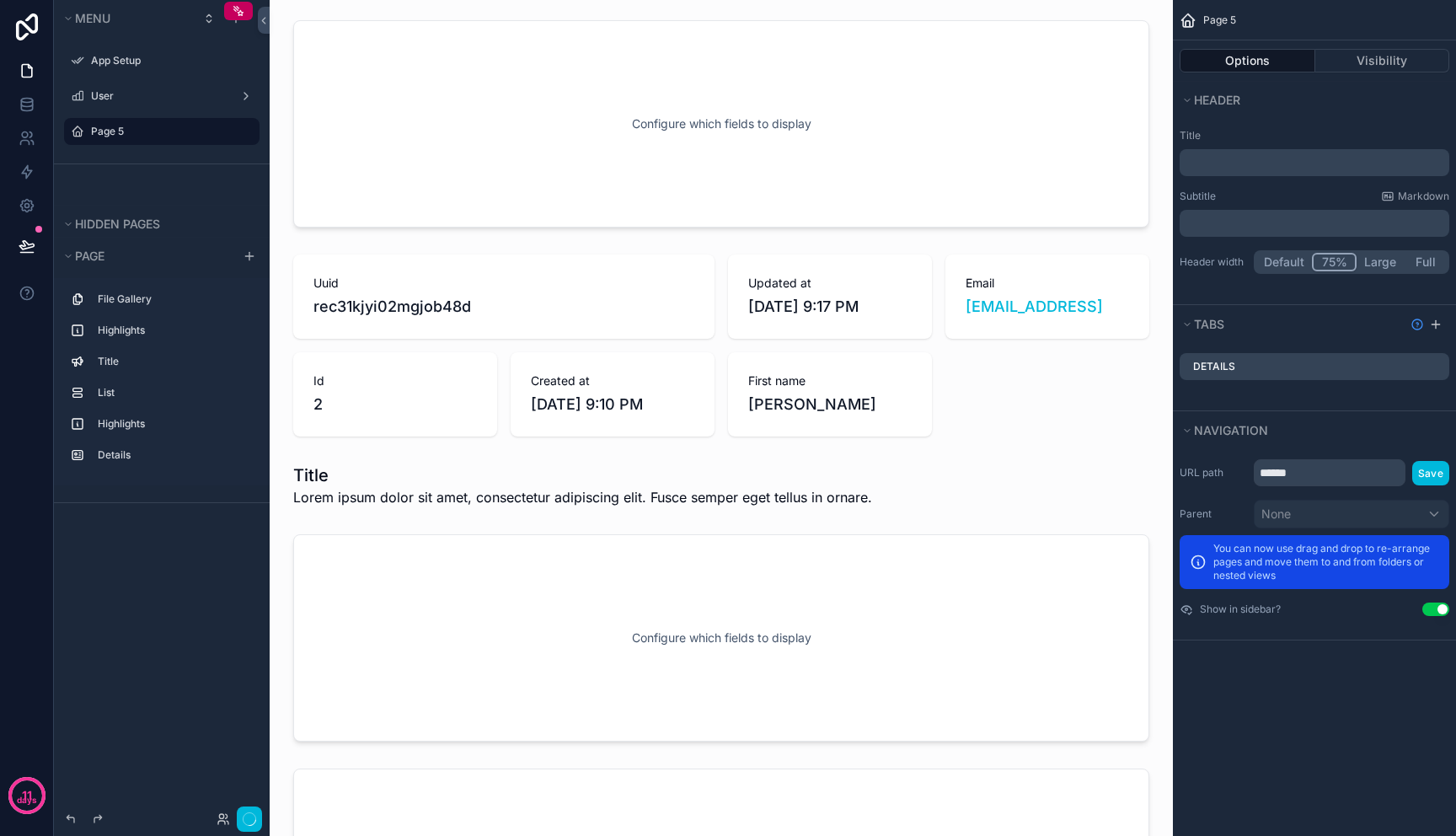
click at [1337, 260] on button "75%" at bounding box center [1335, 262] width 45 height 19
click at [1297, 260] on button "Default" at bounding box center [1285, 262] width 57 height 19
click at [1321, 260] on button "75%" at bounding box center [1336, 262] width 43 height 19
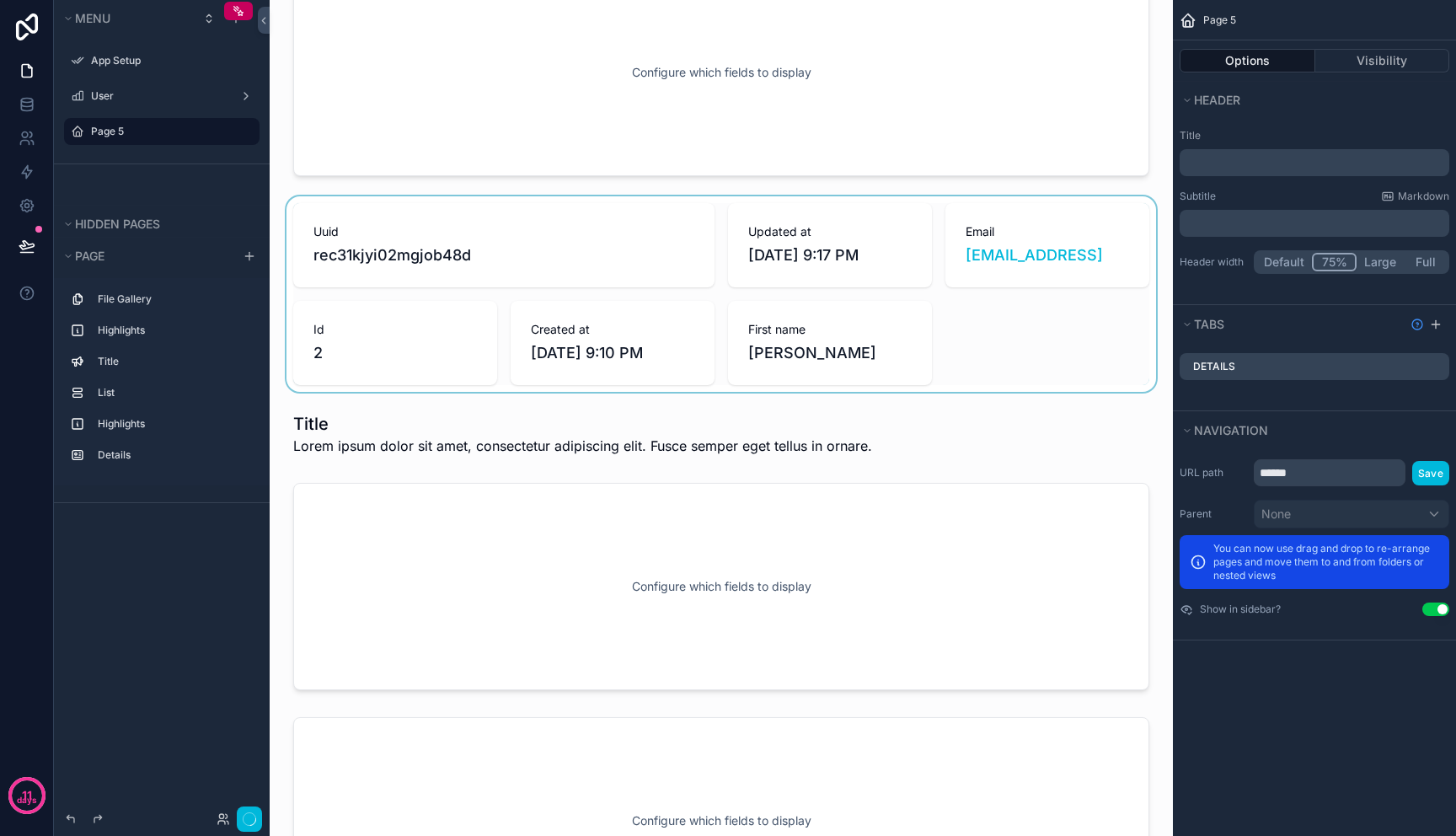
scroll to position [67, 0]
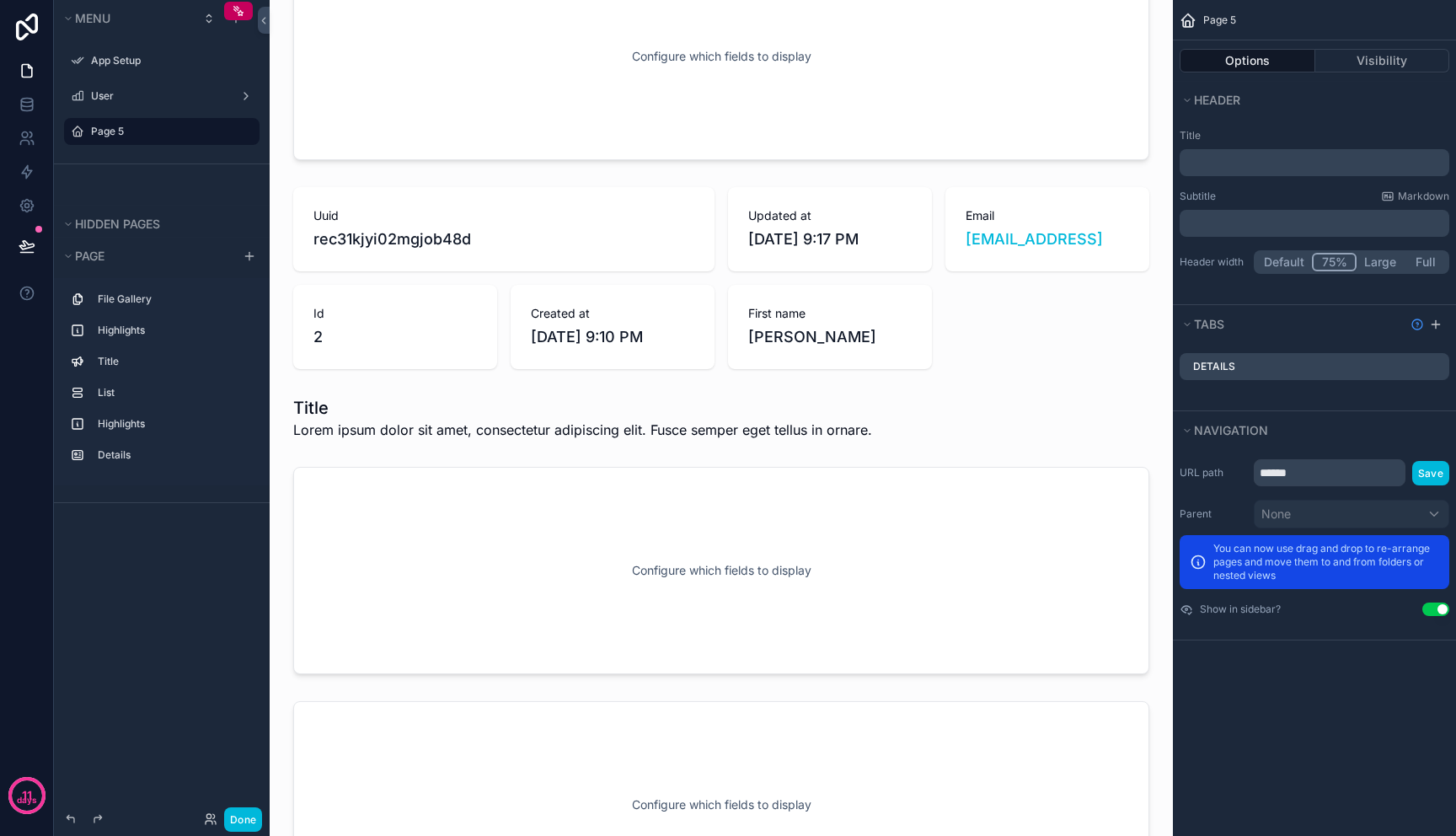
click at [1289, 261] on button "Default" at bounding box center [1284, 262] width 56 height 19
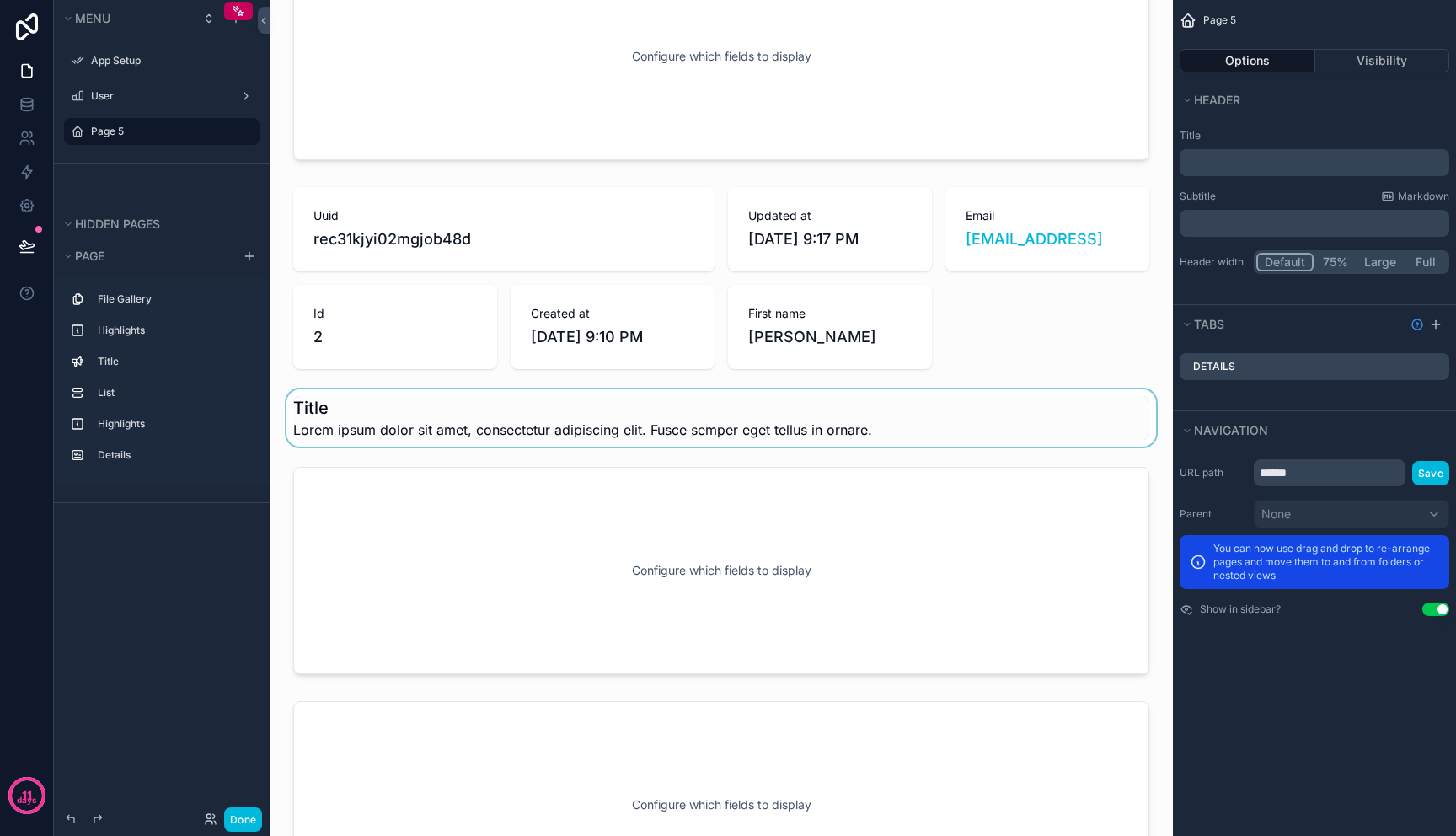
click at [1029, 431] on div "scrollable content" at bounding box center [721, 418] width 877 height 57
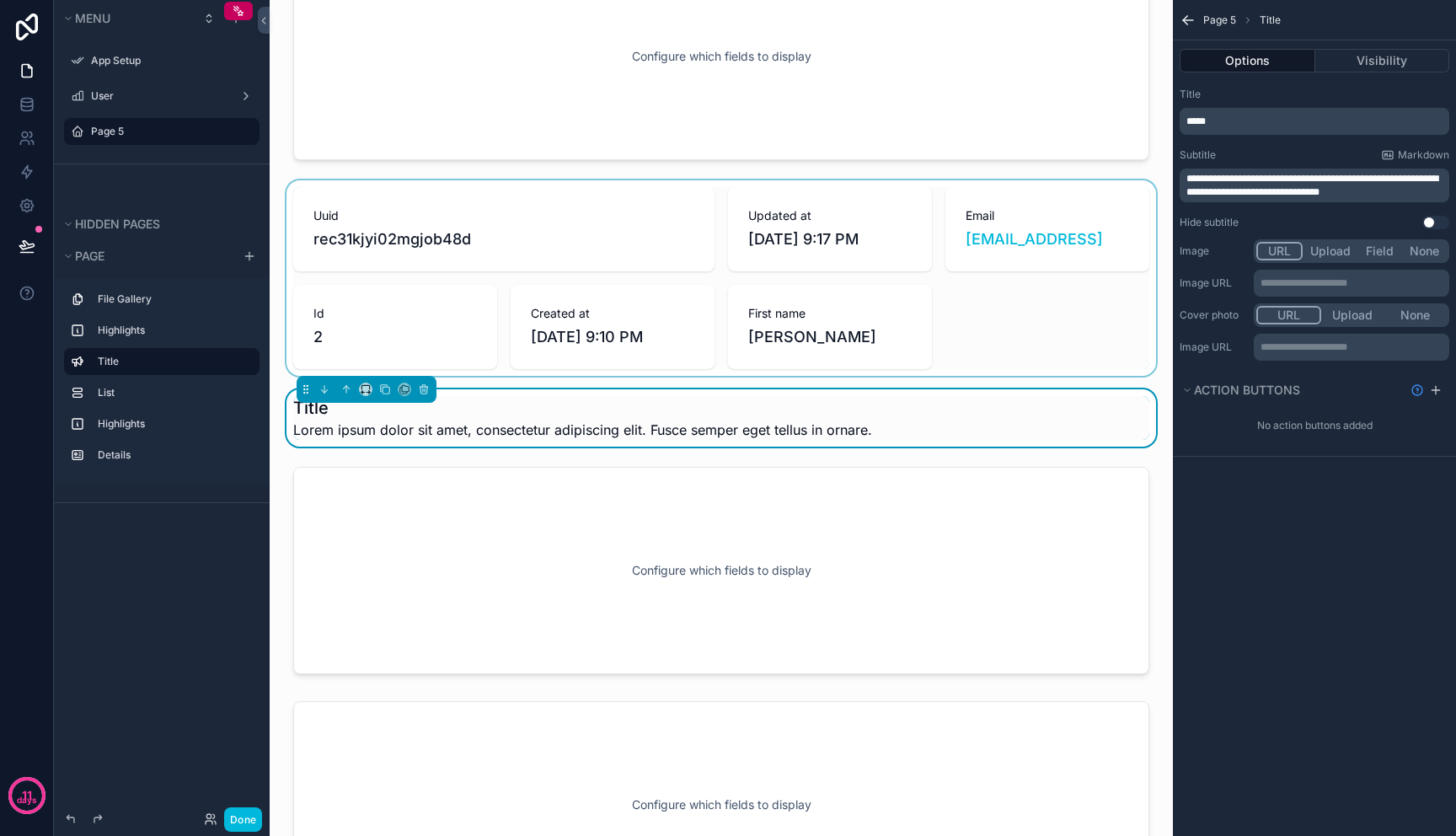
click at [1003, 343] on div "scrollable content" at bounding box center [721, 278] width 877 height 196
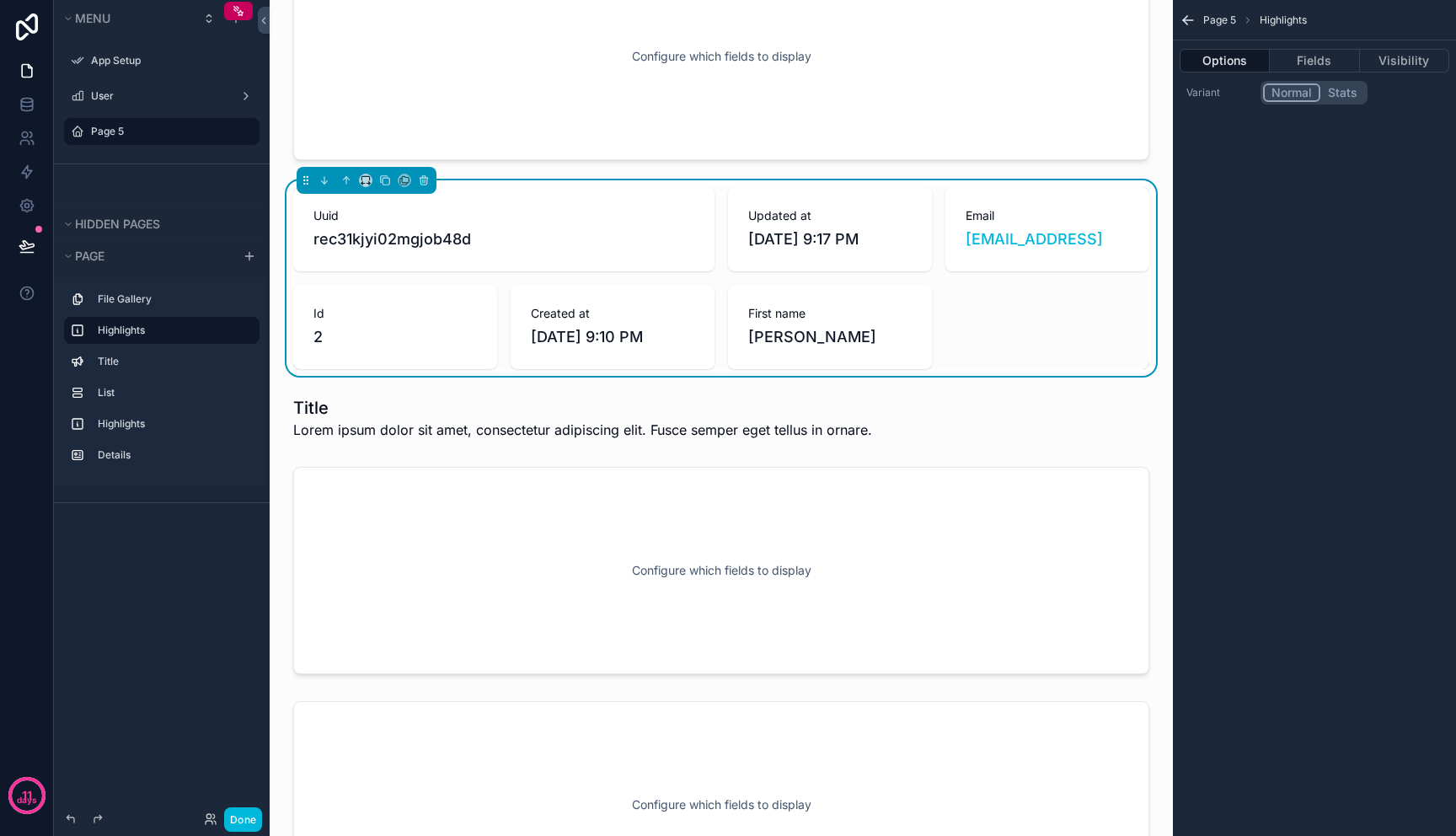
scroll to position [0, 0]
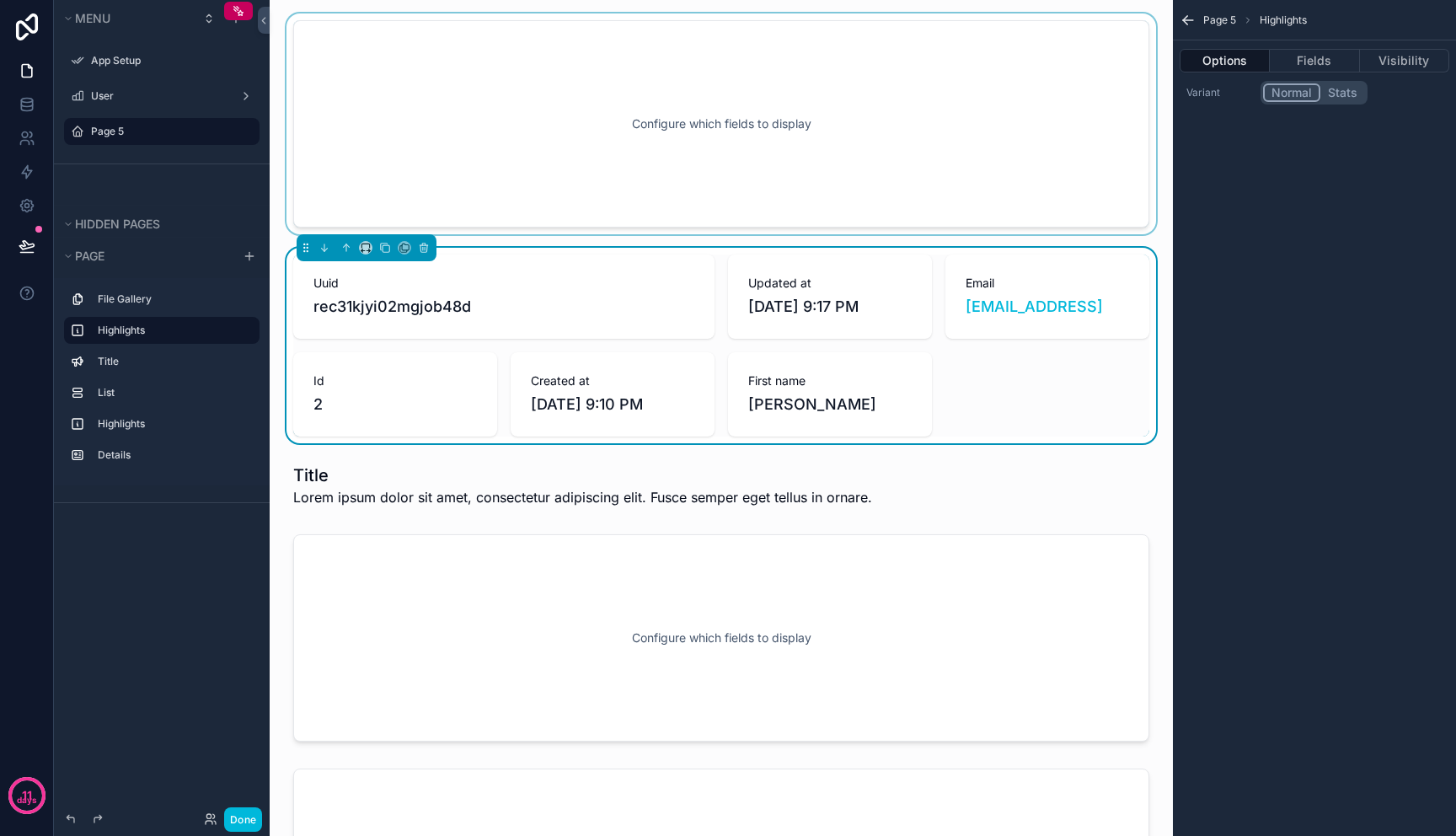
click at [905, 121] on div "scrollable content" at bounding box center [721, 124] width 877 height 221
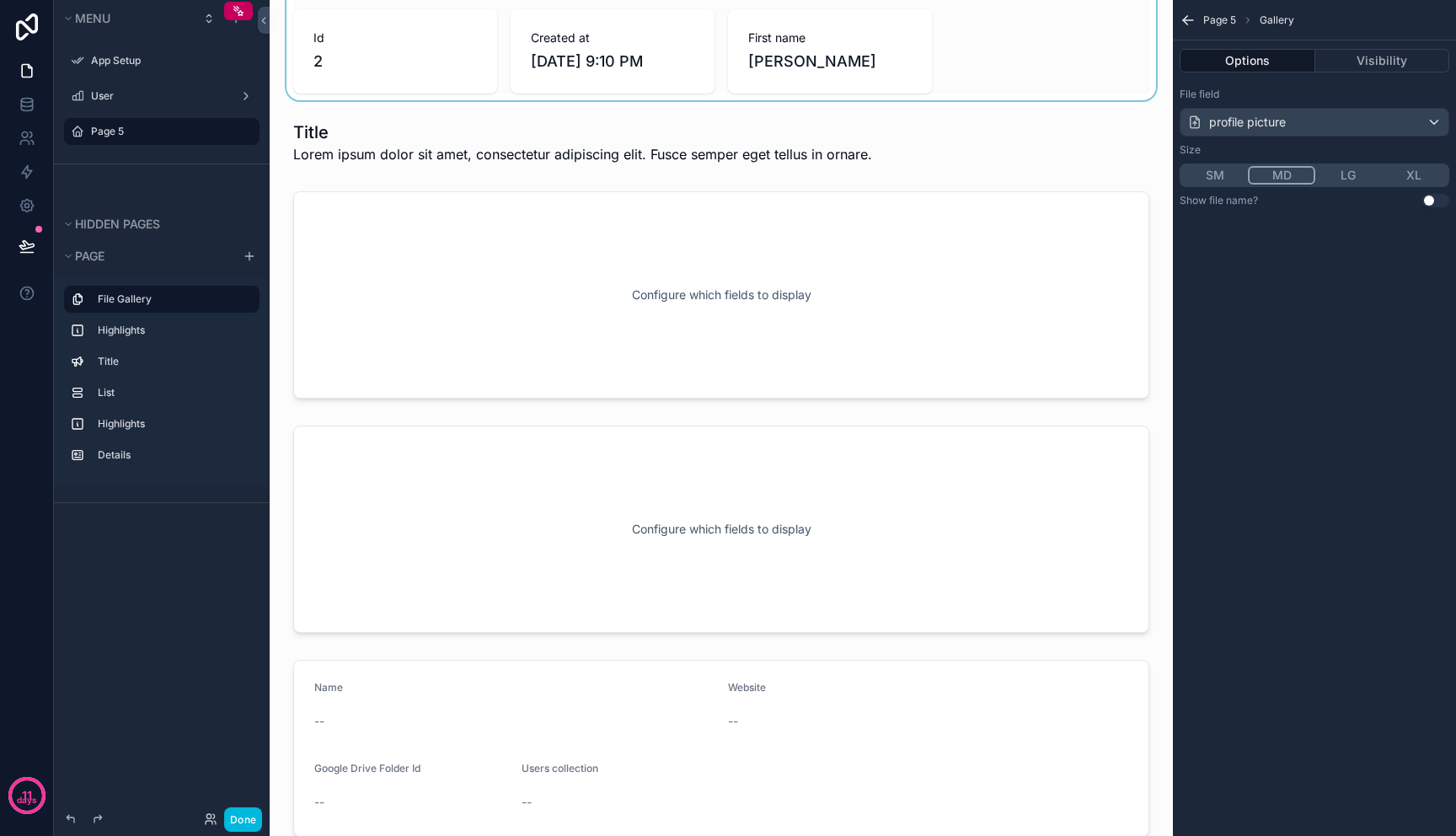
scroll to position [284, 0]
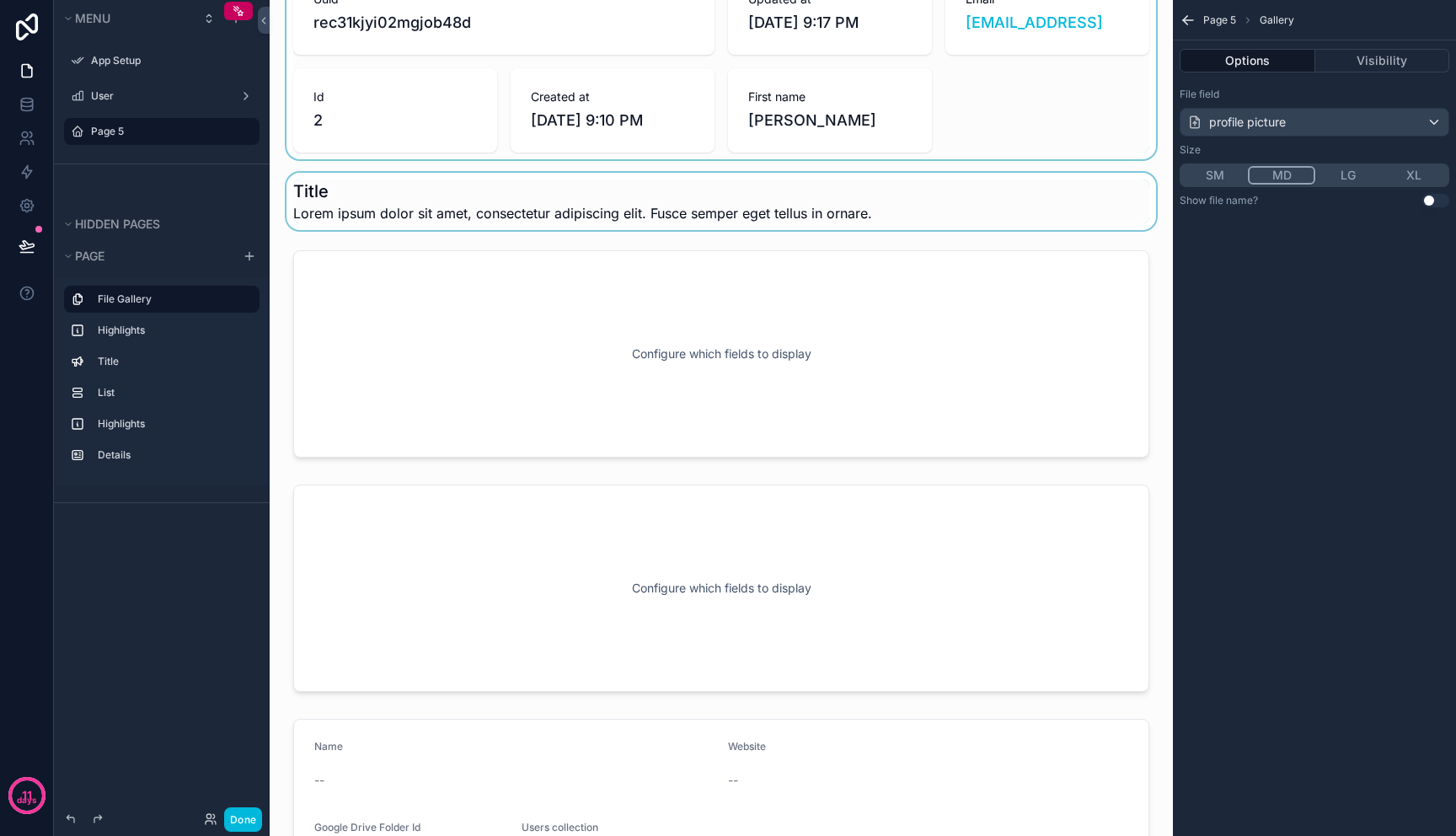
click at [798, 181] on div "scrollable content" at bounding box center [721, 201] width 877 height 57
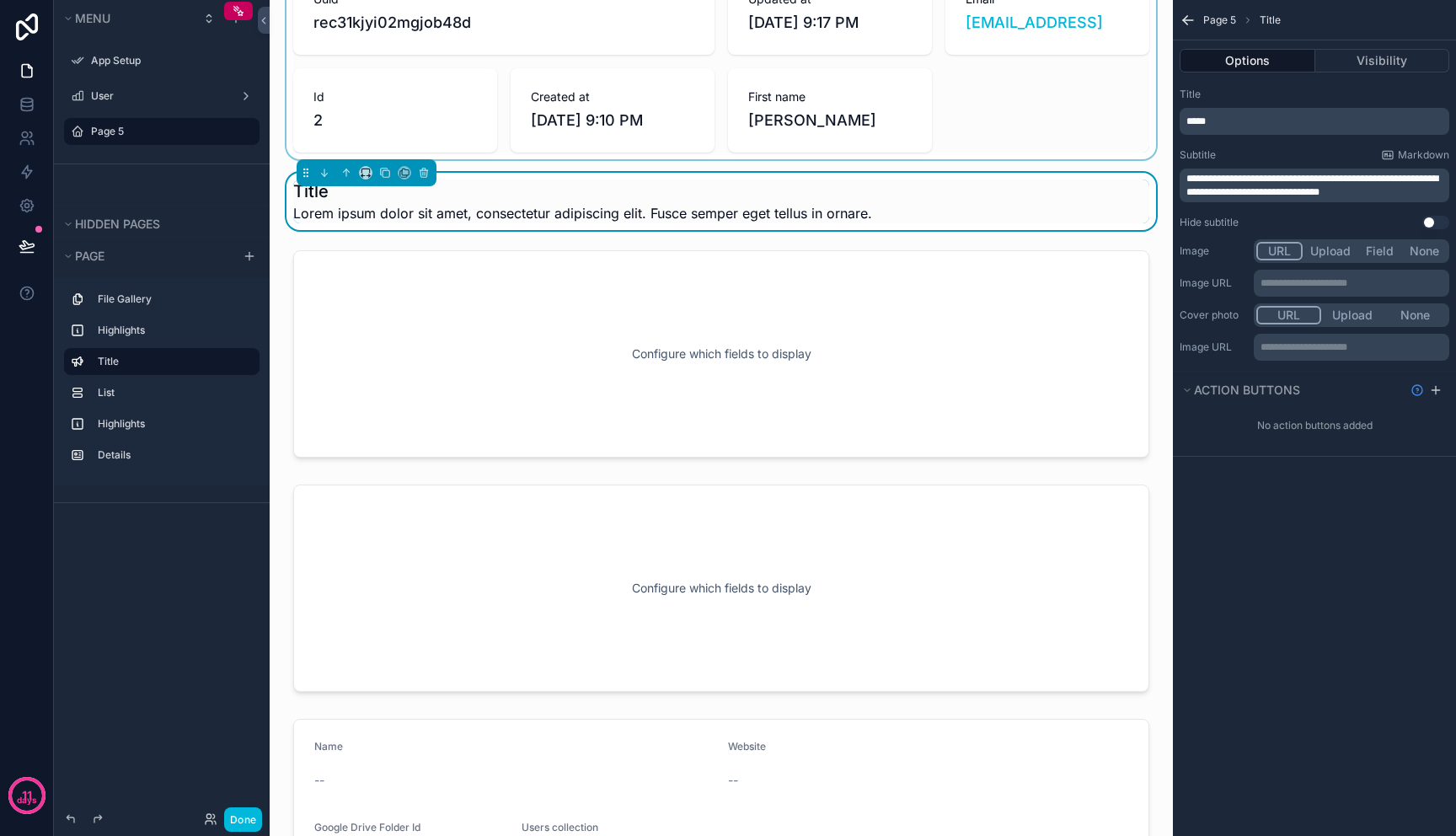
scroll to position [0, 0]
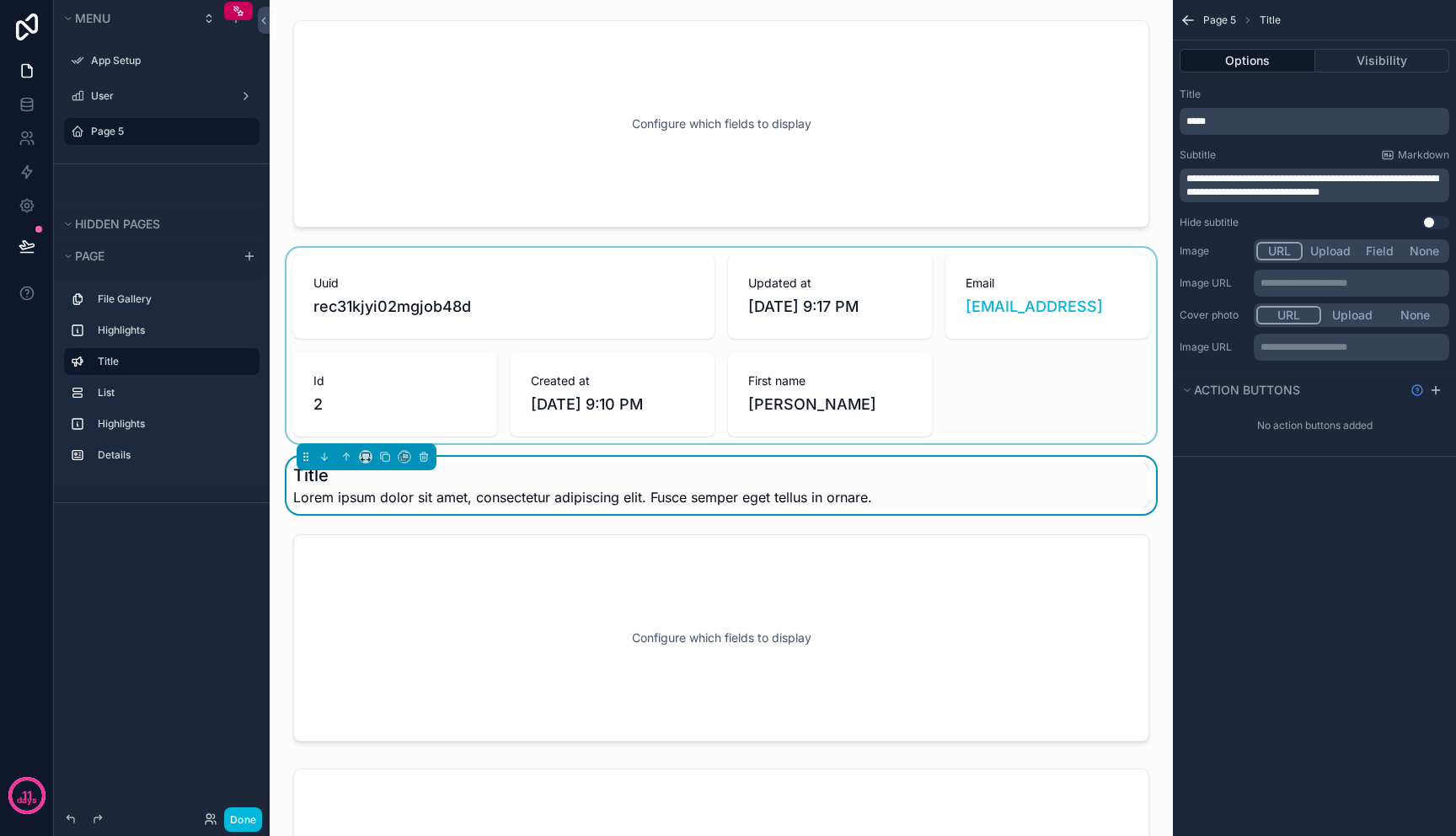
click at [798, 181] on div "scrollable content" at bounding box center [721, 124] width 877 height 221
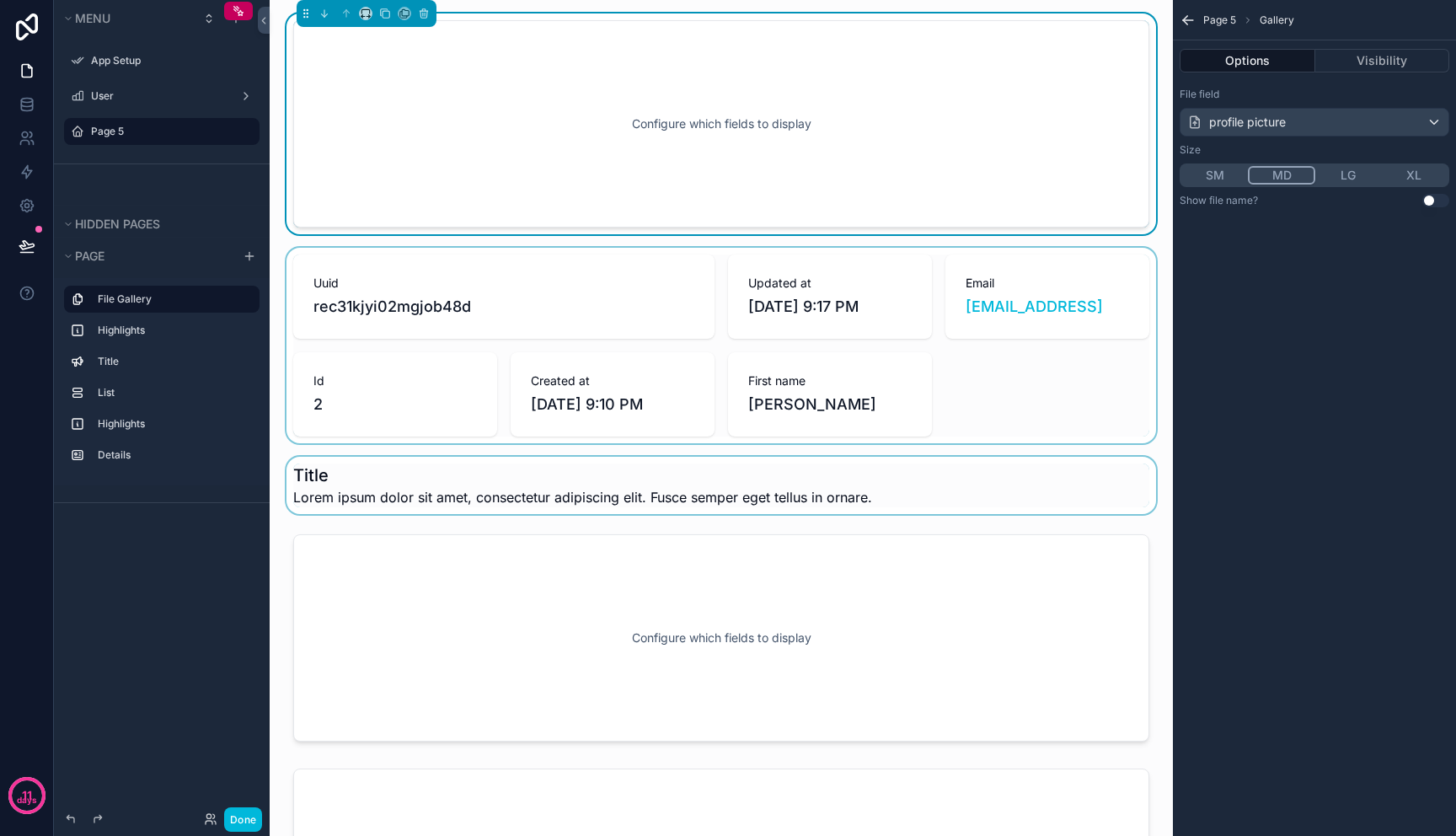
click at [978, 392] on div "scrollable content" at bounding box center [721, 346] width 877 height 196
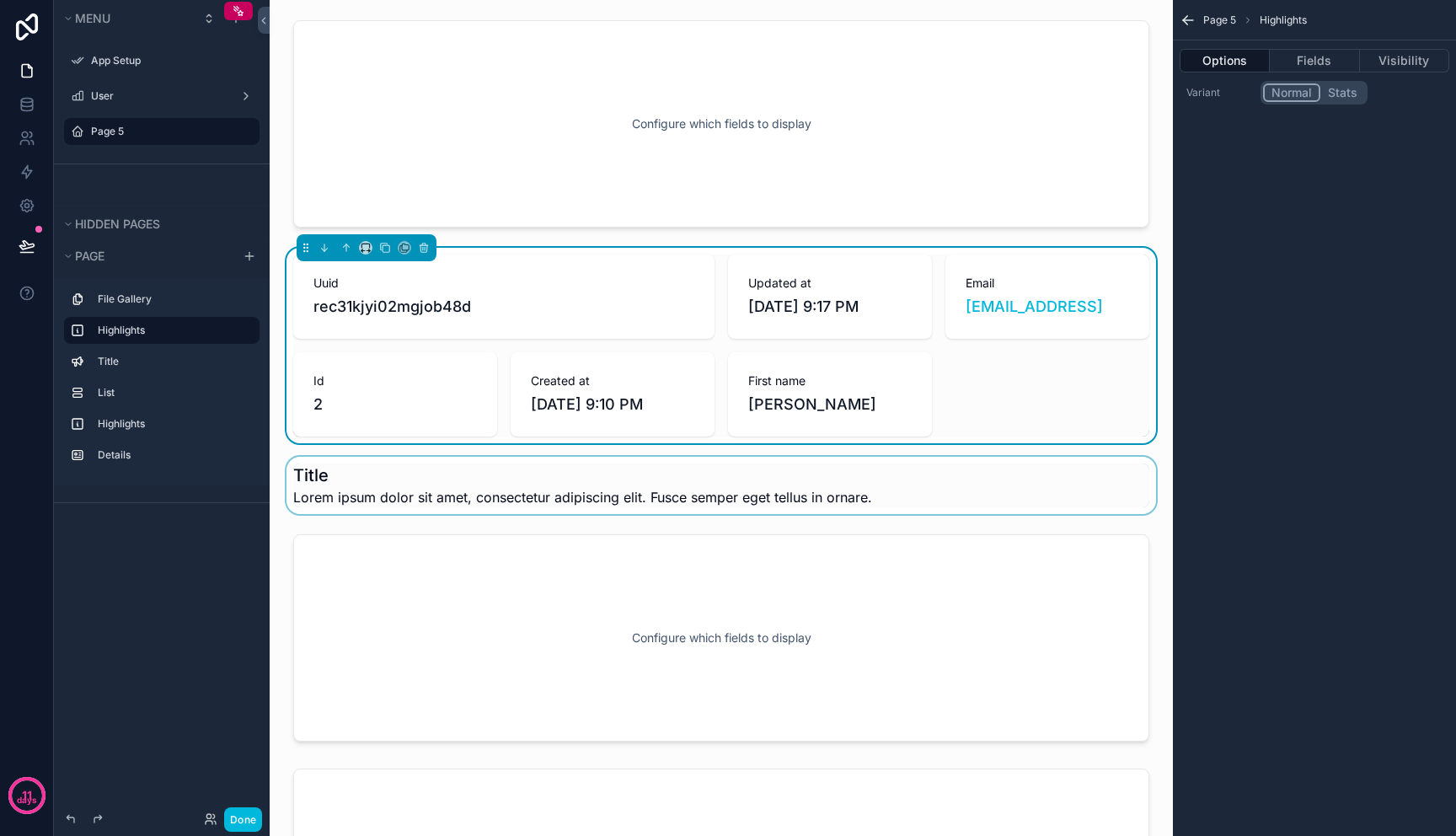
click at [896, 488] on div "scrollable content" at bounding box center [721, 486] width 877 height 57
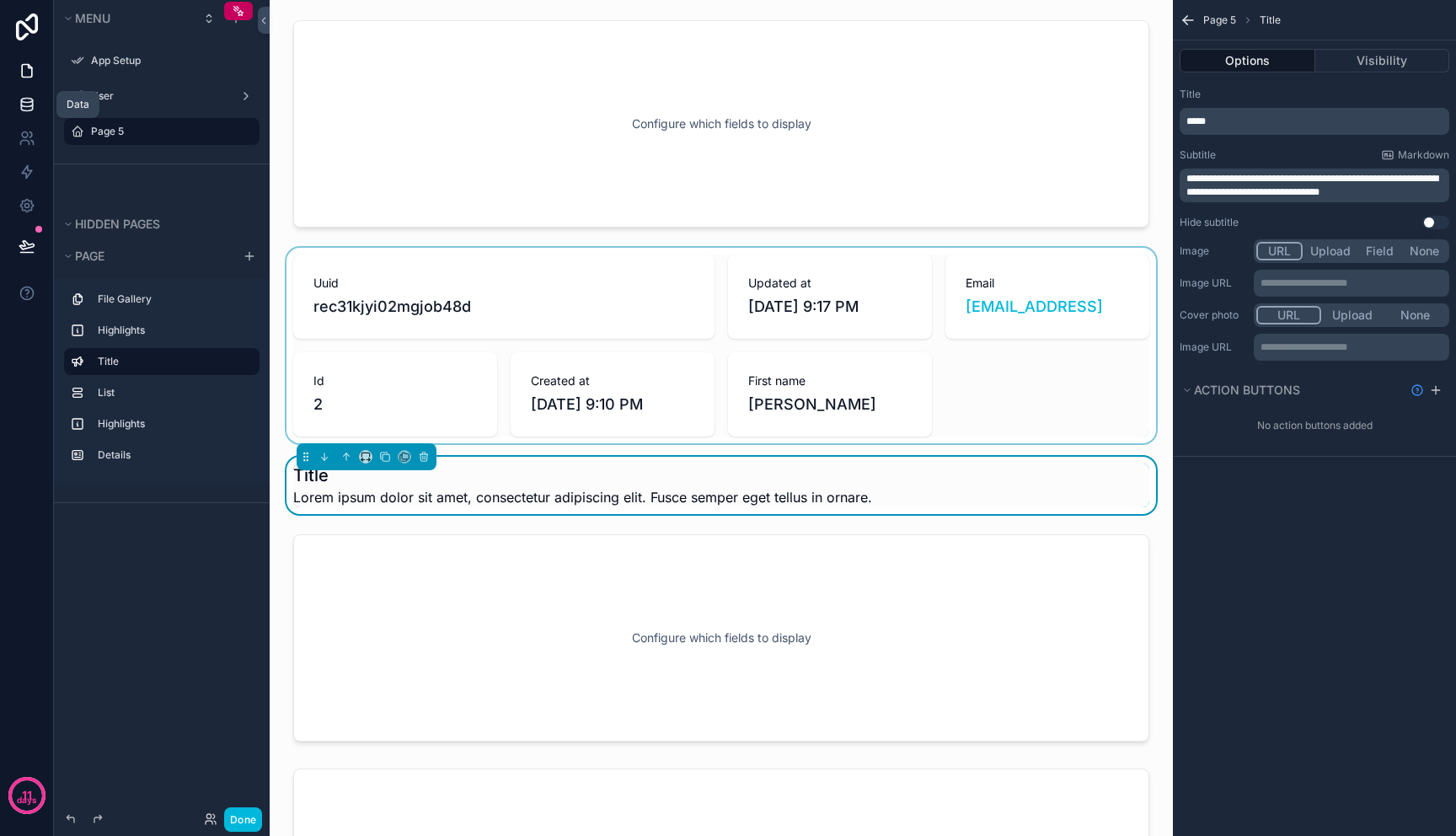
click at [34, 101] on link at bounding box center [26, 105] width 53 height 34
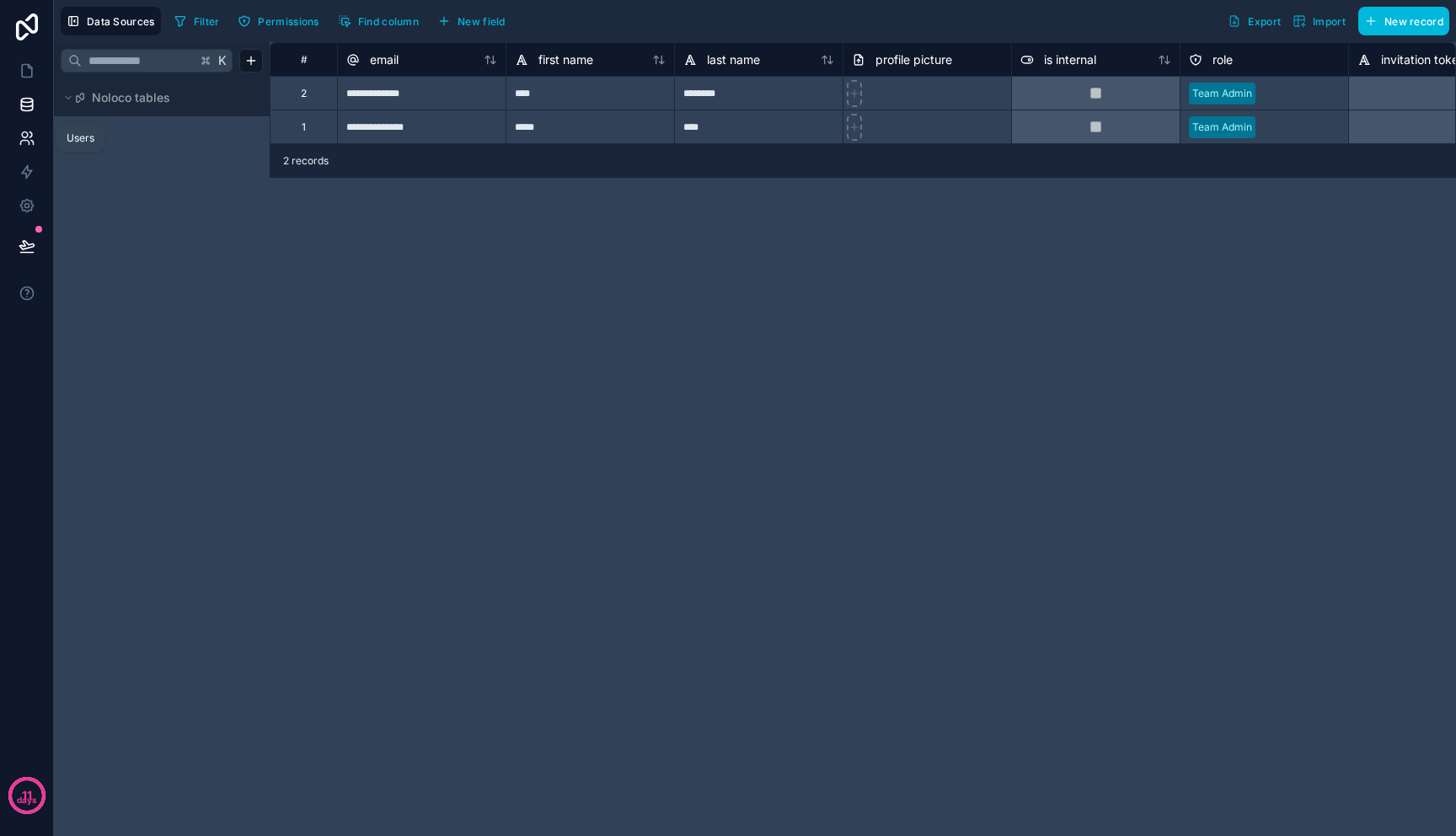
click at [22, 137] on icon at bounding box center [27, 138] width 17 height 17
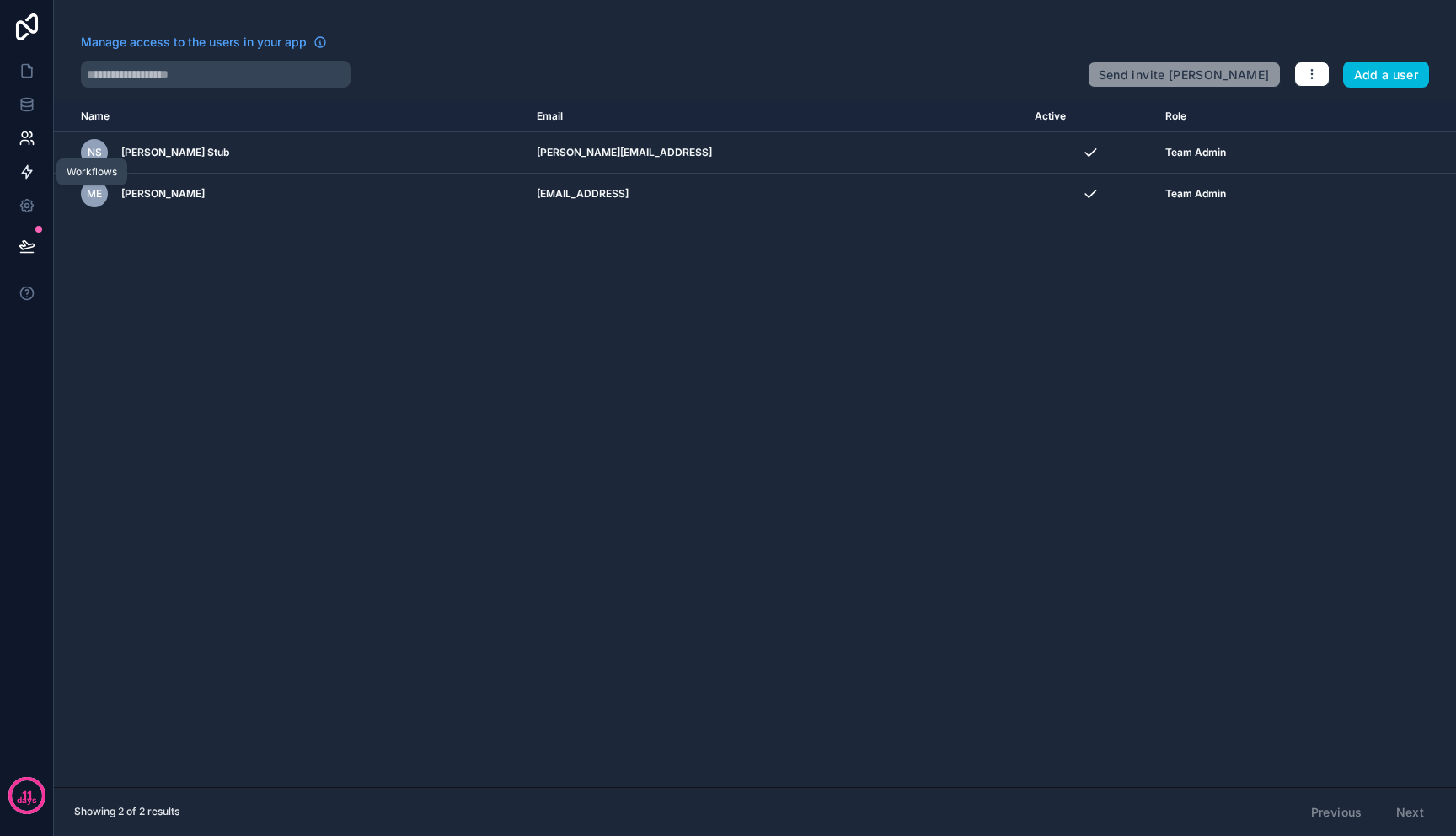
click at [22, 175] on icon at bounding box center [27, 172] width 17 height 17
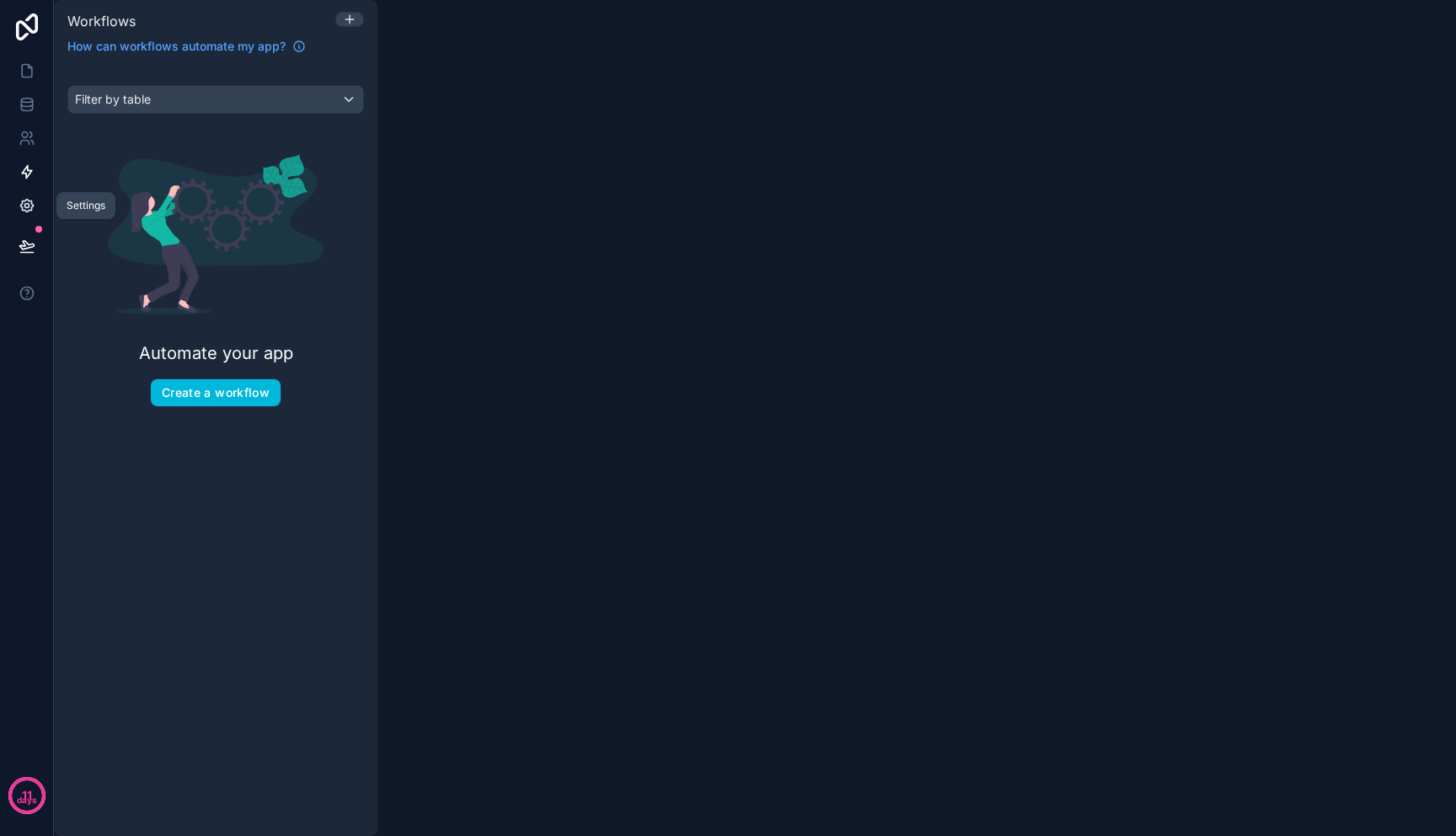
click at [37, 208] on link at bounding box center [26, 206] width 53 height 34
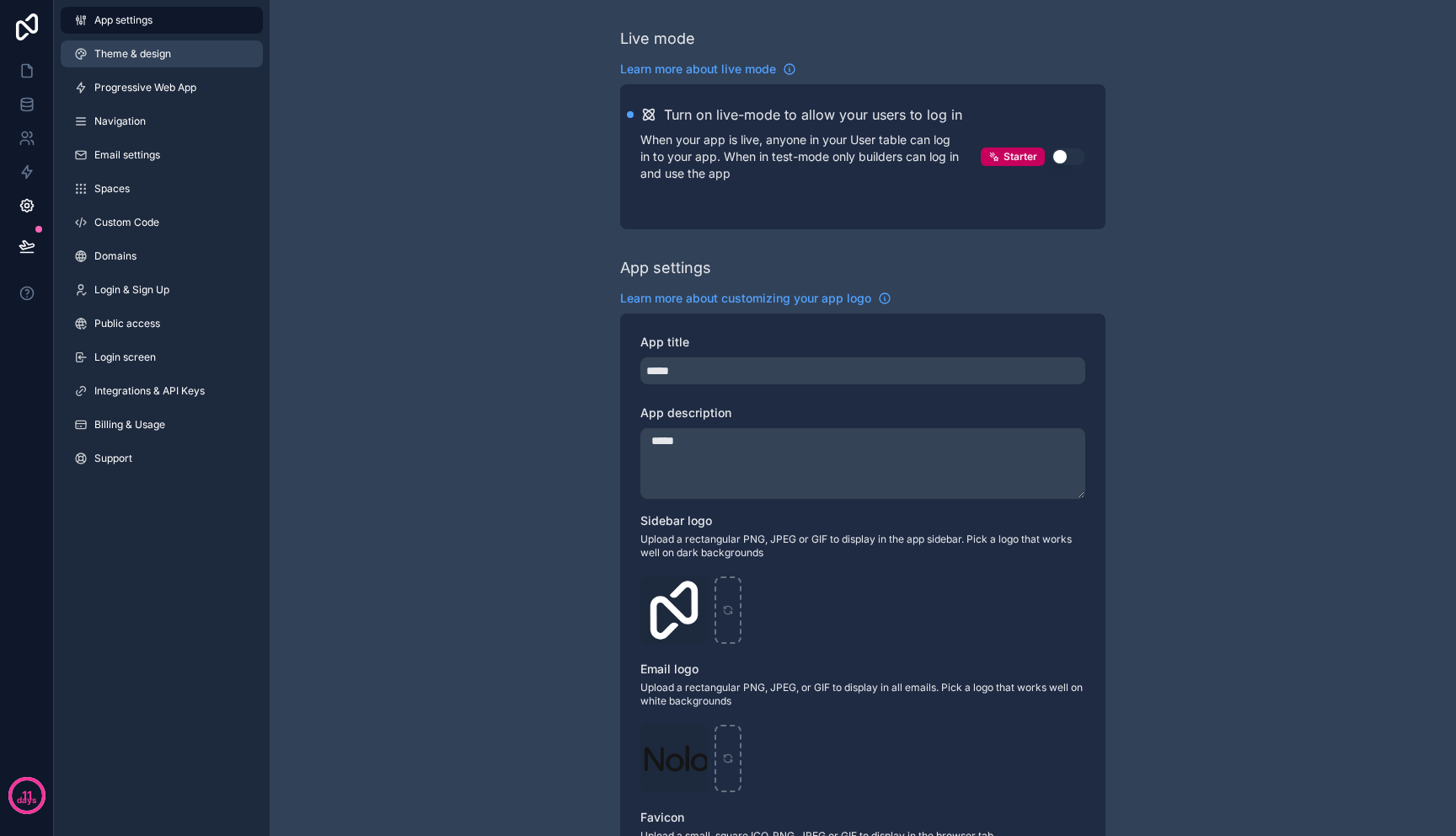
click at [183, 56] on link "Theme & design" at bounding box center [162, 54] width 202 height 27
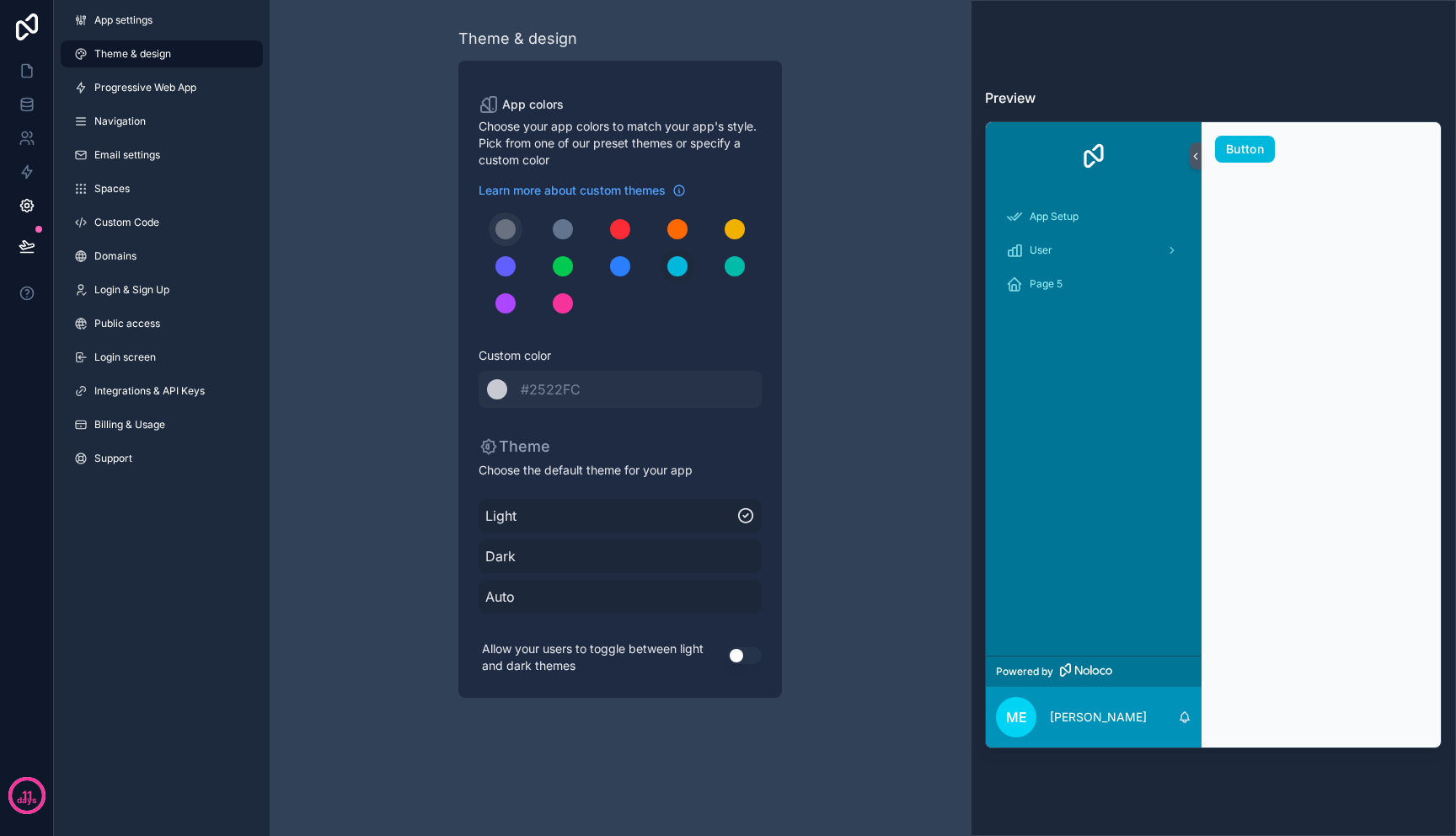
click at [499, 222] on div "scrollable content" at bounding box center [506, 229] width 21 height 21
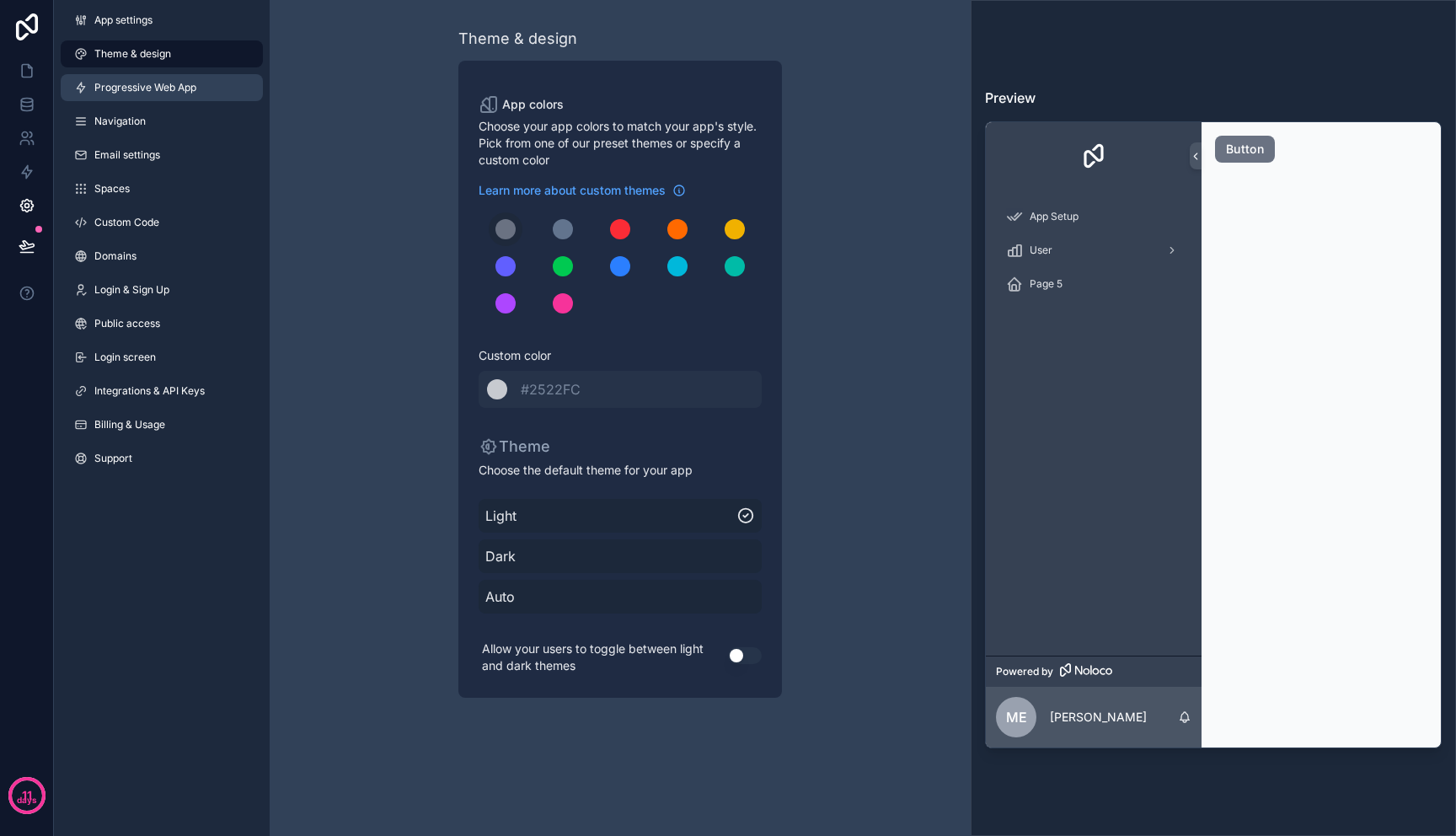
click at [196, 90] on span "Progressive Web App" at bounding box center [146, 87] width 102 height 13
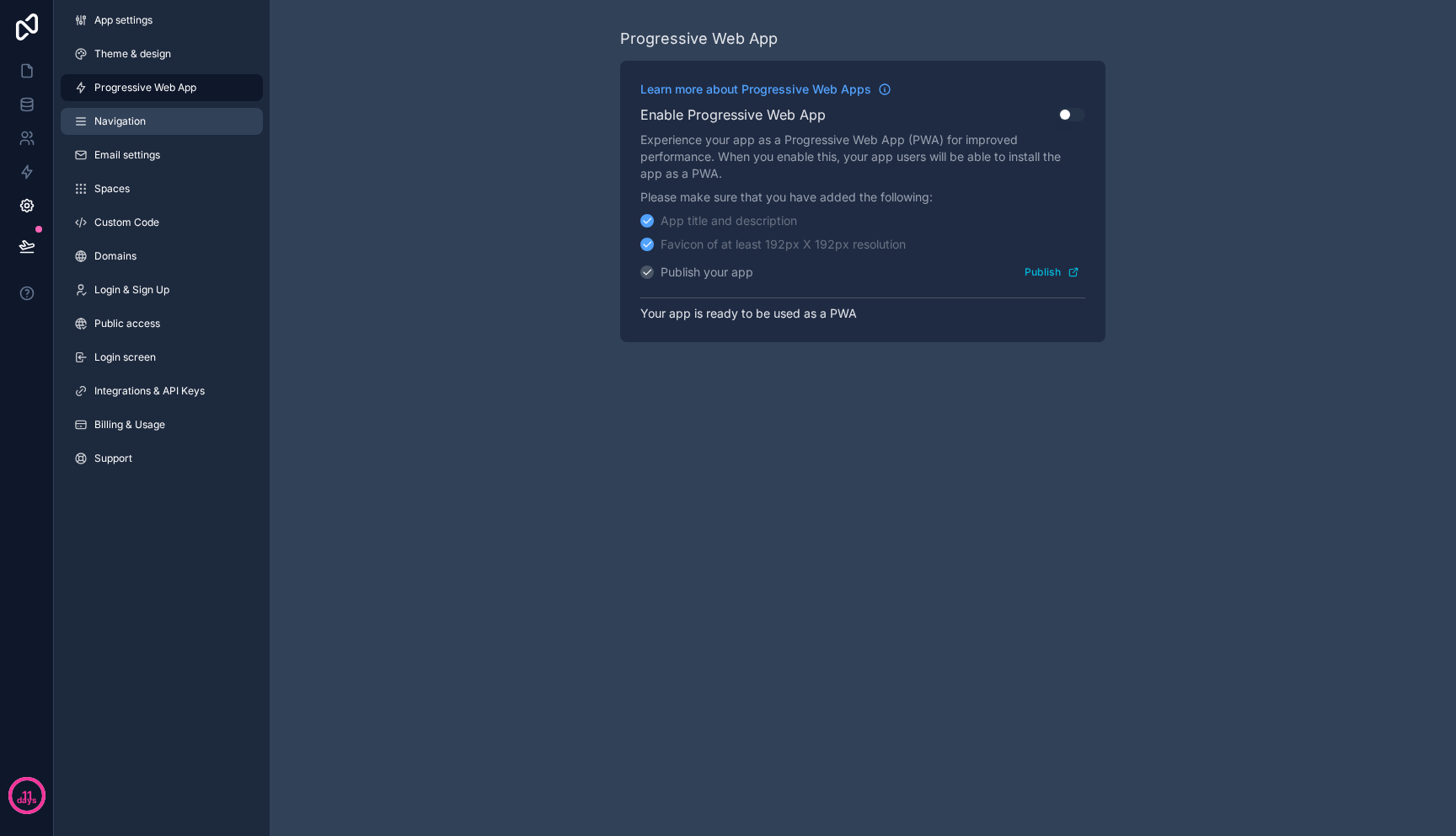
click at [156, 127] on link "Navigation" at bounding box center [162, 121] width 202 height 27
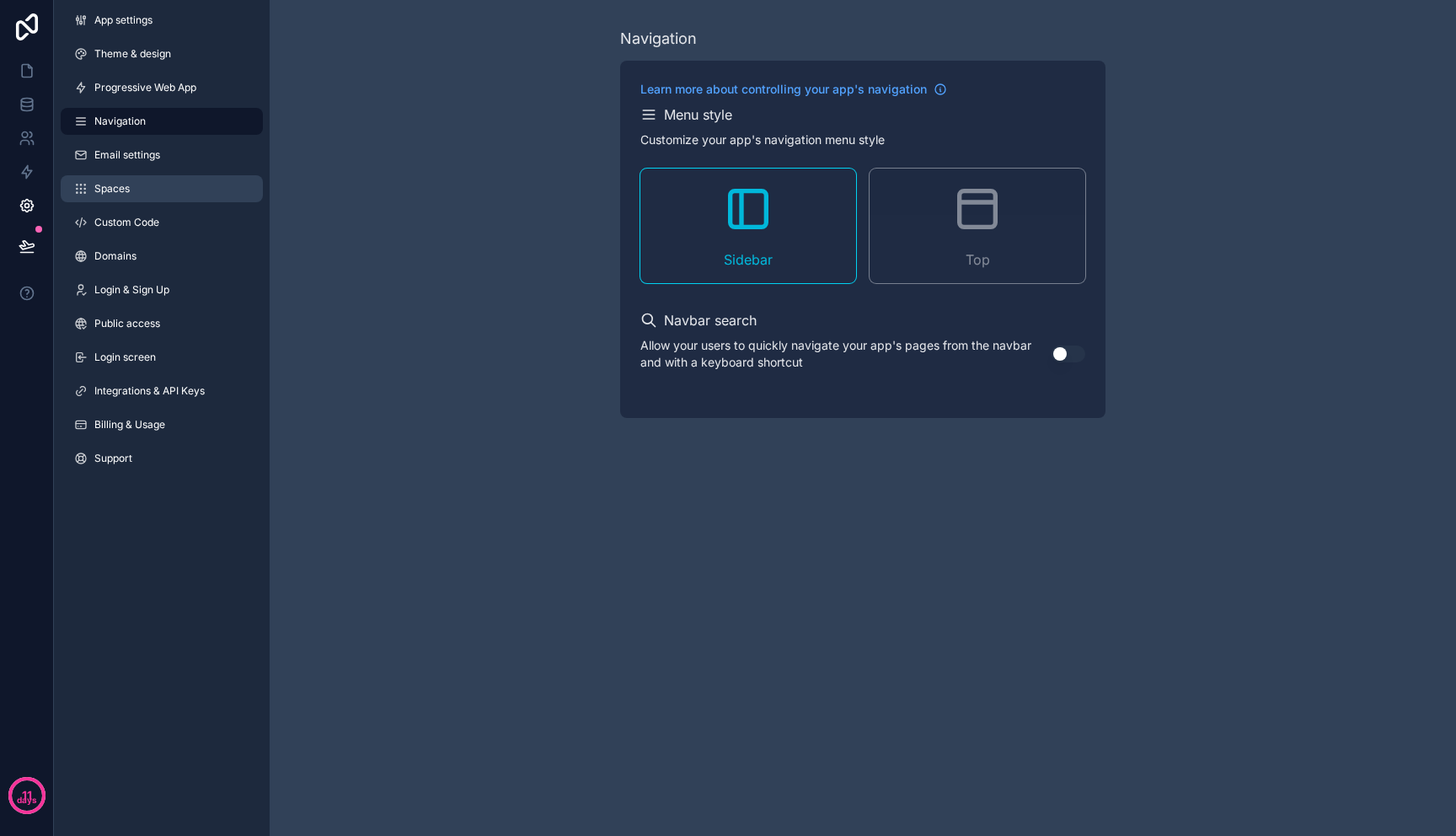
click at [128, 194] on span "Spaces" at bounding box center [111, 189] width 35 height 13
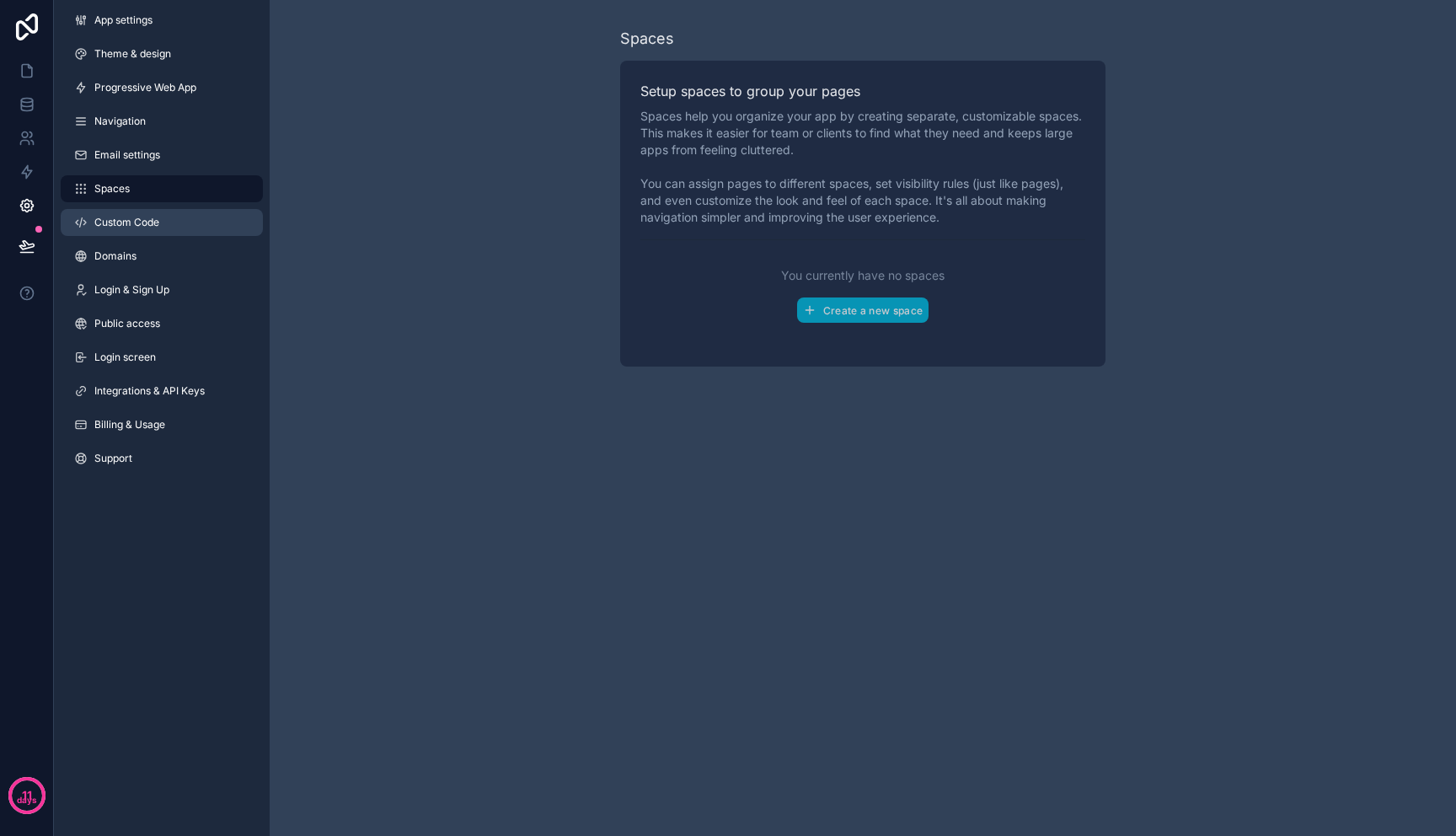
click at [155, 225] on span "Custom Code" at bounding box center [127, 222] width 65 height 13
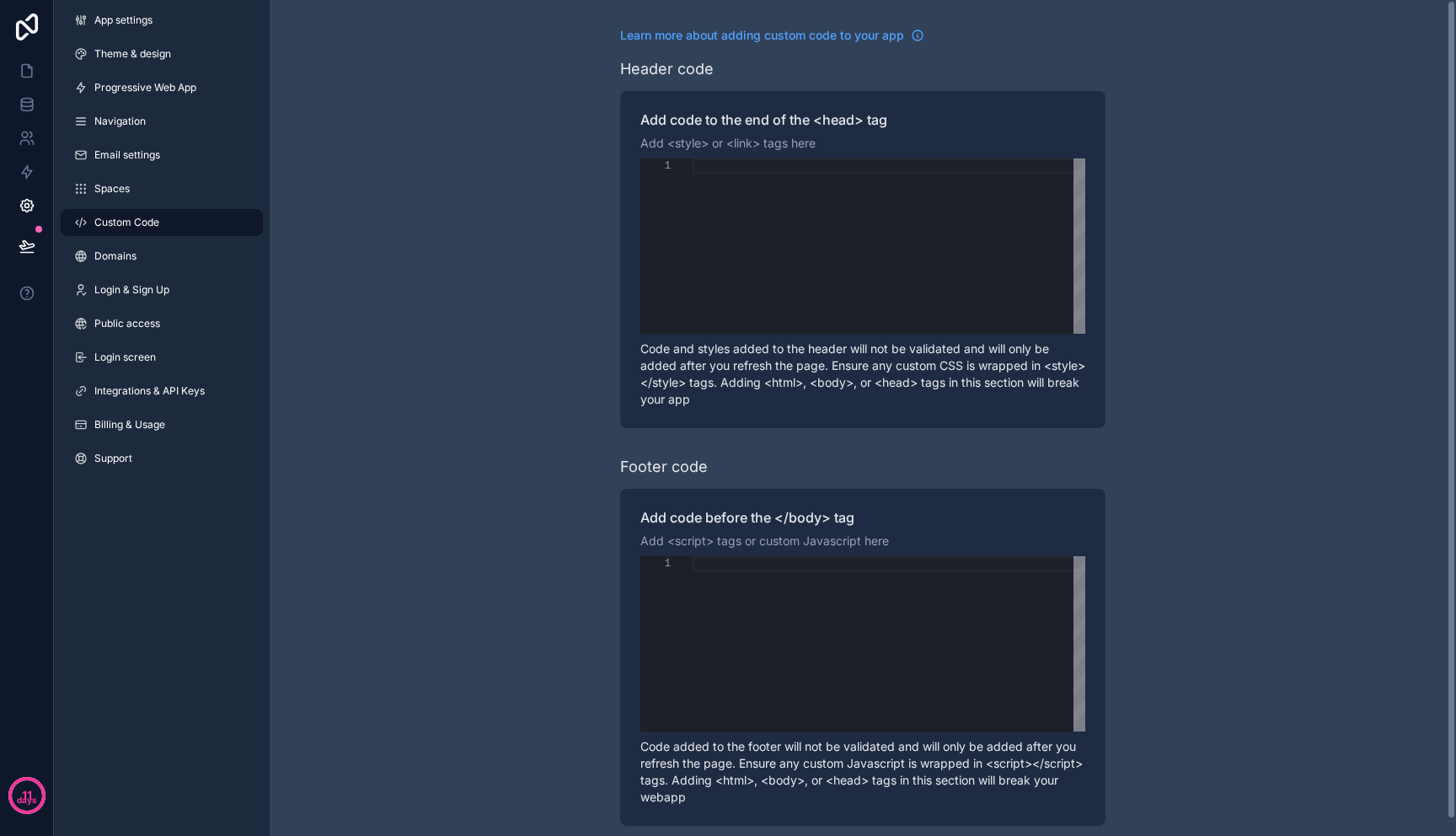
scroll to position [17, 0]
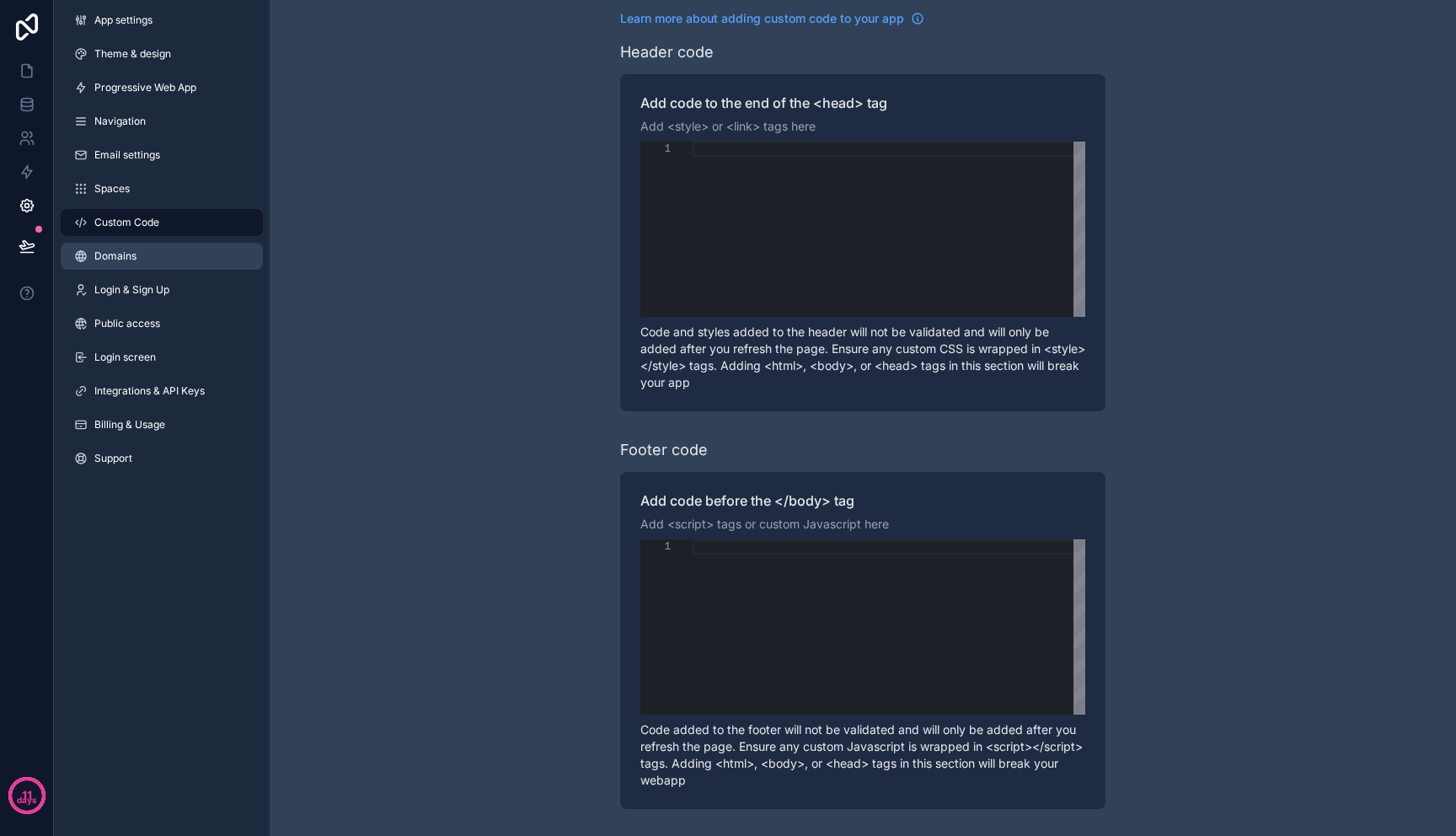
click at [177, 262] on link "Domains" at bounding box center [162, 256] width 202 height 27
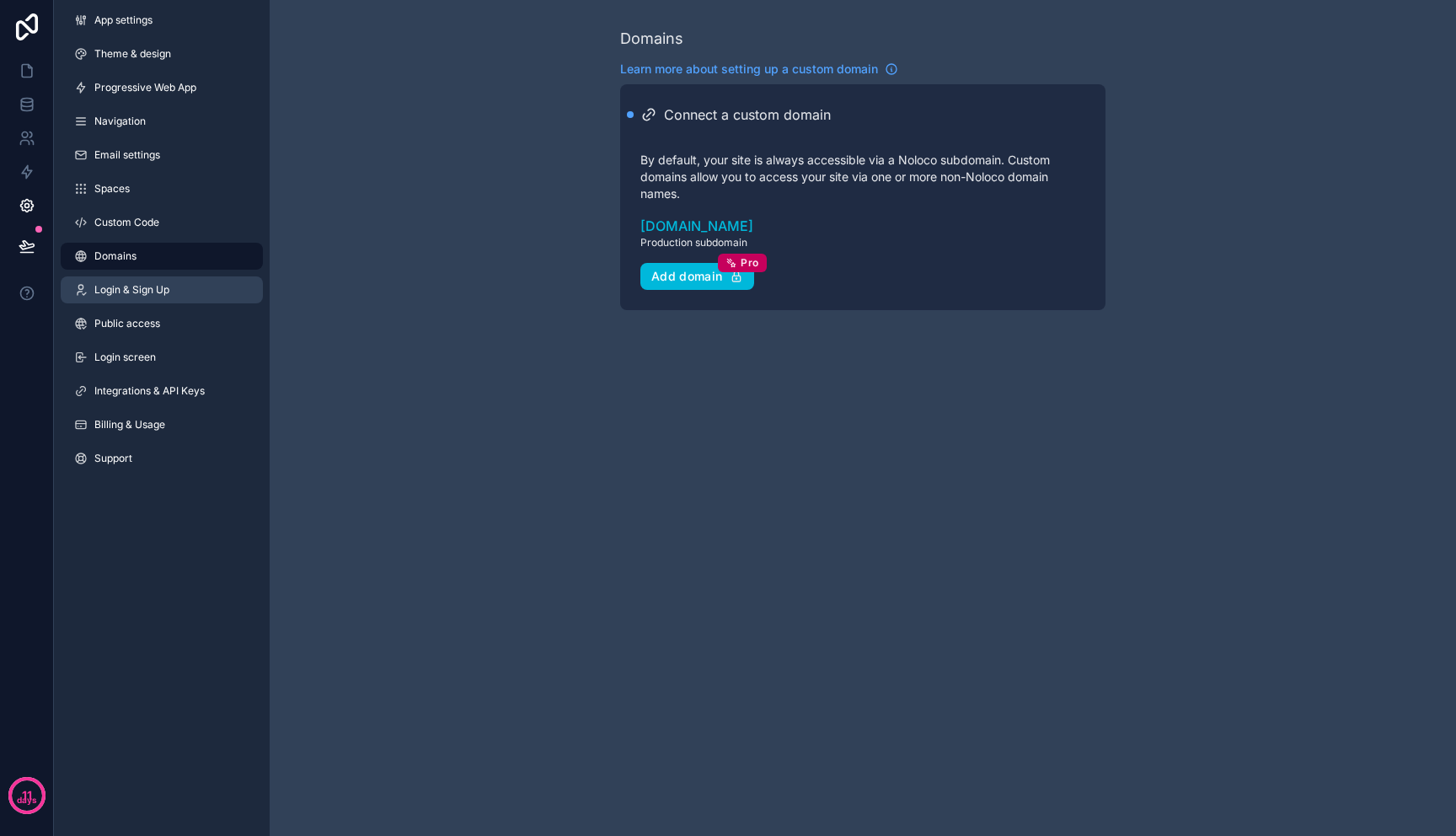
click at [157, 296] on link "Login & Sign Up" at bounding box center [162, 290] width 202 height 27
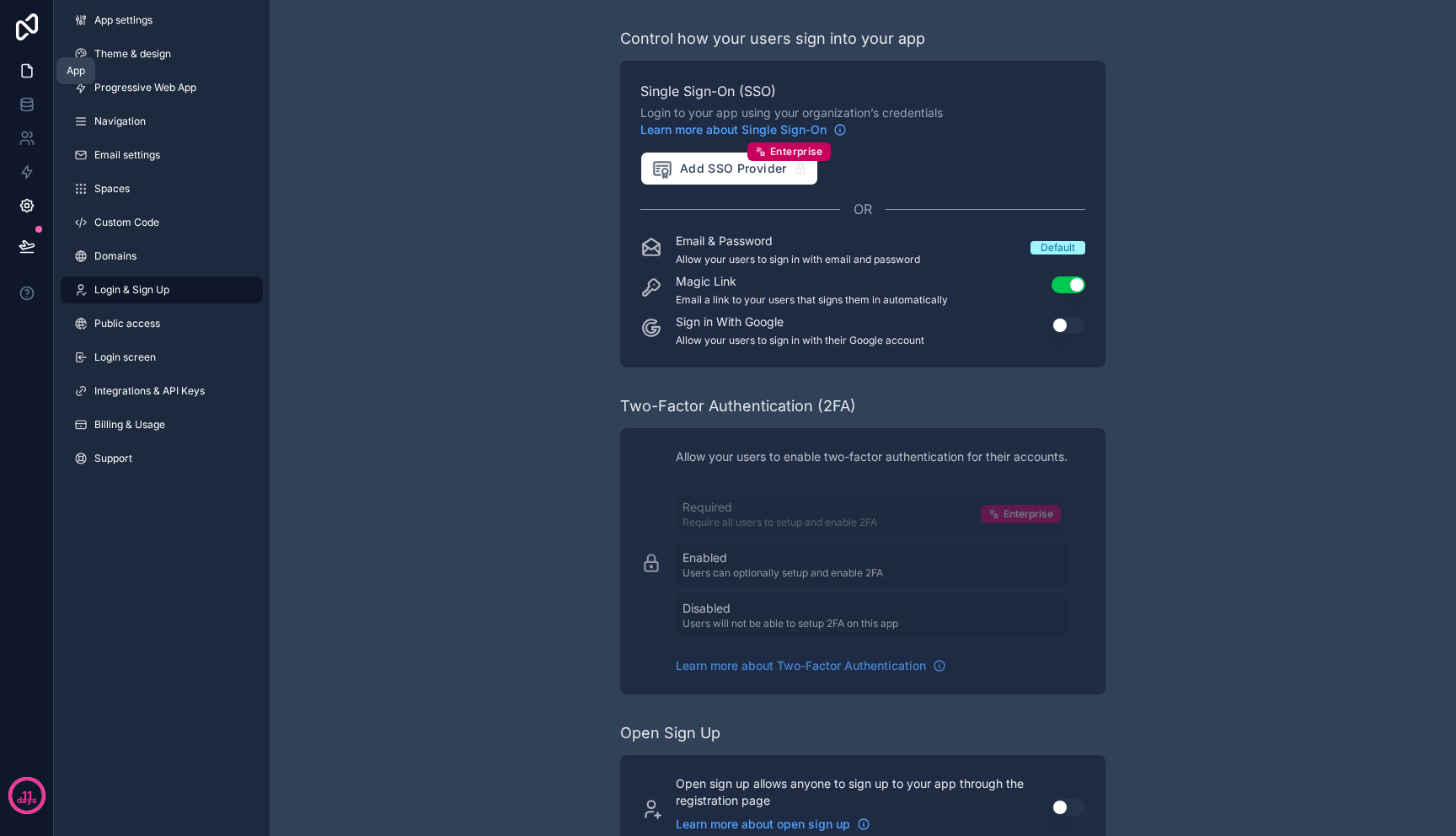
click at [21, 68] on icon at bounding box center [27, 70] width 17 height 17
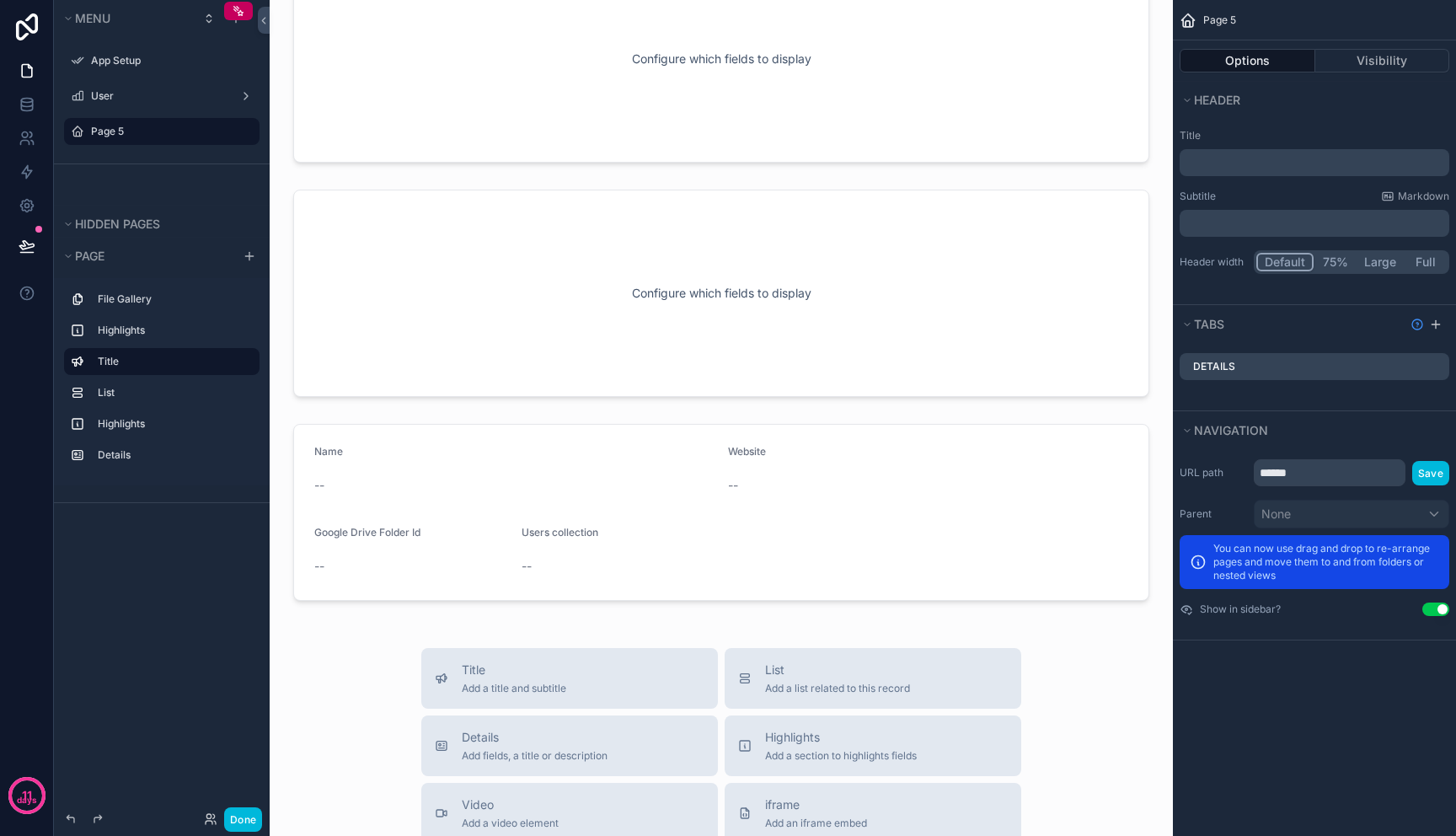
scroll to position [374, 0]
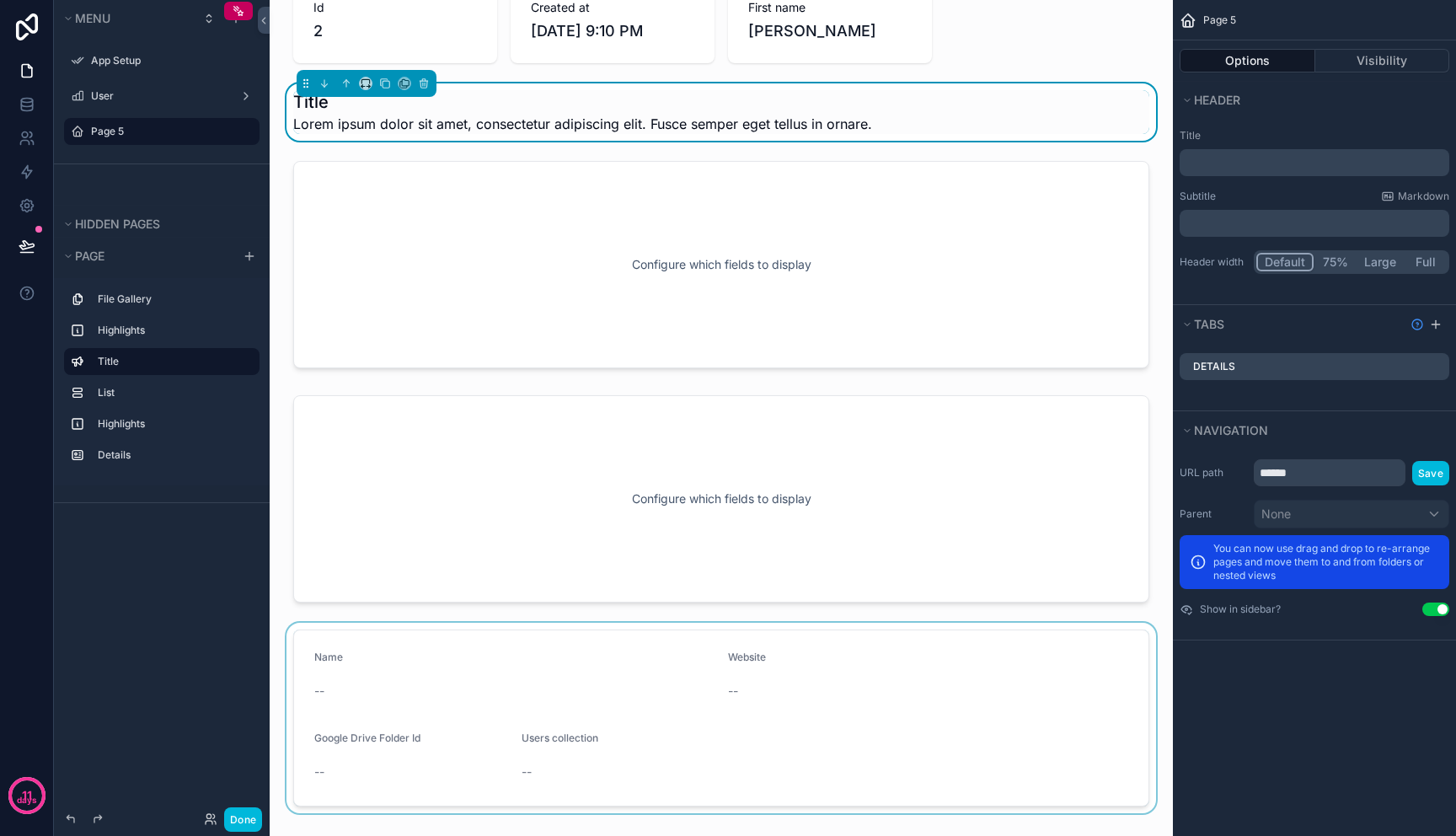
click at [657, 658] on div "scrollable content" at bounding box center [721, 717] width 877 height 190
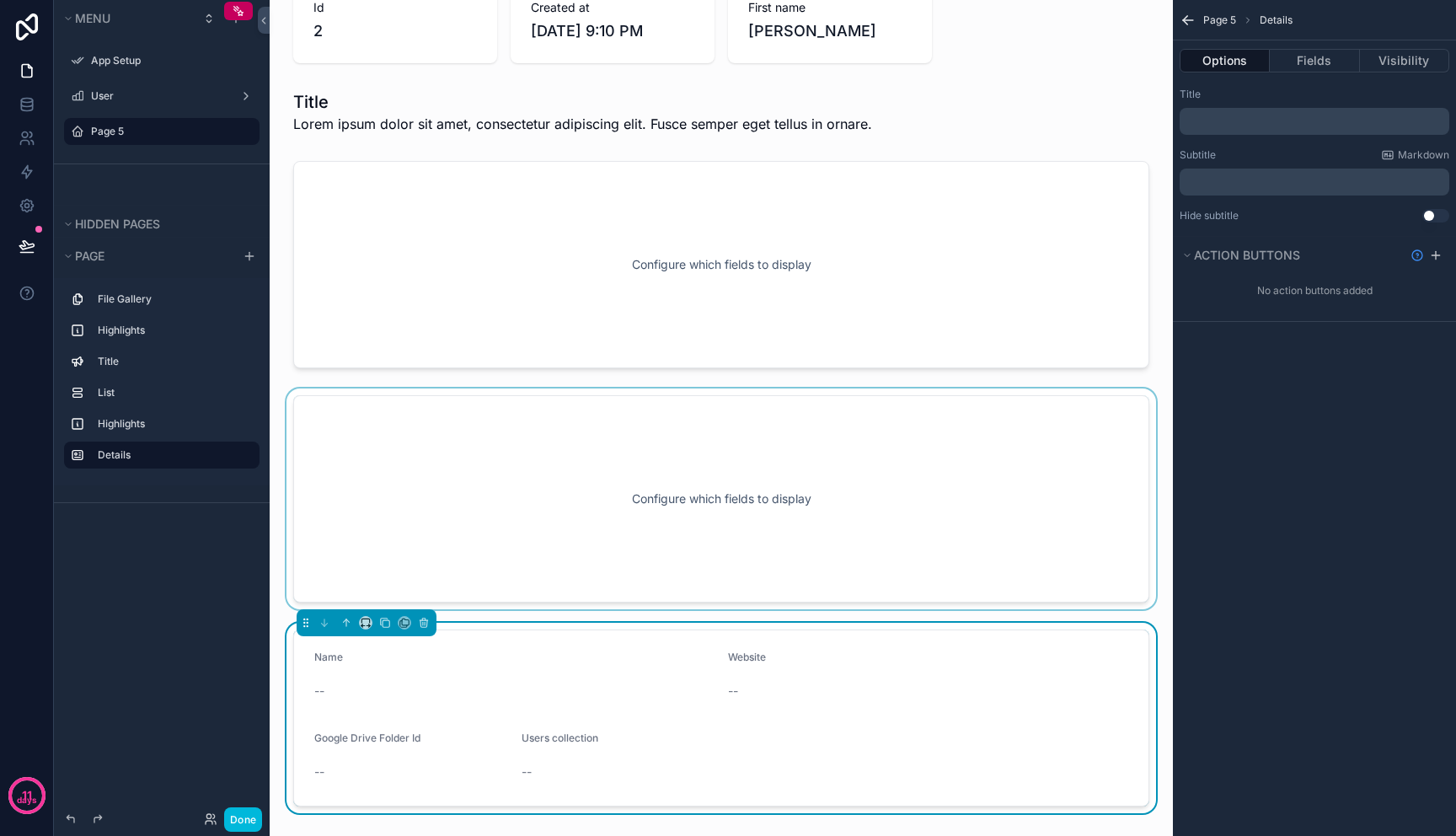
click at [656, 500] on div "scrollable content" at bounding box center [721, 499] width 877 height 221
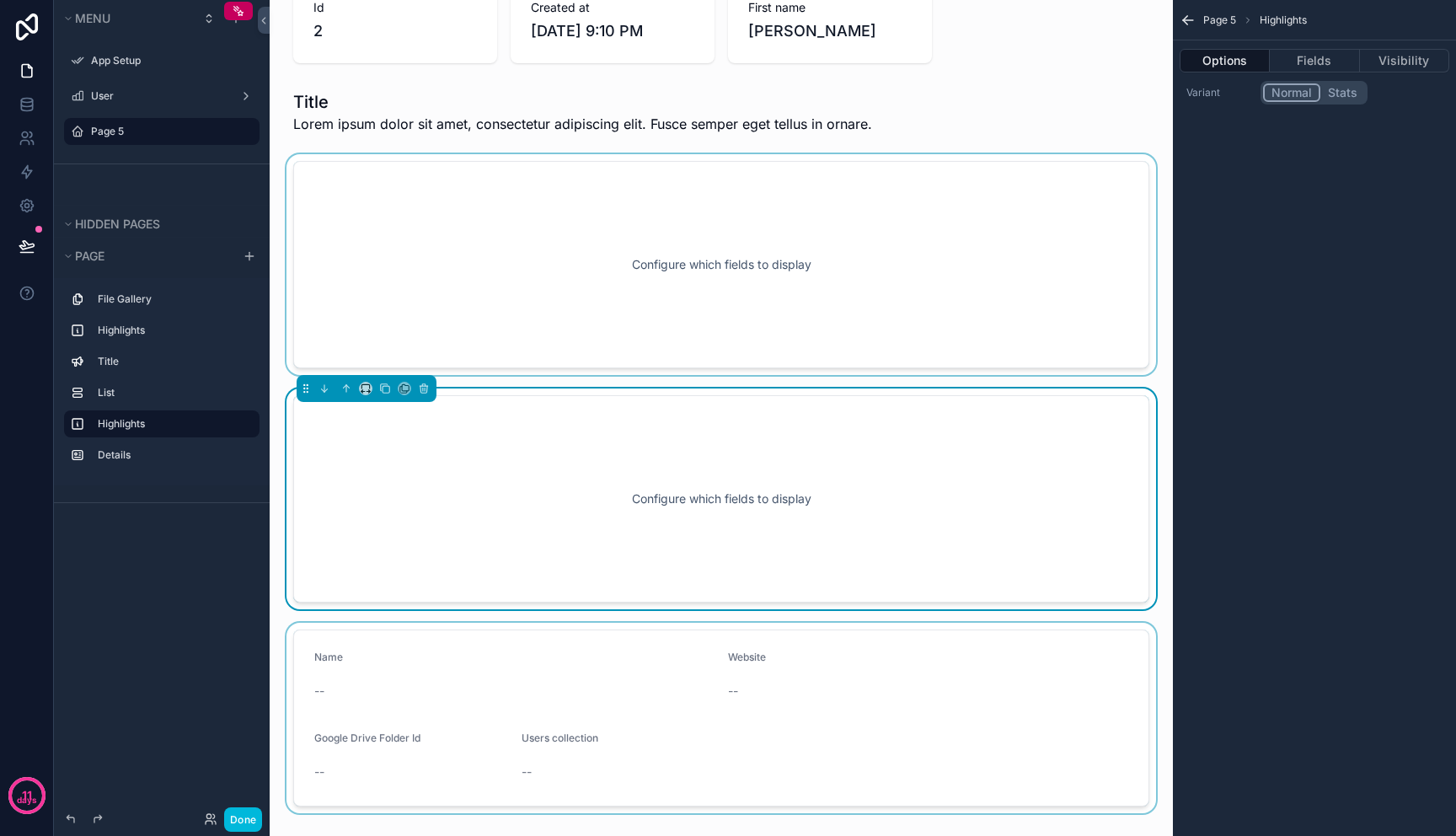
click at [669, 289] on div "scrollable content" at bounding box center [721, 265] width 877 height 221
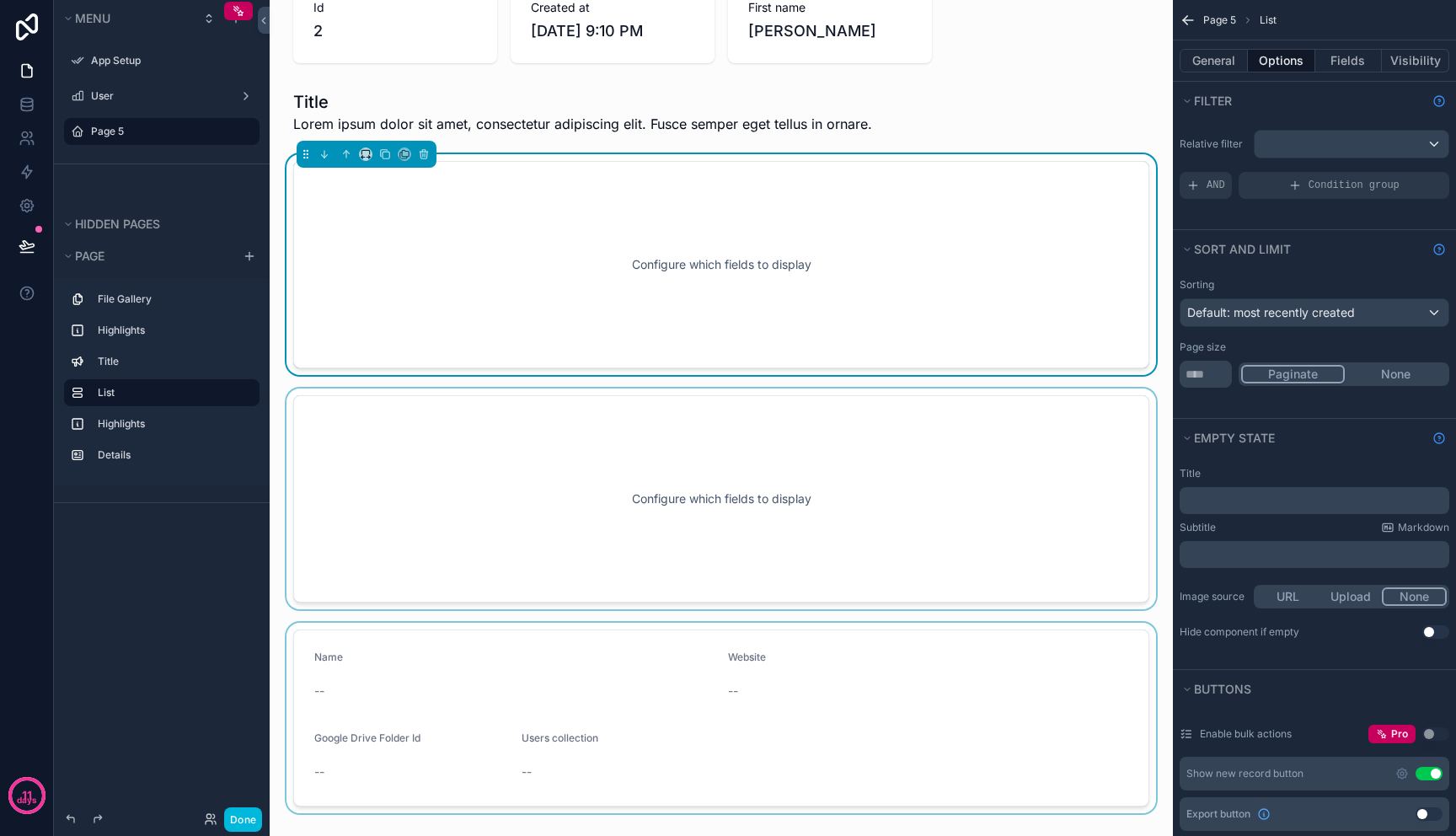
scroll to position [0, 0]
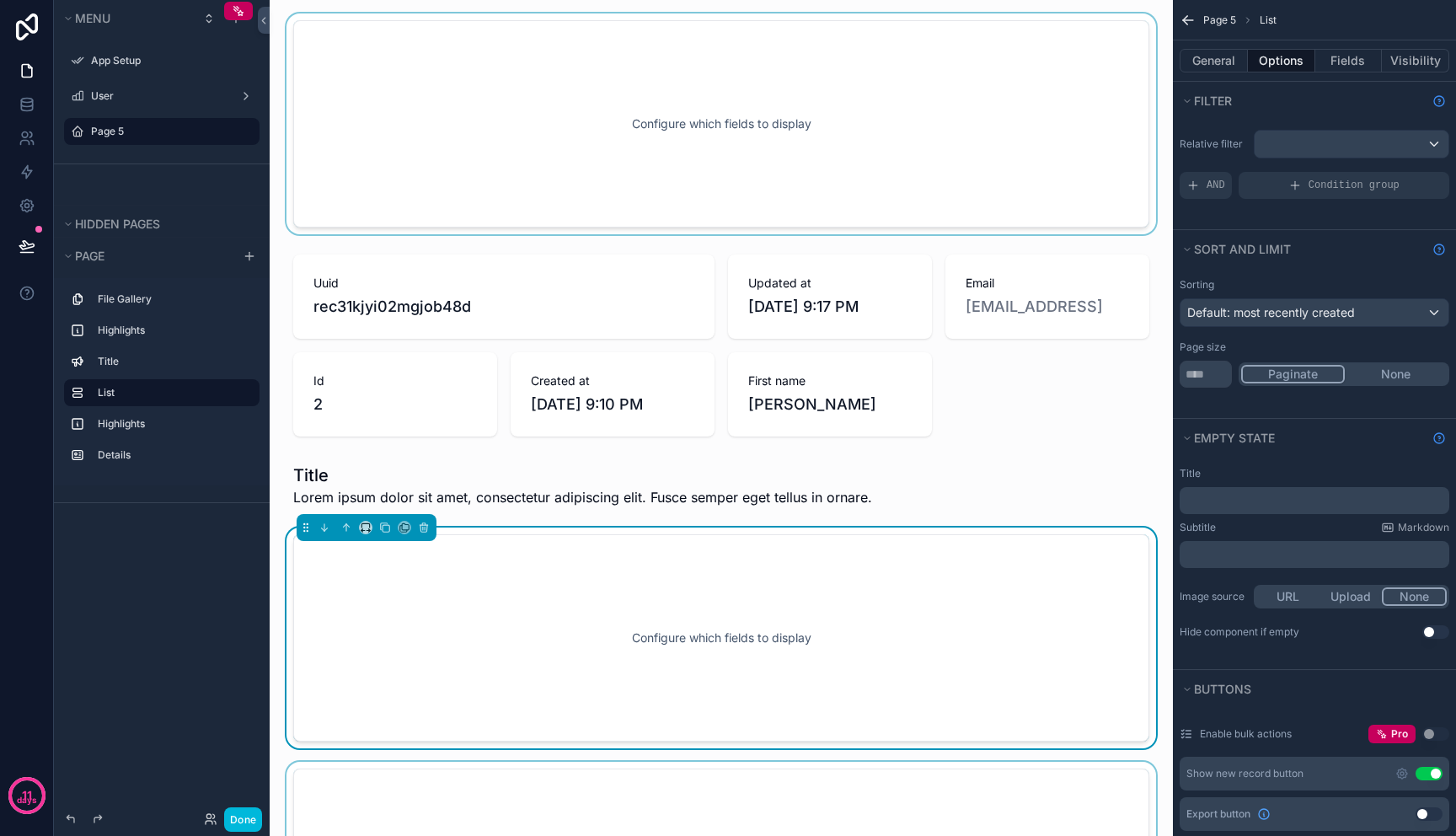
click at [553, 115] on div "scrollable content" at bounding box center [721, 124] width 877 height 221
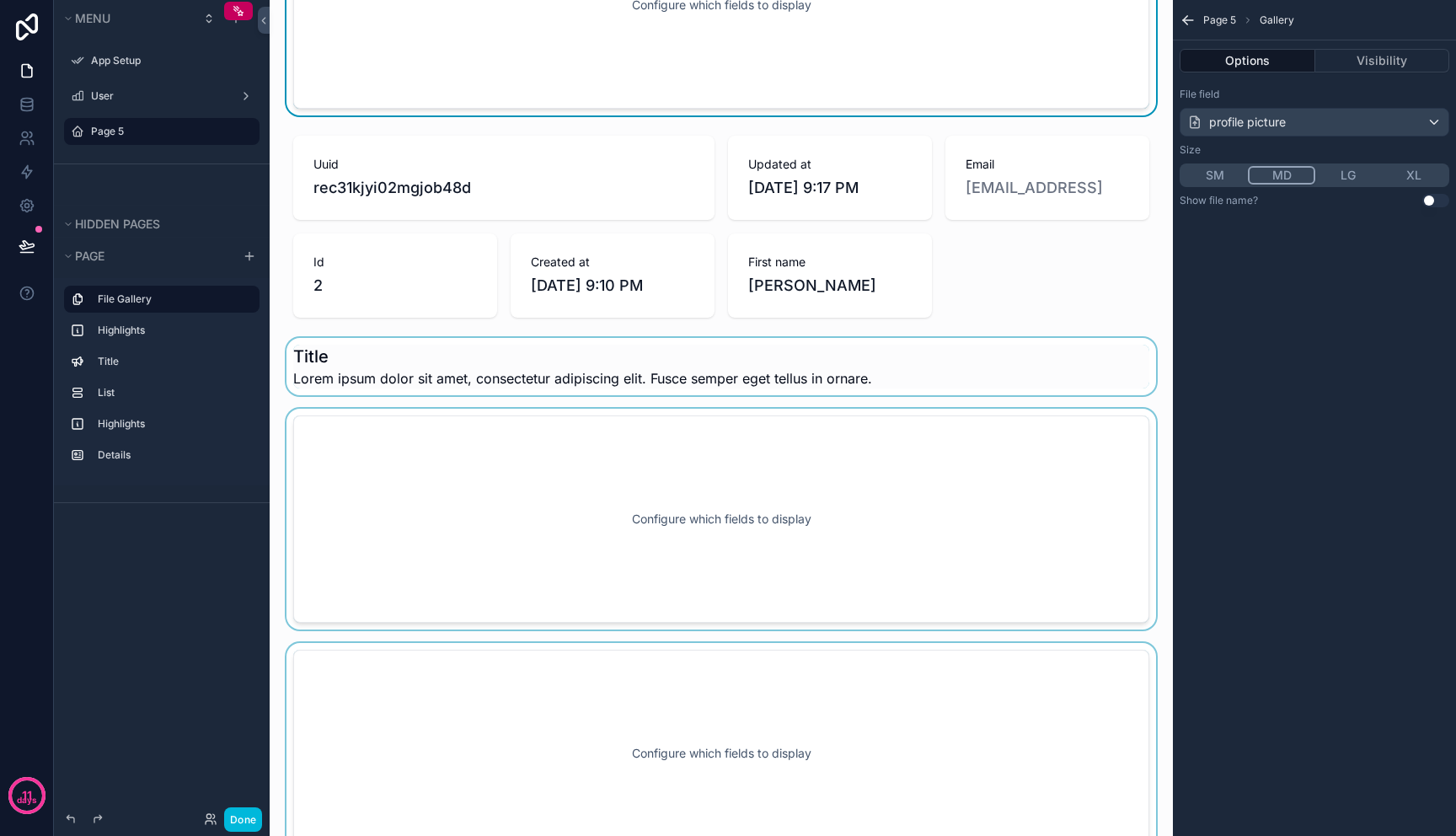
scroll to position [125, 0]
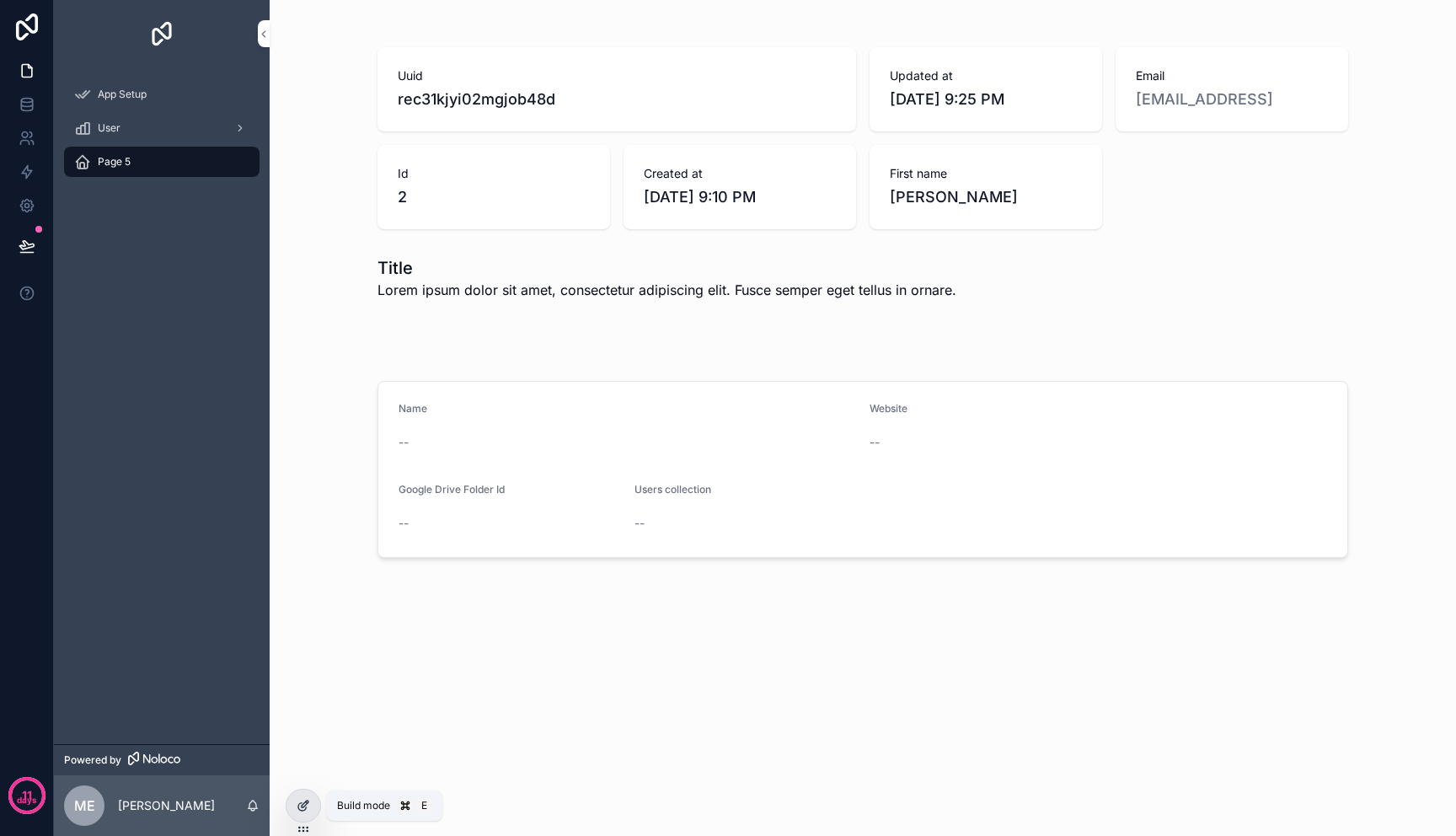
click at [307, 810] on icon at bounding box center [303, 805] width 13 height 13
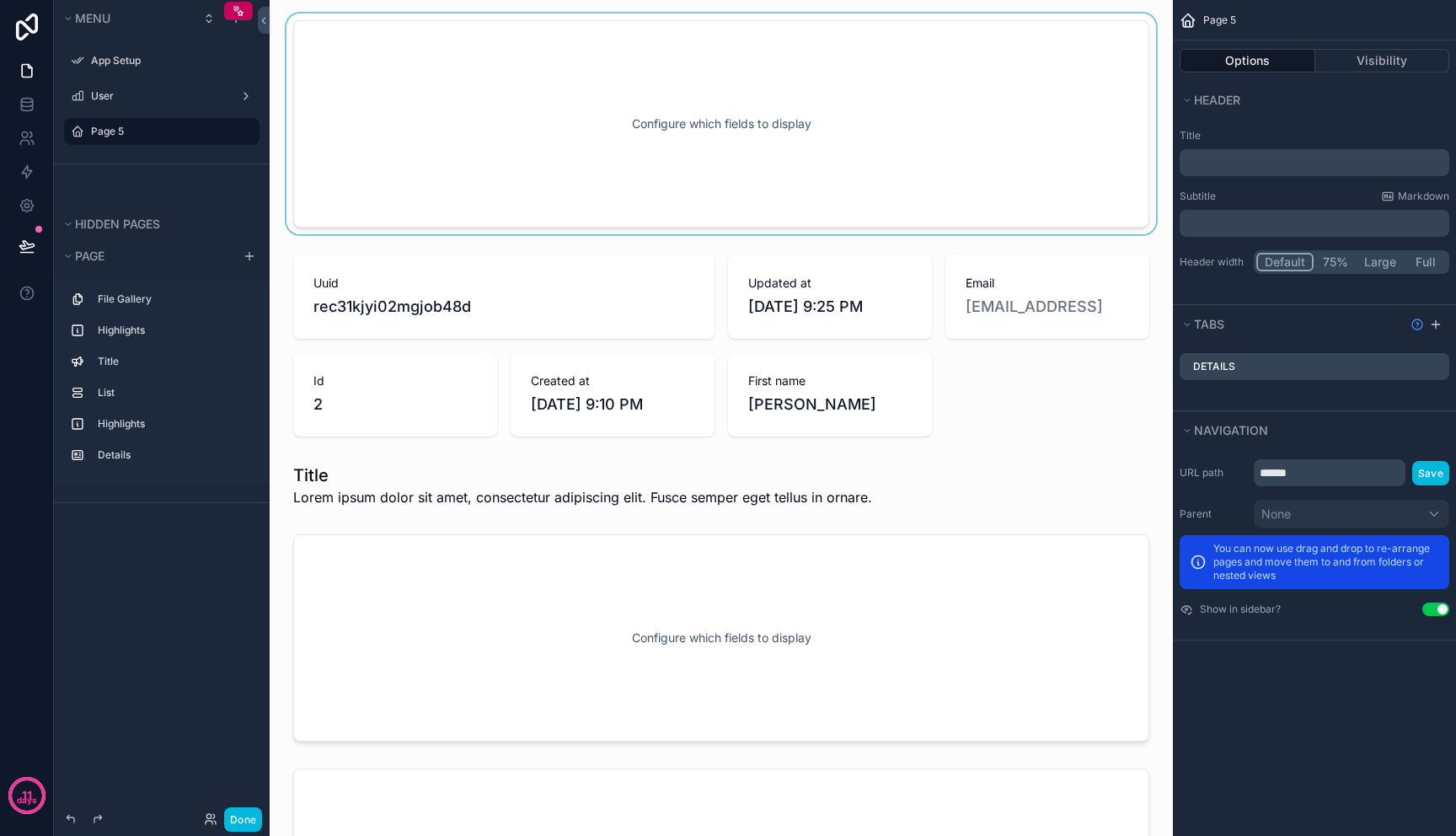
click at [1013, 176] on div "scrollable content" at bounding box center [721, 124] width 877 height 221
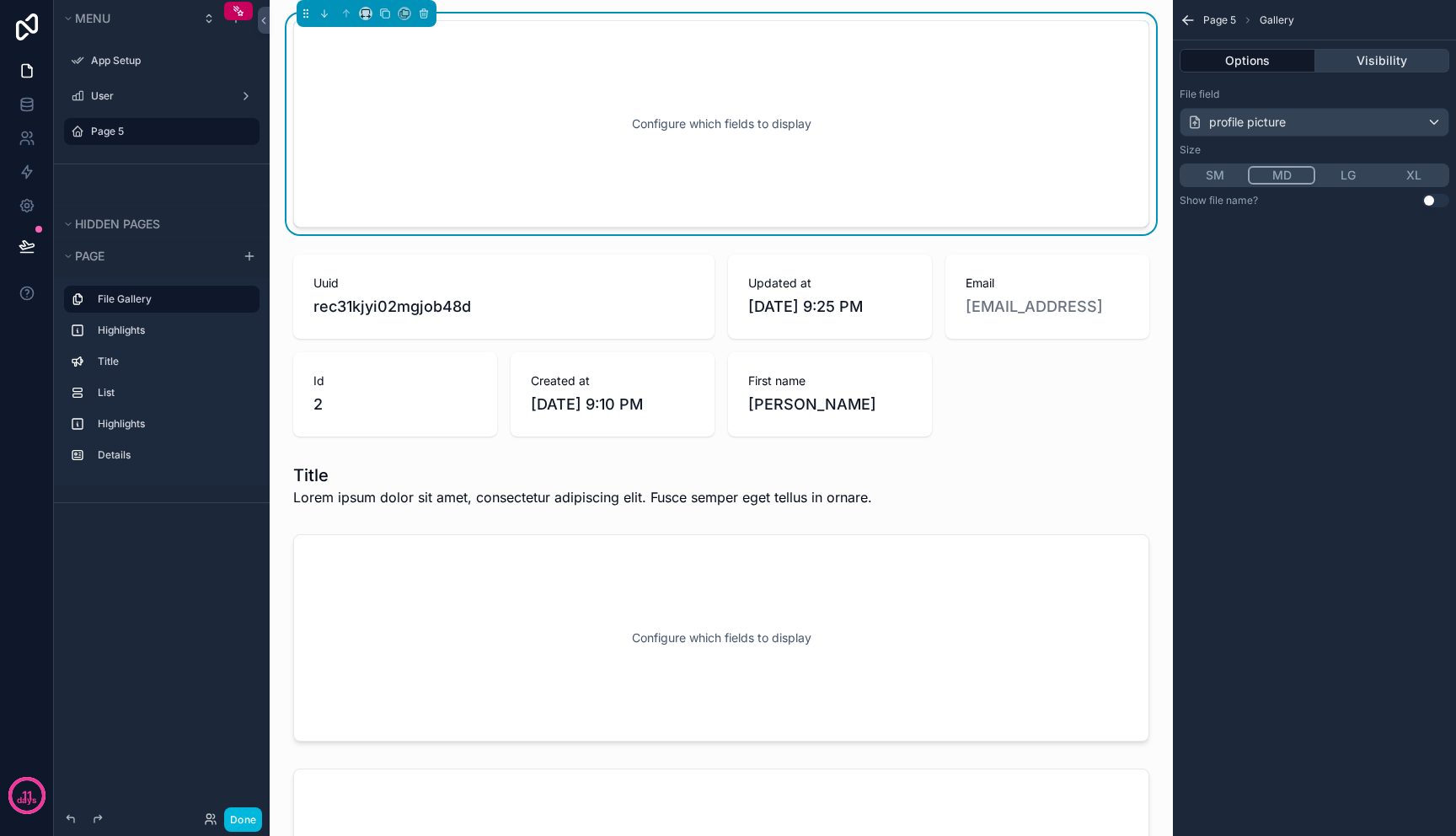
click at [1368, 57] on button "Visibility" at bounding box center [1383, 60] width 135 height 23
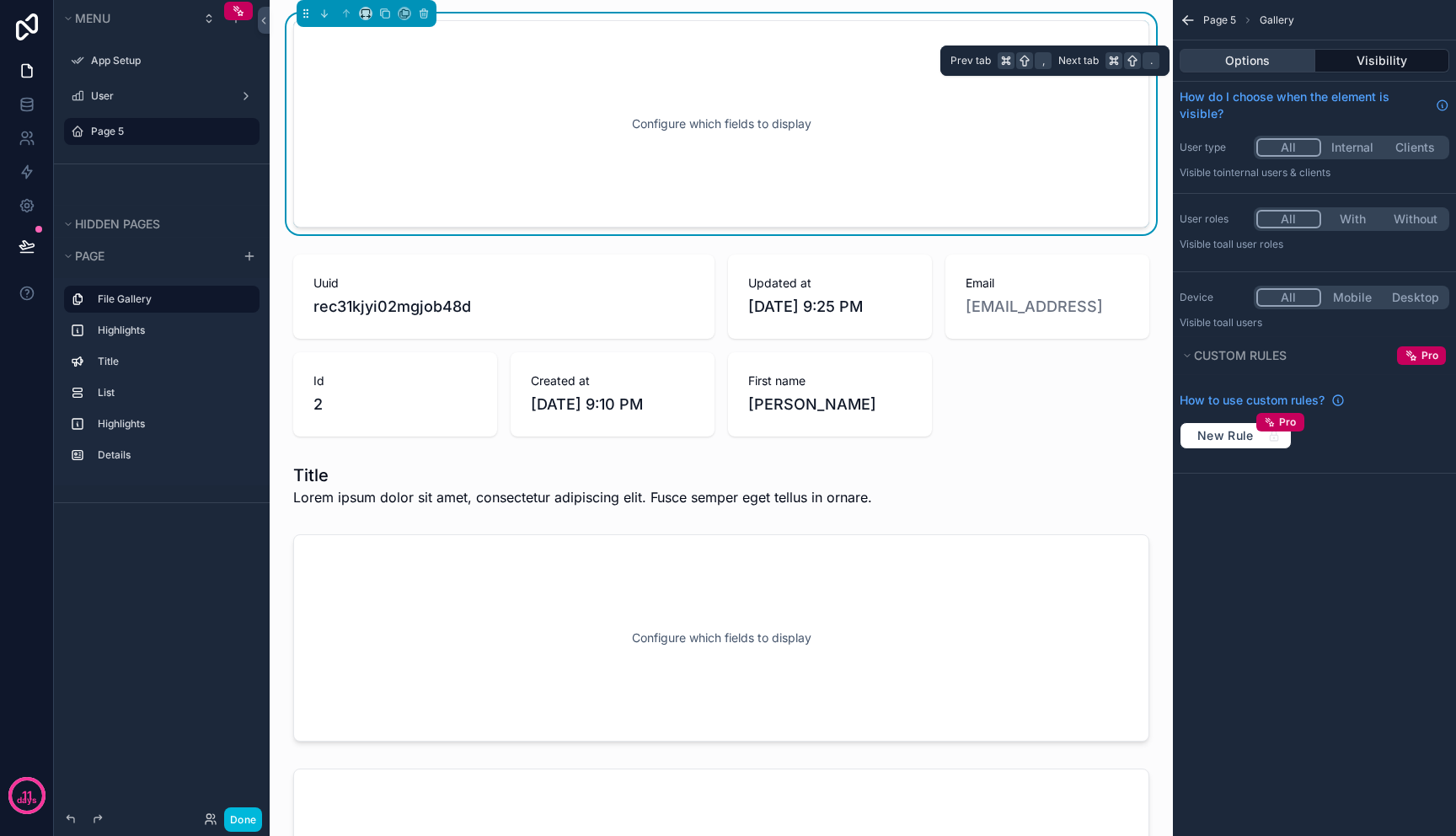
click at [1275, 65] on button "Options" at bounding box center [1248, 60] width 136 height 23
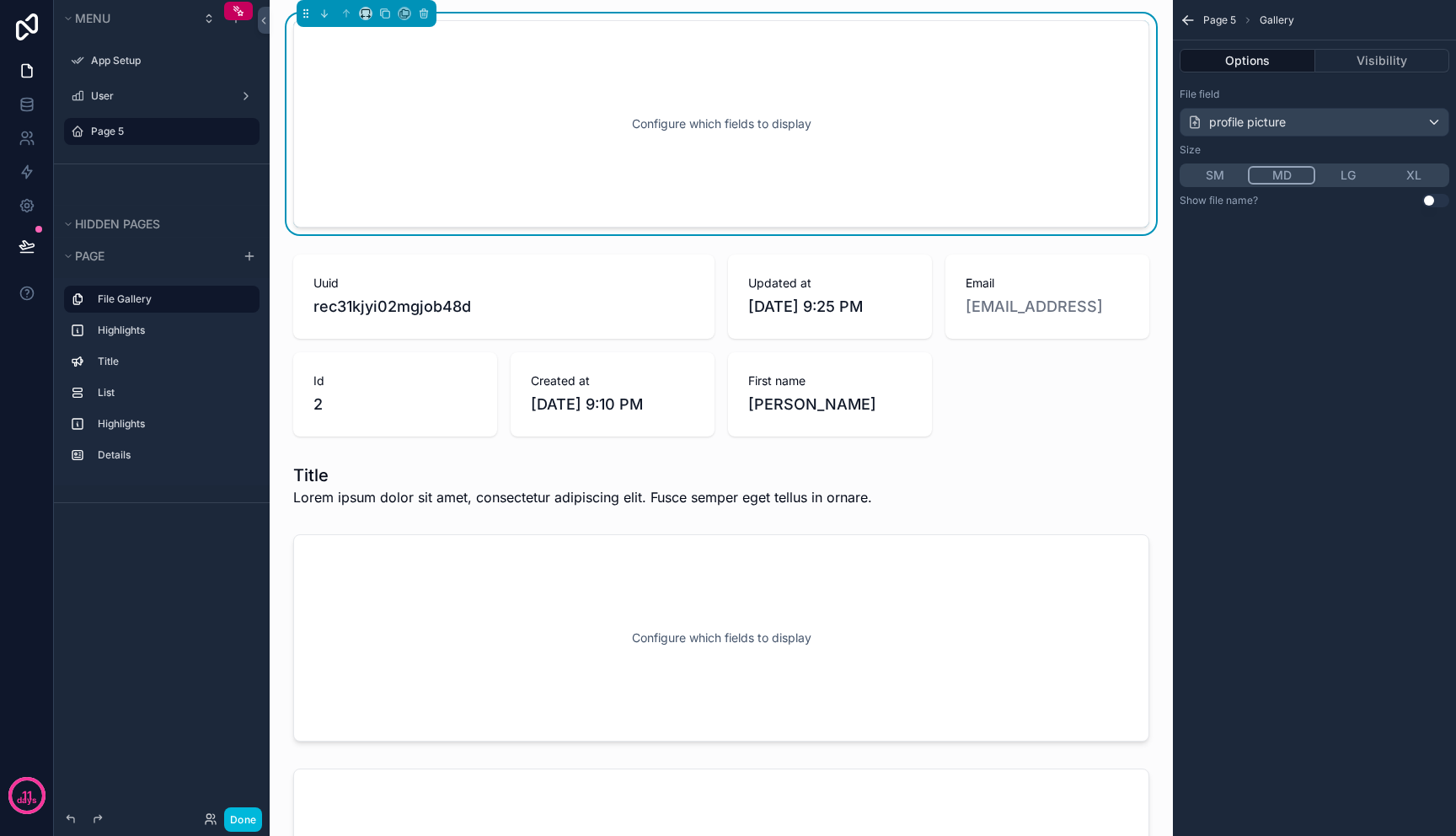
click at [1338, 77] on div "Options Visibility" at bounding box center [1314, 60] width 283 height 40
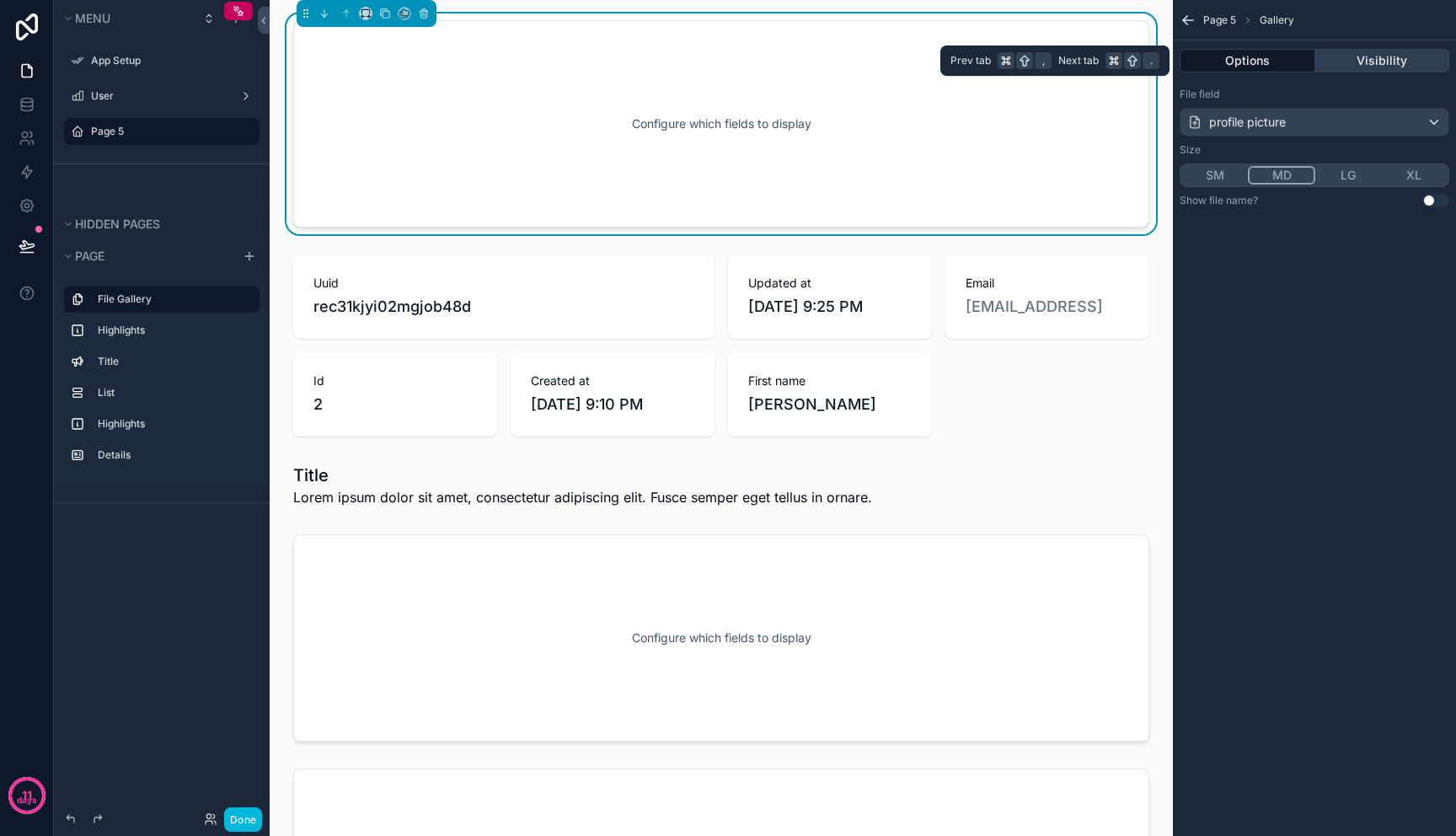
click at [1351, 61] on button "Visibility" at bounding box center [1383, 60] width 135 height 23
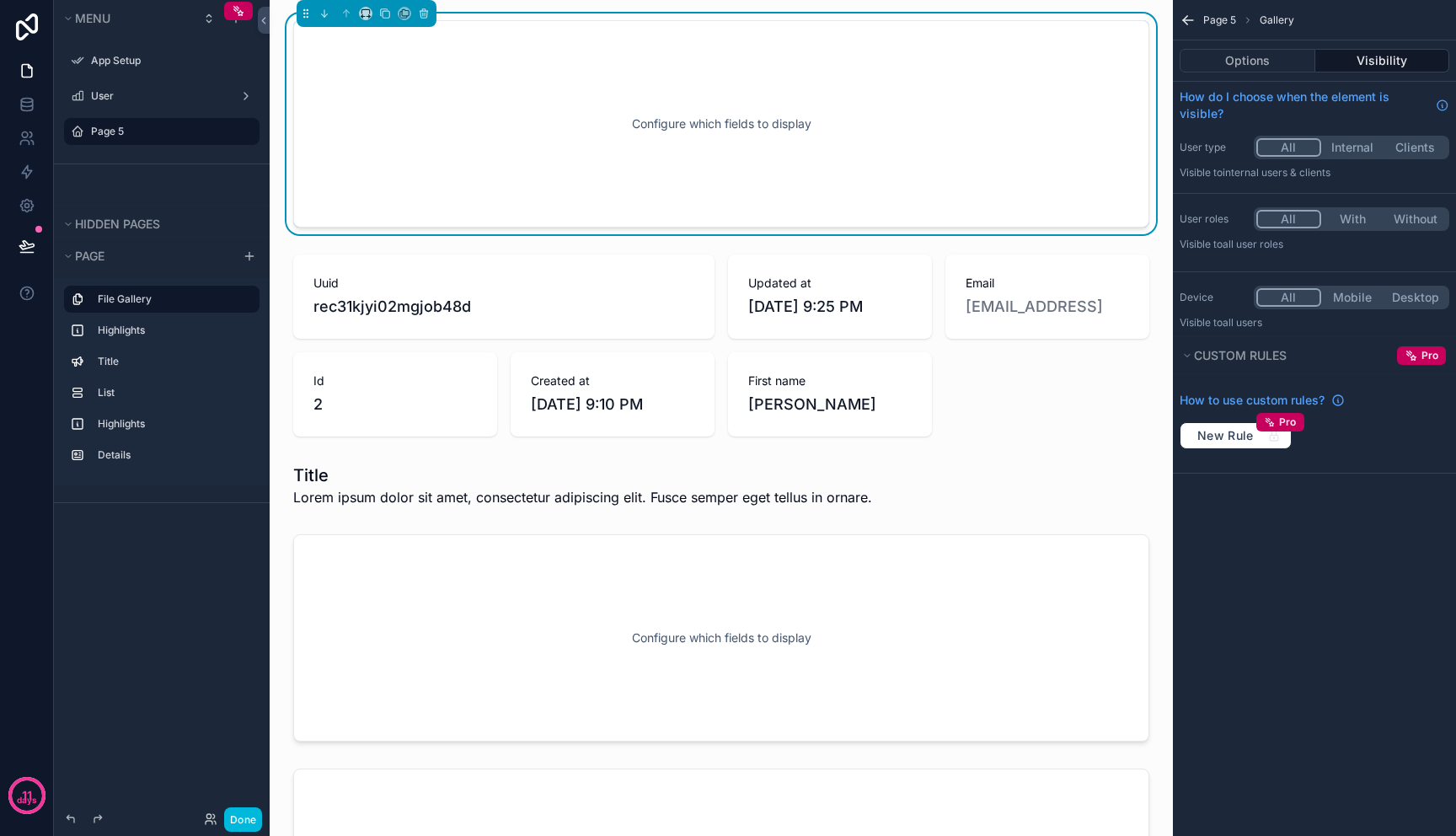
click at [552, 189] on div "Configure which fields to display" at bounding box center [721, 123] width 800 height 152
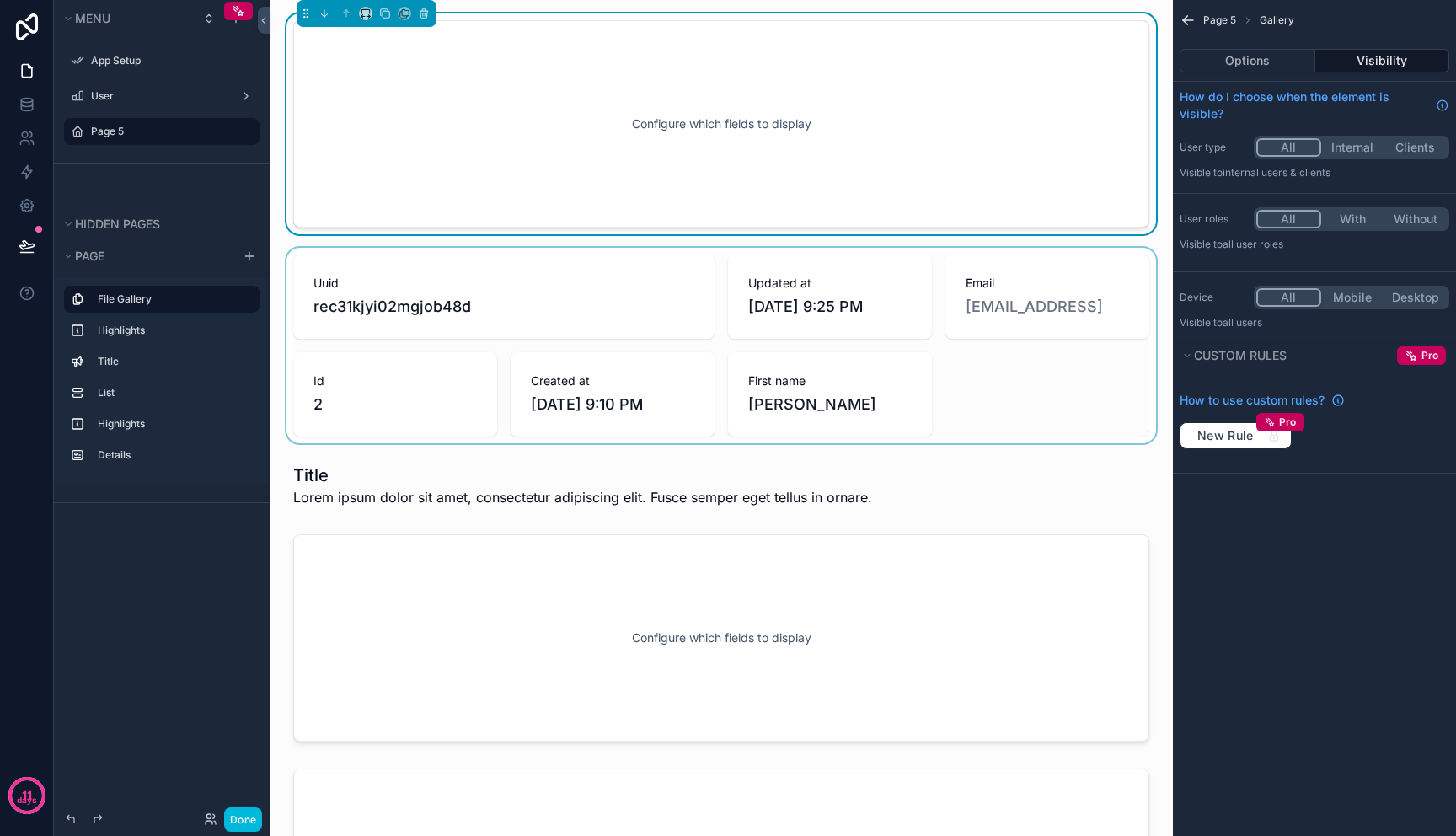
click at [541, 278] on div "scrollable content" at bounding box center [721, 346] width 877 height 196
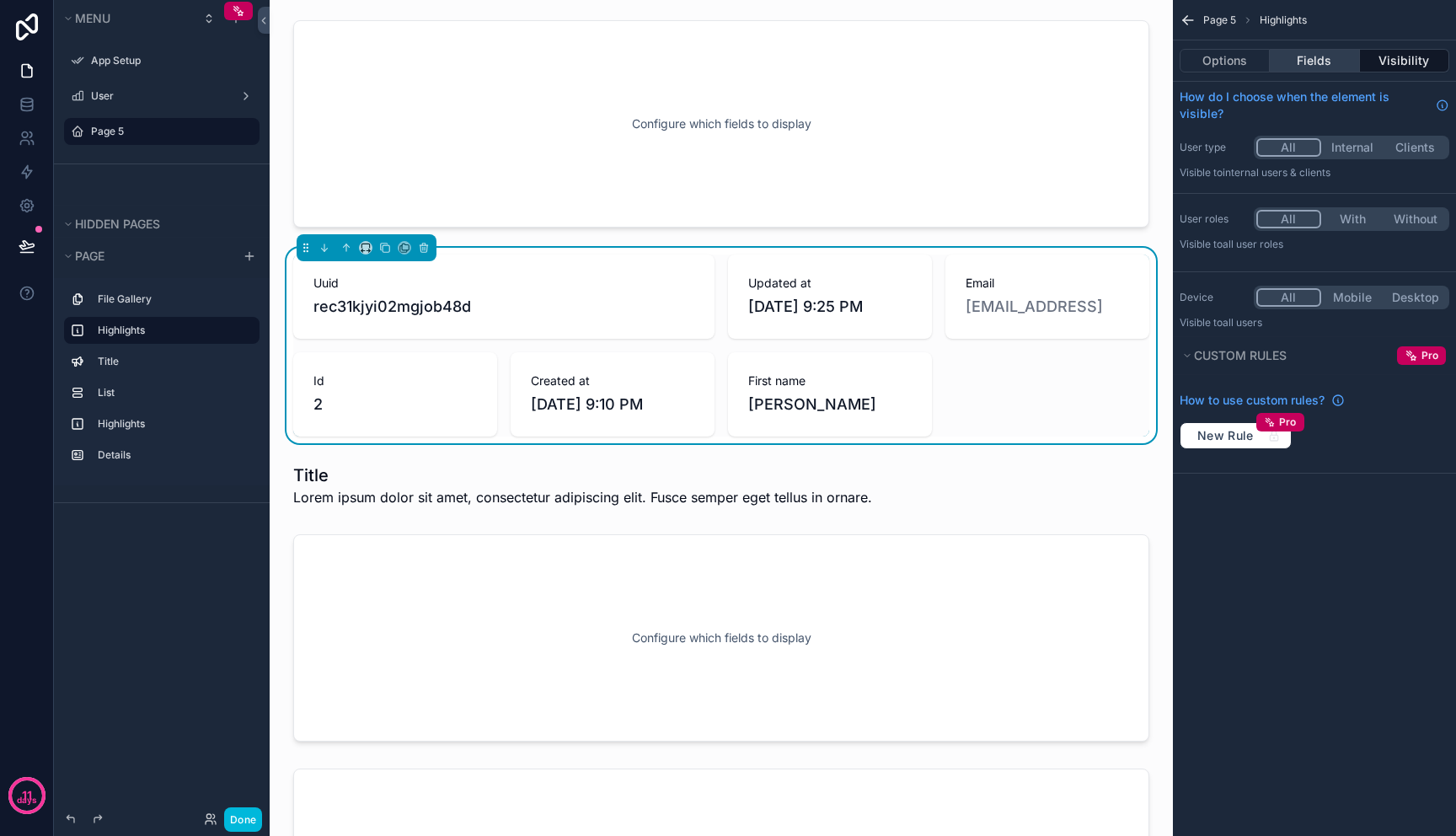
click at [1332, 57] on button "Fields" at bounding box center [1314, 60] width 89 height 23
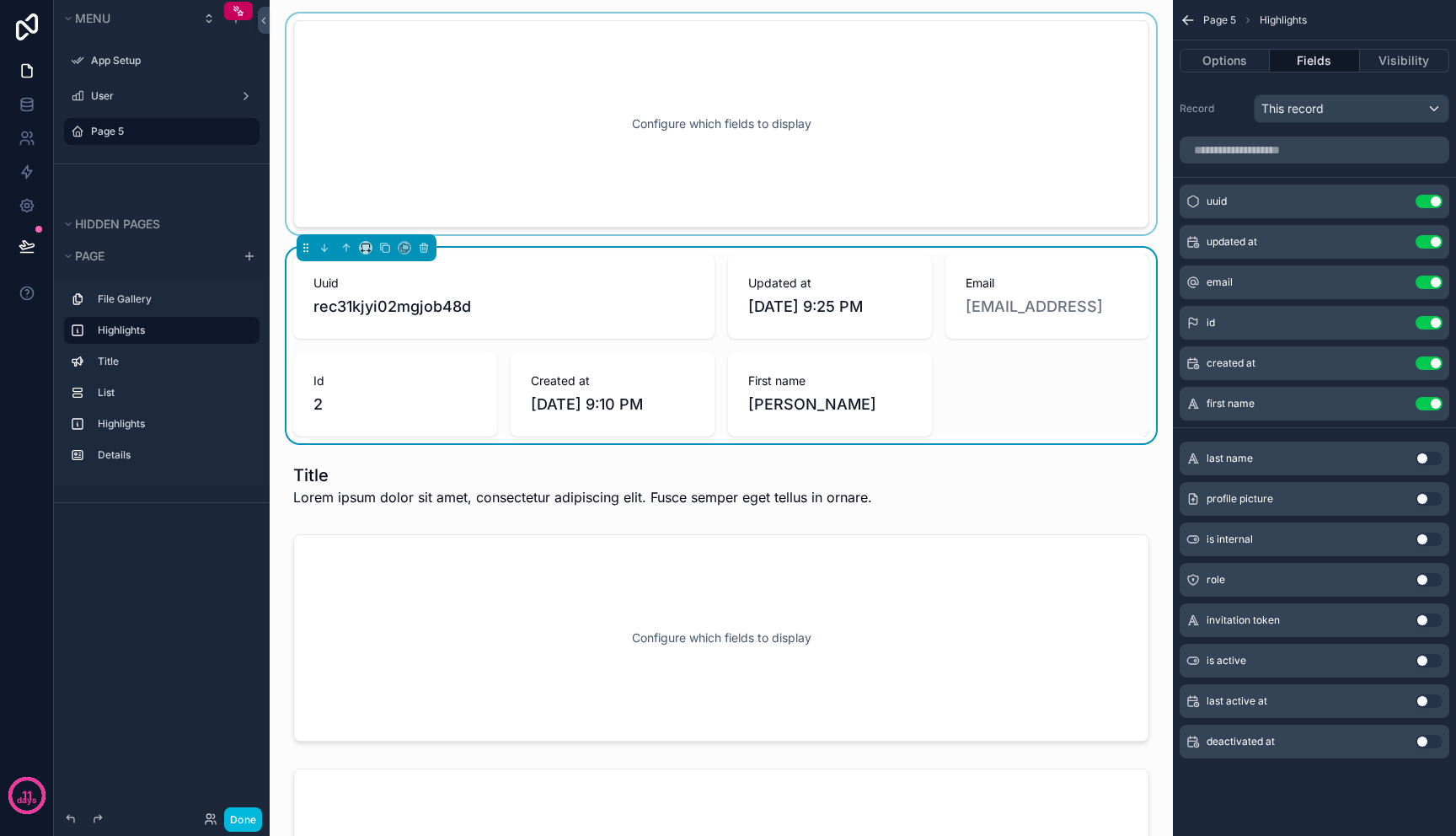
click at [940, 119] on div "scrollable content" at bounding box center [721, 124] width 877 height 221
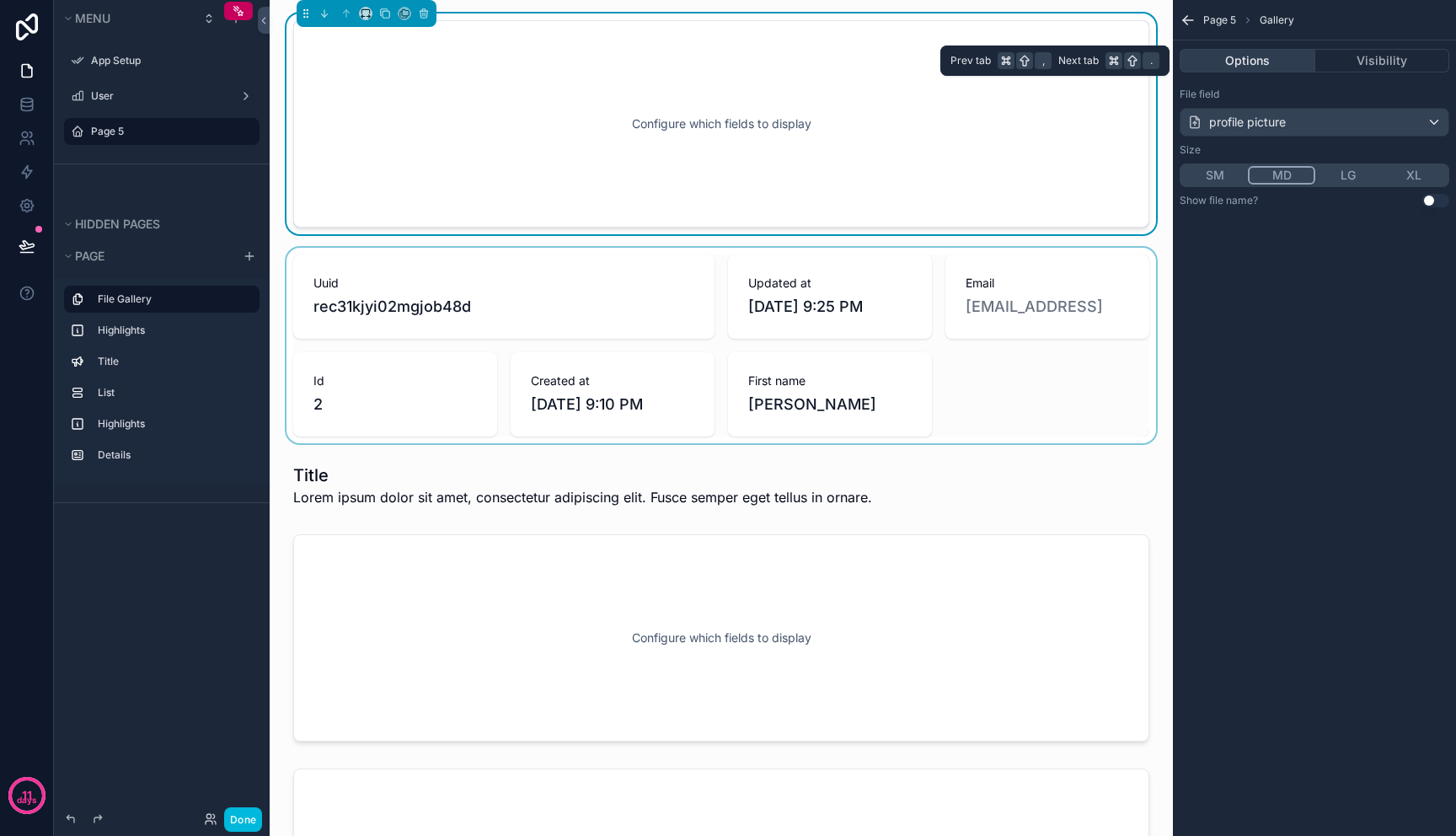
click at [1261, 65] on button "Options" at bounding box center [1248, 60] width 136 height 23
click at [1266, 61] on button "Options" at bounding box center [1248, 60] width 136 height 23
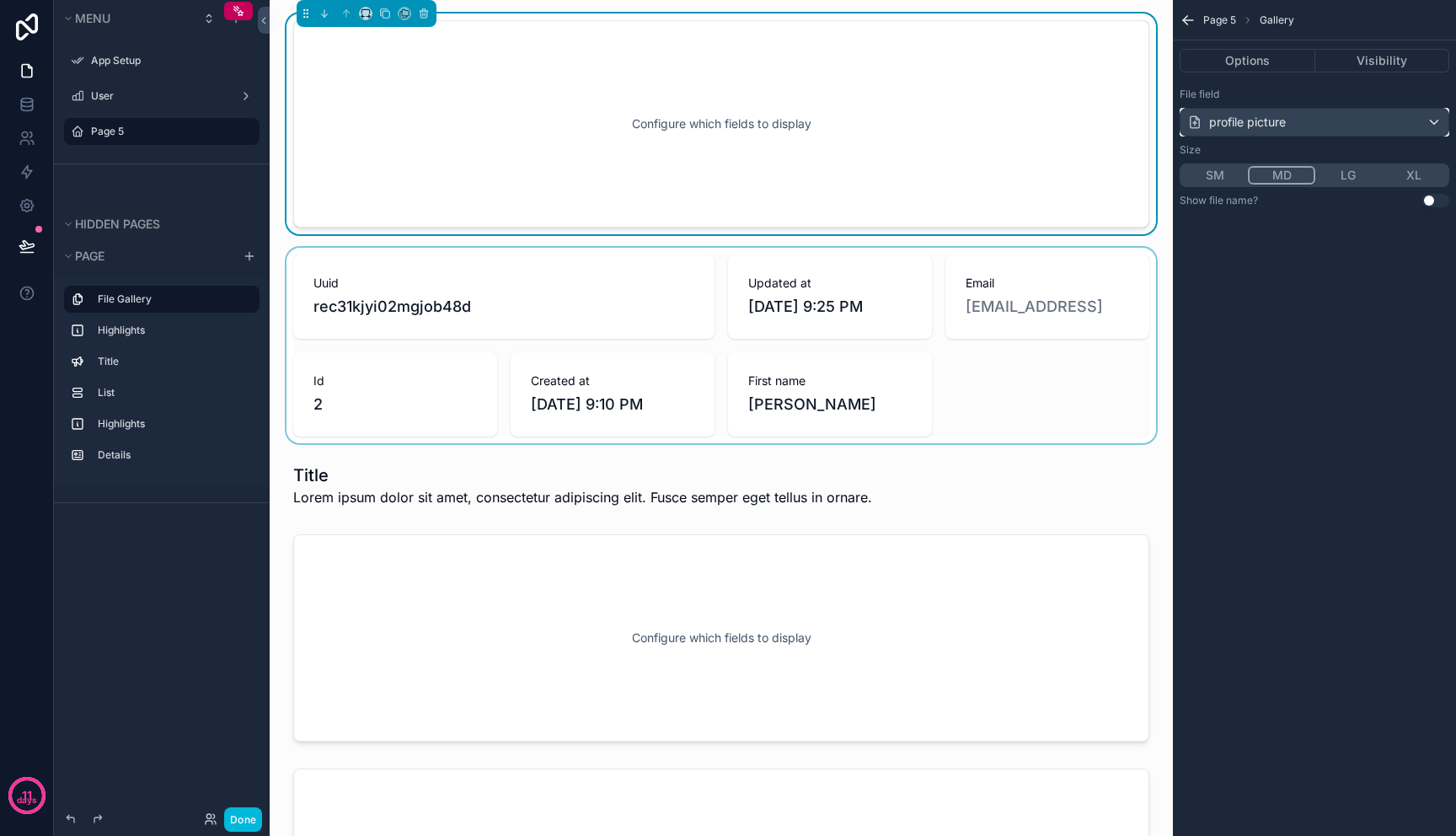
click at [1333, 115] on div "profile picture" at bounding box center [1315, 122] width 268 height 27
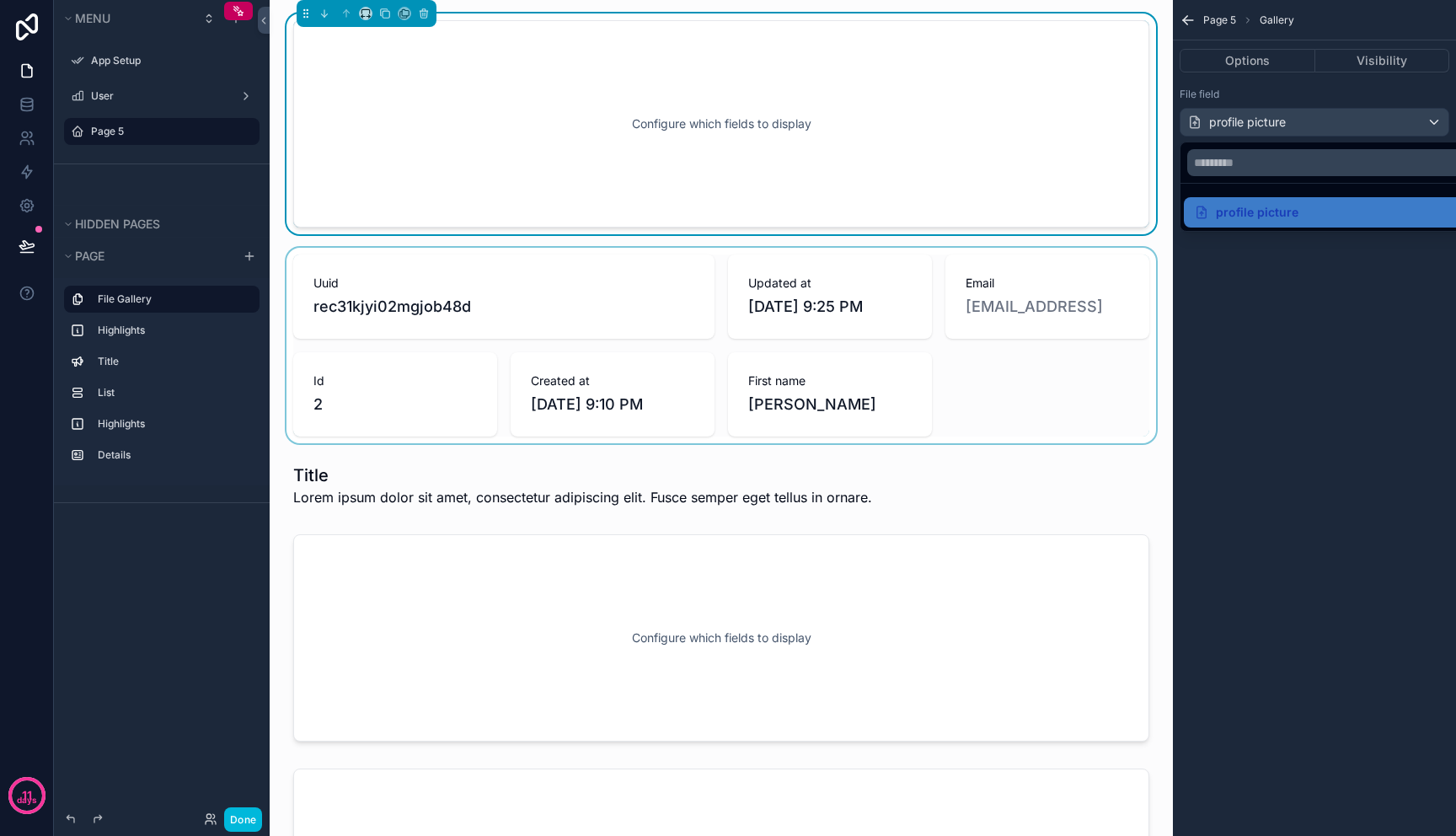
click at [1333, 115] on div "scrollable content" at bounding box center [728, 418] width 1456 height 836
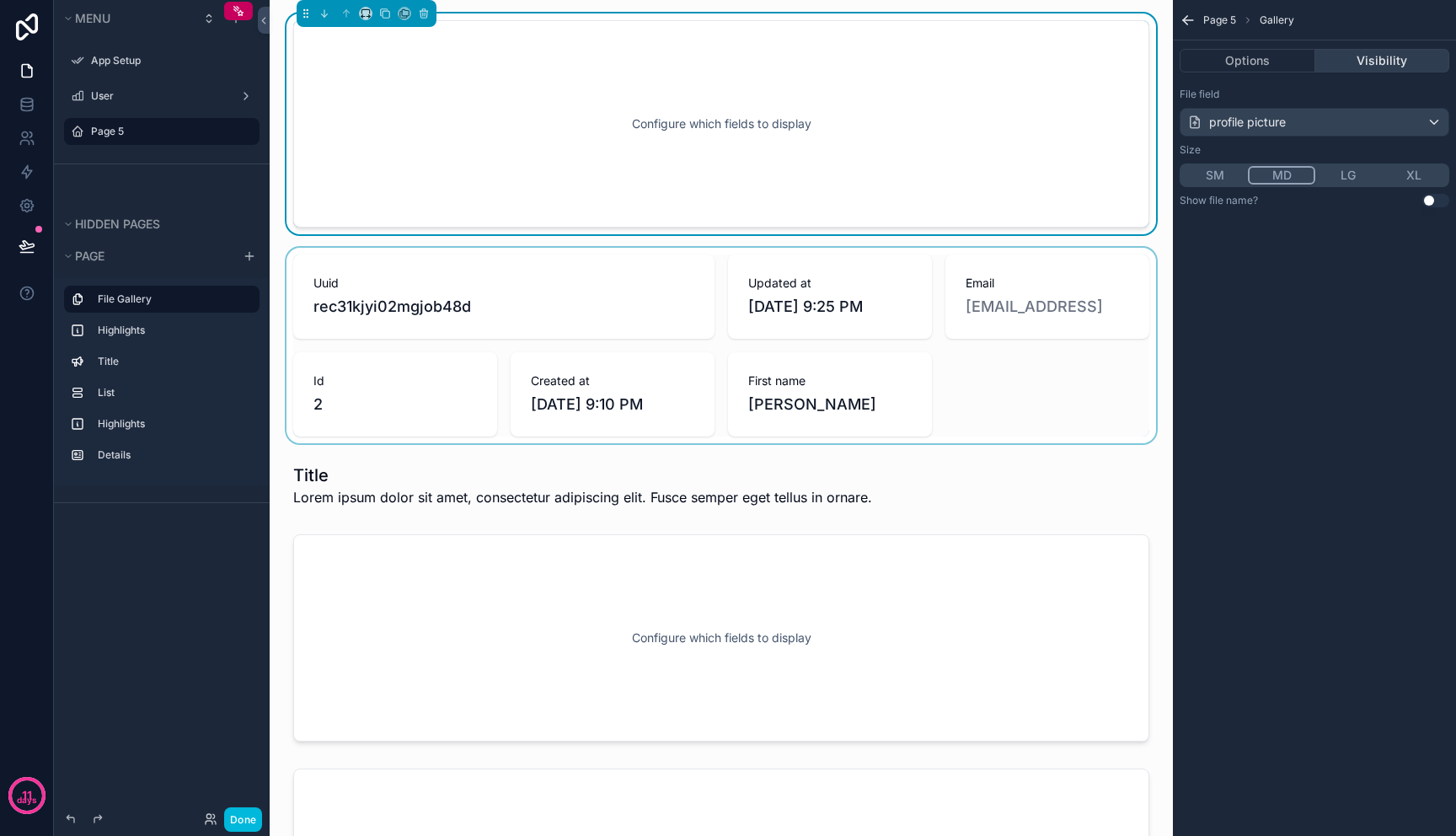
click at [1360, 63] on button "Visibility" at bounding box center [1383, 60] width 135 height 23
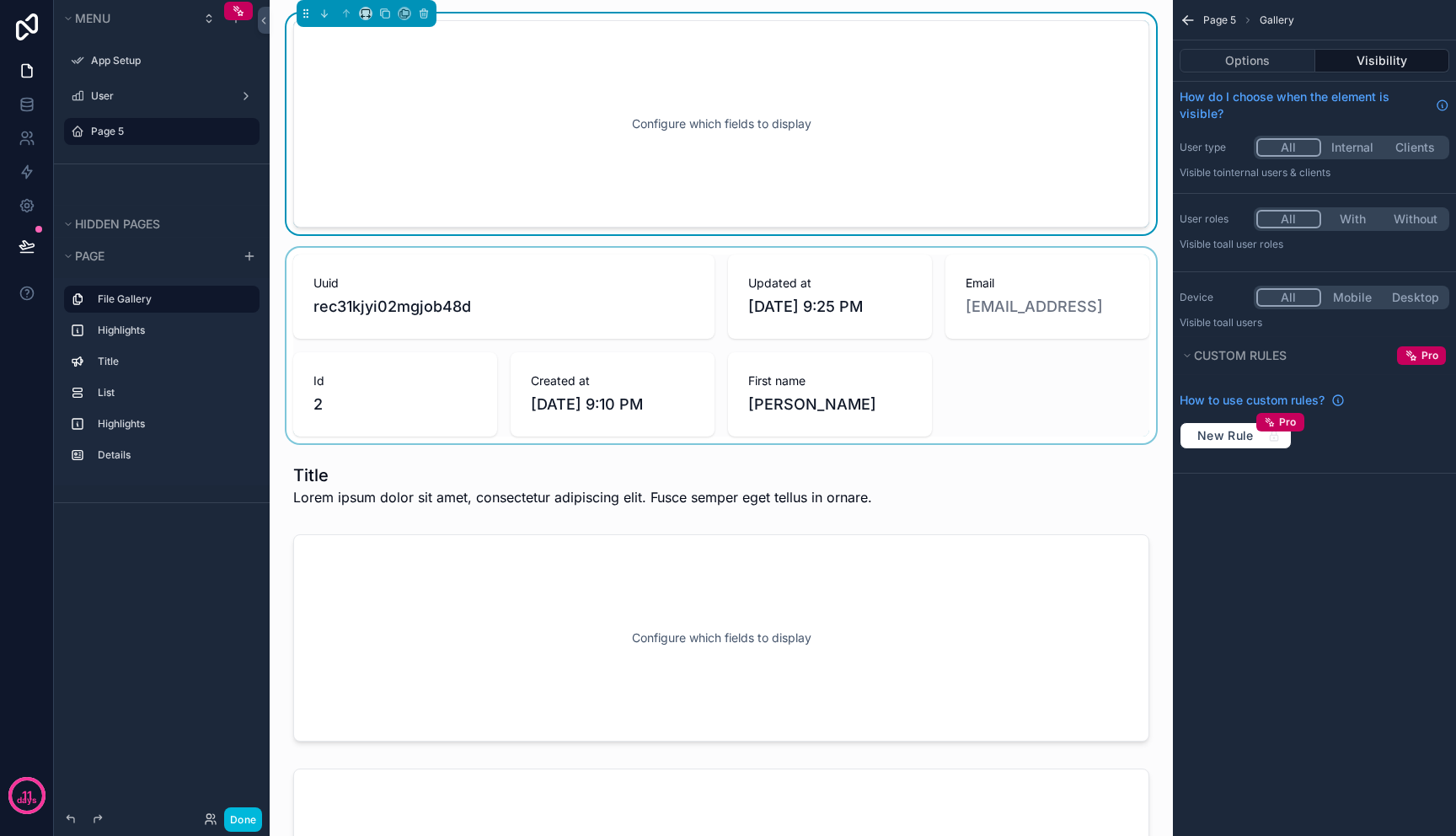
click at [754, 383] on div "scrollable content" at bounding box center [721, 346] width 877 height 196
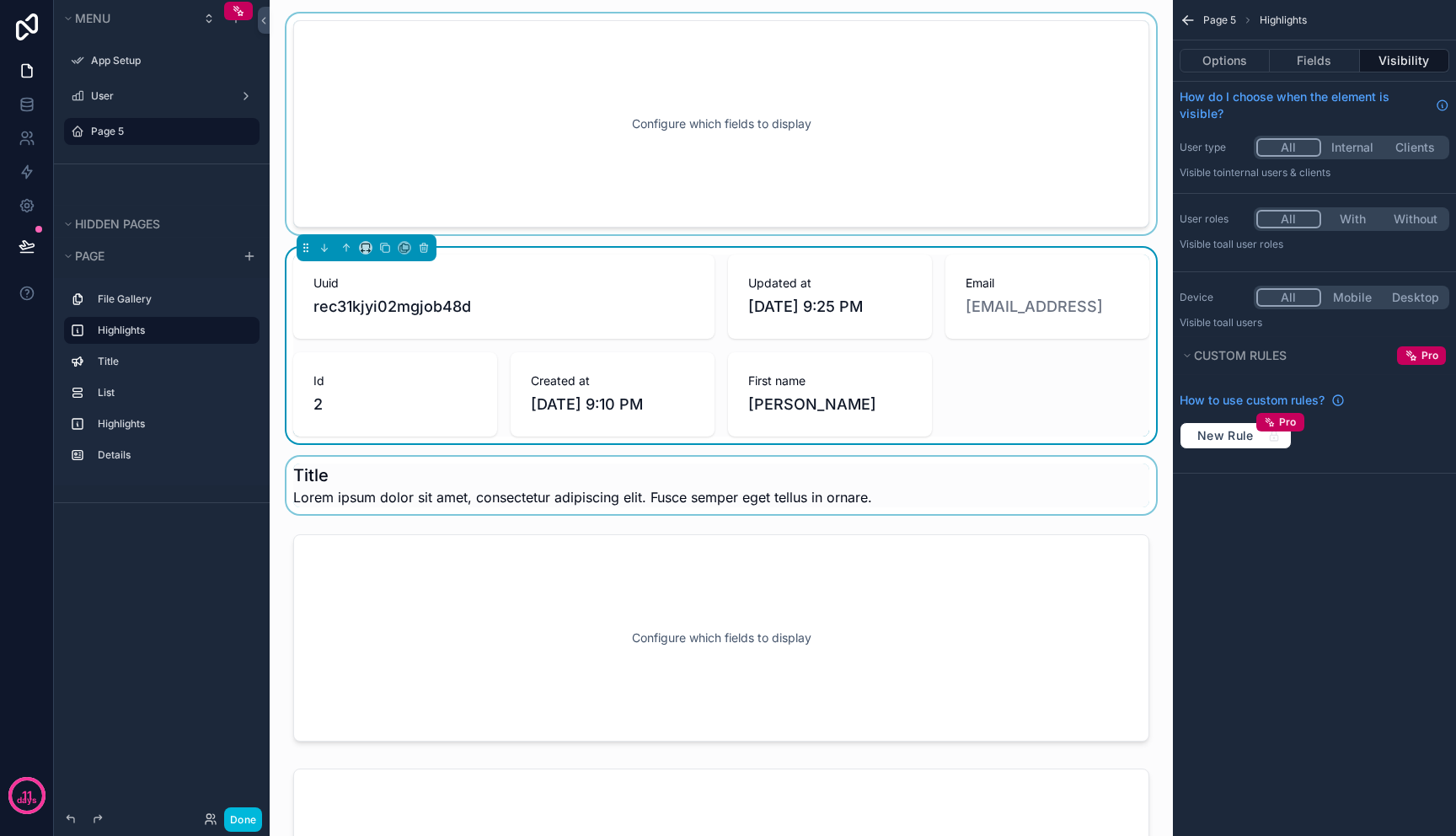
click at [851, 481] on div "scrollable content" at bounding box center [721, 486] width 877 height 57
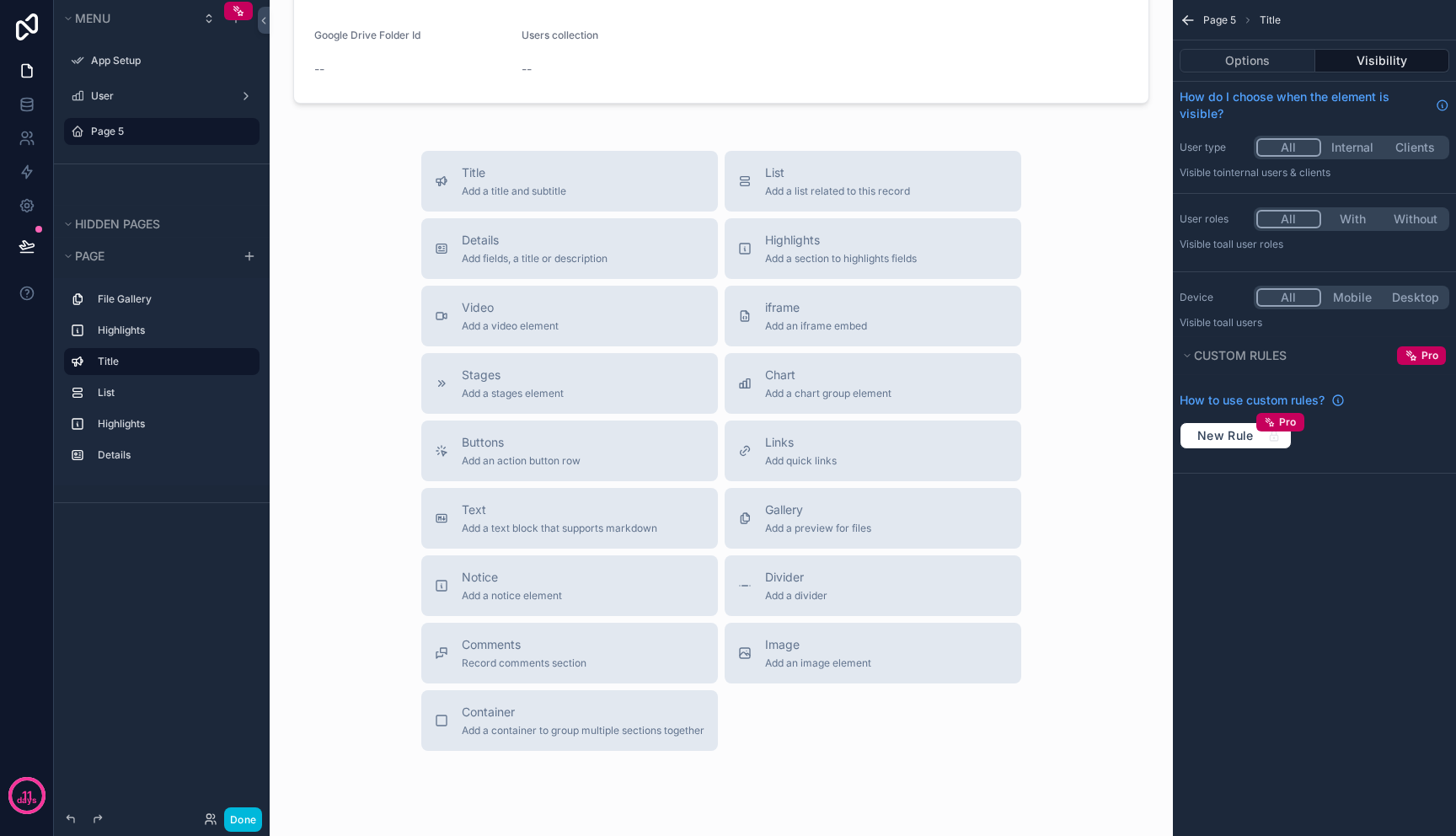
scroll to position [1153, 0]
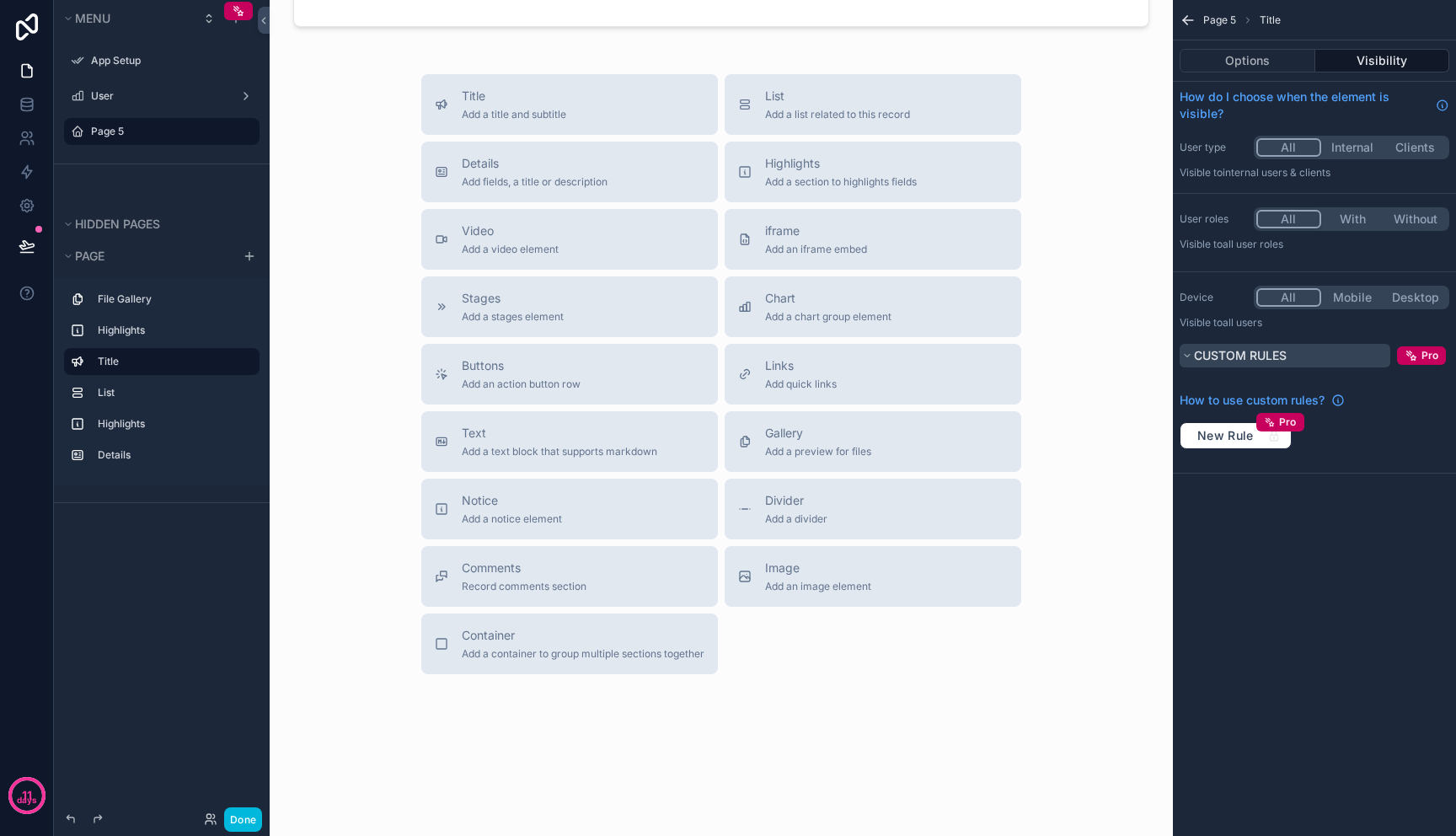
click at [1231, 360] on span "Custom rules" at bounding box center [1240, 356] width 93 height 14
click at [1219, 365] on button "Custom rules" at bounding box center [1285, 356] width 211 height 23
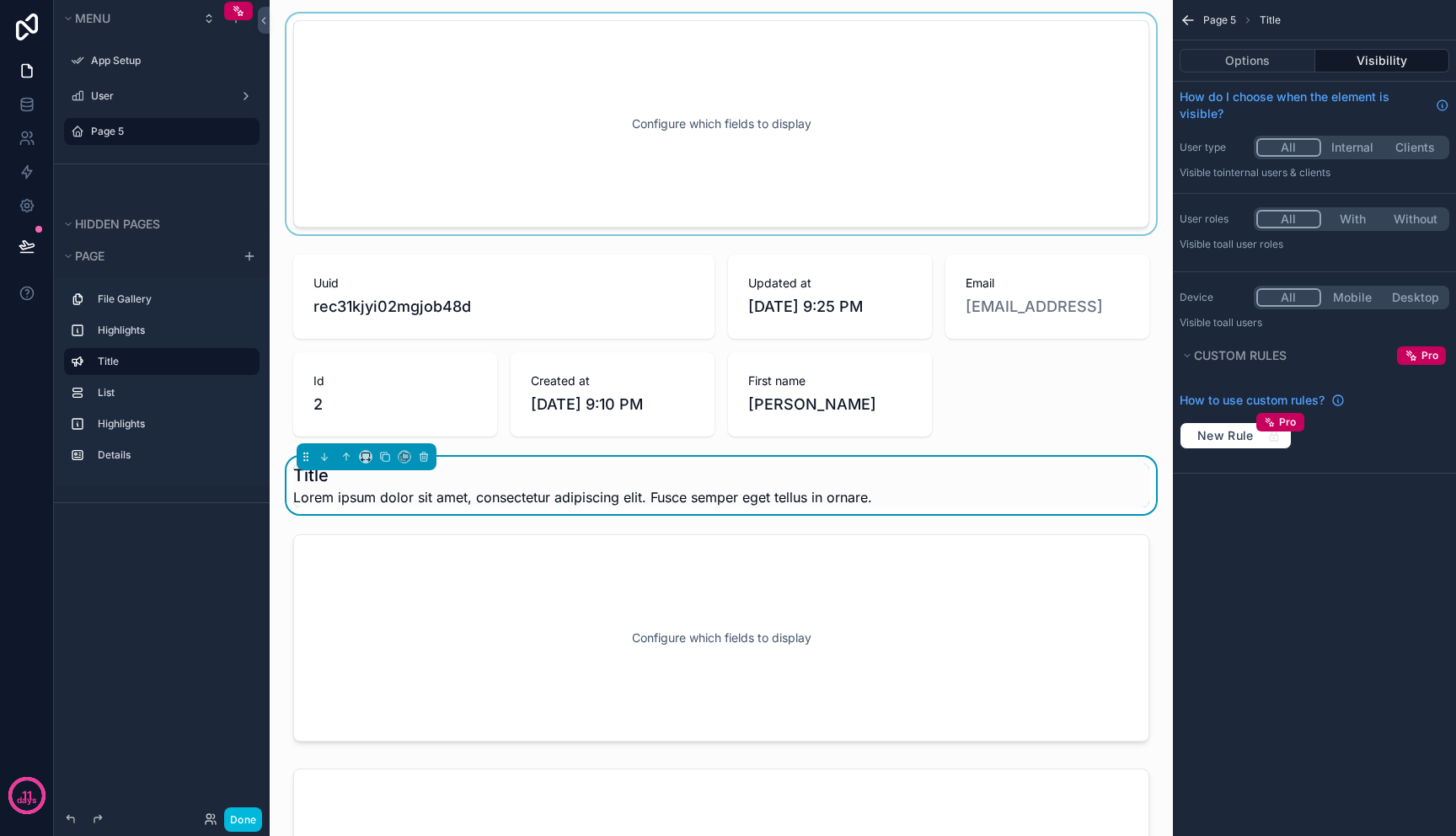
click at [791, 156] on div "scrollable content" at bounding box center [721, 124] width 877 height 221
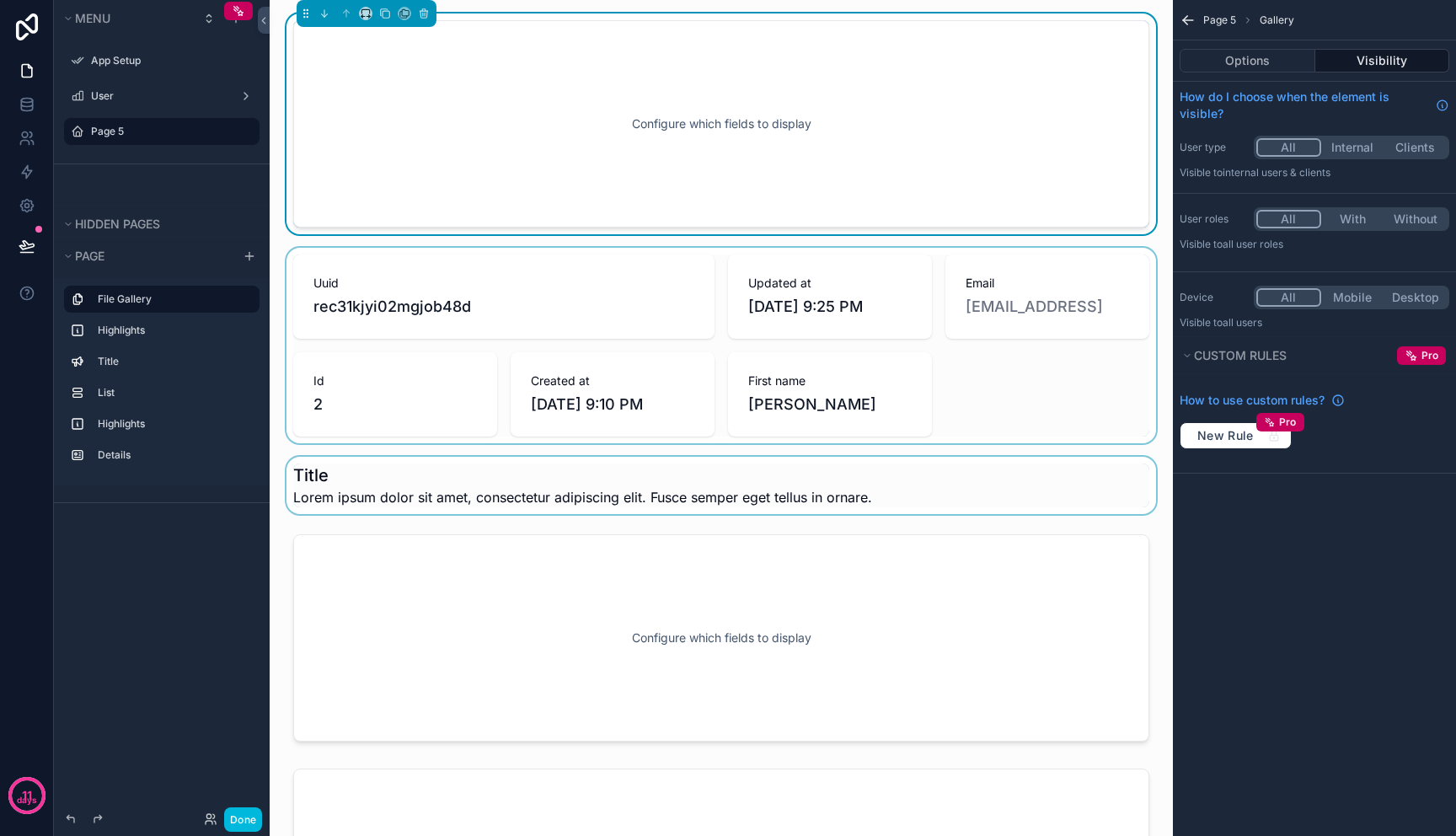
click at [1049, 329] on div "scrollable content" at bounding box center [721, 346] width 877 height 196
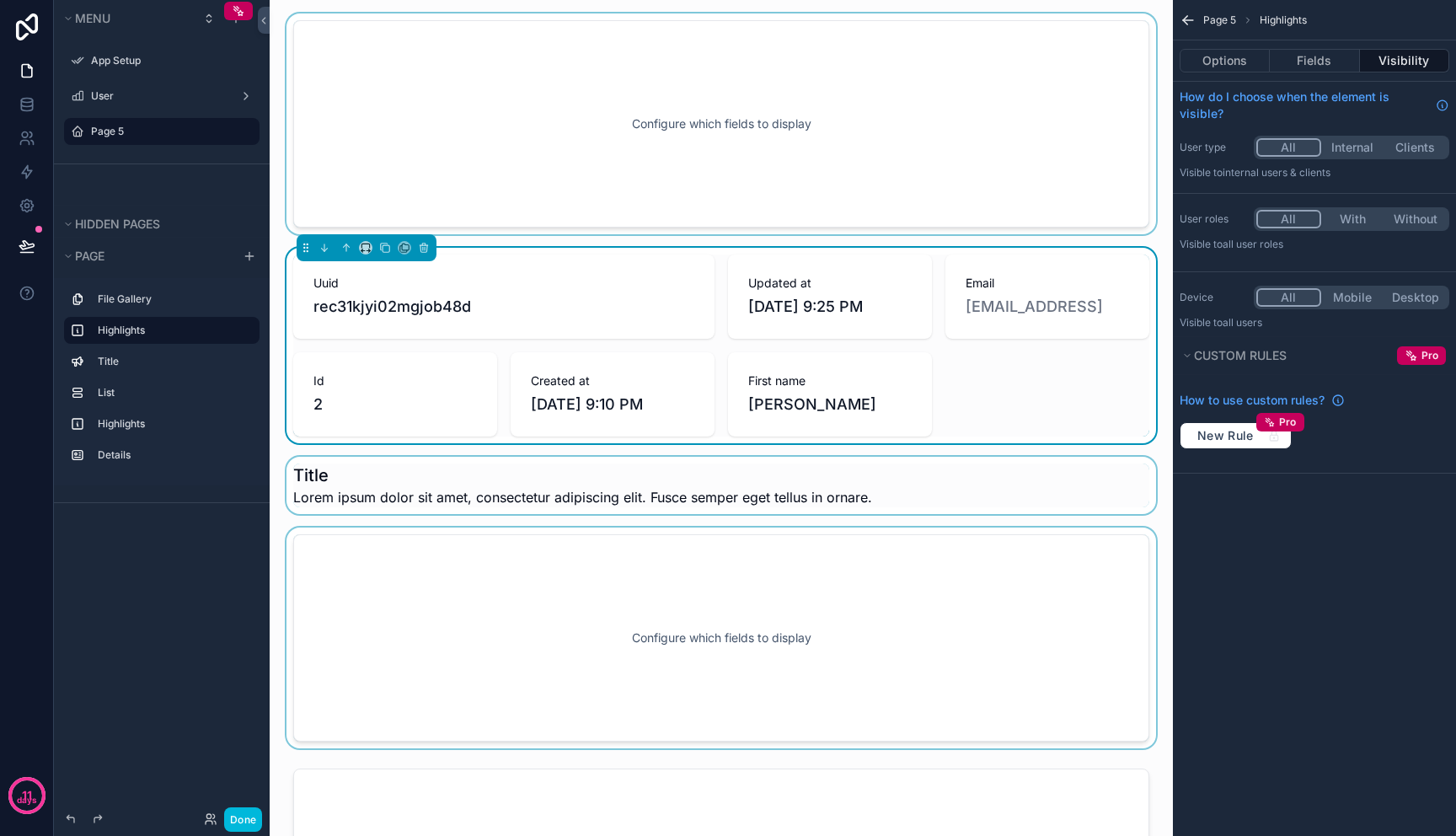
click at [981, 647] on div "scrollable content" at bounding box center [721, 638] width 877 height 221
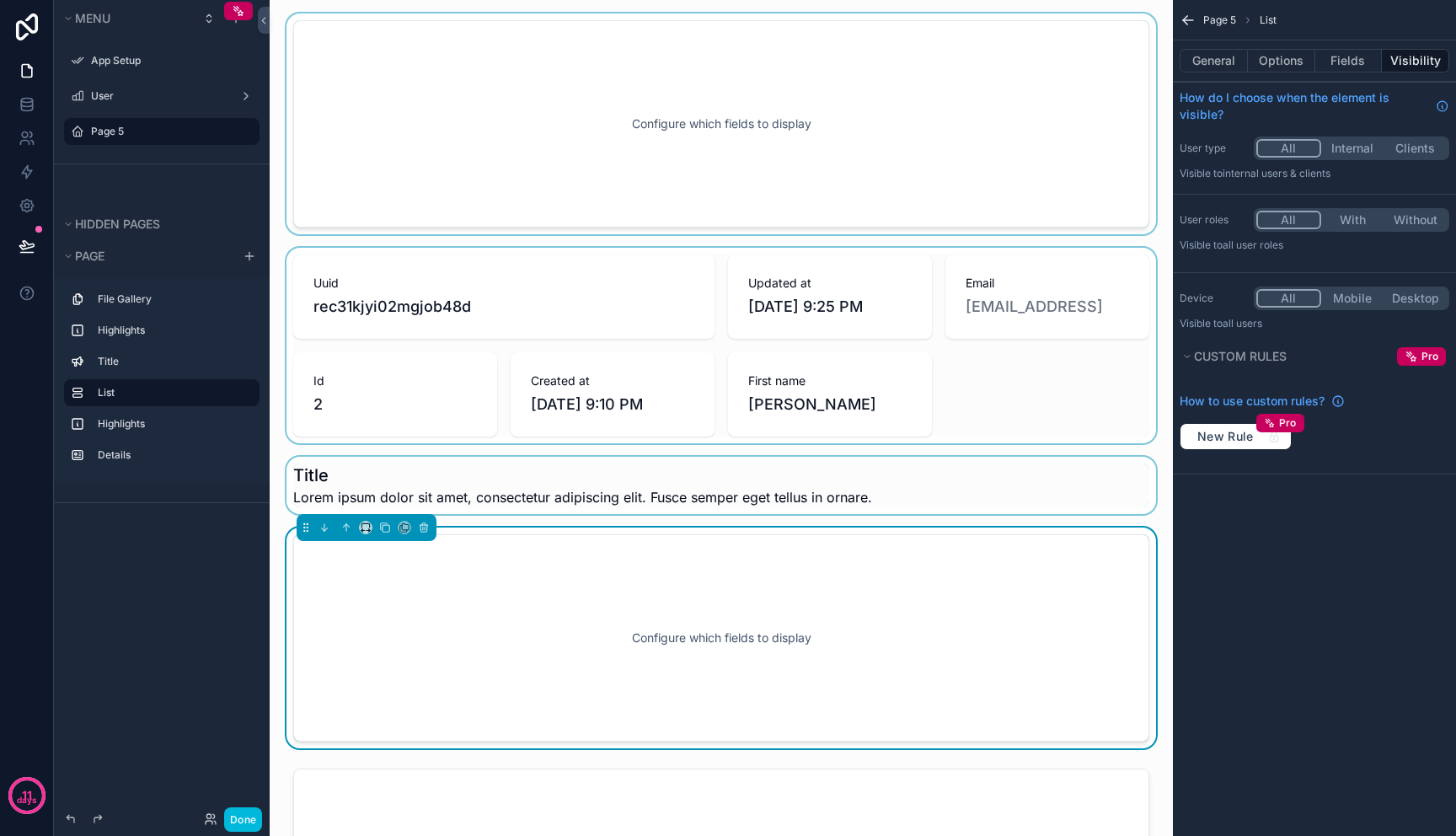
click at [954, 107] on div "scrollable content" at bounding box center [721, 124] width 877 height 221
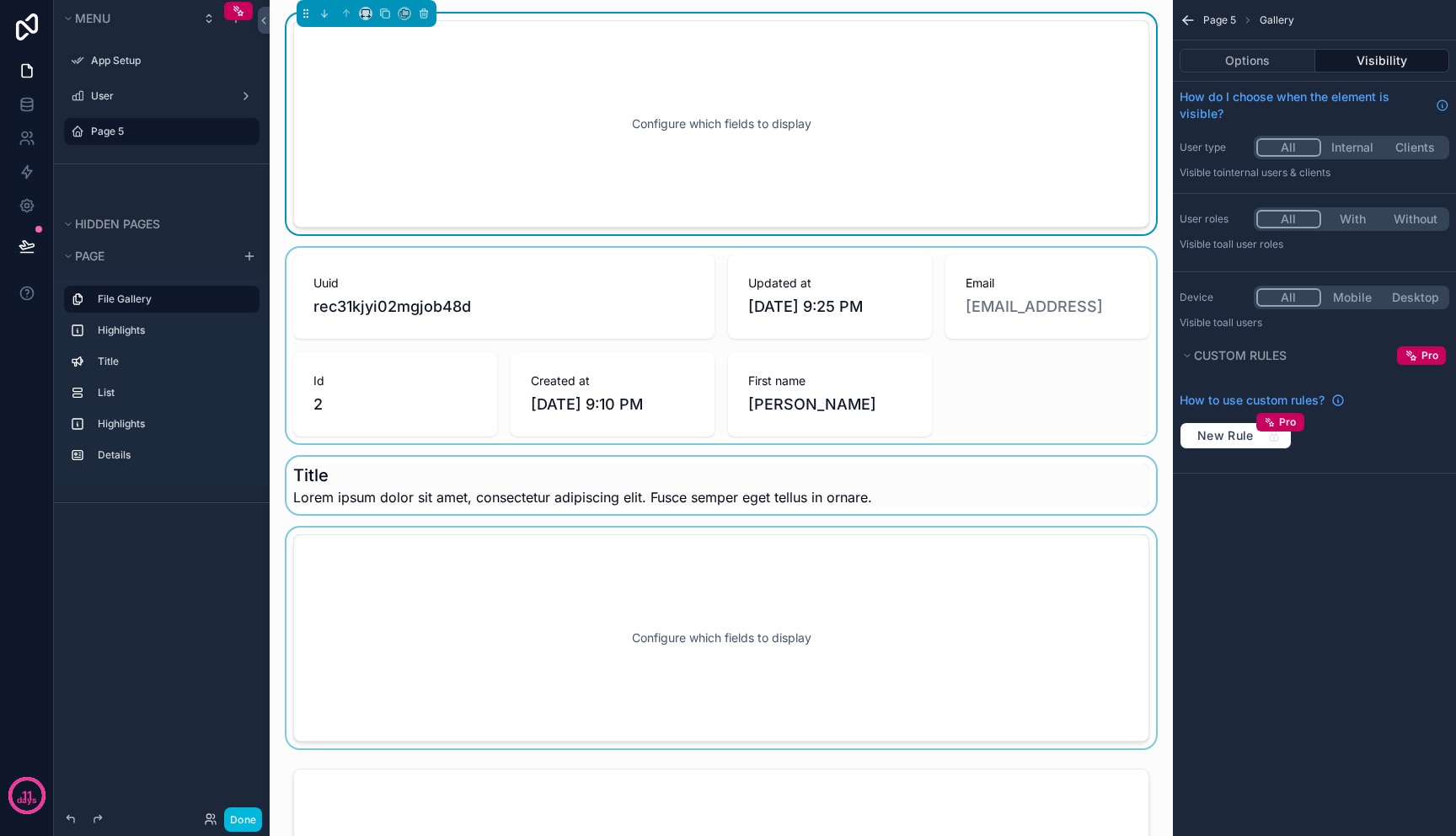
click at [1285, 217] on button "All" at bounding box center [1289, 219] width 65 height 19
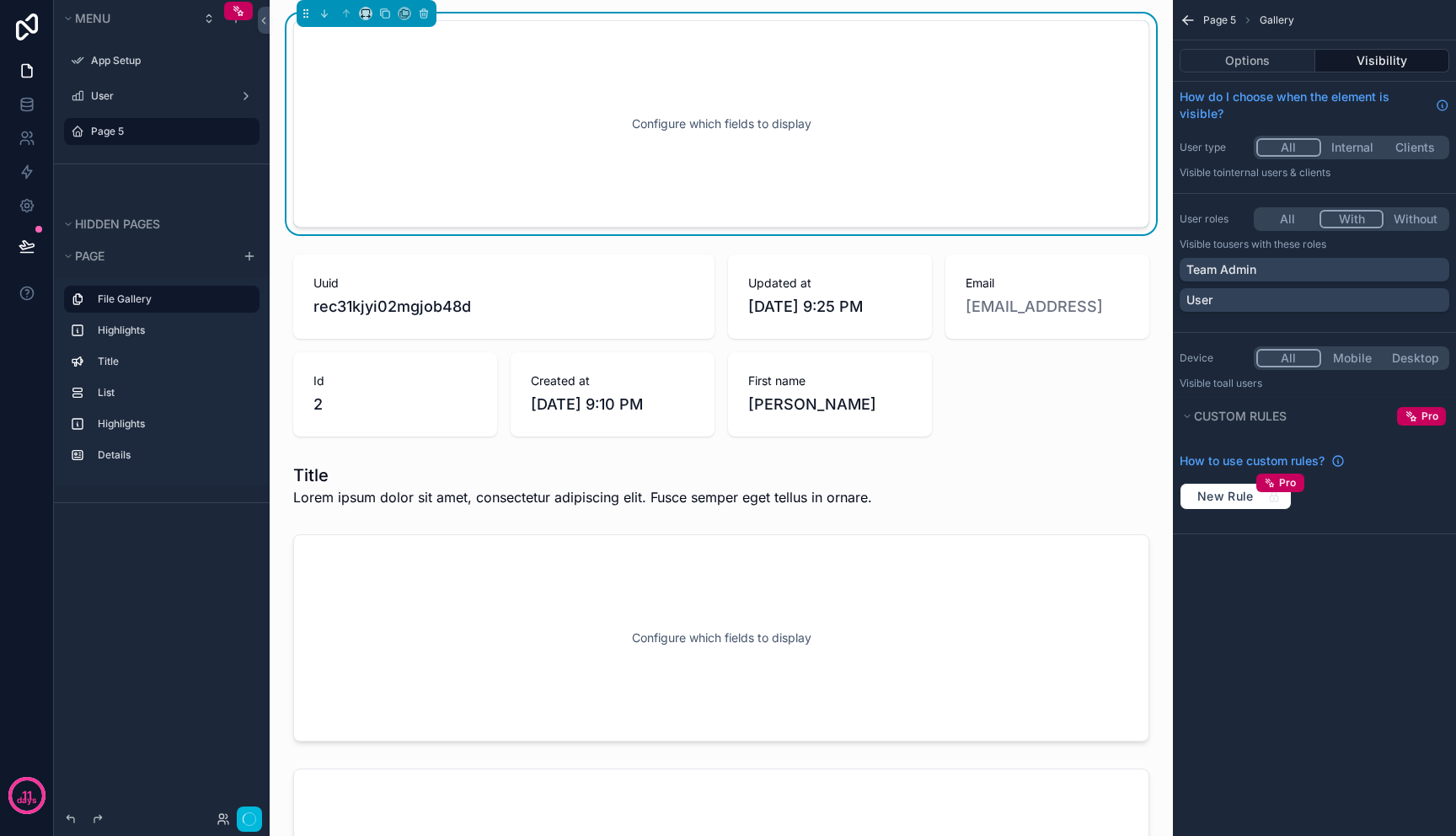
click at [1325, 217] on button "With" at bounding box center [1352, 219] width 65 height 19
click at [1407, 221] on button "Without" at bounding box center [1416, 219] width 63 height 19
click at [1349, 217] on button "With" at bounding box center [1351, 219] width 63 height 19
click at [1294, 276] on div "Team Admin" at bounding box center [1314, 269] width 256 height 17
click at [1287, 297] on div "User" at bounding box center [1314, 300] width 256 height 17
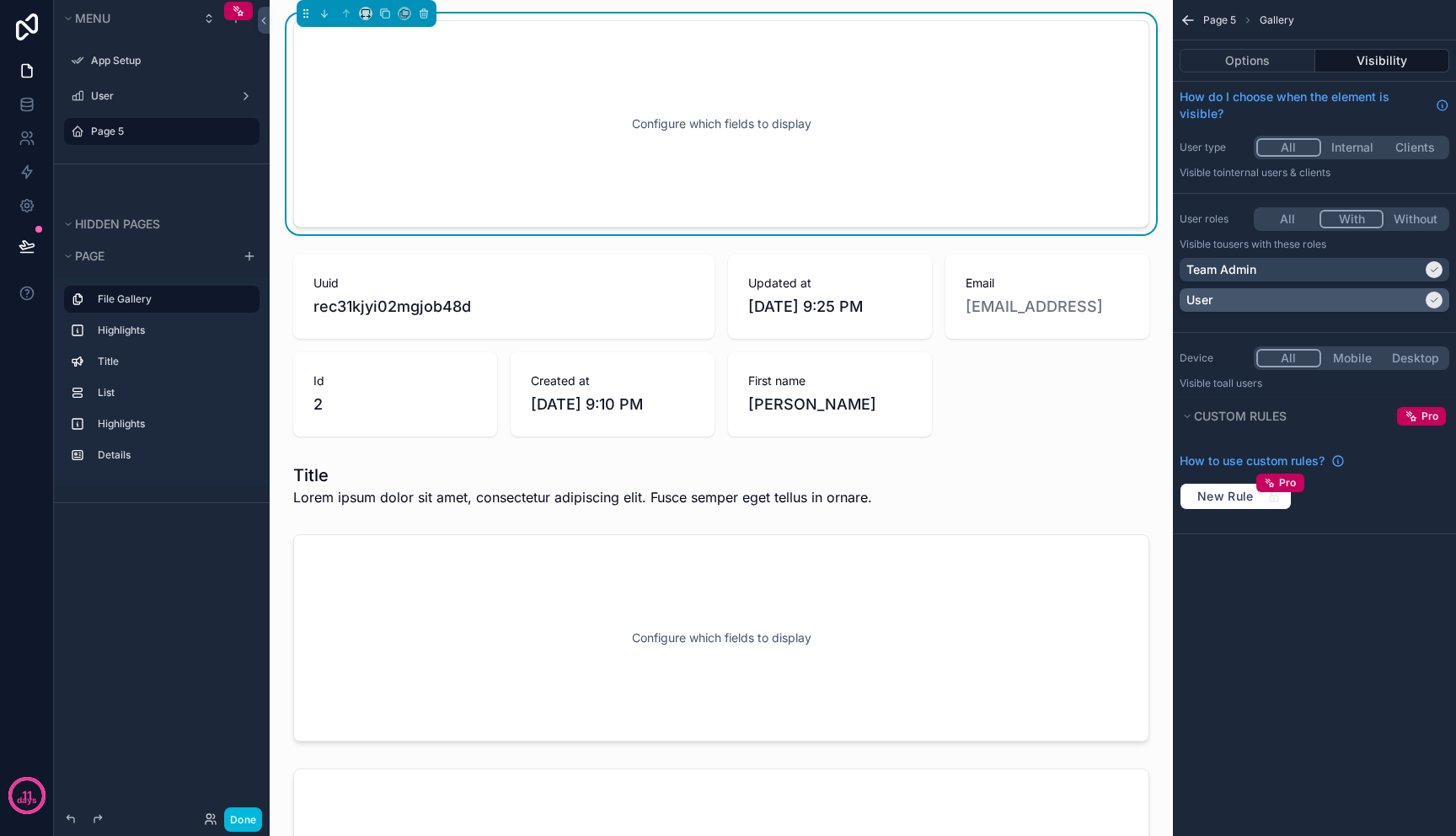
click at [1287, 297] on div "User" at bounding box center [1304, 300] width 236 height 17
click at [1287, 267] on div "Team Admin" at bounding box center [1304, 269] width 236 height 17
click at [1349, 150] on button "Internal" at bounding box center [1353, 147] width 63 height 19
click at [1304, 149] on button "All" at bounding box center [1288, 147] width 63 height 19
click at [1269, 418] on span "Custom rules" at bounding box center [1240, 416] width 93 height 14
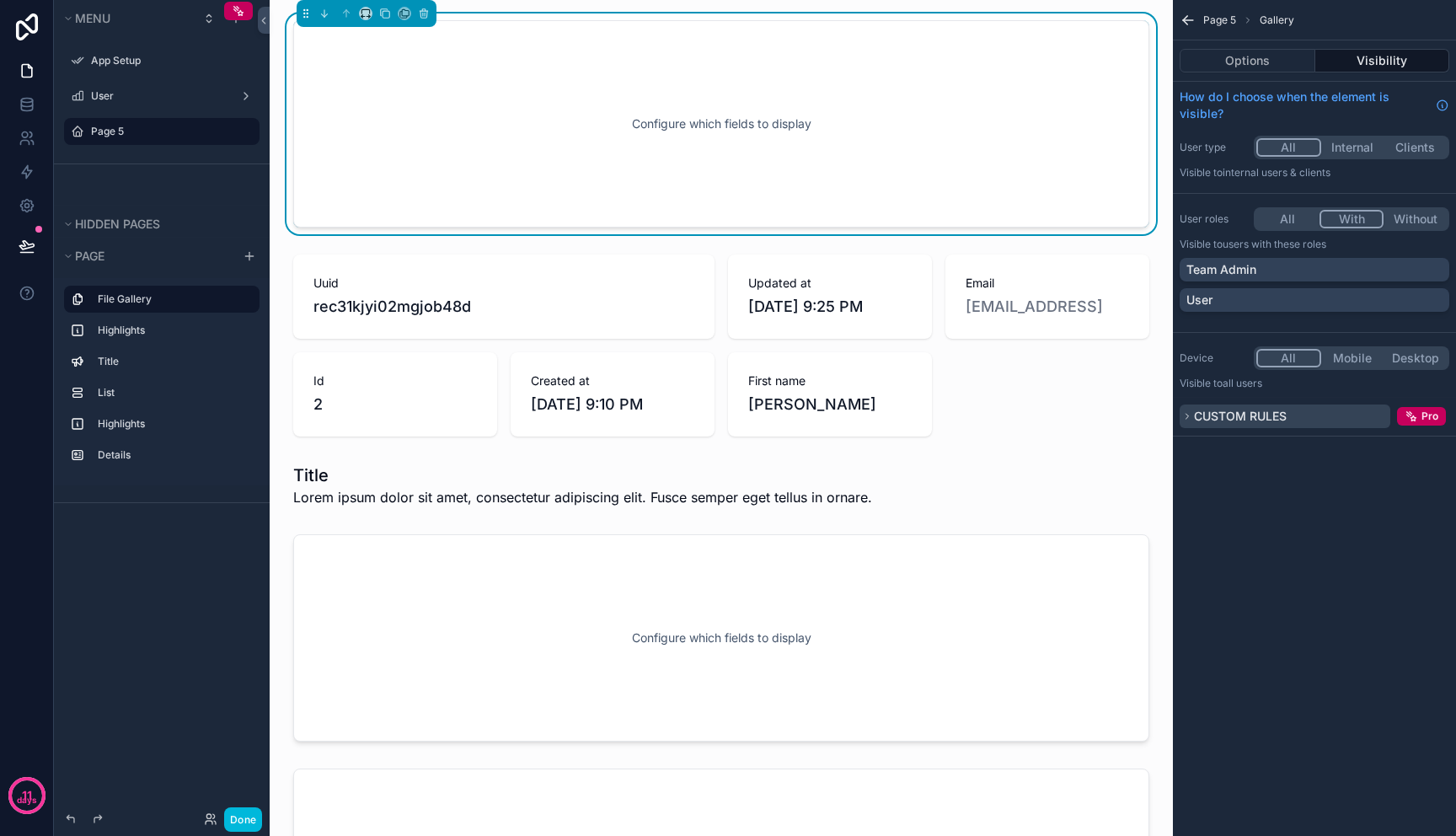
click at [1269, 418] on span "Custom rules" at bounding box center [1240, 416] width 93 height 14
click at [1397, 642] on div "Page 5 Gallery Options Visibility How do I choose when the element is visible? …" at bounding box center [1314, 418] width 283 height 836
click at [1439, 420] on div "Pro" at bounding box center [1422, 416] width 49 height 19
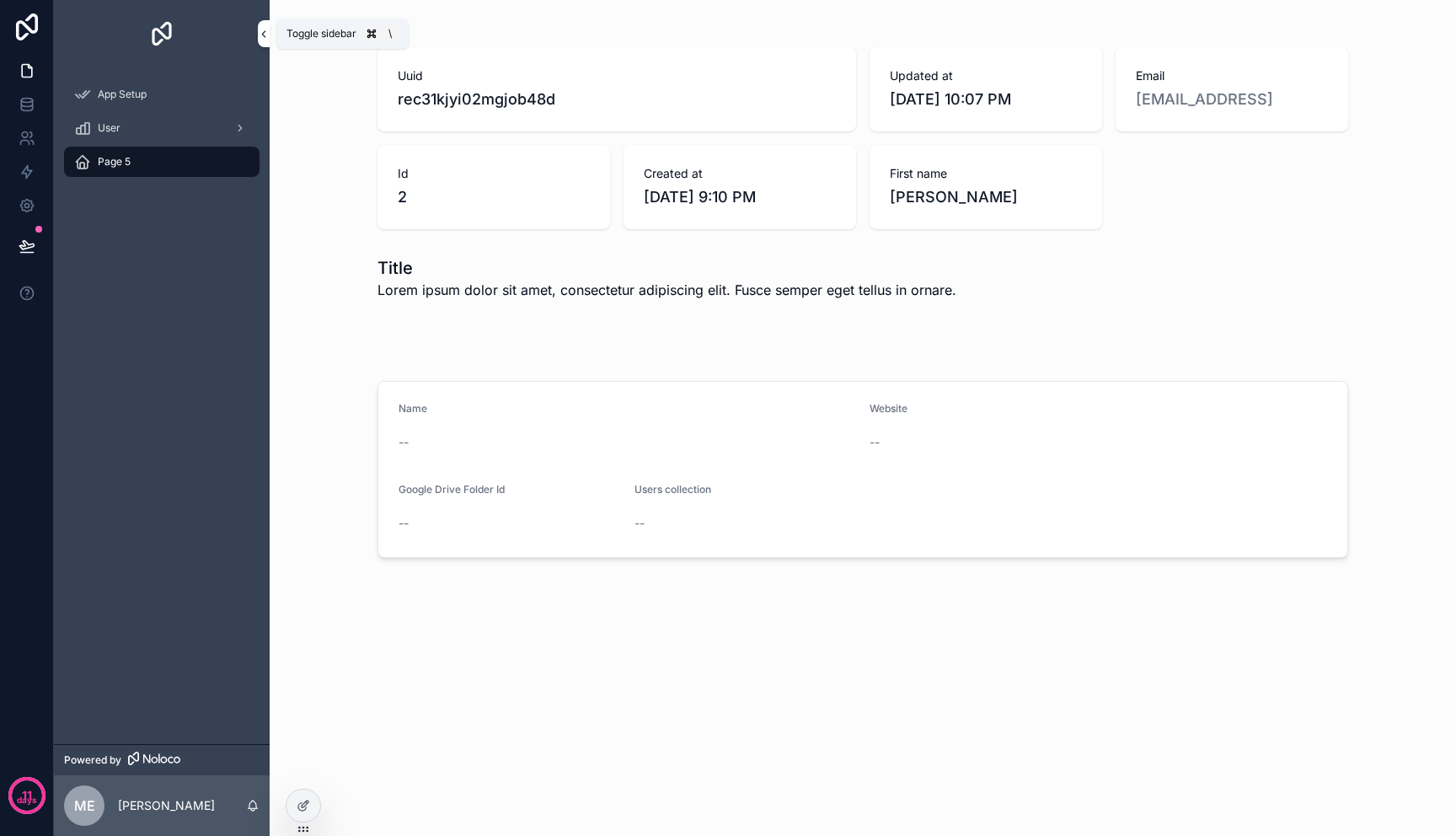
click at [264, 38] on icon "scrollable content" at bounding box center [263, 34] width 12 height 13
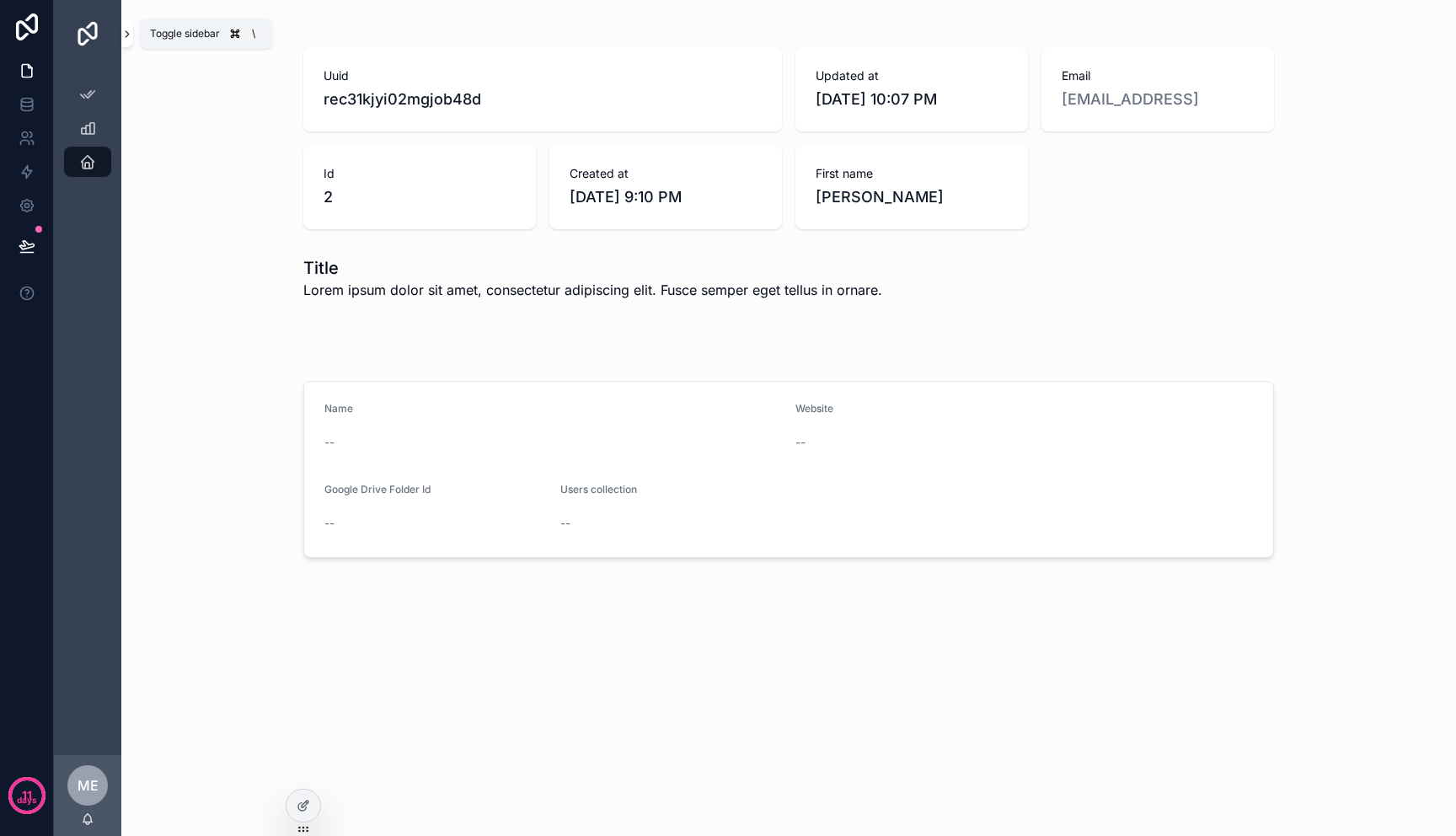
click at [128, 40] on button "scrollable content" at bounding box center [127, 34] width 12 height 27
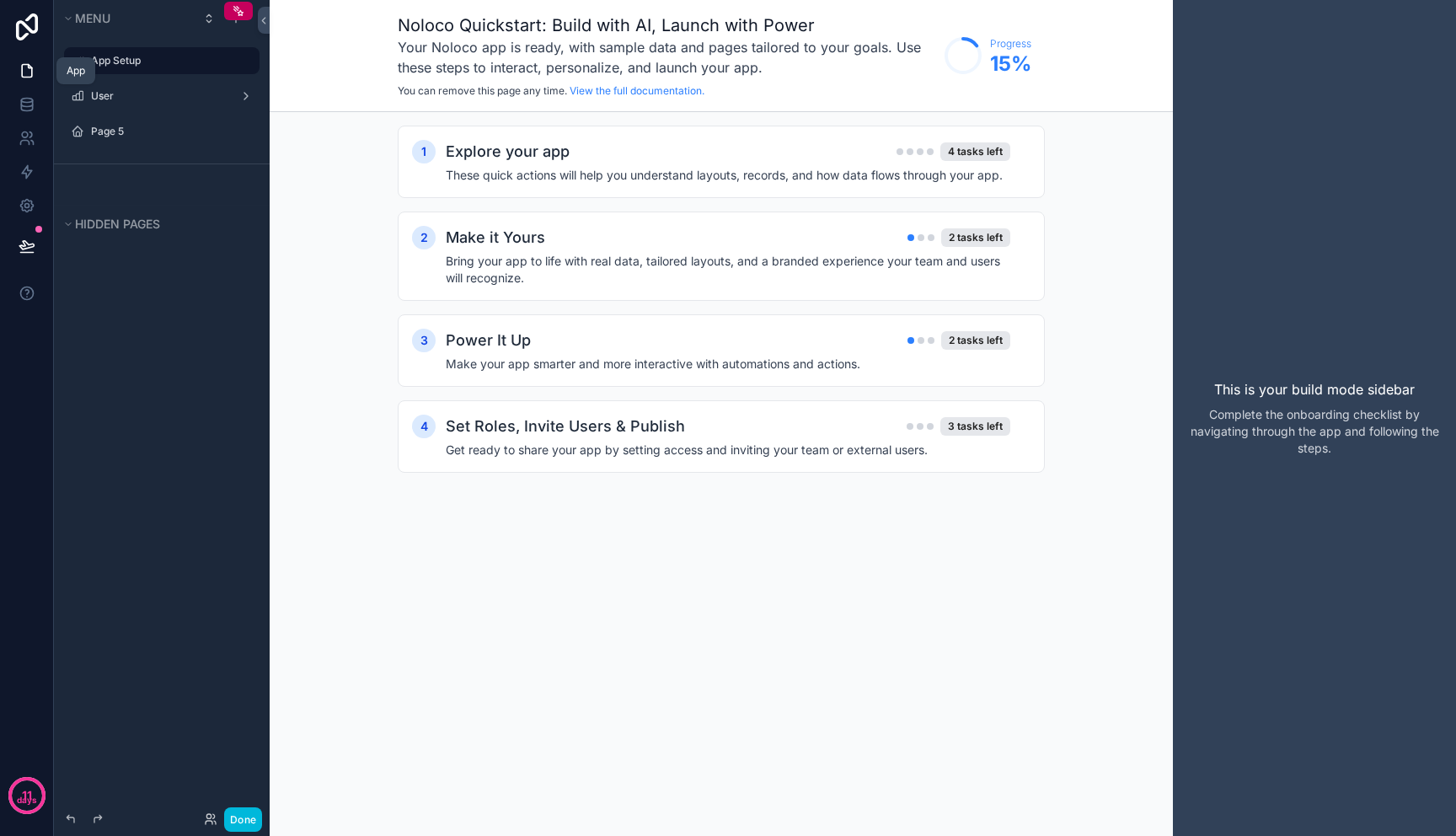
click at [25, 73] on icon at bounding box center [27, 70] width 17 height 17
click at [128, 125] on div "Page 5" at bounding box center [173, 131] width 165 height 13
click at [134, 138] on div "Page 5" at bounding box center [173, 131] width 165 height 13
click at [123, 137] on label "Page 5" at bounding box center [170, 131] width 158 height 13
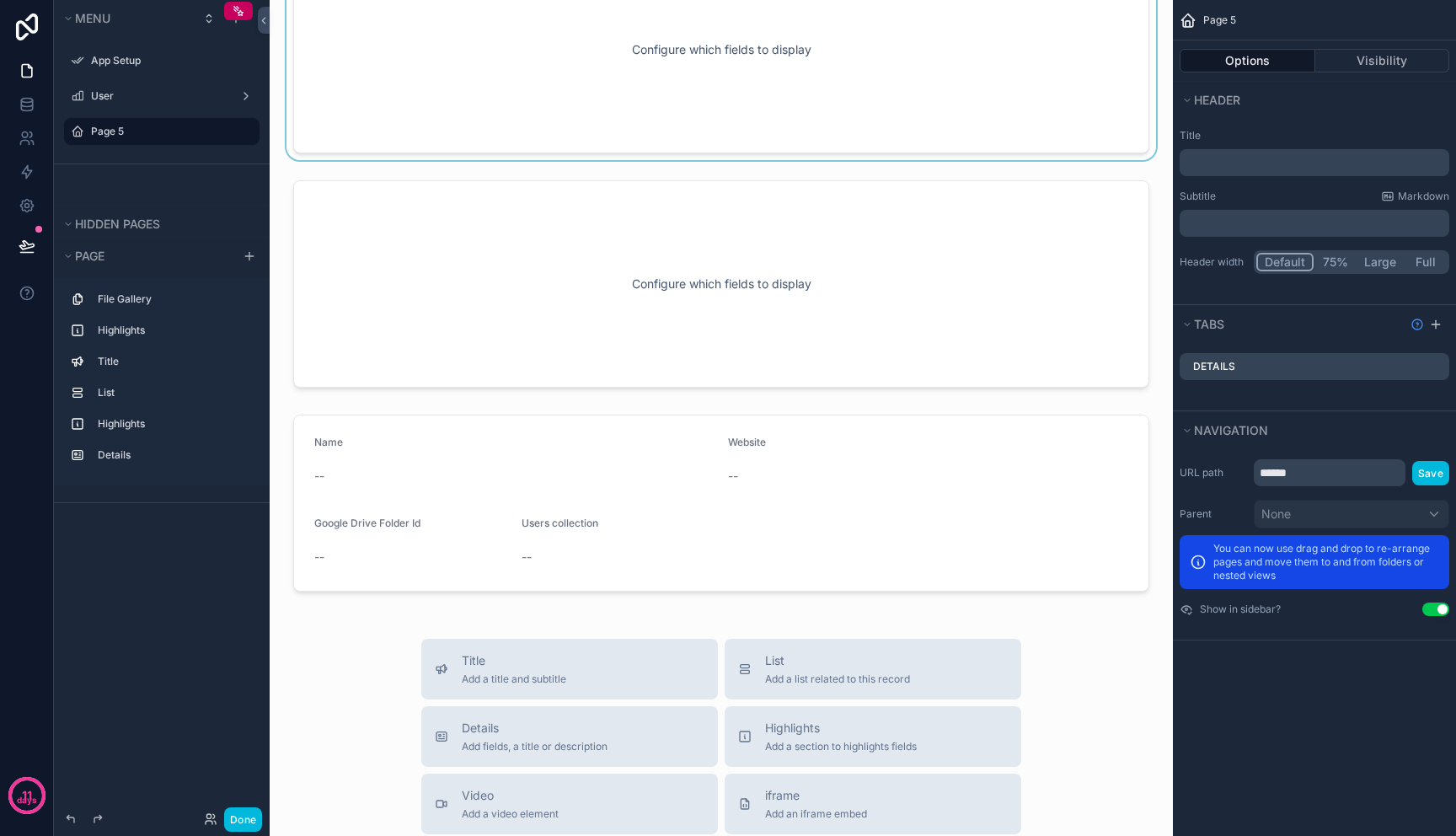
scroll to position [1153, 0]
